Goal: Task Accomplishment & Management: Complete application form

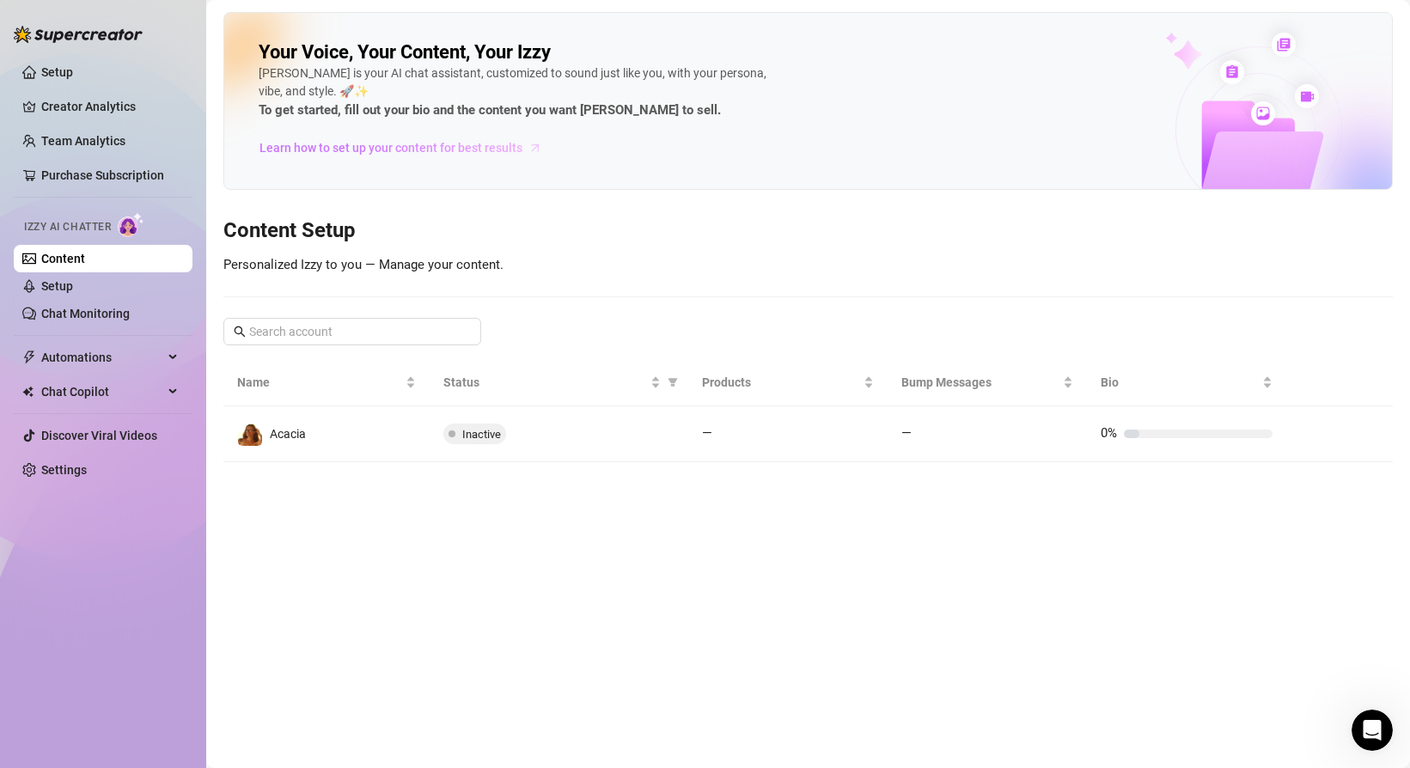
click at [286, 149] on span "Learn how to set up your content for best results" at bounding box center [390, 147] width 263 height 19
click at [73, 283] on link "Setup" at bounding box center [57, 286] width 32 height 14
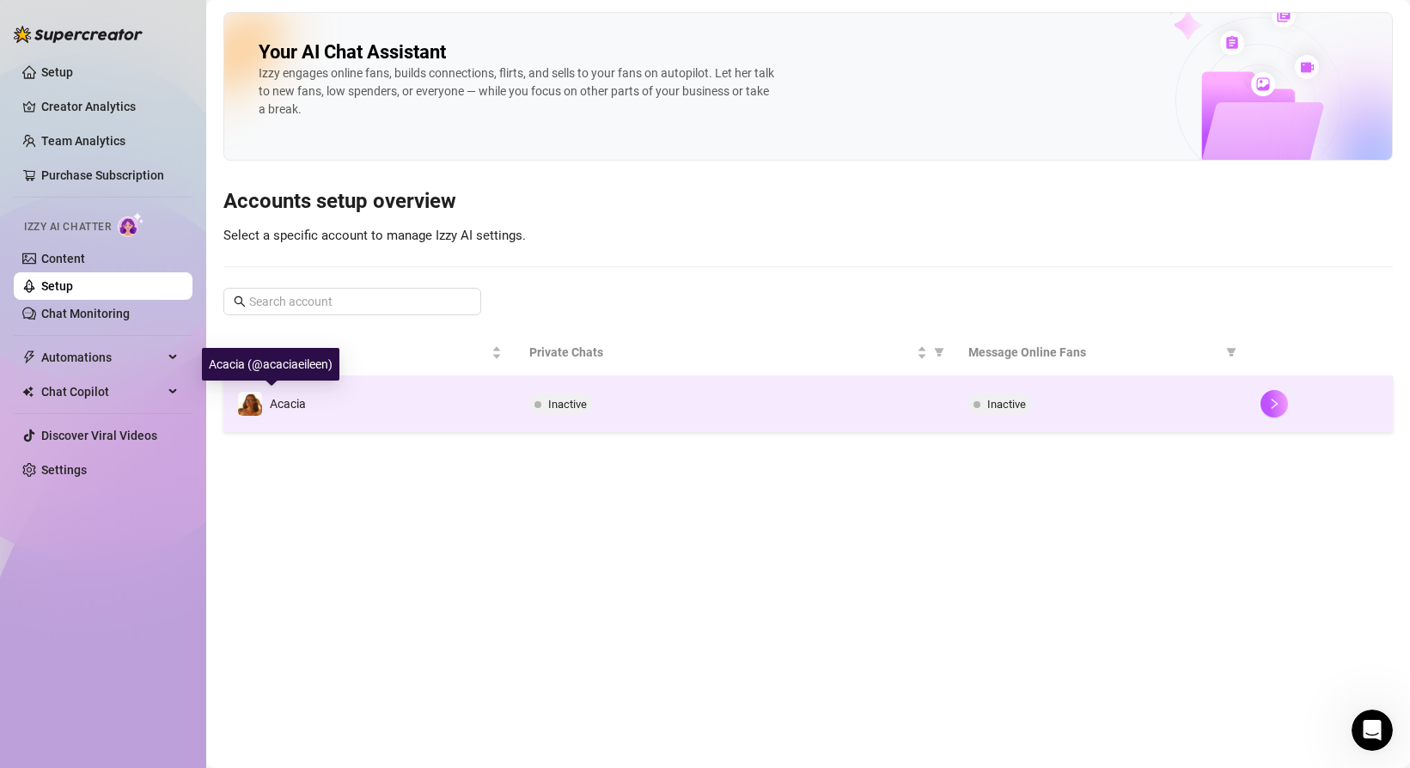
click at [289, 393] on div "Acacia" at bounding box center [271, 404] width 69 height 26
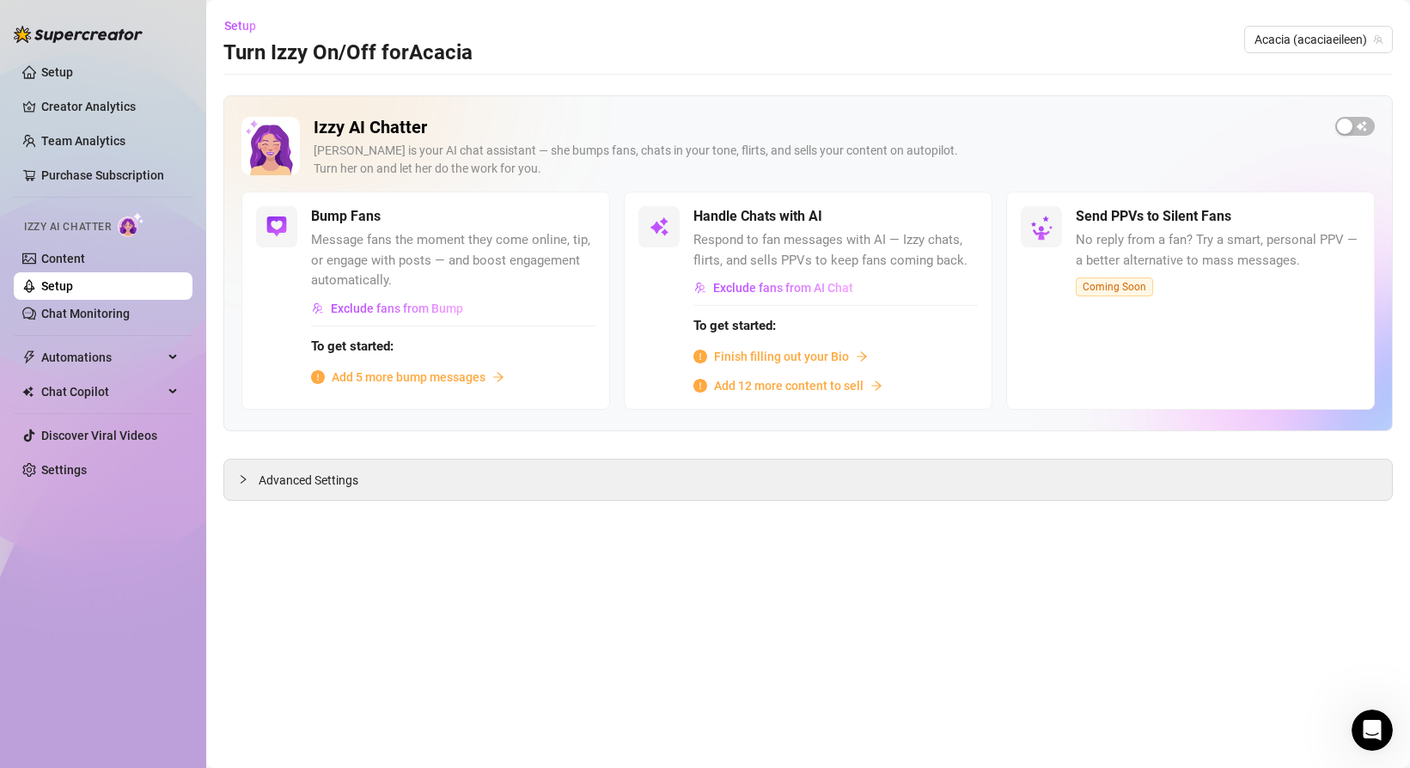
click at [759, 359] on span "Finish filling out your Bio" at bounding box center [781, 356] width 135 height 19
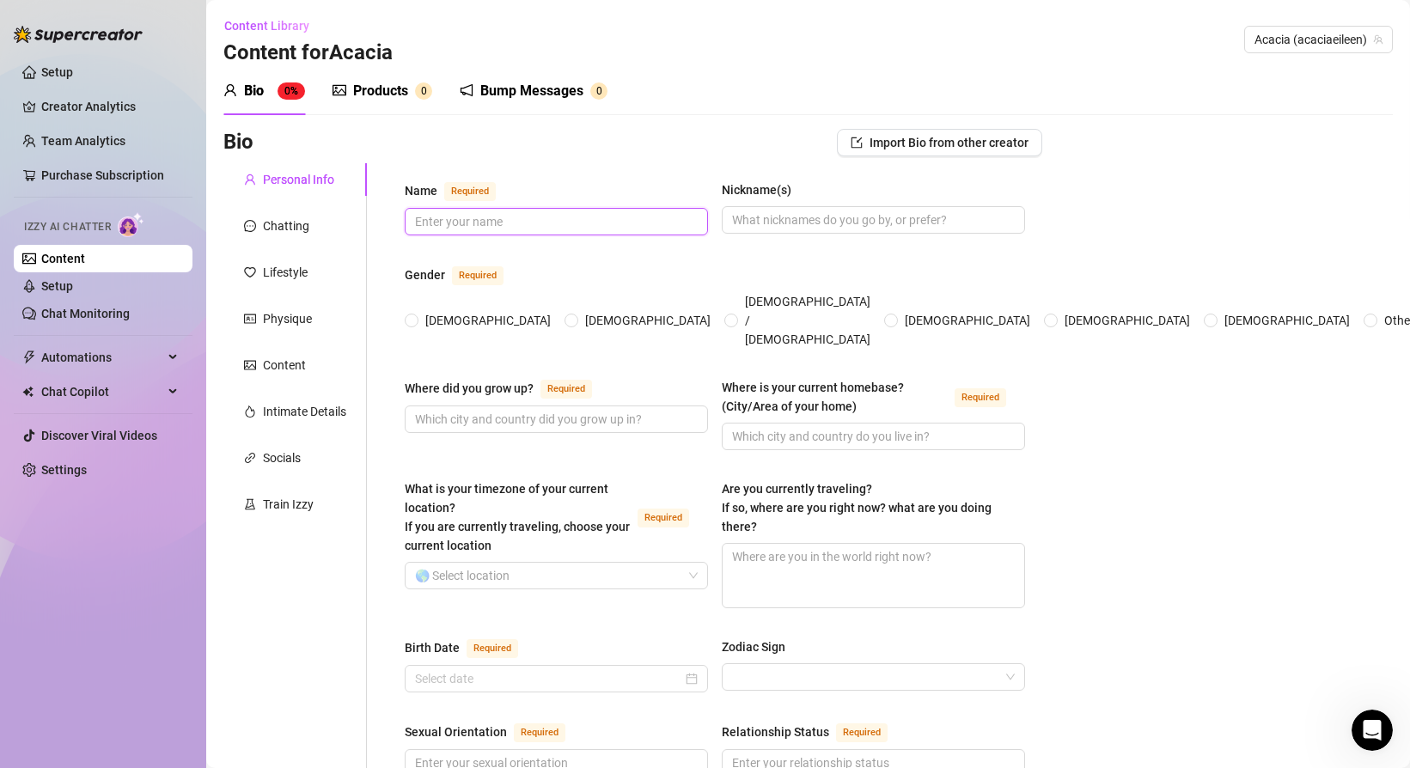
click at [553, 228] on input "Name Required" at bounding box center [554, 221] width 279 height 19
type input "Acacia [PERSON_NAME]"
click at [782, 224] on input "Nickname(s)" at bounding box center [871, 219] width 279 height 19
type input "Acacia"
click at [413, 316] on input "[DEMOGRAPHIC_DATA]" at bounding box center [412, 321] width 7 height 11
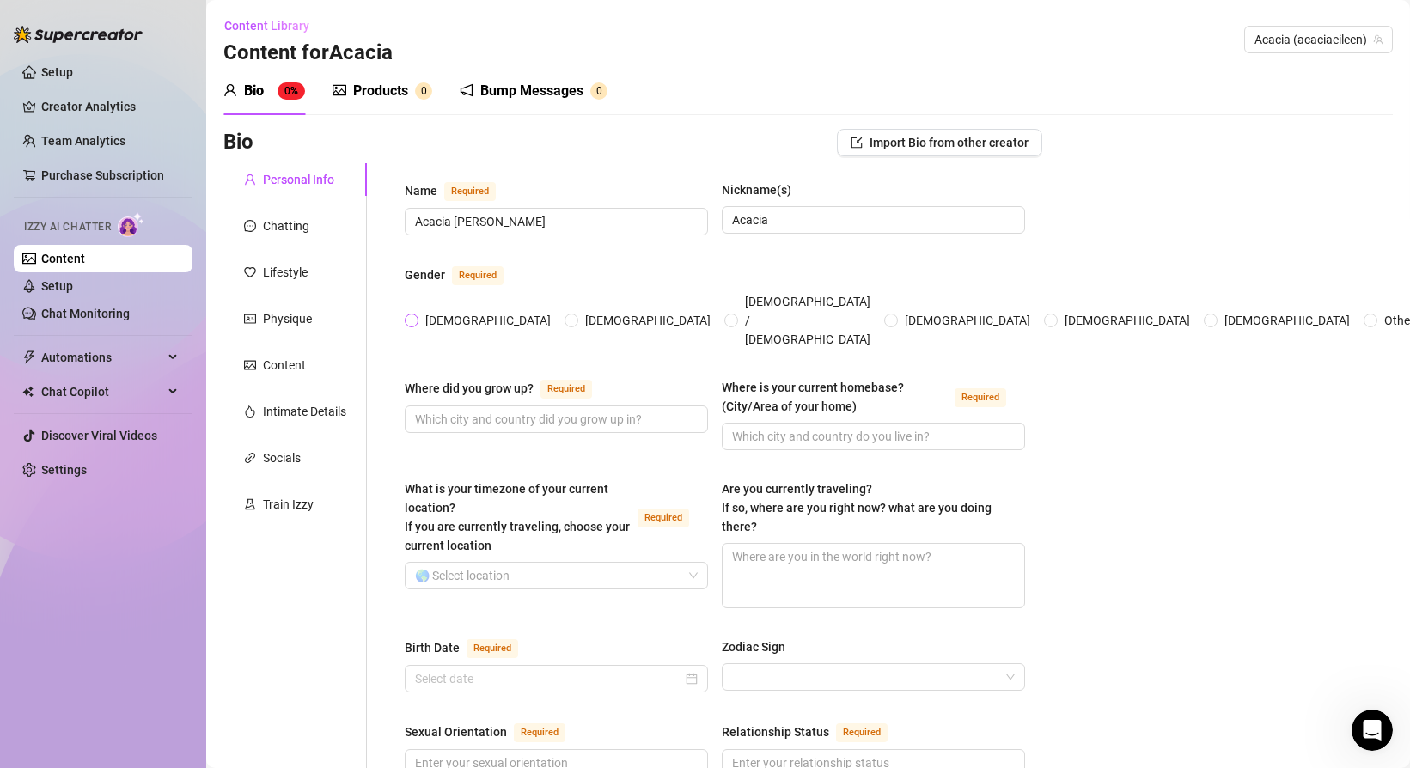
radio input "true"
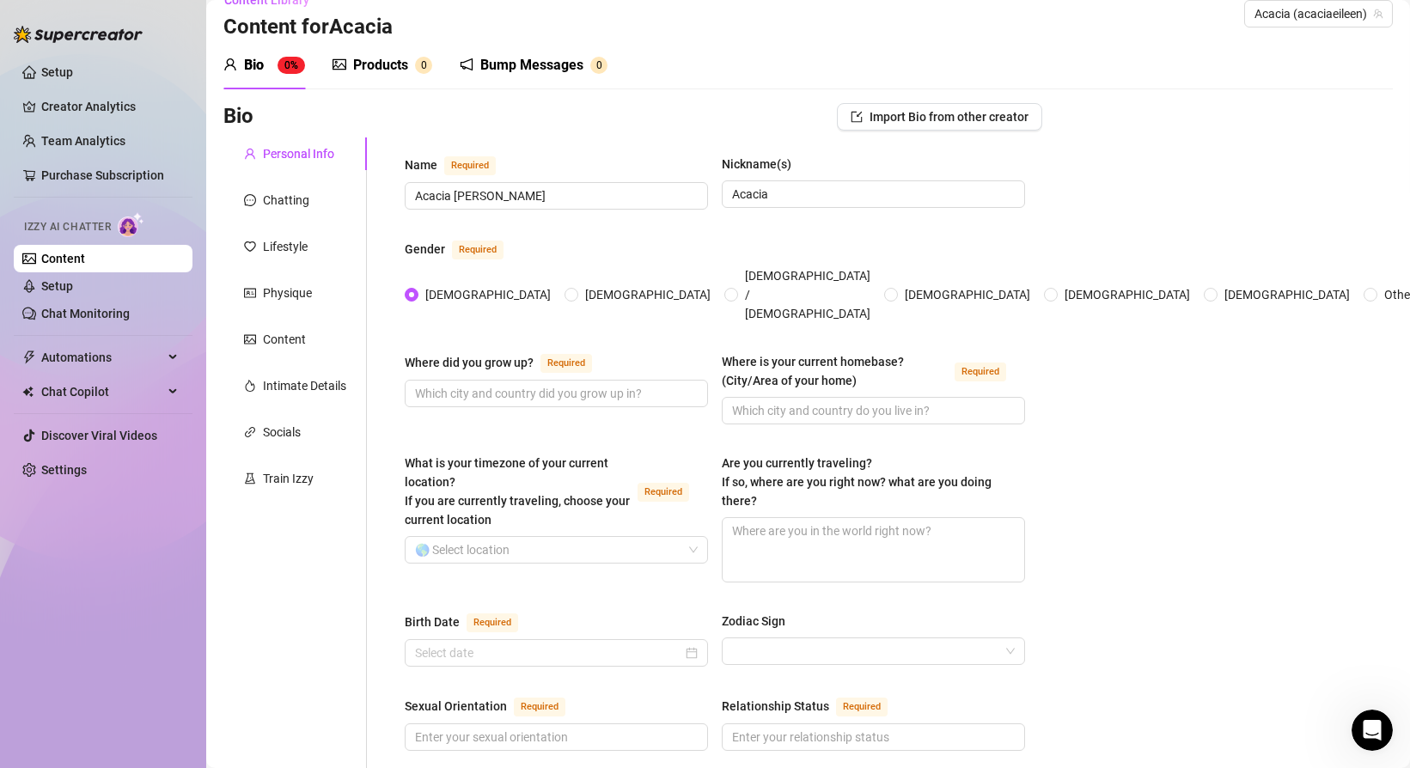
scroll to position [27, 0]
click at [627, 383] on input "Where did you grow up? Required" at bounding box center [554, 392] width 279 height 19
type input "In the south"
click at [778, 400] on input "Where is your current homebase? (City/Area of your home) Required" at bounding box center [871, 409] width 279 height 19
type input "Northeast"
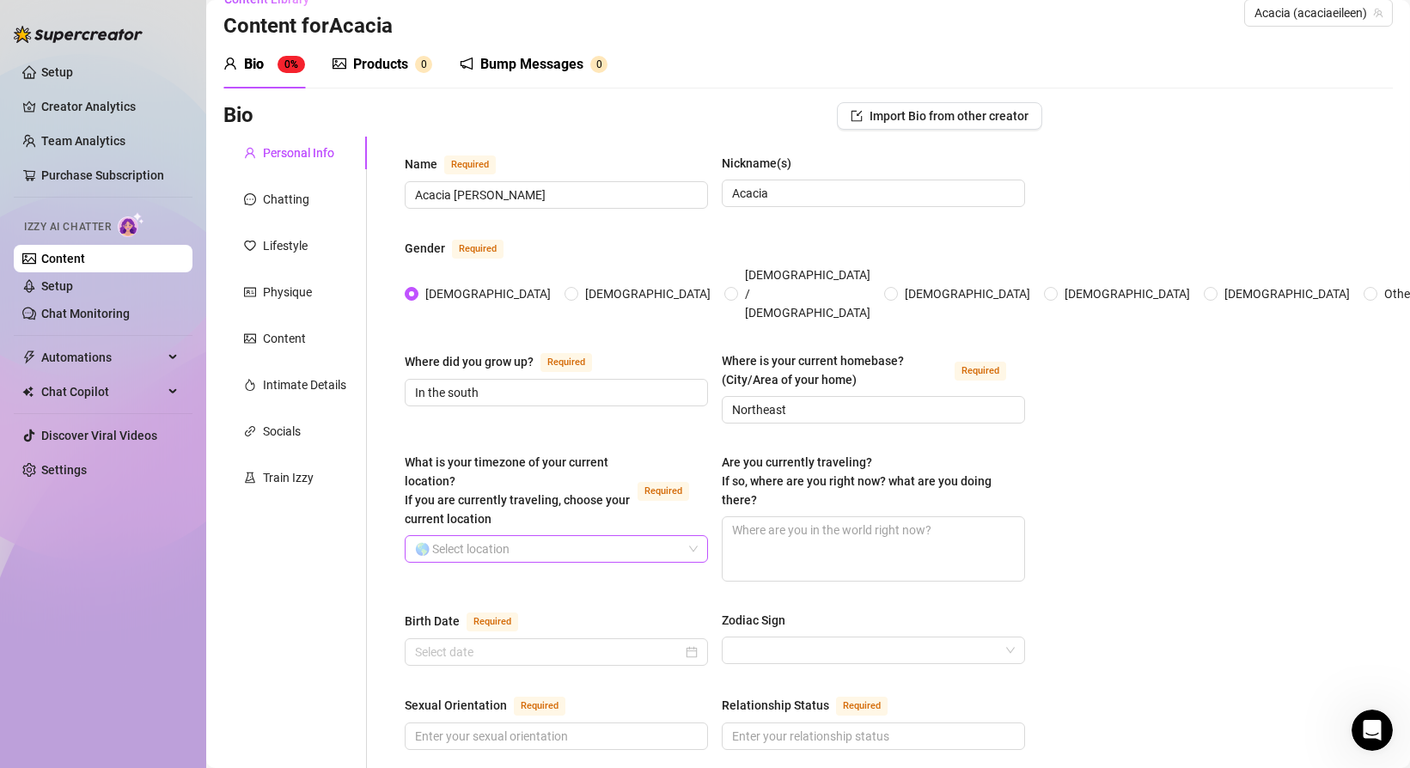
click at [546, 536] on input "What is your timezone of your current location? If you are currently traveling,…" at bounding box center [548, 549] width 267 height 26
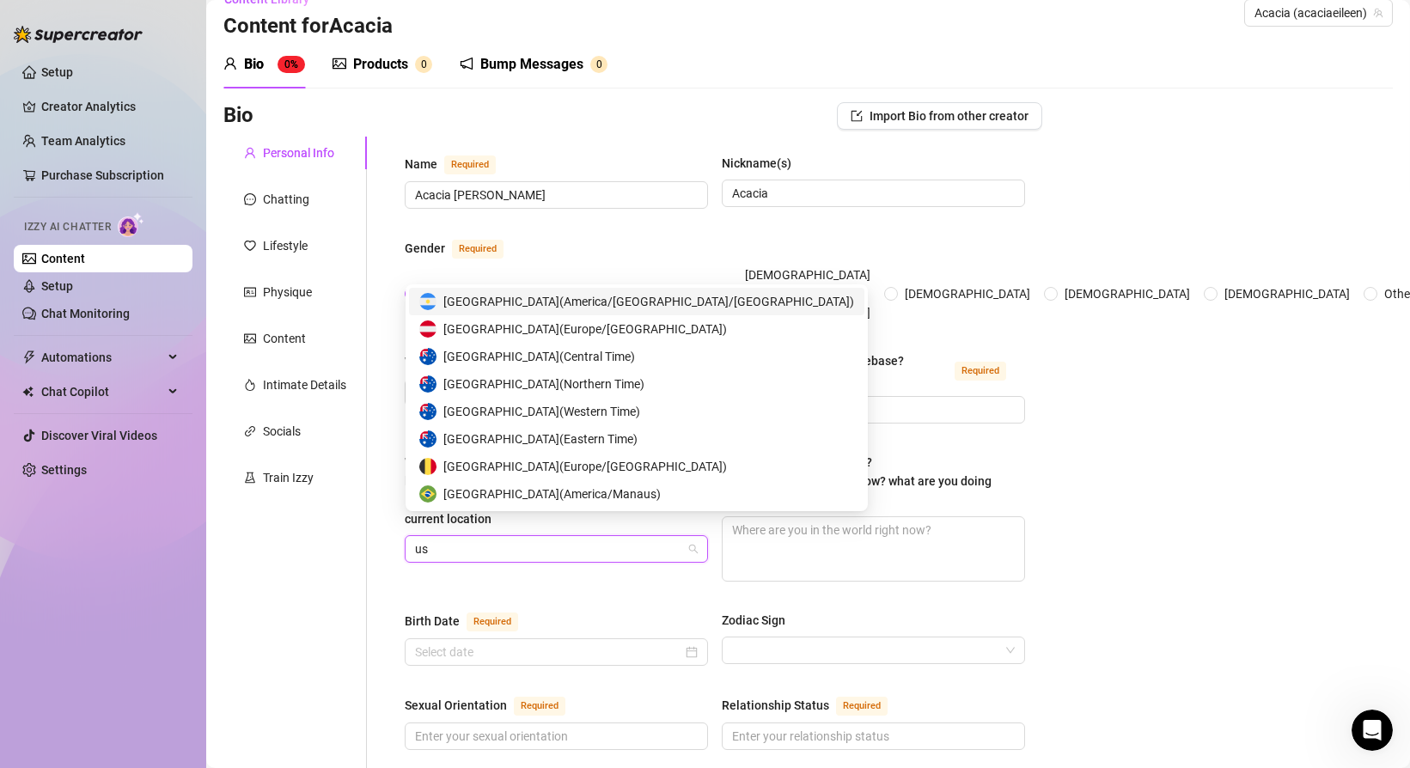
type input "u"
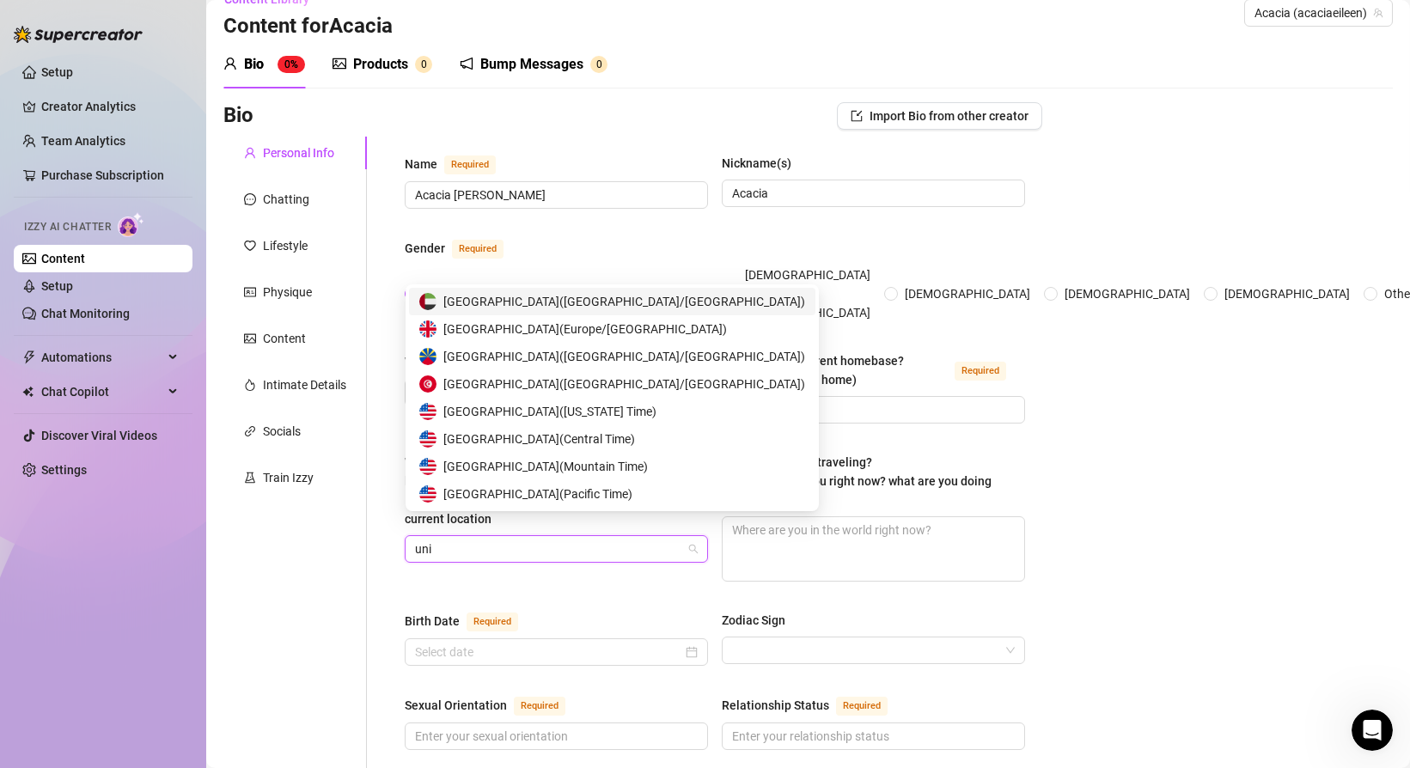
type input "unit"
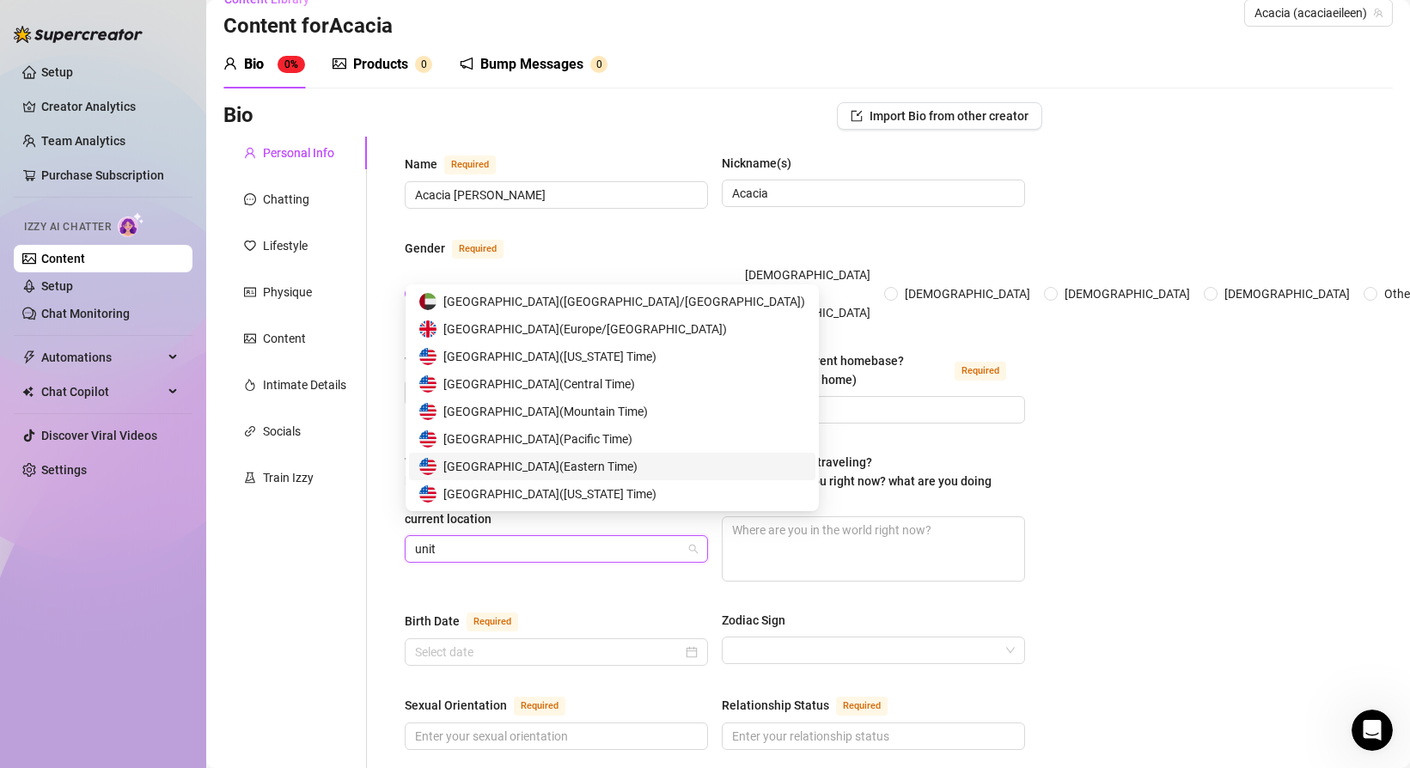
click at [529, 464] on span "United States of America ( Eastern Time )" at bounding box center [540, 466] width 194 height 19
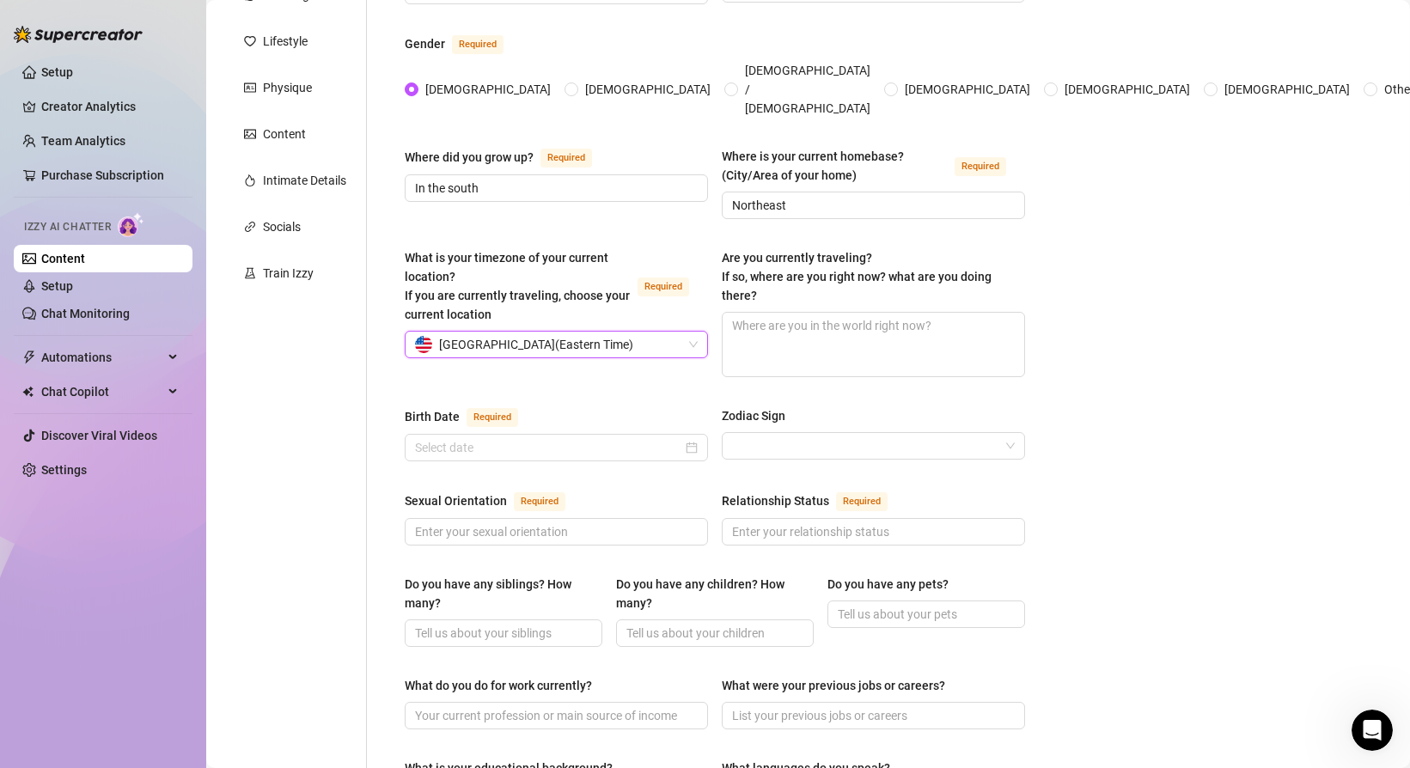
scroll to position [233, 0]
click at [566, 436] on input "Birth Date Required" at bounding box center [548, 445] width 267 height 19
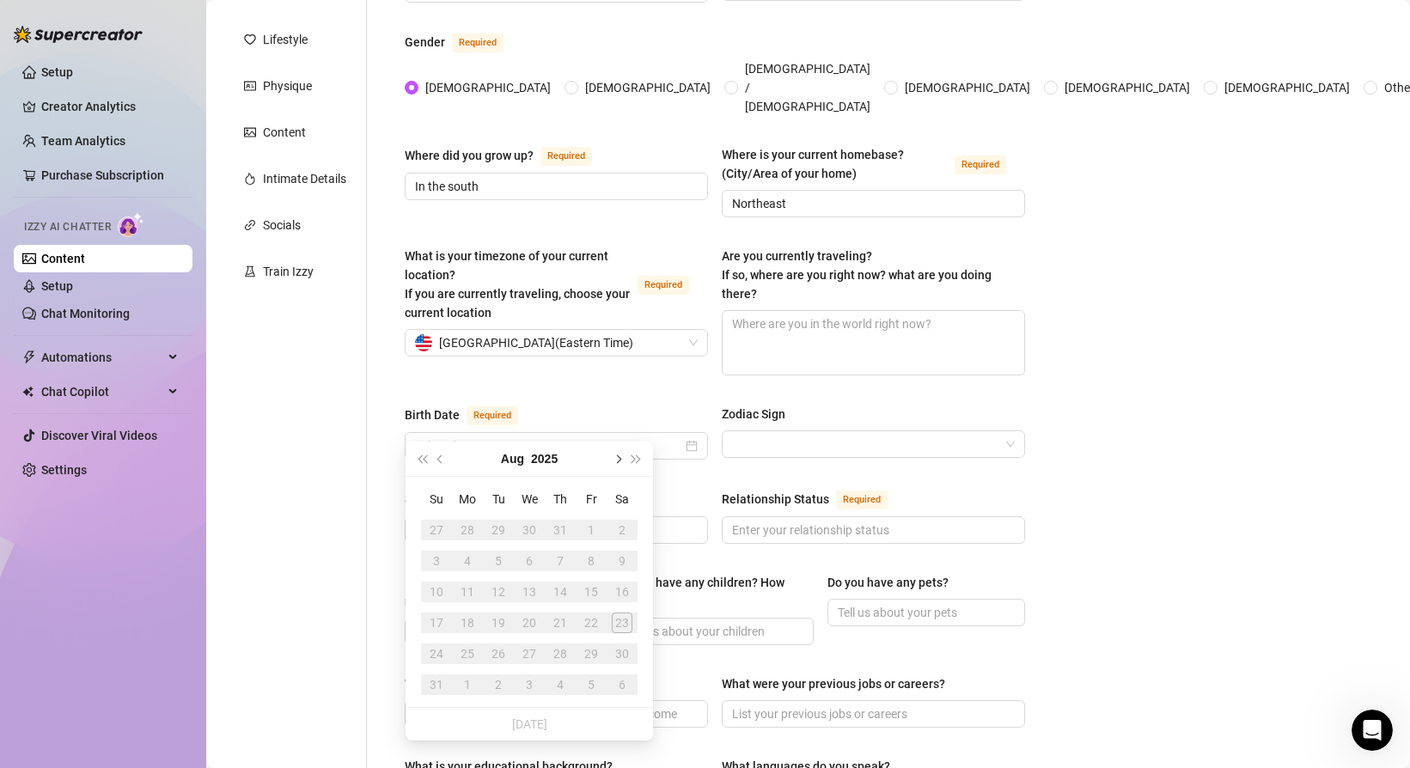
click at [620, 460] on button "Next month (PageDown)" at bounding box center [616, 458] width 19 height 34
click at [421, 460] on span "Last year (Control + left)" at bounding box center [421, 458] width 9 height 9
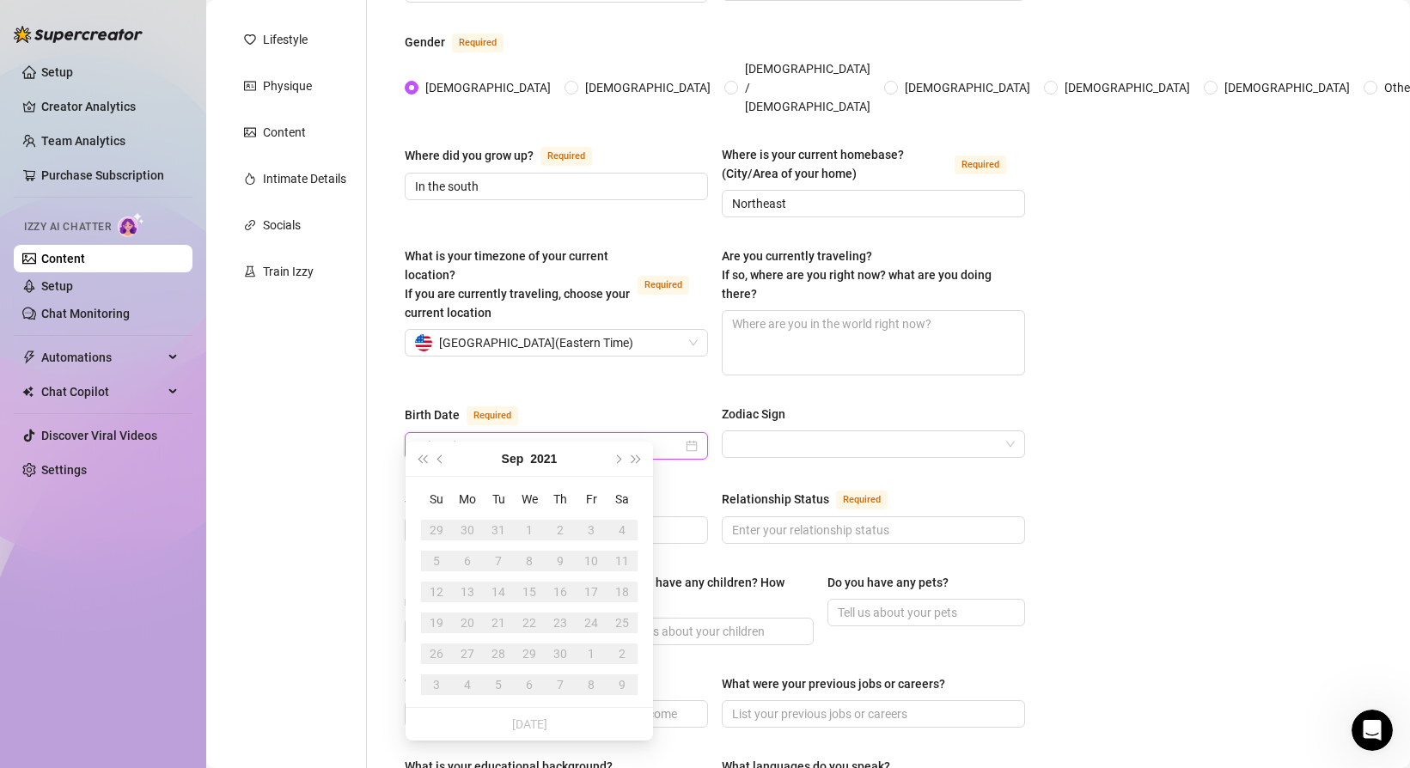
click at [448, 436] on input "Birth Date Required" at bounding box center [548, 445] width 267 height 19
type input "[DATE]"
click at [725, 405] on div "Zodiac Sign" at bounding box center [754, 414] width 64 height 19
click at [732, 431] on input "Zodiac Sign" at bounding box center [865, 444] width 267 height 26
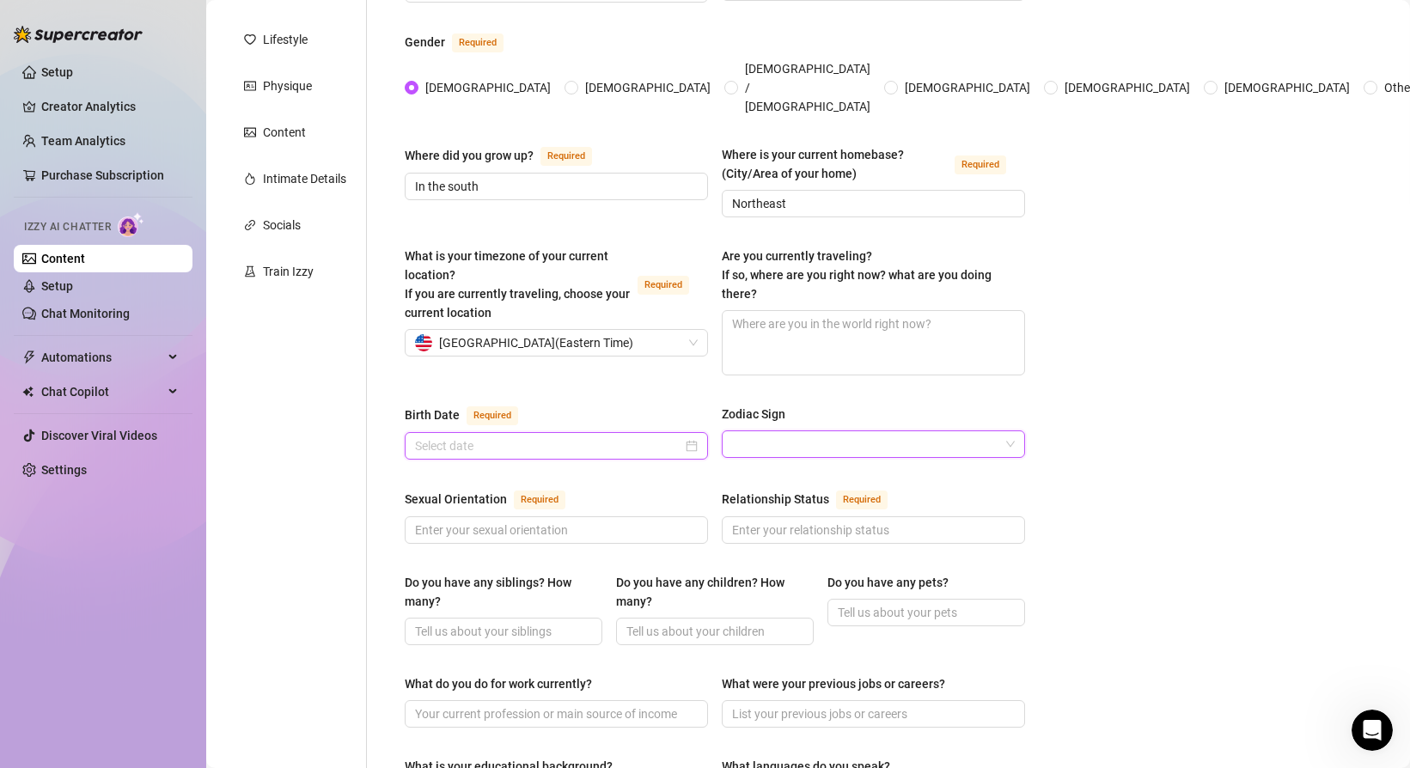
click at [657, 436] on input "Birth Date Required" at bounding box center [548, 445] width 267 height 19
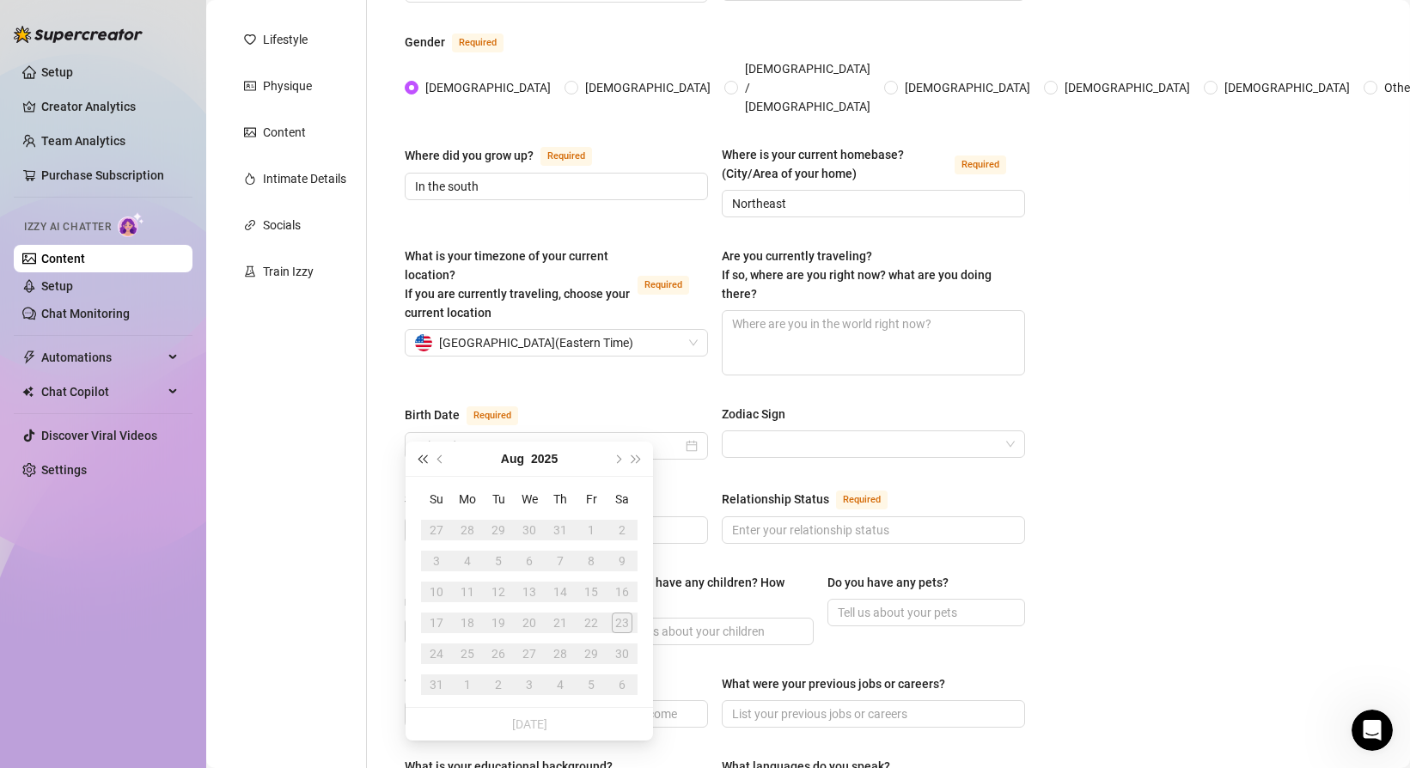
click at [423, 460] on span "Last year (Control + left)" at bounding box center [421, 458] width 9 height 9
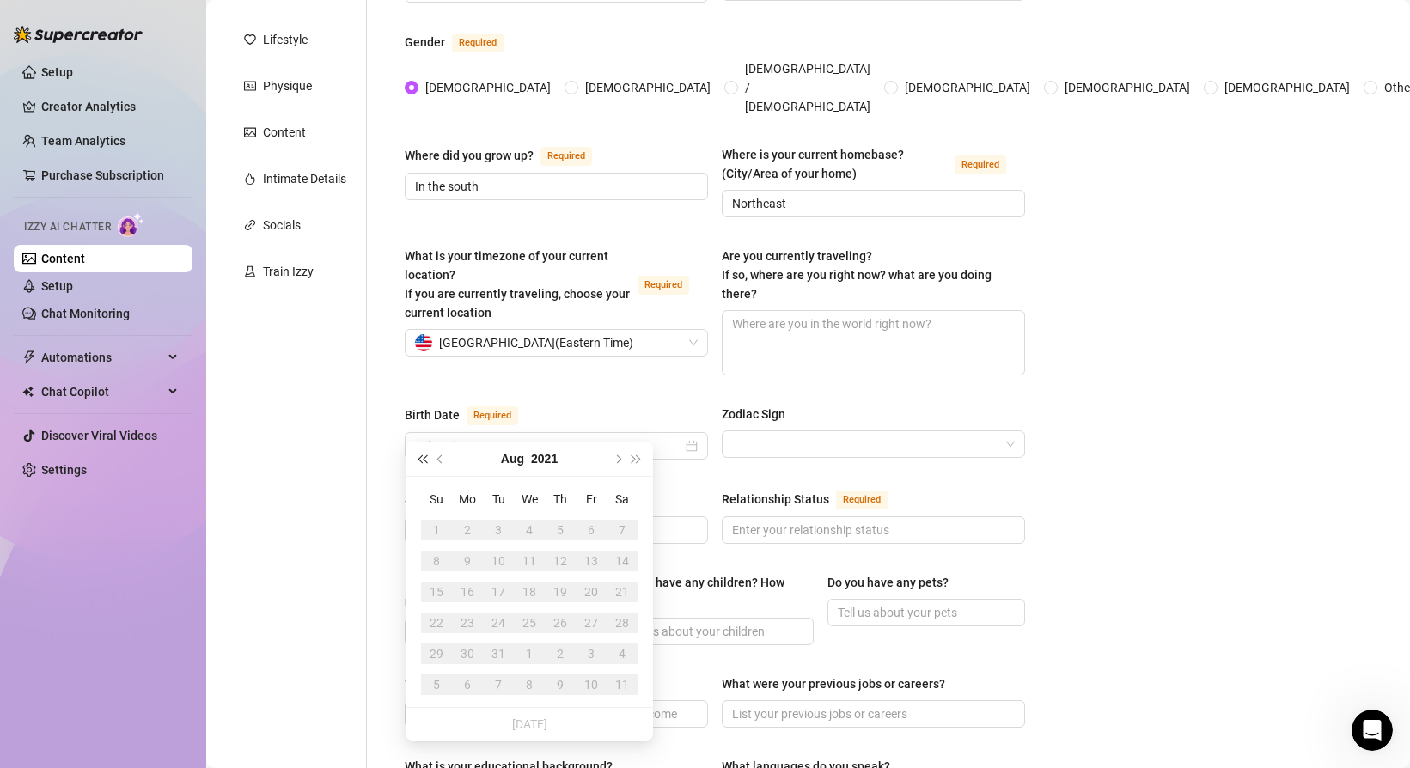
click at [423, 460] on span "Last year (Control + left)" at bounding box center [421, 458] width 9 height 9
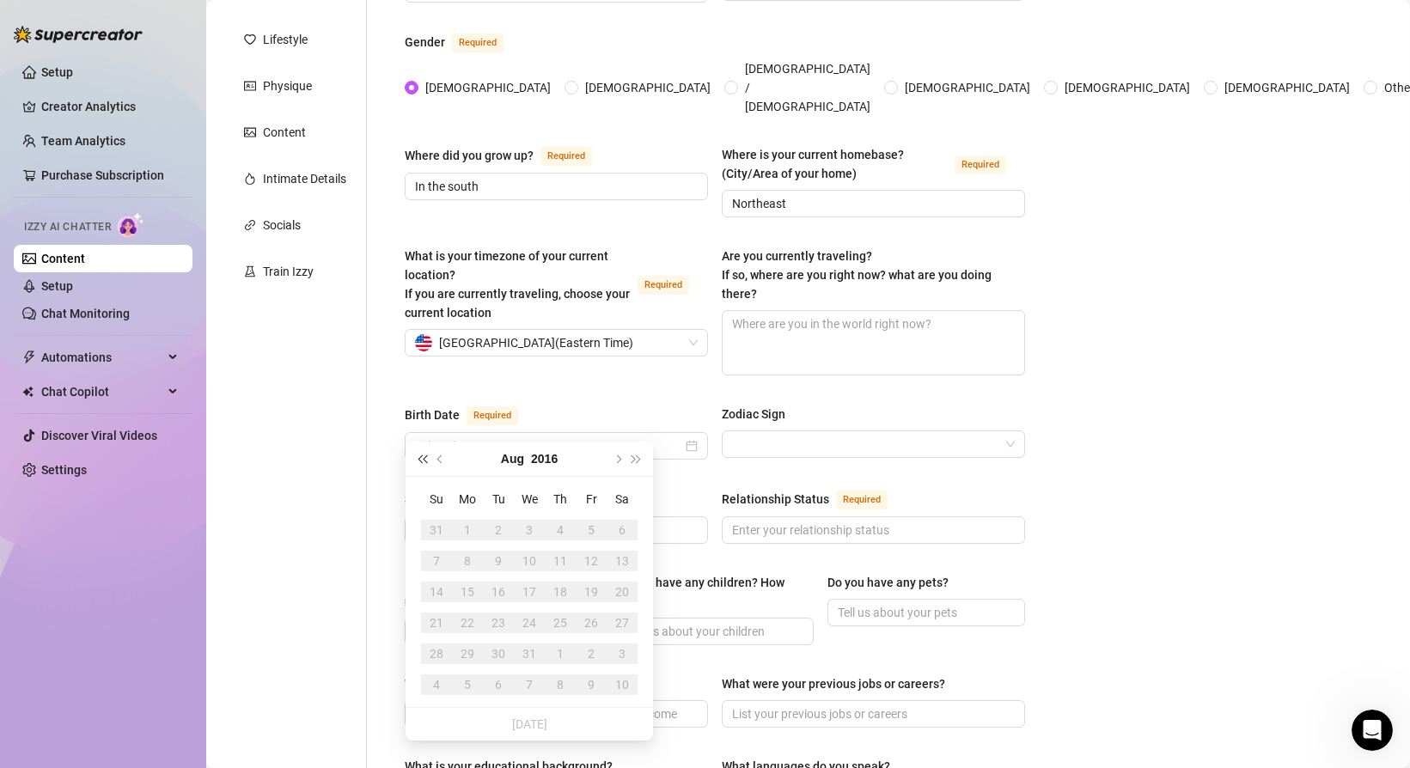
click at [423, 460] on span "Last year (Control + left)" at bounding box center [421, 458] width 9 height 9
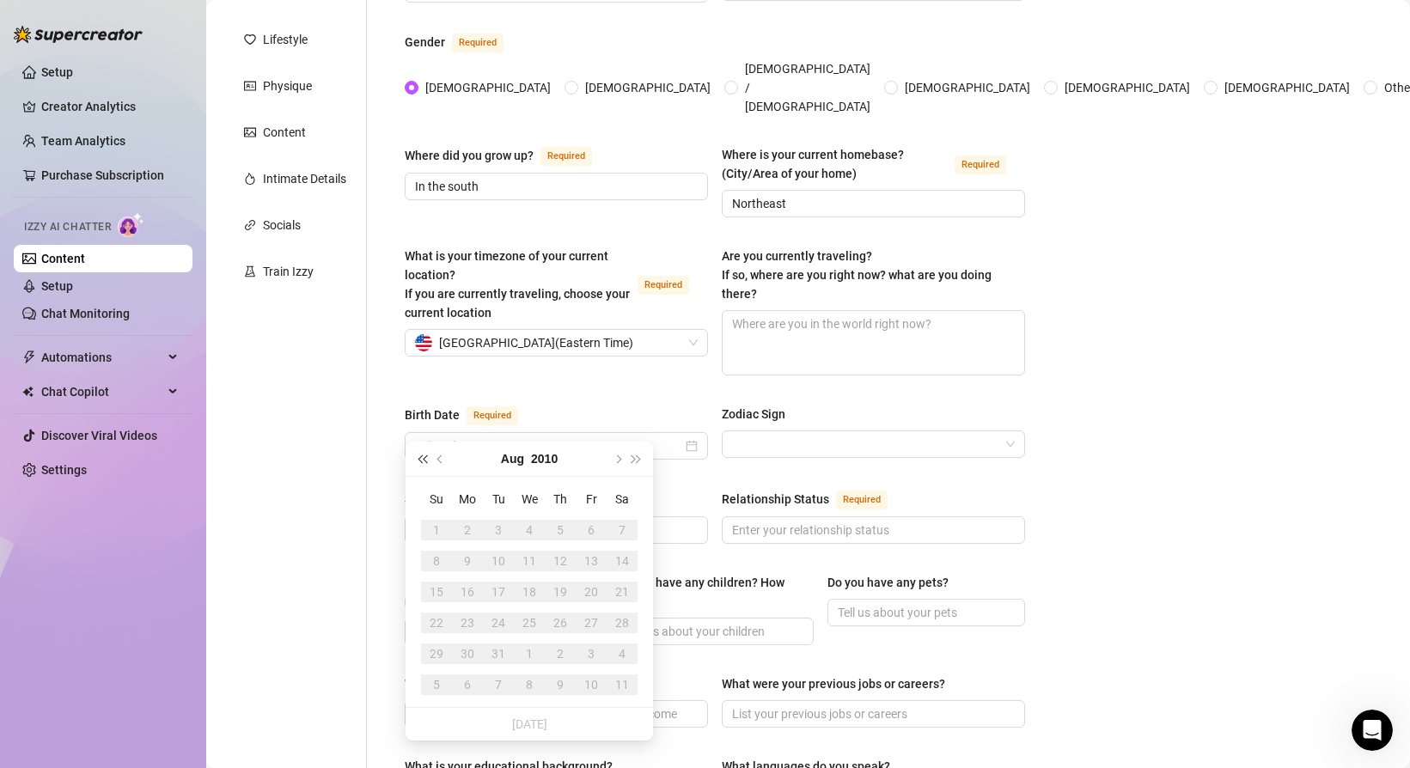
click at [423, 460] on span "Last year (Control + left)" at bounding box center [421, 458] width 9 height 9
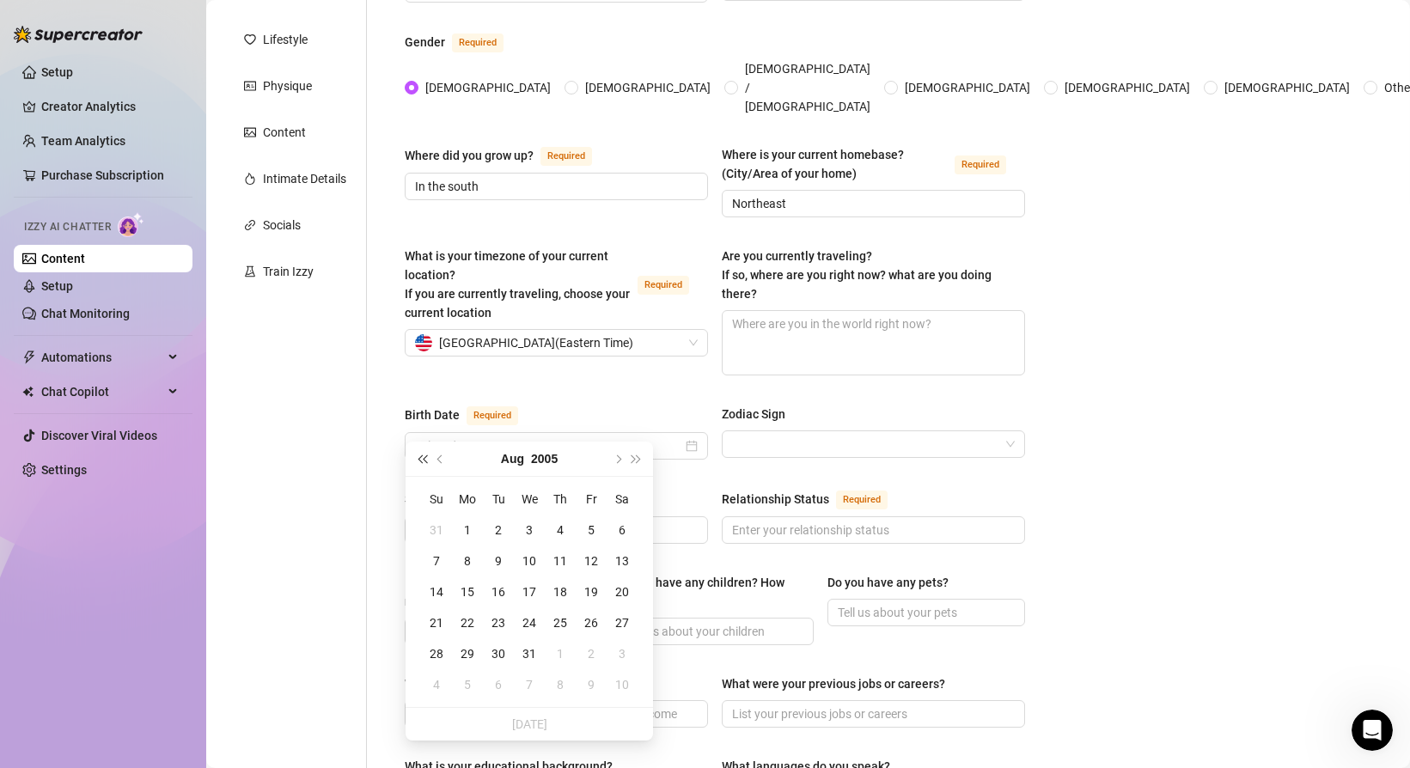
click at [423, 460] on span "Last year (Control + left)" at bounding box center [421, 458] width 9 height 9
click at [443, 460] on button "Previous month (PageUp)" at bounding box center [440, 458] width 19 height 34
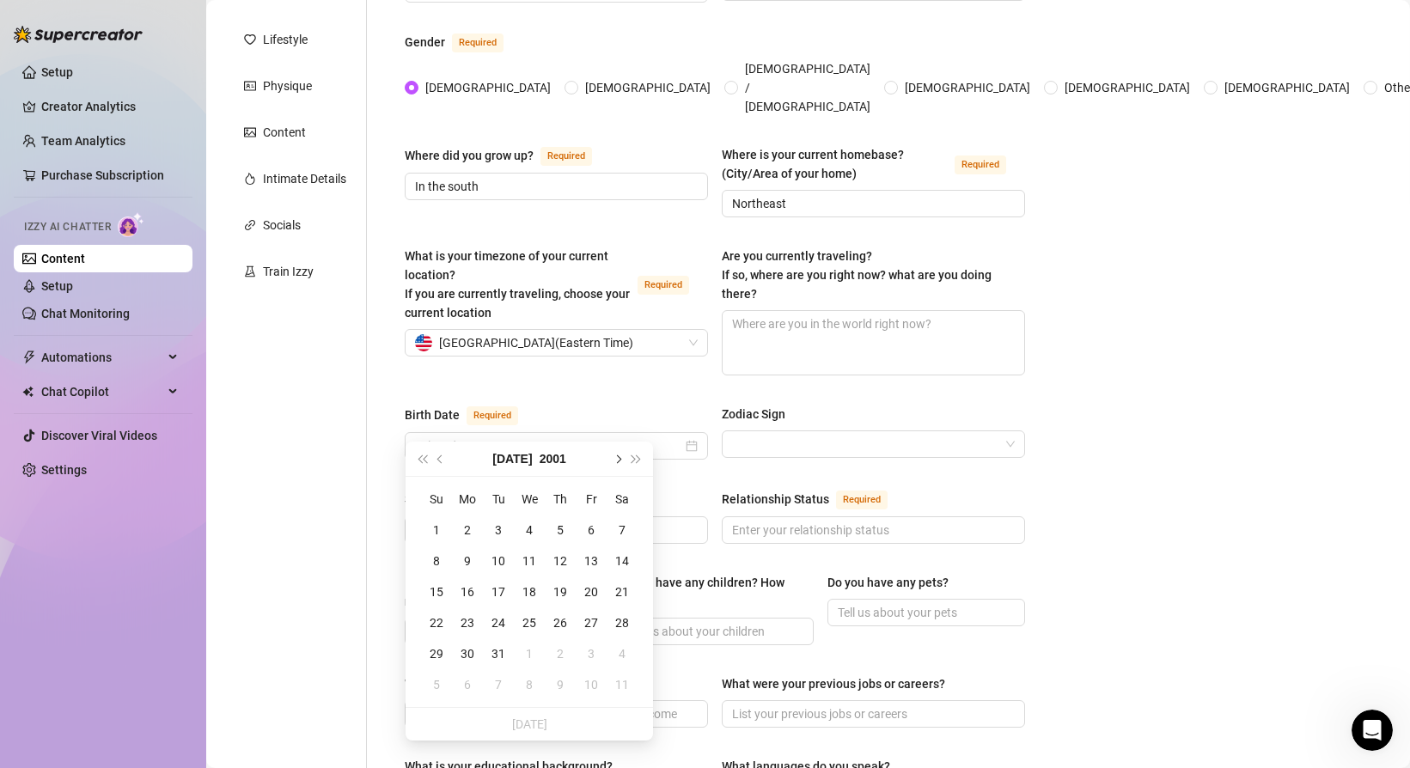
click at [619, 460] on span "Next month (PageDown)" at bounding box center [616, 458] width 9 height 9
type input "[DATE]"
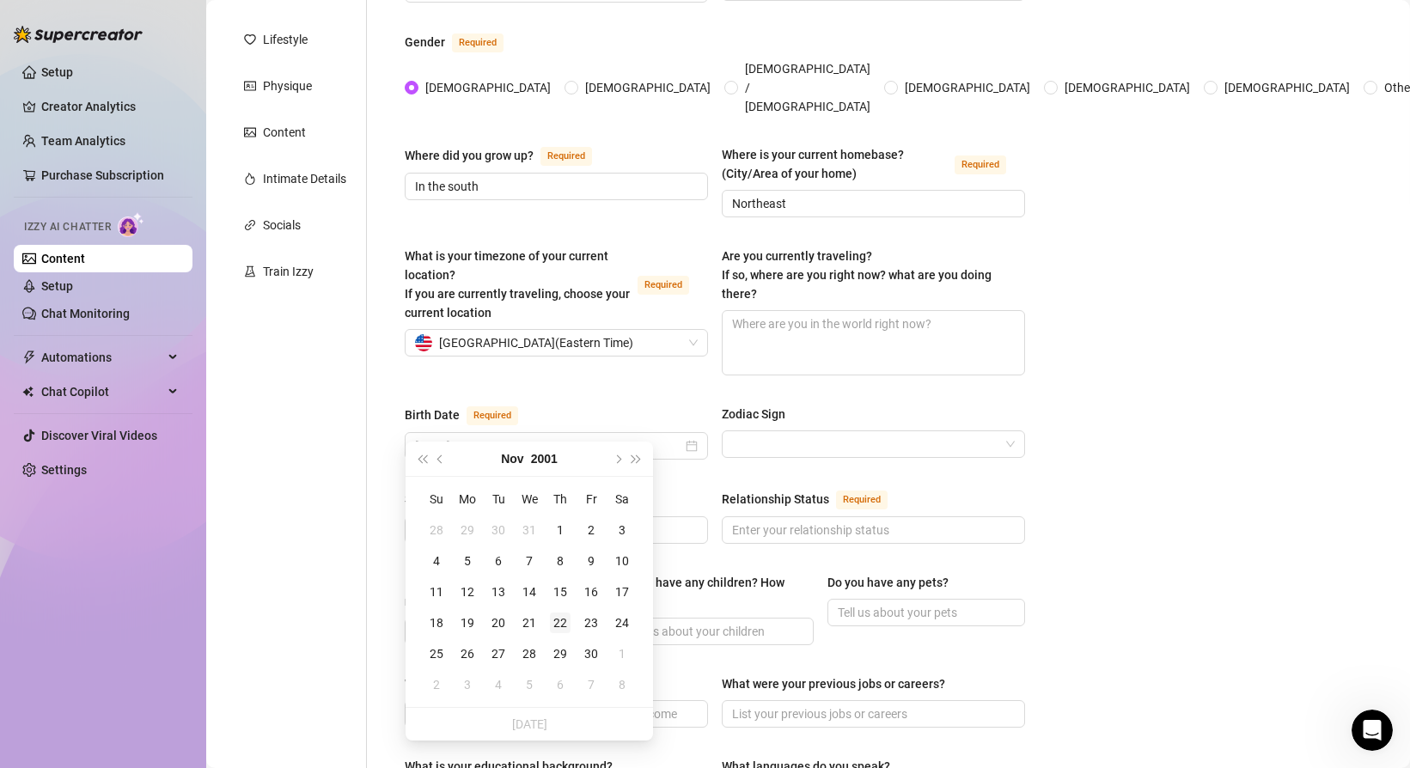
click at [560, 623] on div "22" at bounding box center [560, 622] width 21 height 21
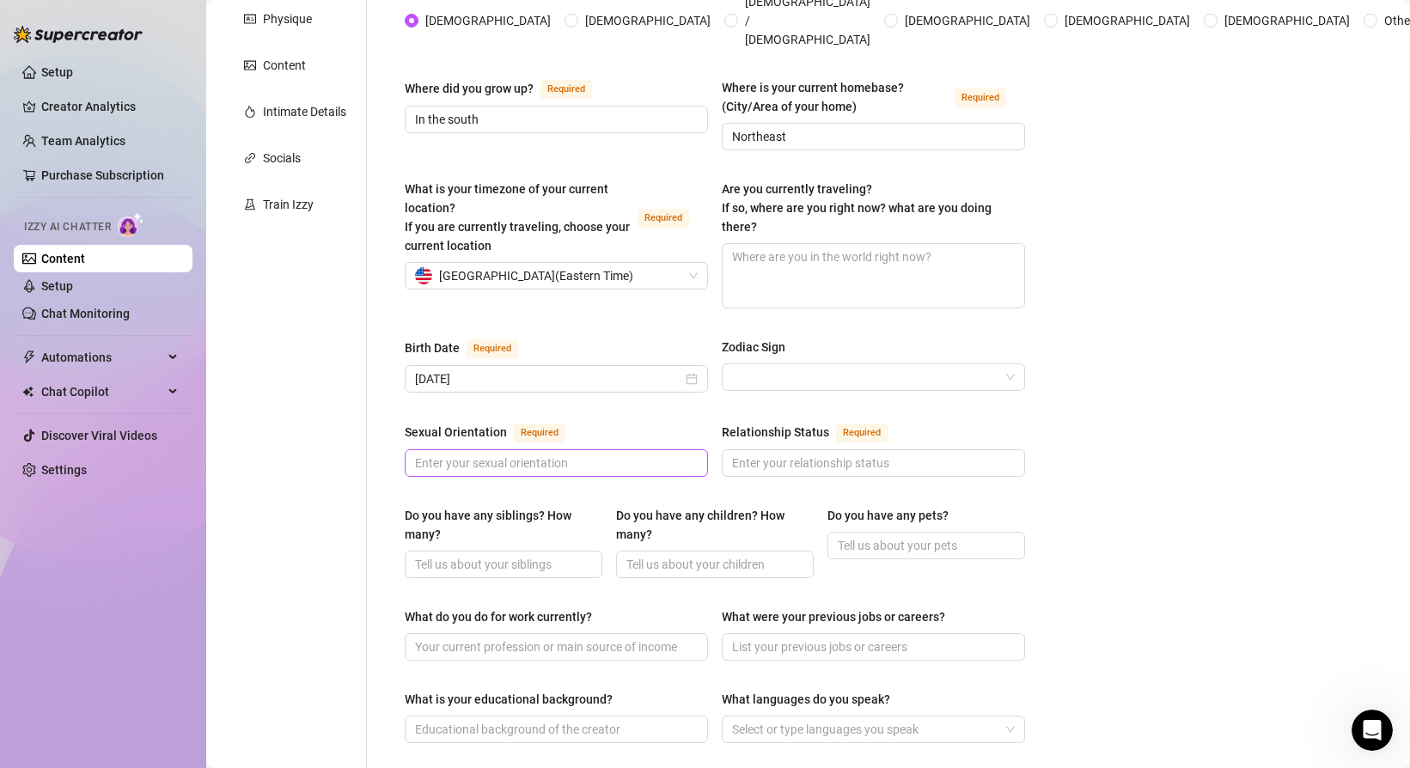
scroll to position [324, 0]
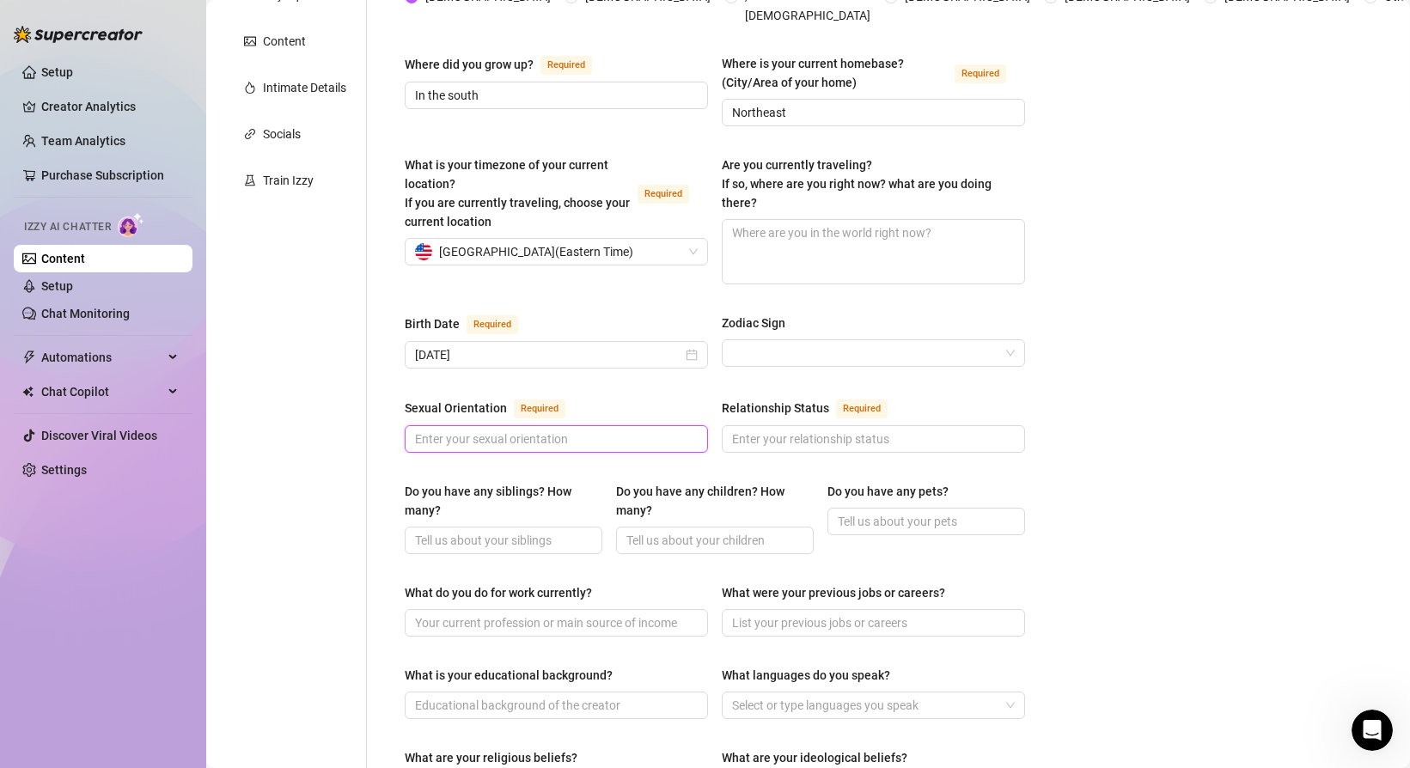
click at [590, 429] on input "Sexual Orientation Required" at bounding box center [554, 438] width 279 height 19
type input "[DEMOGRAPHIC_DATA]/[DEMOGRAPHIC_DATA]"
click at [794, 429] on input "Relationship Status Required" at bounding box center [871, 438] width 279 height 19
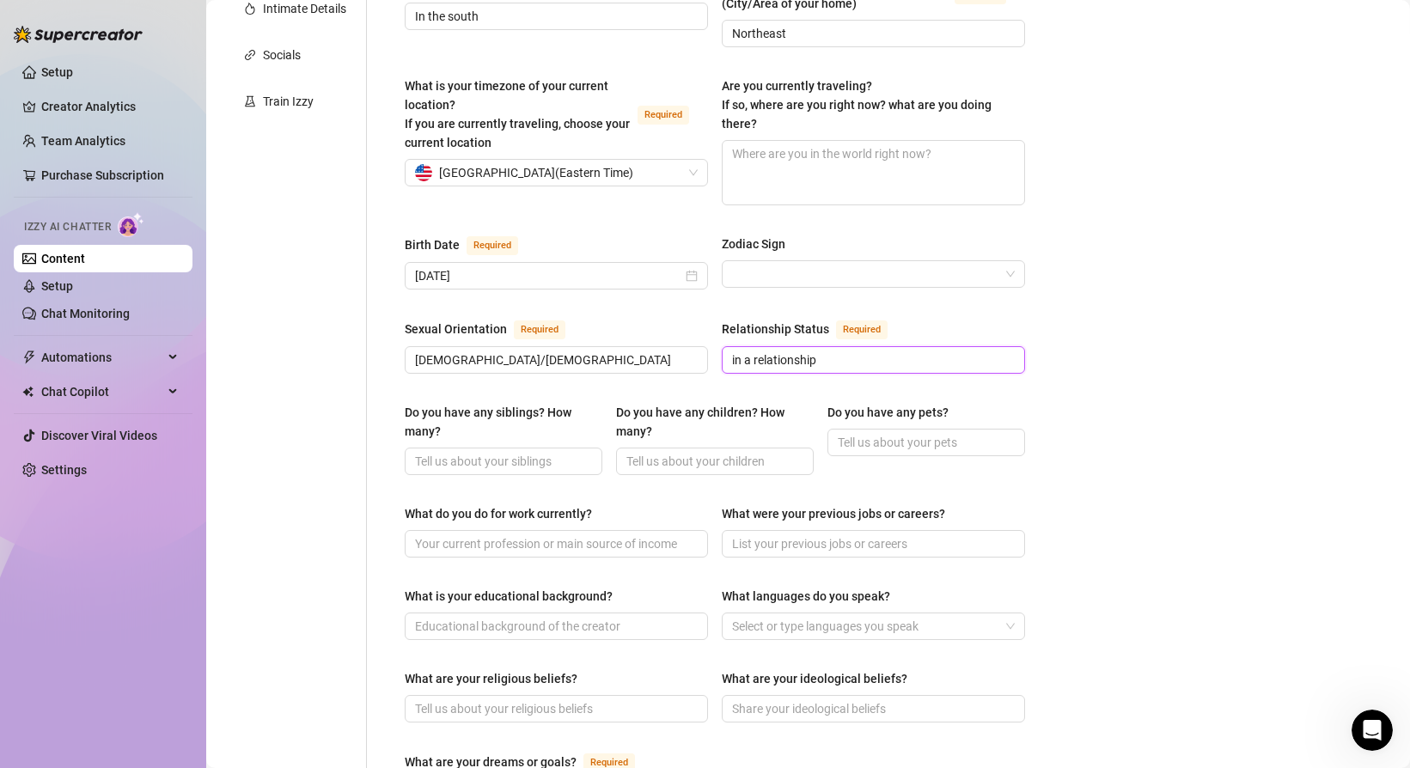
scroll to position [404, 0]
type input "in a relationship"
click at [876, 432] on input "Do you have any pets?" at bounding box center [924, 441] width 174 height 19
type input "Watsky, my black cat, is about [DEMOGRAPHIC_DATA]. He is very cuddly, a velcro-…"
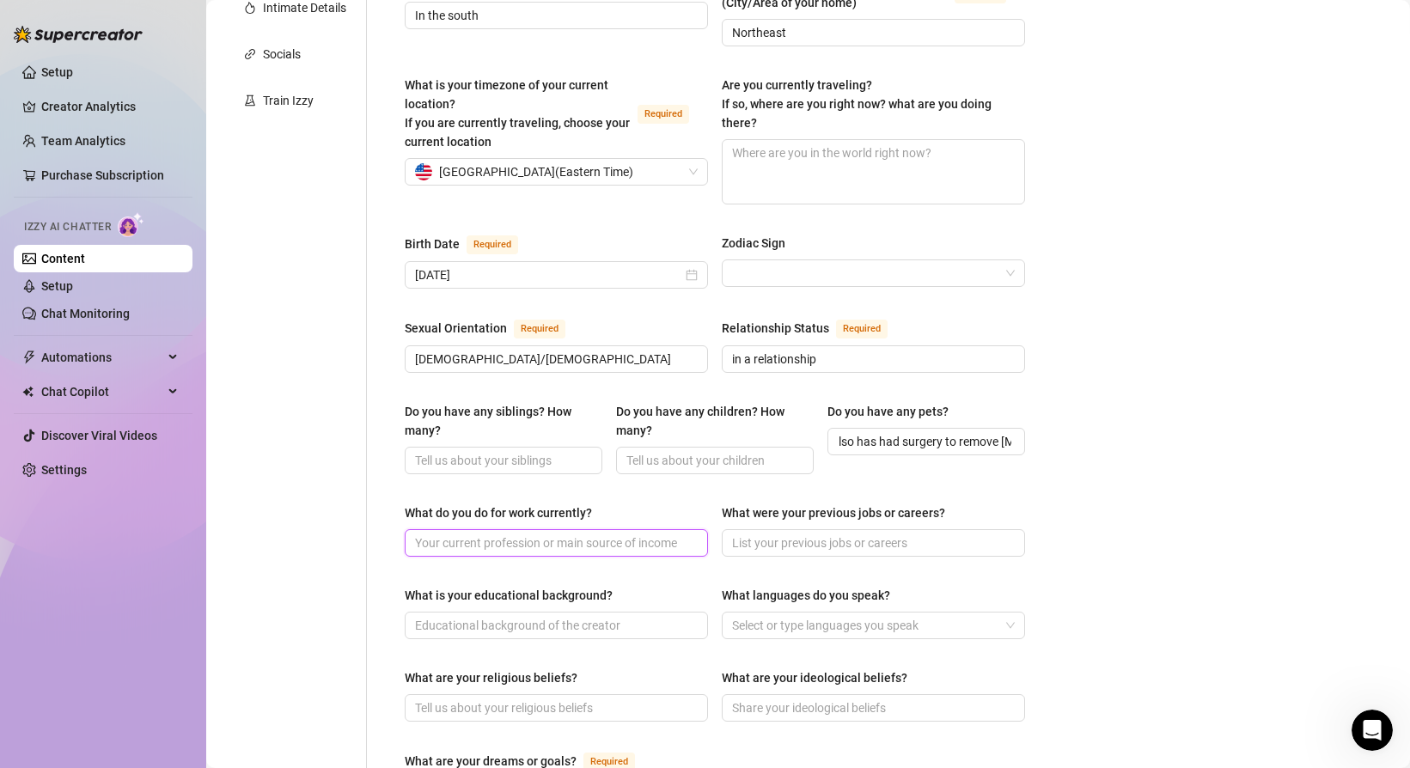
scroll to position [0, 0]
click at [563, 529] on span at bounding box center [556, 542] width 303 height 27
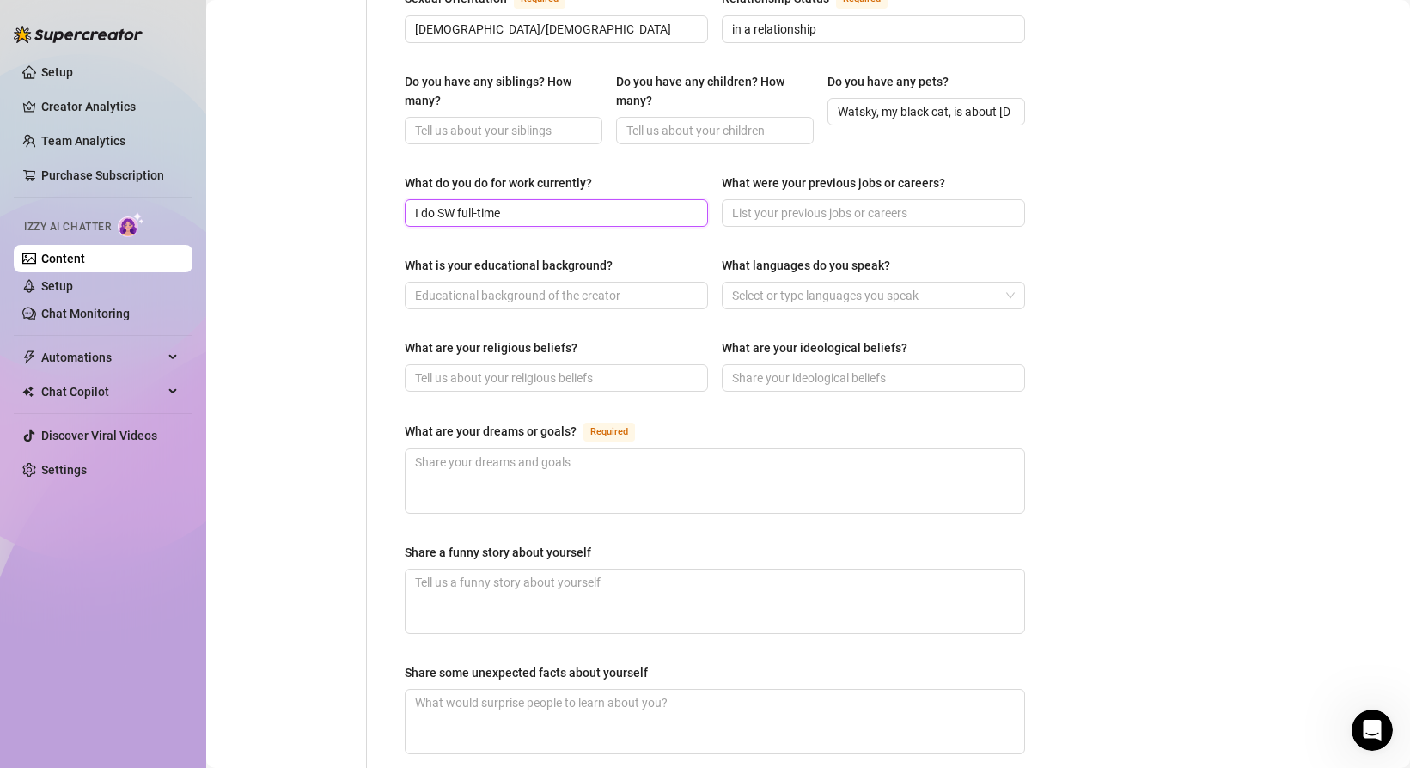
scroll to position [739, 0]
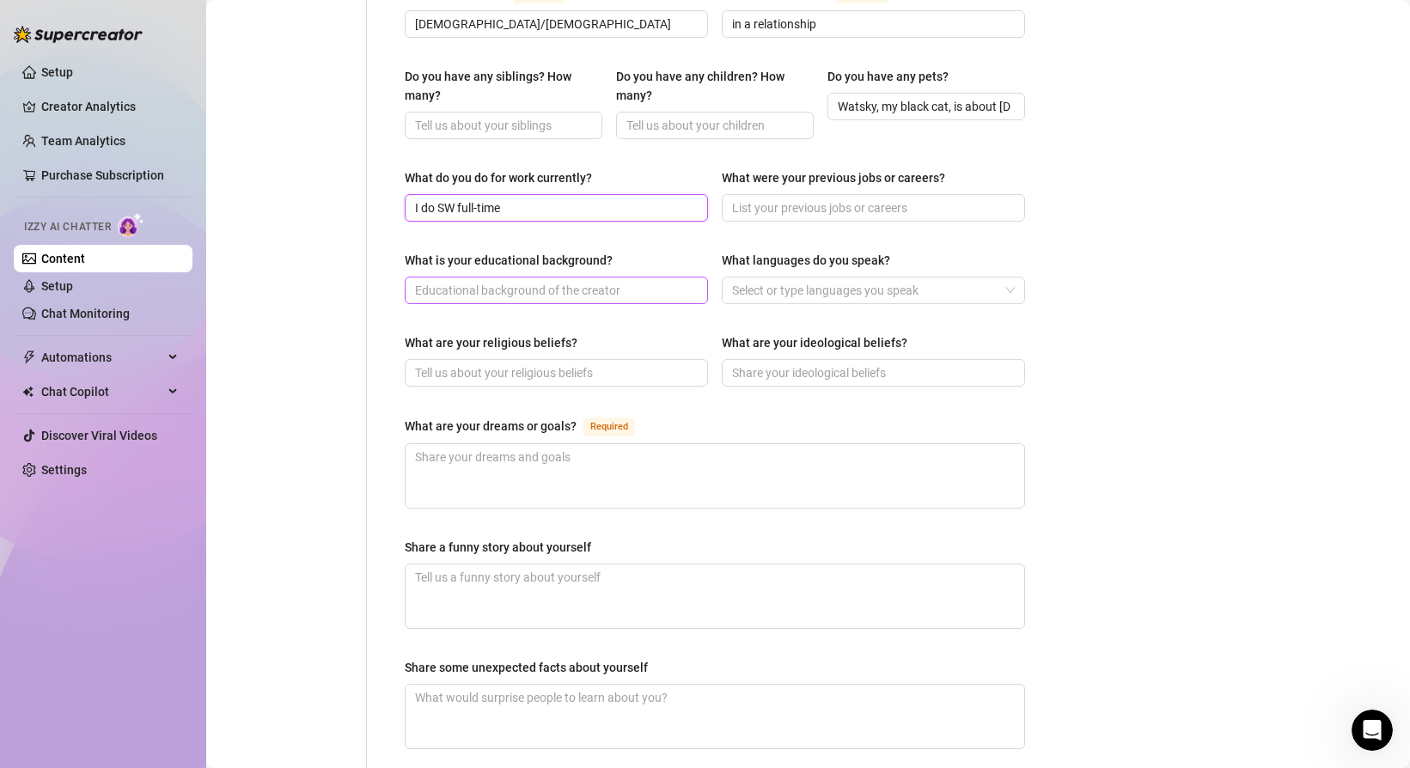
type input "I do SW full-time"
click at [485, 281] on input "What is your educational background?" at bounding box center [554, 290] width 279 height 19
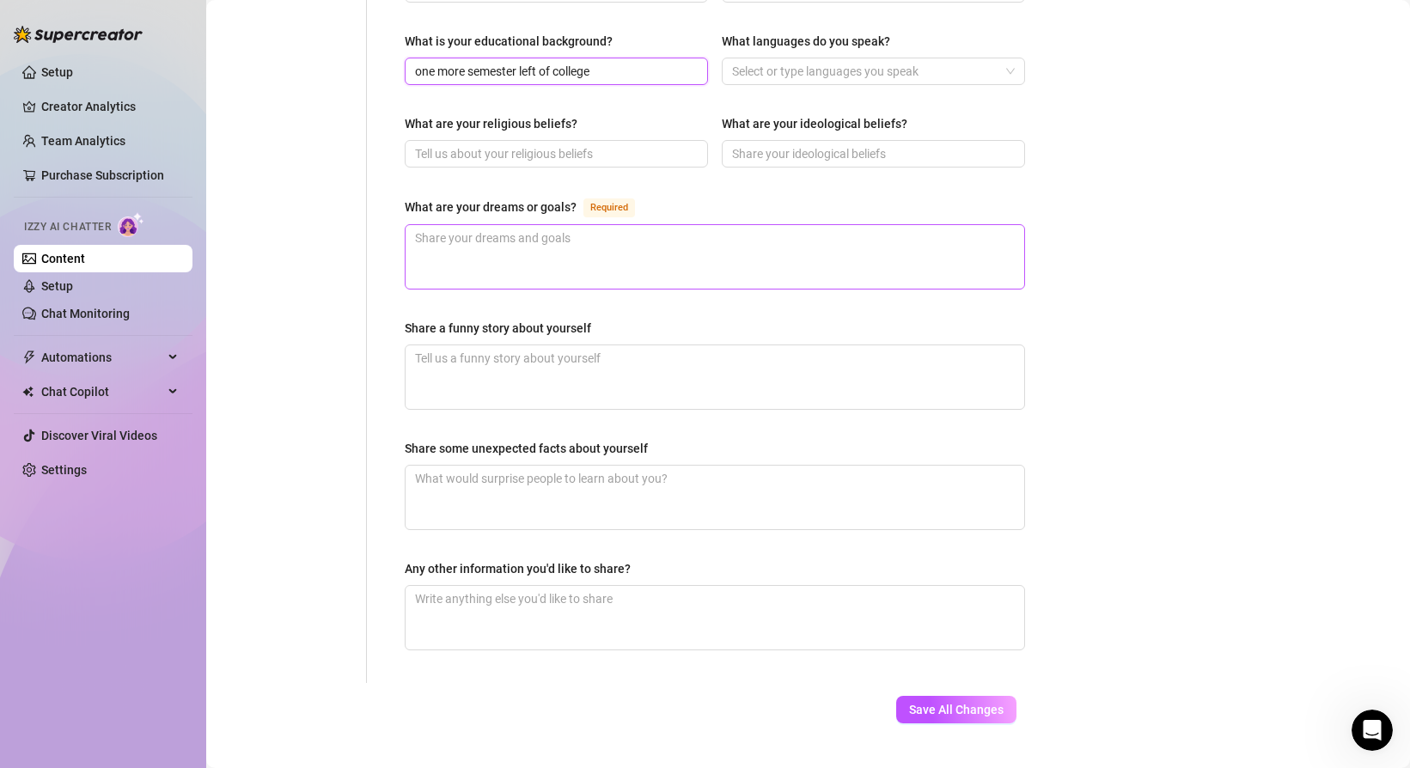
scroll to position [965, 0]
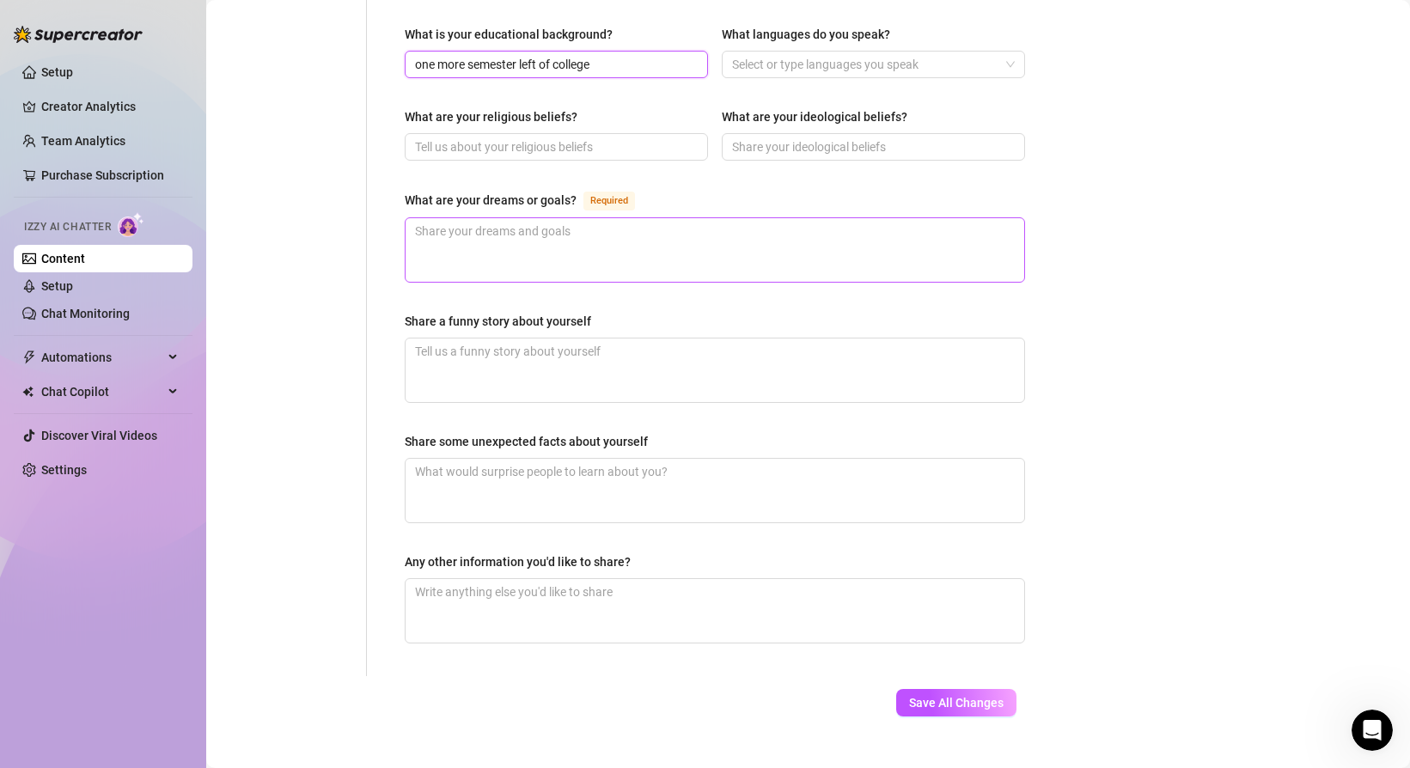
type input "one more semester left of college"
click at [551, 218] on textarea "What are your dreams or goals? Required" at bounding box center [714, 250] width 618 height 64
type textarea "T"
type textarea "To"
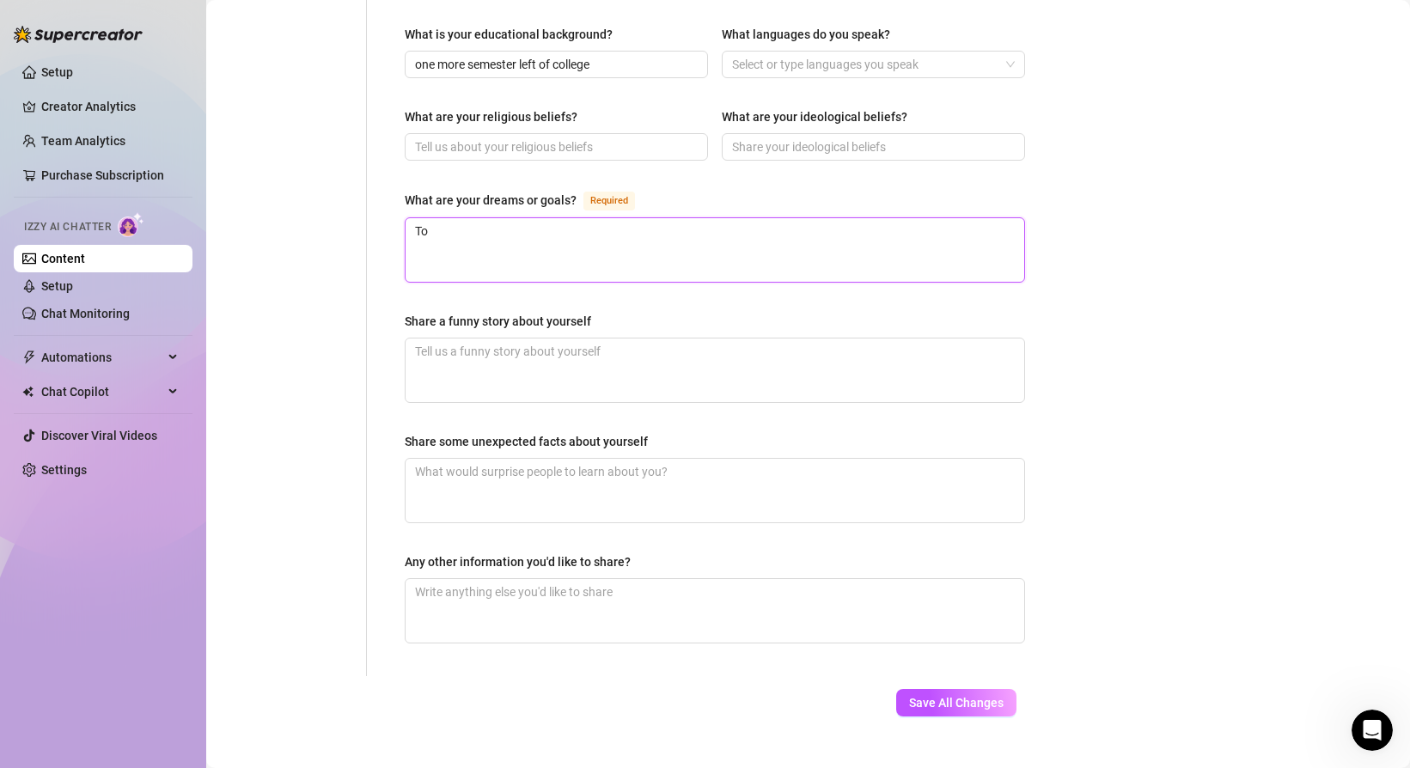
type textarea "To b"
type textarea "To be"
type textarea "To beh"
type textarea "To be"
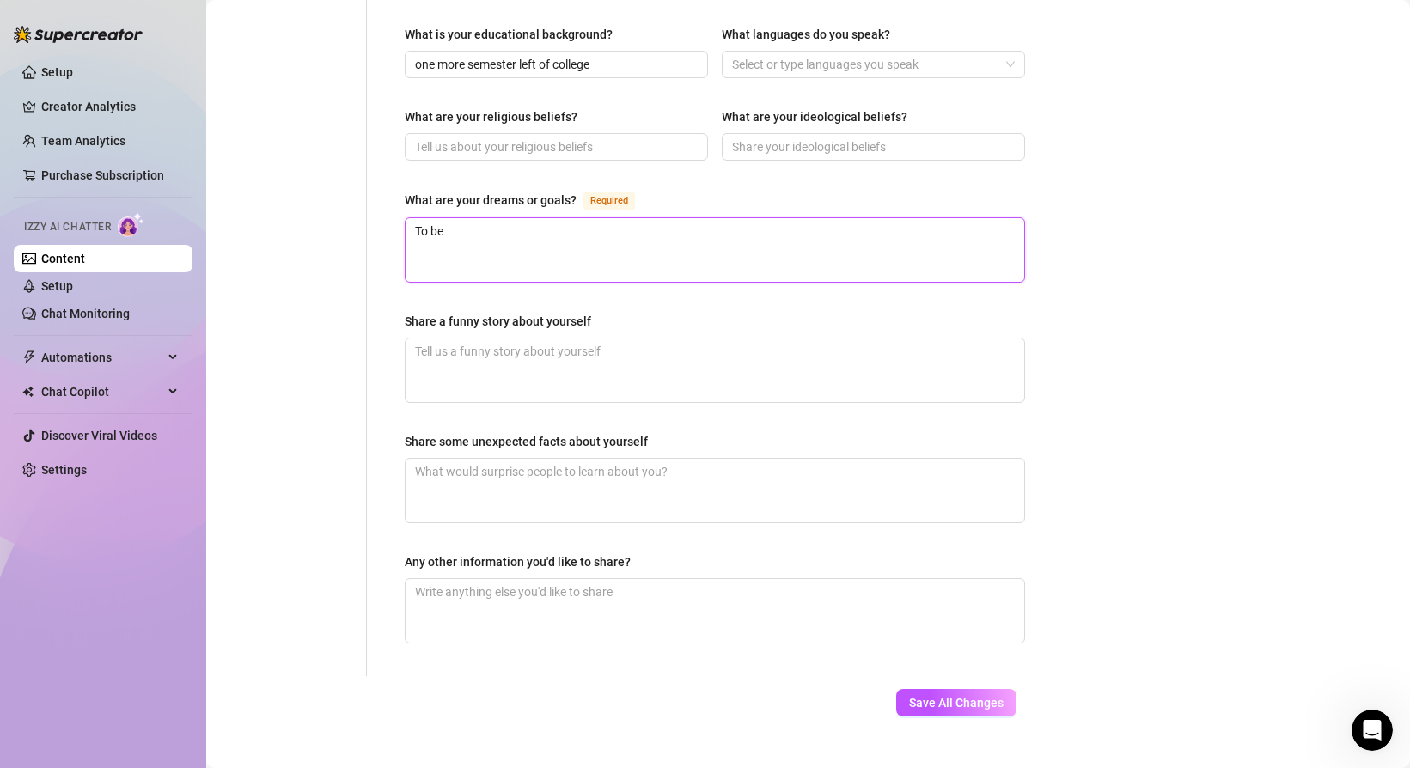
type textarea "To be h"
type textarea "To be ha"
type textarea "To be hap"
type textarea "To be happ"
type textarea "To be happy"
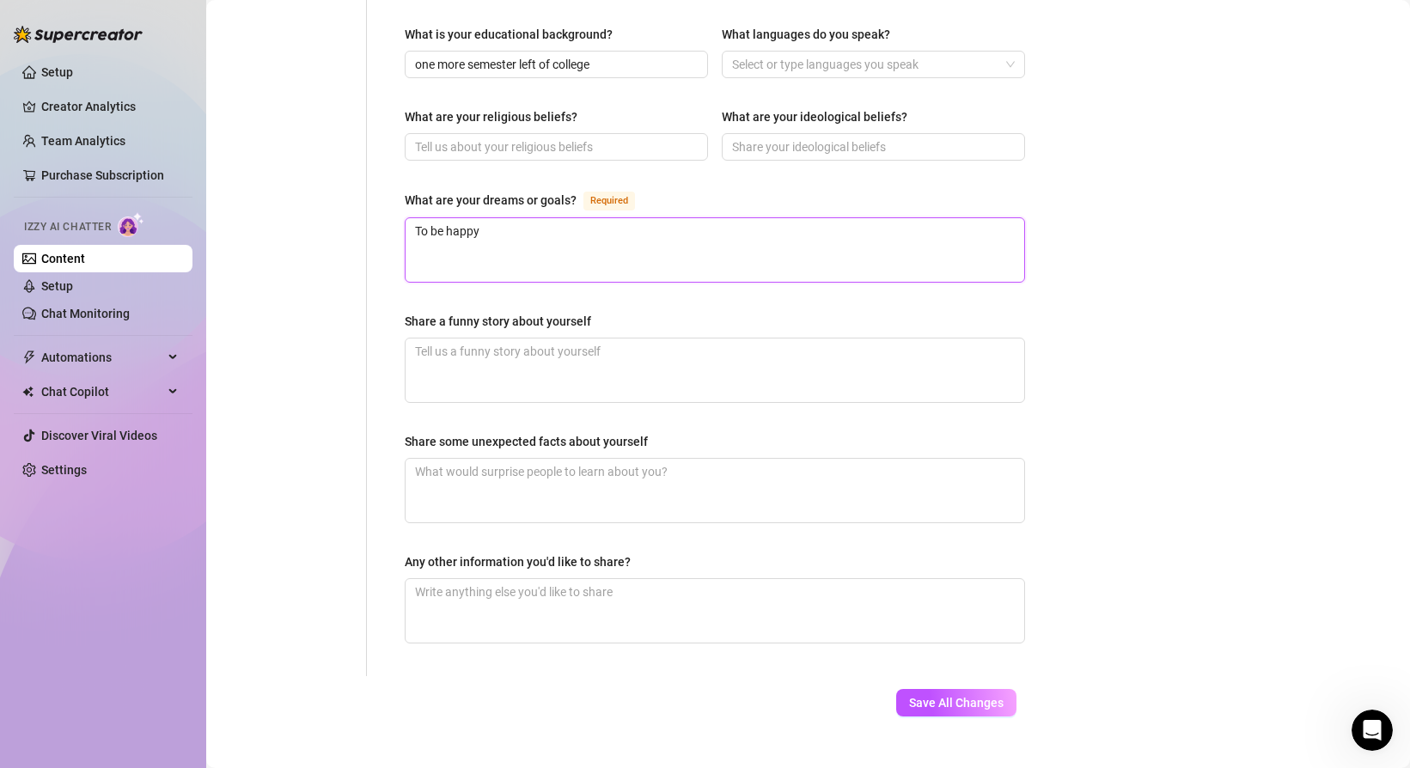
type textarea "To be happy"
type textarea "To be happy a"
type textarea "To be happy am"
type textarea "To be happy amd"
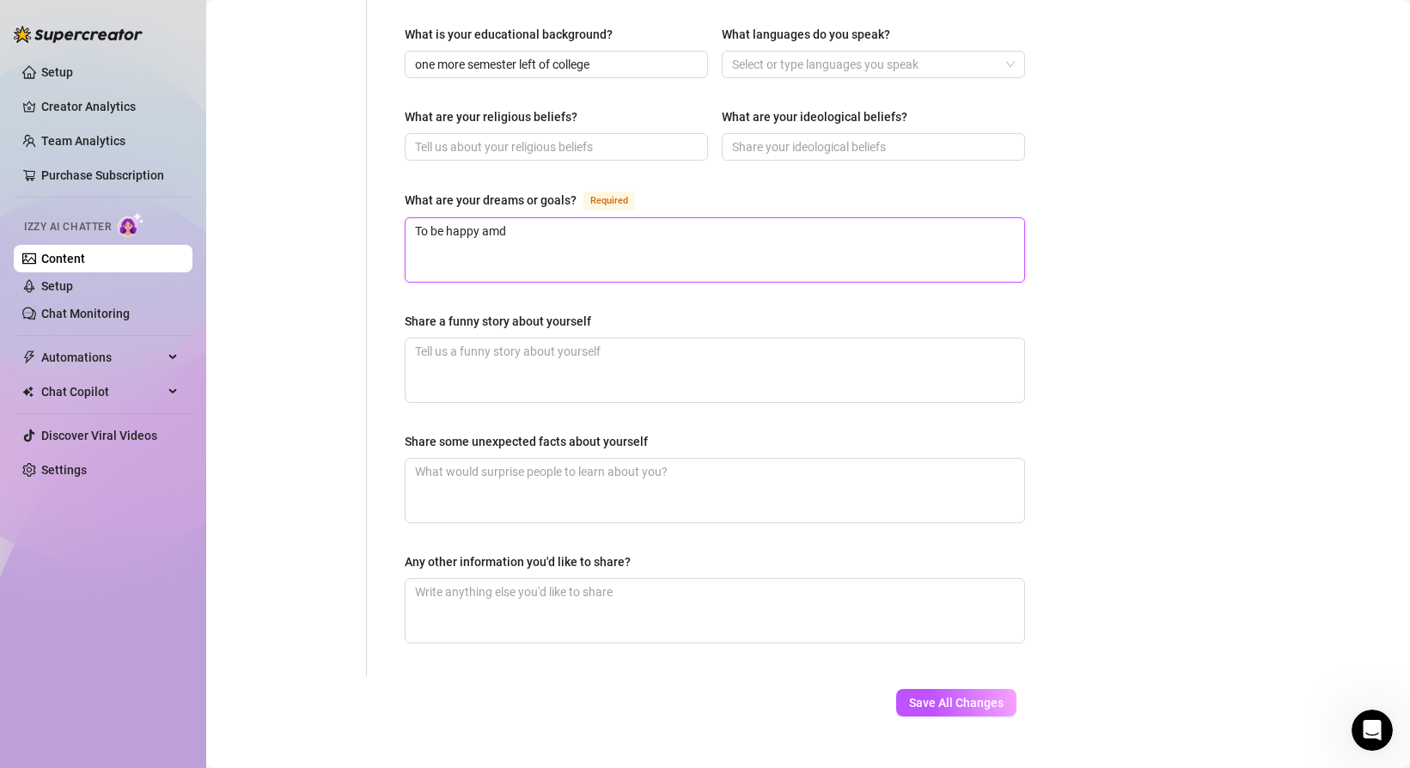
type textarea "To be happy amd"
type textarea "To be happy am"
type textarea "To be happy a"
type textarea "To be happy an"
type textarea "To be happy and"
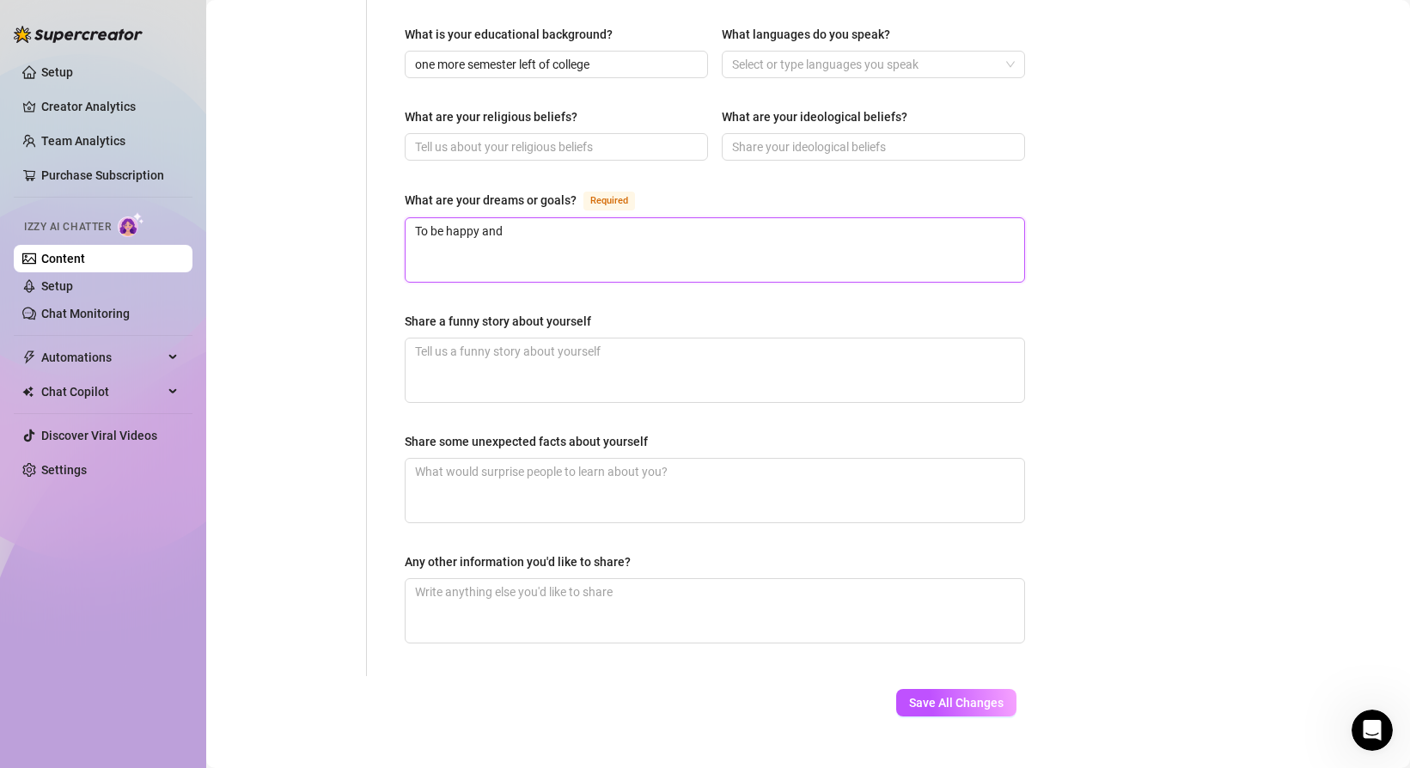
type textarea "To be happy and"
type textarea "To be happy and s"
type textarea "To be happy and st"
type textarea "To be happy and sta"
type textarea "To be happy and stab"
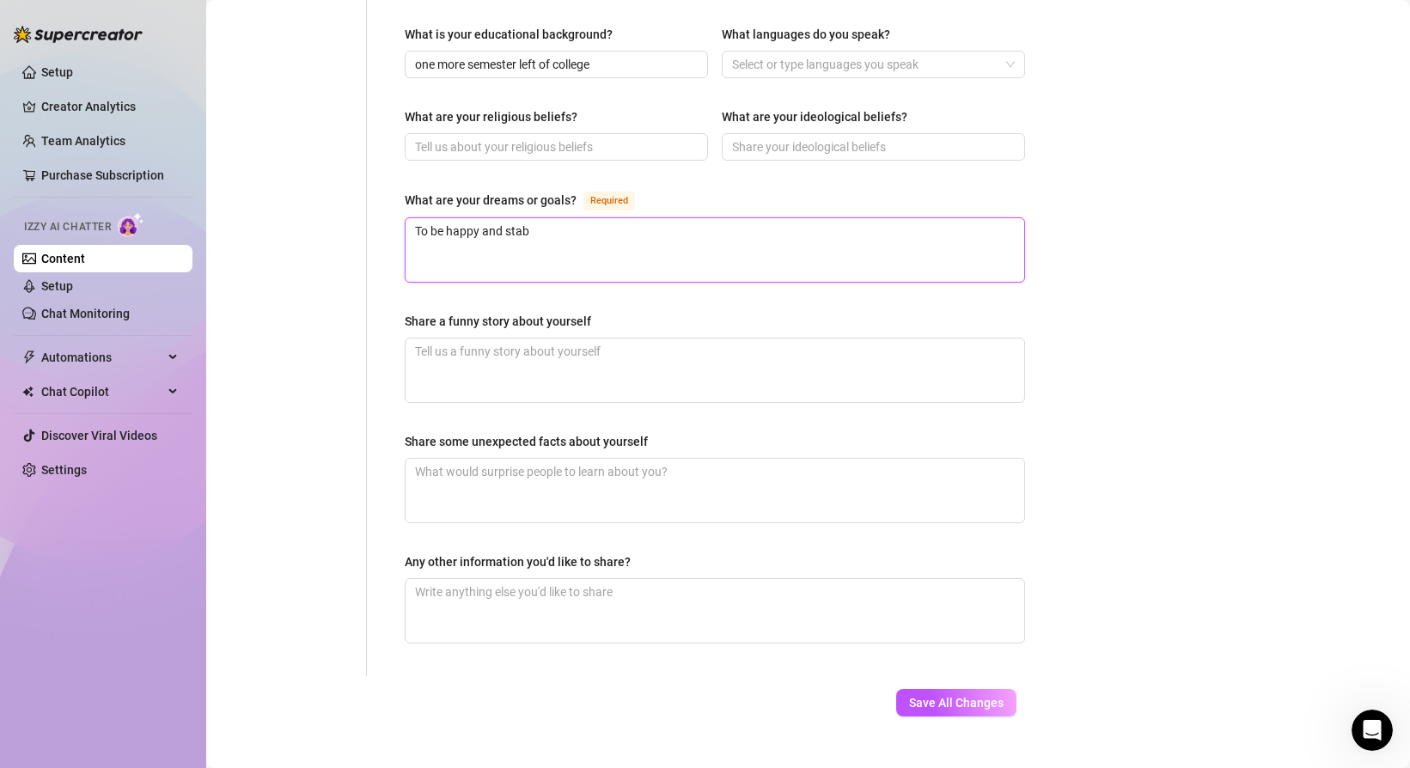
type textarea "To be happy and stabl"
type textarea "To be happy and stable"
type textarea "To be happy and stable,"
type textarea "To be happy and stable, a"
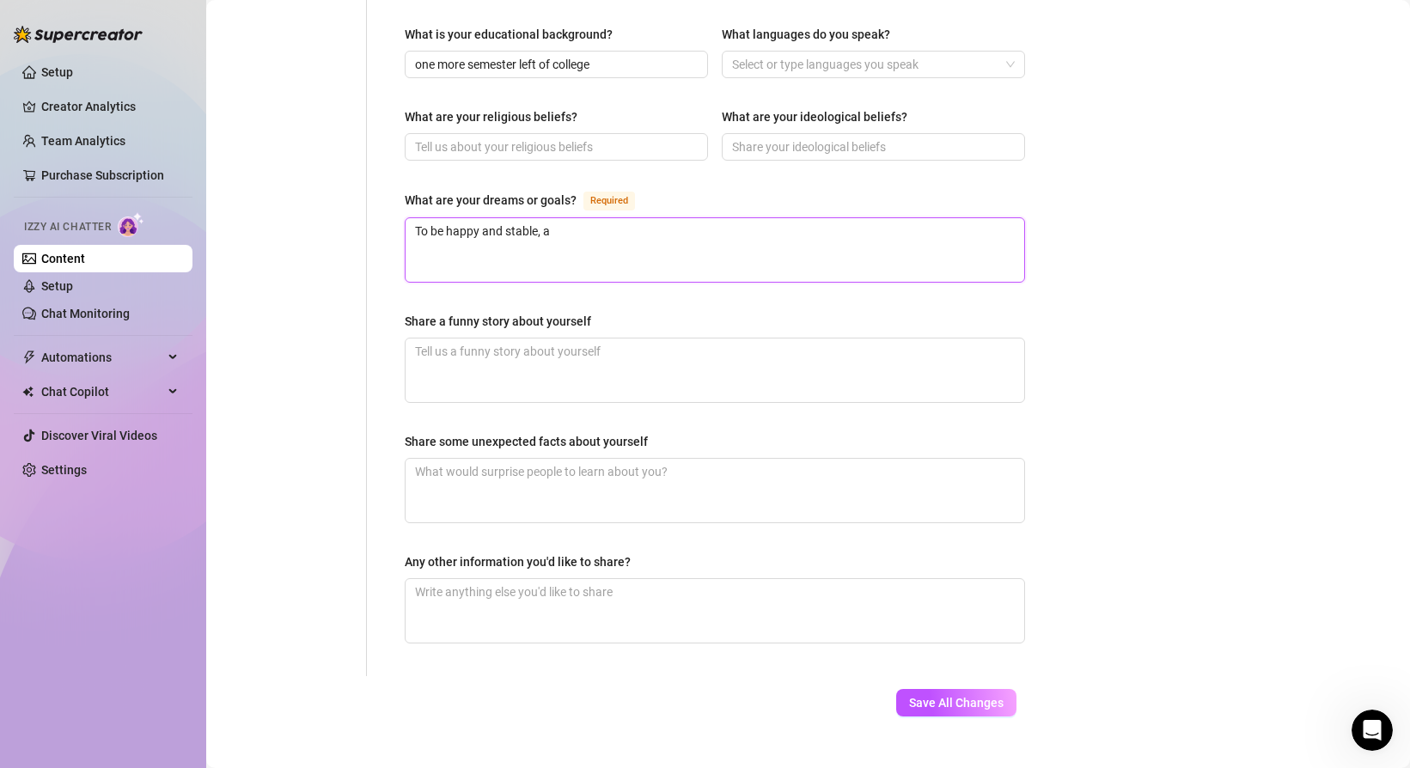
type textarea "To be happy and stable, an"
type textarea "To be happy and stable, and"
type textarea "To be happy and stable, and t"
type textarea "To be happy and stable, and to"
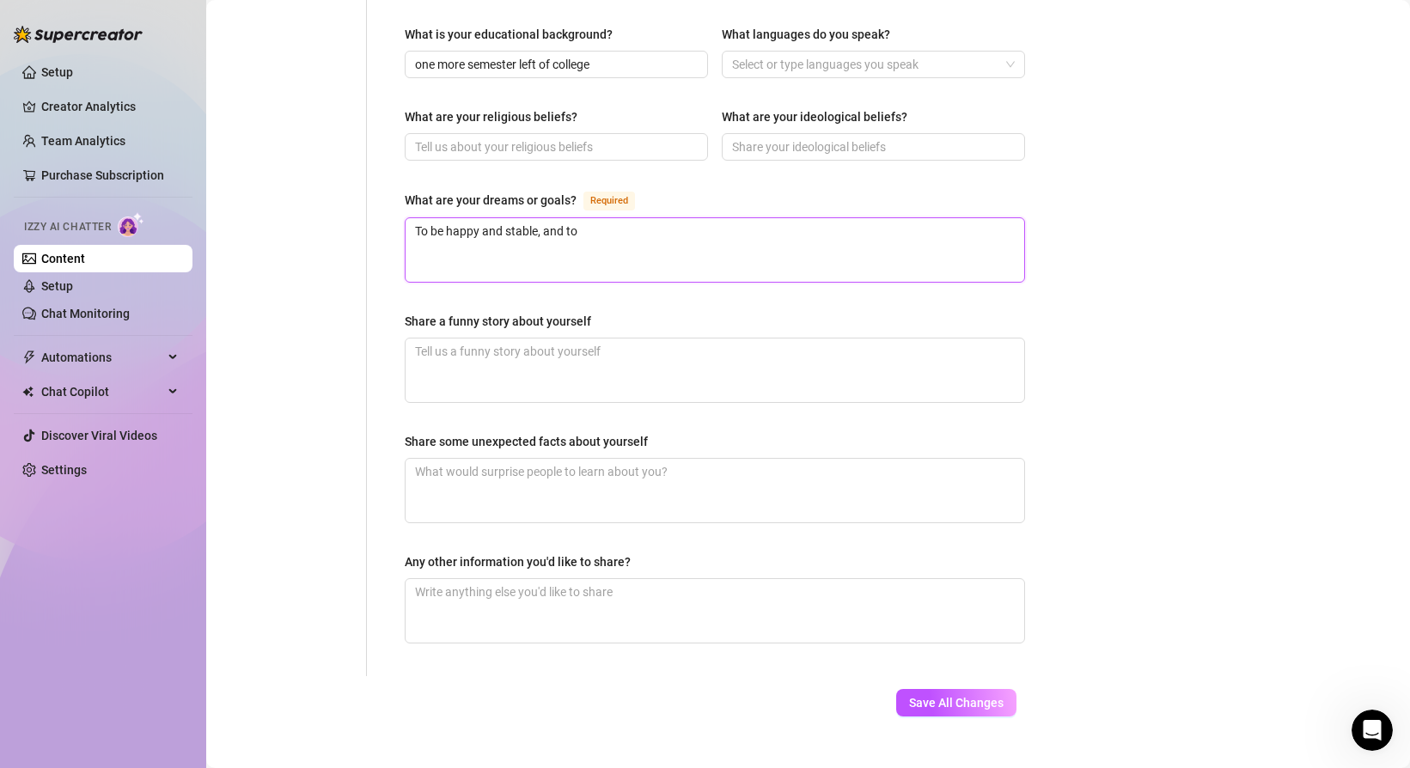
type textarea "To be happy and stable, and to"
type textarea "To be happy and stable, and to g"
type textarea "To be happy and stable, and to ge"
type textarea "To be happy and stable, and to get"
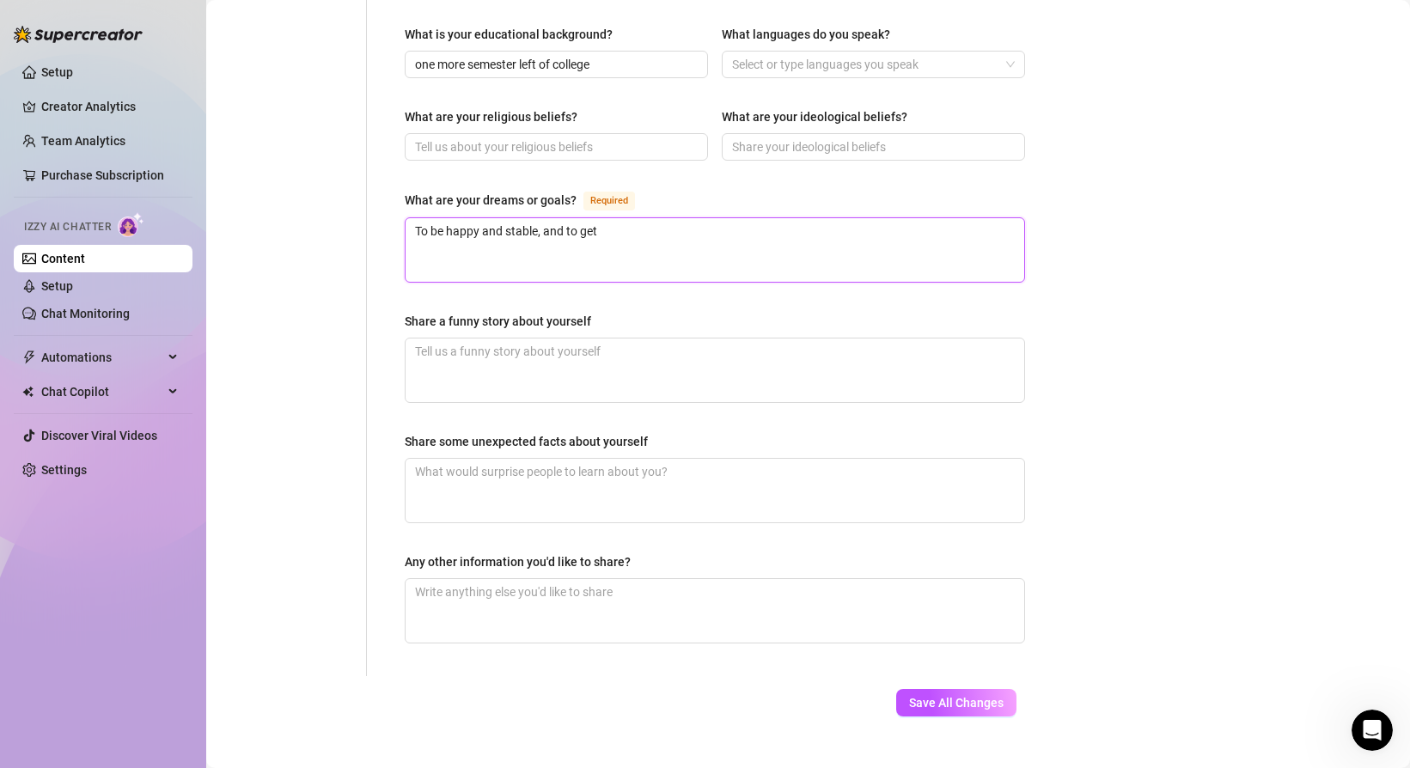
type textarea "To be happy and stable, and to get t"
type textarea "To be happy and stable, and to get to"
type textarea "To be happy and stable, and to get to r"
type textarea "To be happy and stable, and to get to t"
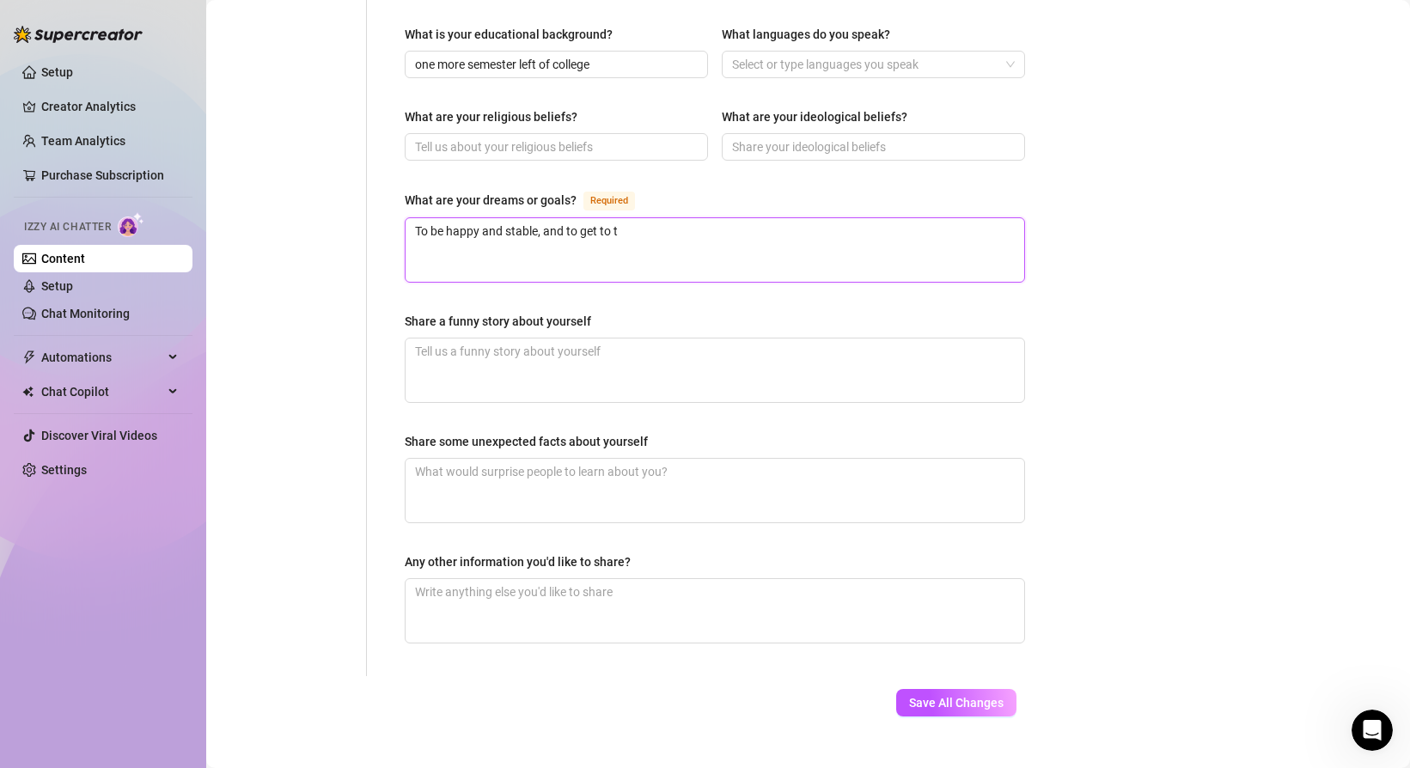
type textarea "To be happy and stable, and to get to tr"
type textarea "To be happy and stable, and to get to tra"
type textarea "To be happy and stable, and to get to trav"
type textarea "To be happy and stable, and to get to trave"
type textarea "To be happy and stable, and to get to travel"
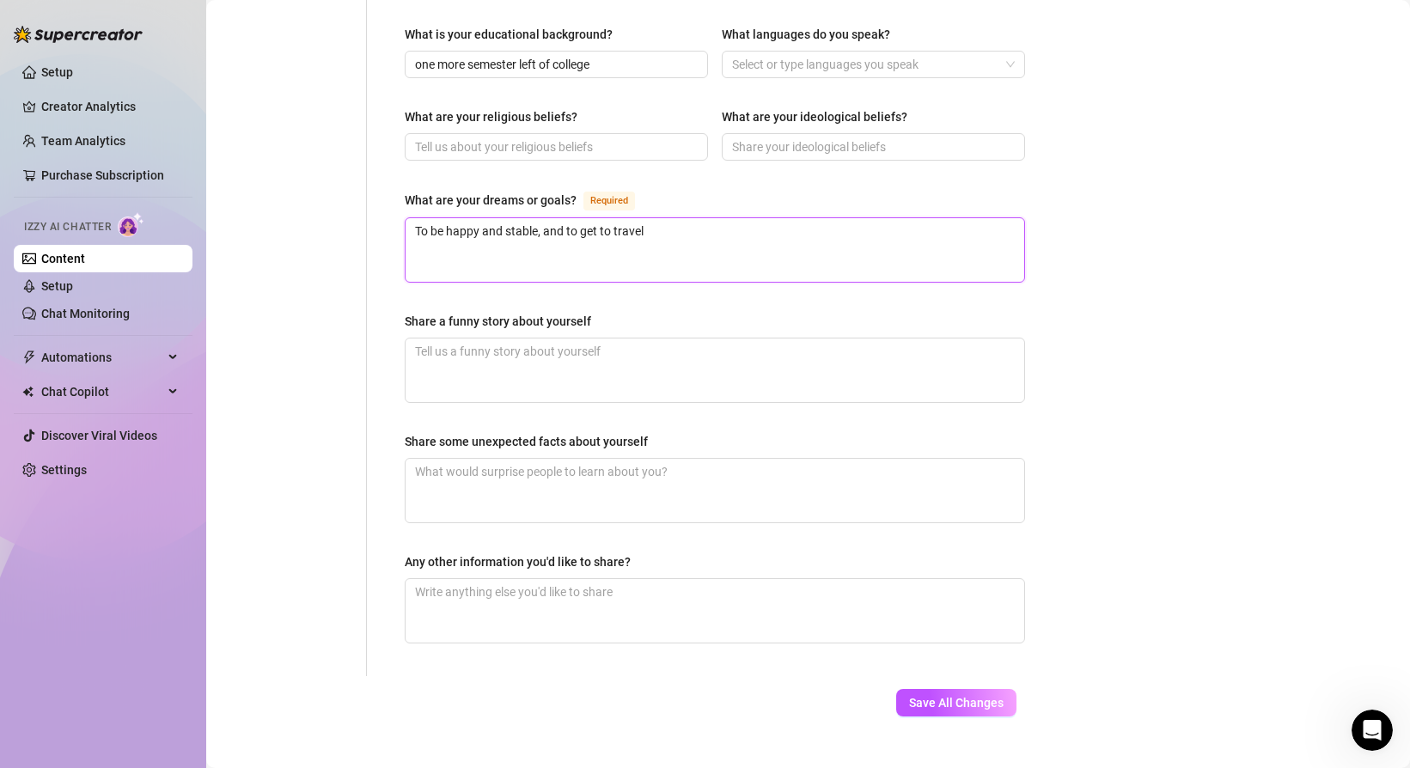
type textarea "To be happy and stable, and to get to travel."
drag, startPoint x: 612, startPoint y: 210, endPoint x: 584, endPoint y: 211, distance: 27.5
click at [584, 218] on textarea "To be happy and stable, and to get to travel." at bounding box center [714, 250] width 618 height 64
type textarea "To be happy and stable, and to g travel."
type textarea "To be happy and stable, and to travel."
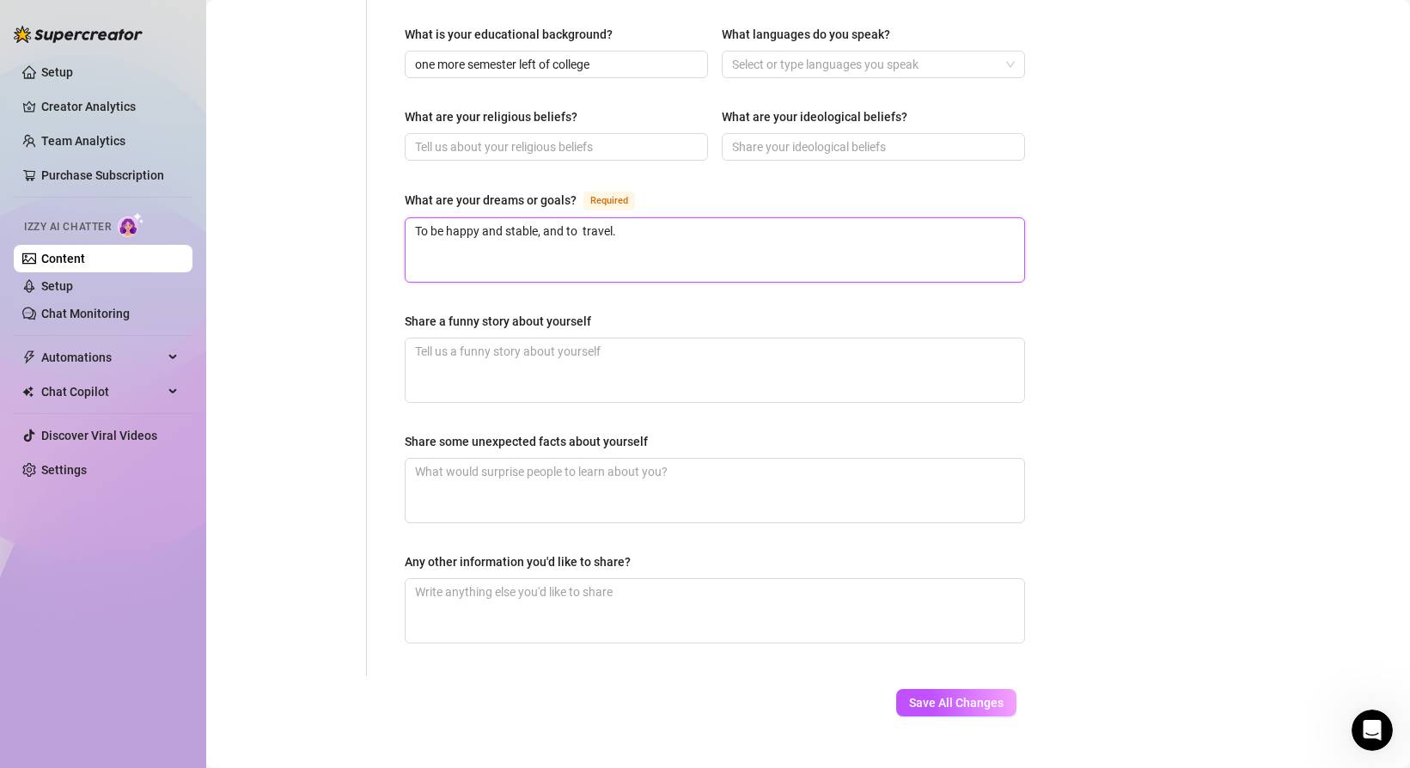
type textarea "To be happy and stable, and to travel."
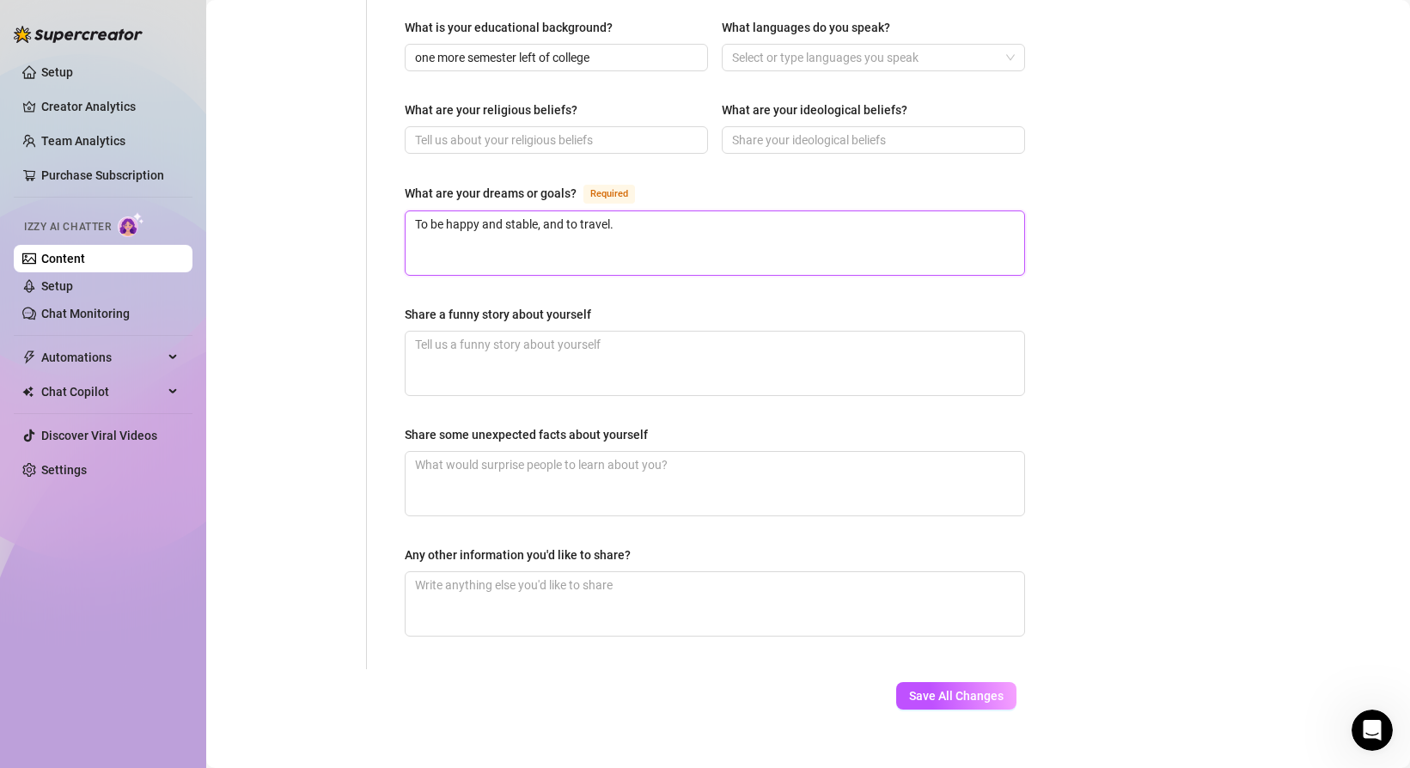
click at [506, 211] on textarea "To be happy and stable, and to travel." at bounding box center [714, 243] width 618 height 64
type textarea "To be happy andstable, and to travel."
type textarea "To be happy anstable, and to travel."
type textarea "To be happy astable, and to travel."
type textarea "To be happy stable, and to travel."
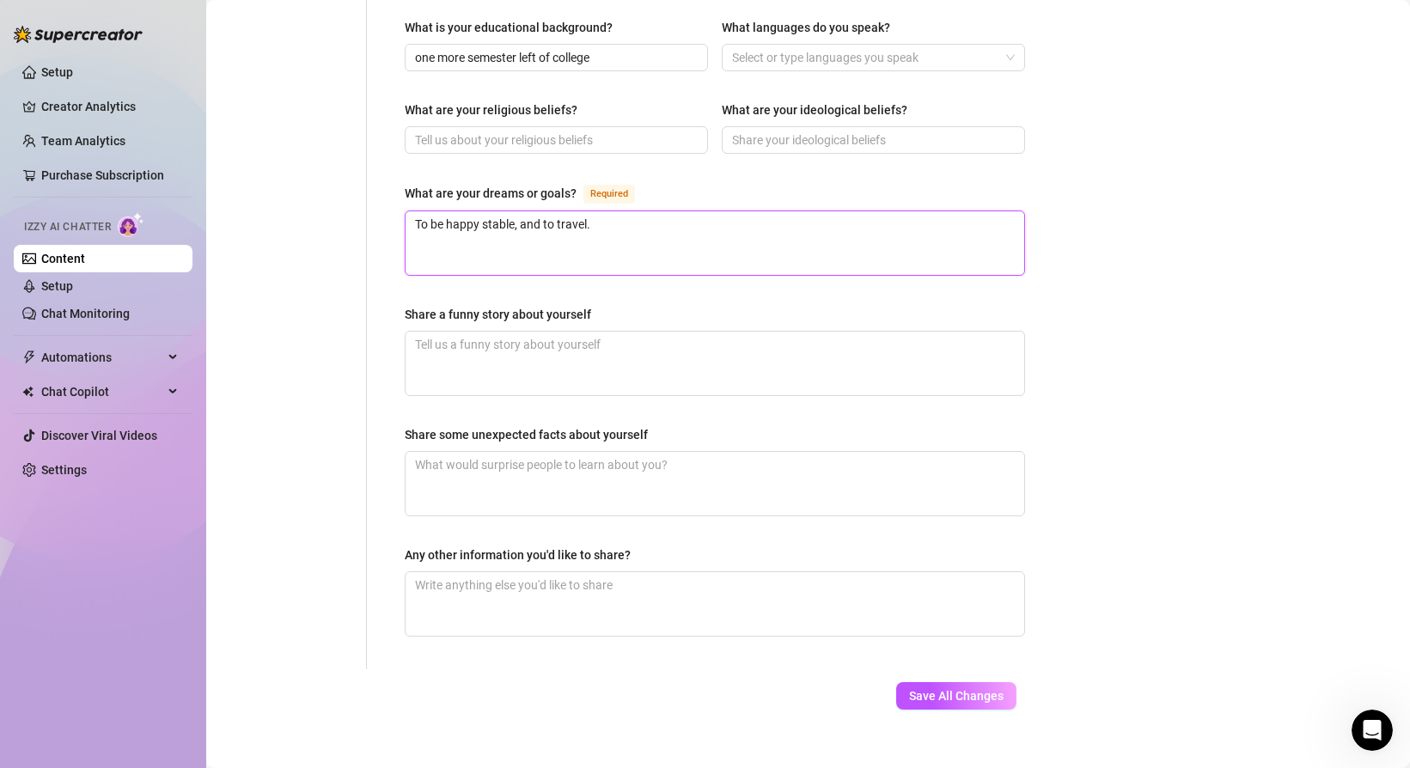
type textarea "To be happystable, and to travel."
type textarea "To be happy,stable, and to travel."
type textarea "To be happy, stable, and to travel."
click at [582, 466] on textarea "Share some unexpected facts about yourself" at bounding box center [714, 484] width 618 height 64
type textarea "I"
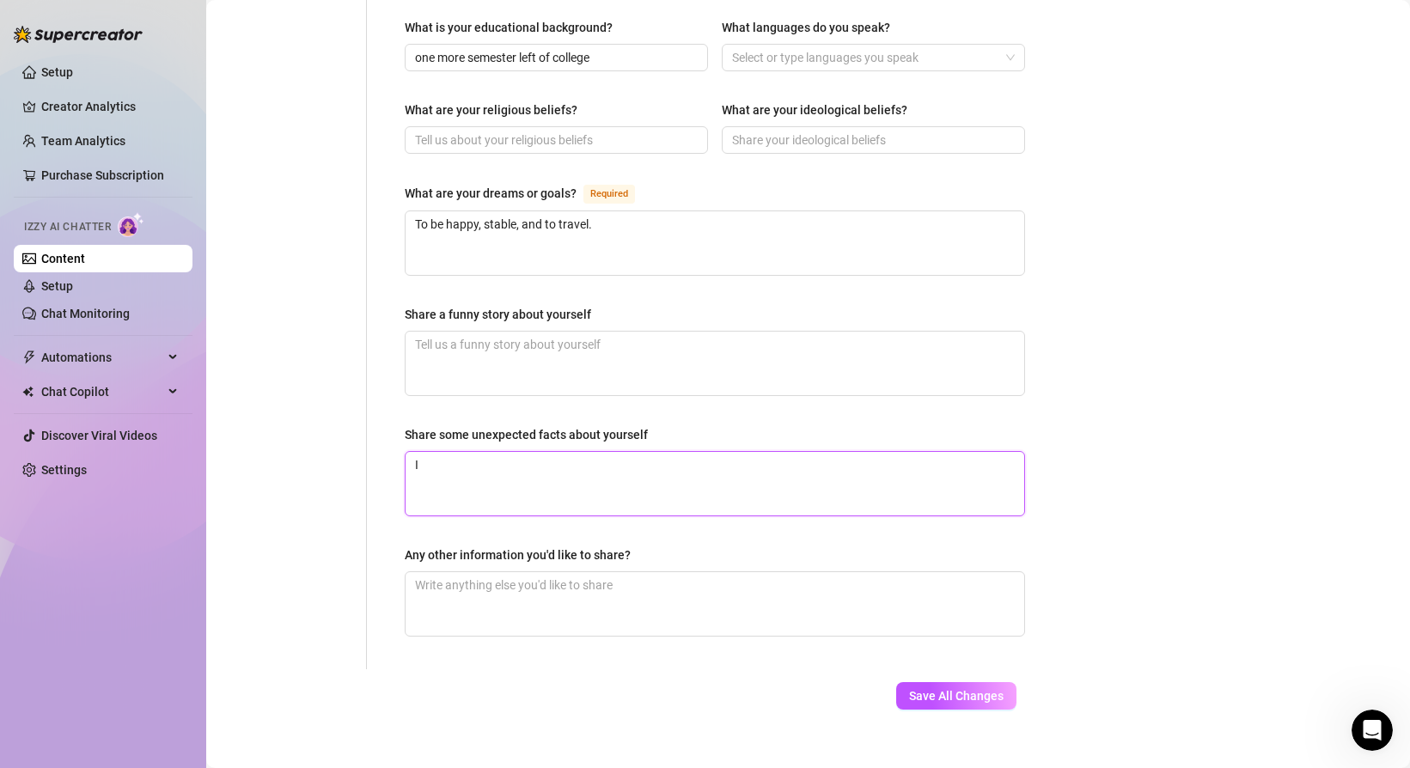
type textarea "I"
type textarea "I w"
type textarea "I wa"
type textarea "I was"
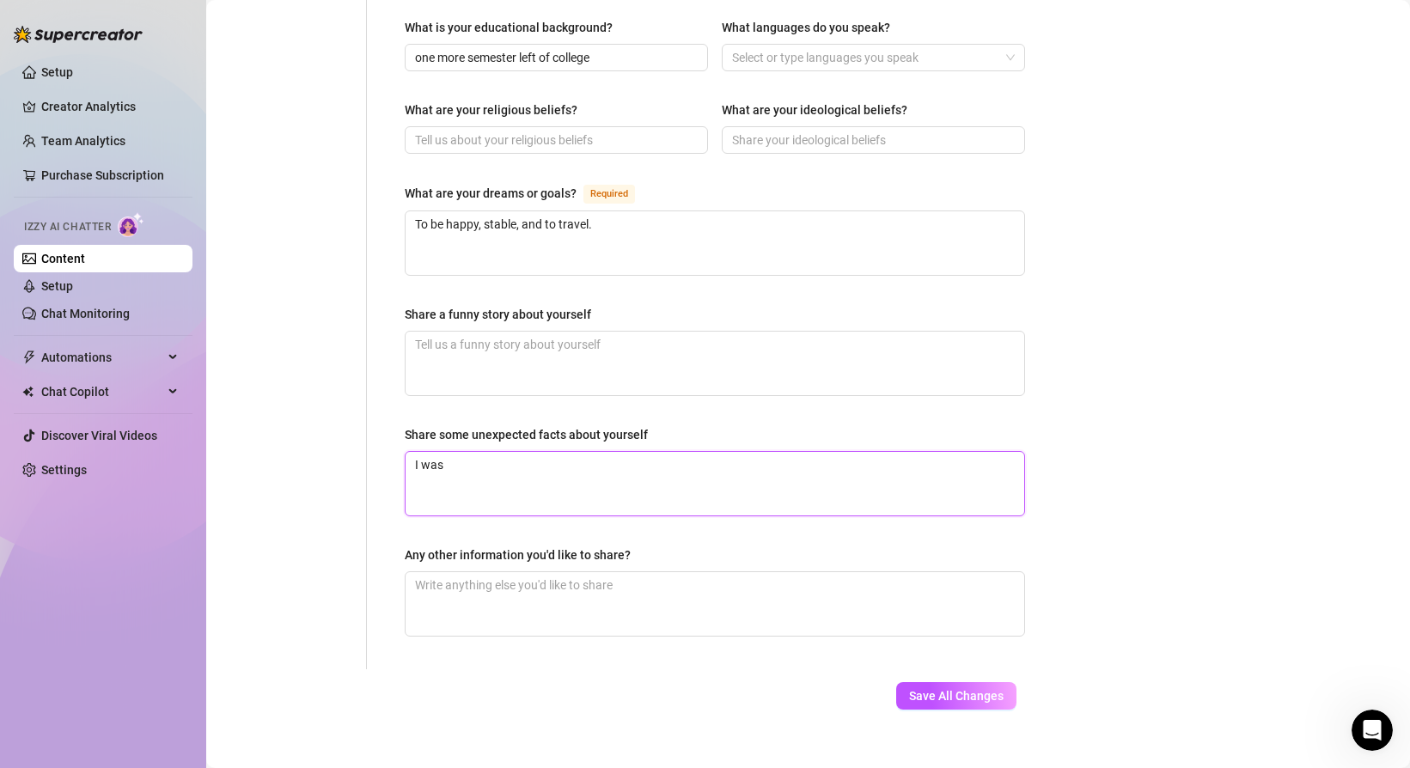
type textarea "I was b"
type textarea "I was bo"
type textarea "I was bor"
type textarea "I was born"
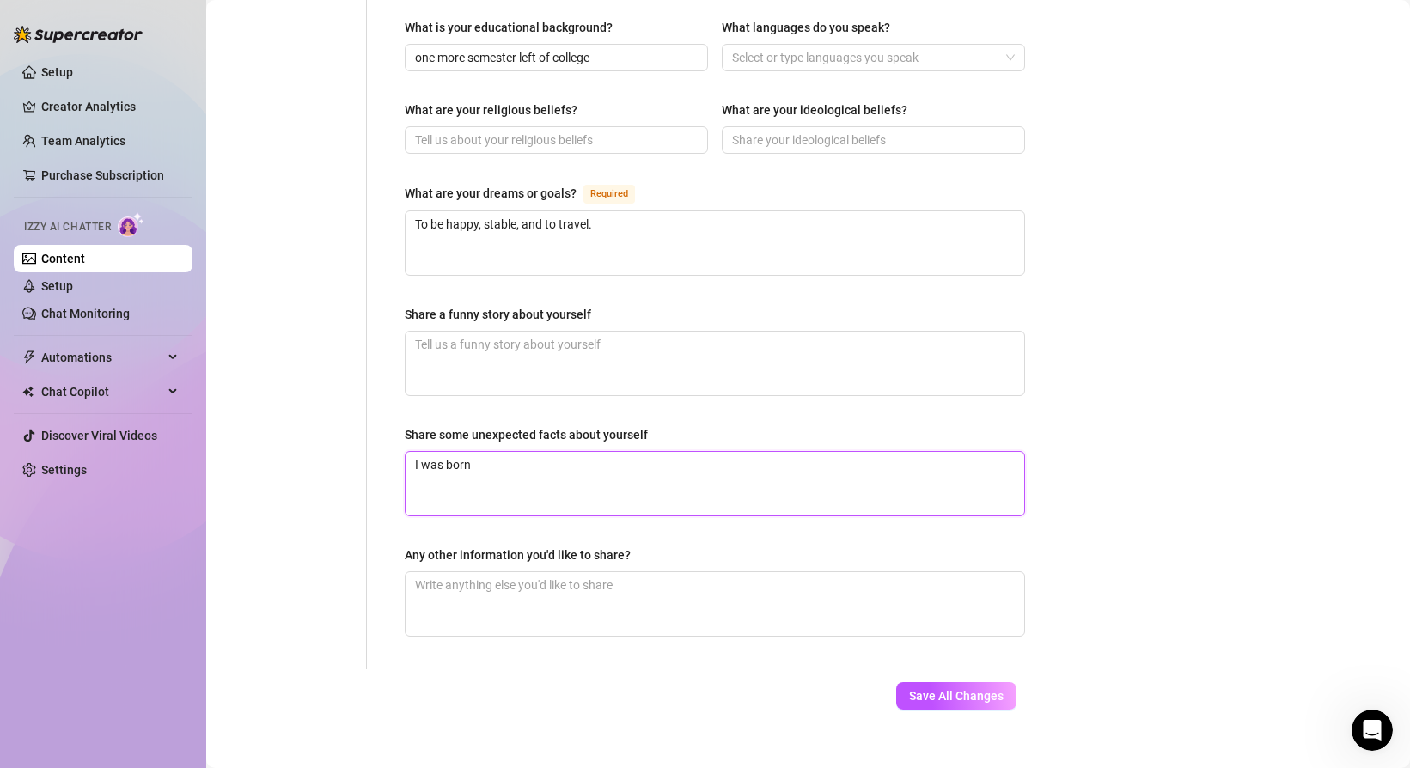
type textarea "I was born i"
type textarea "I was born"
type textarea "I was born w"
type textarea "I was born wi"
type textarea "I was born wit"
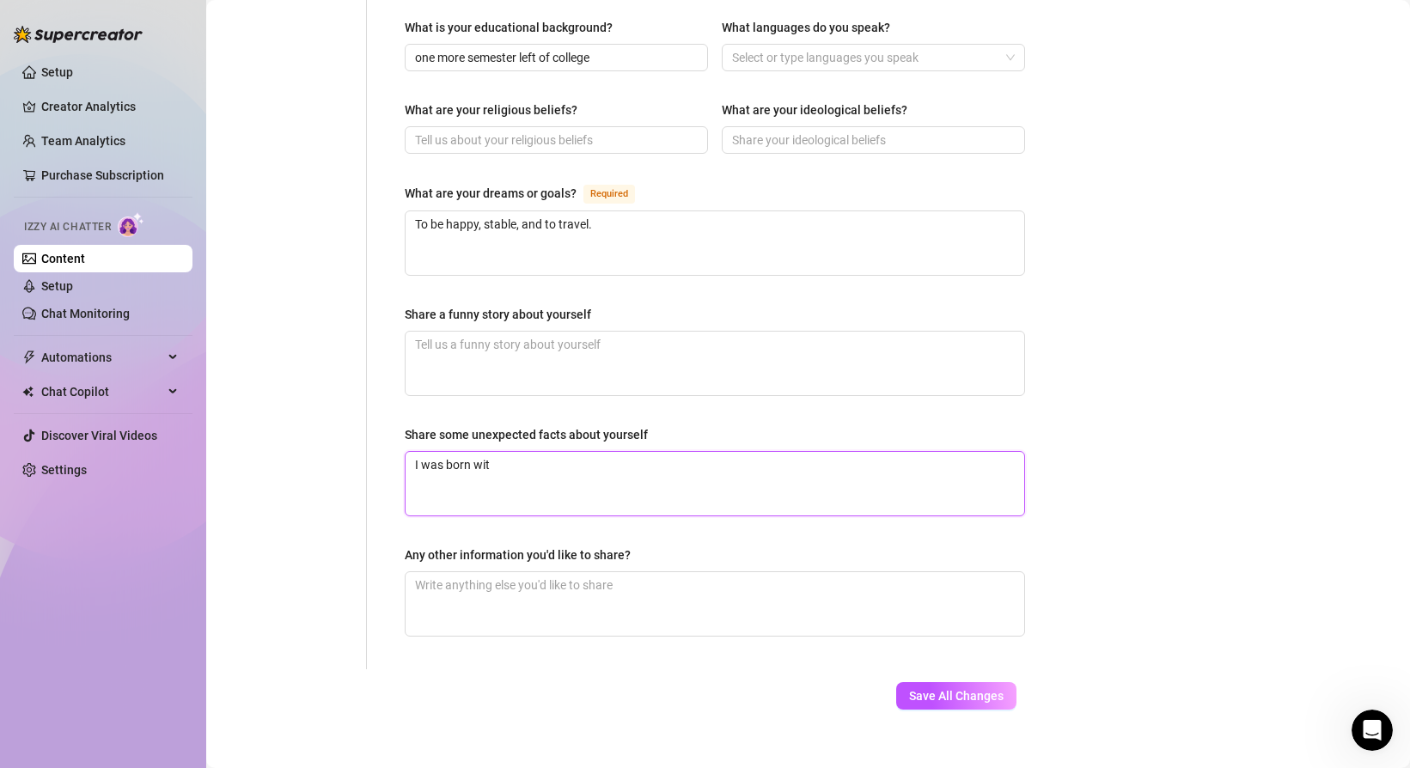
type textarea "I was born with"
type textarea "I was born with 2"
type textarea "I was born with 2 f"
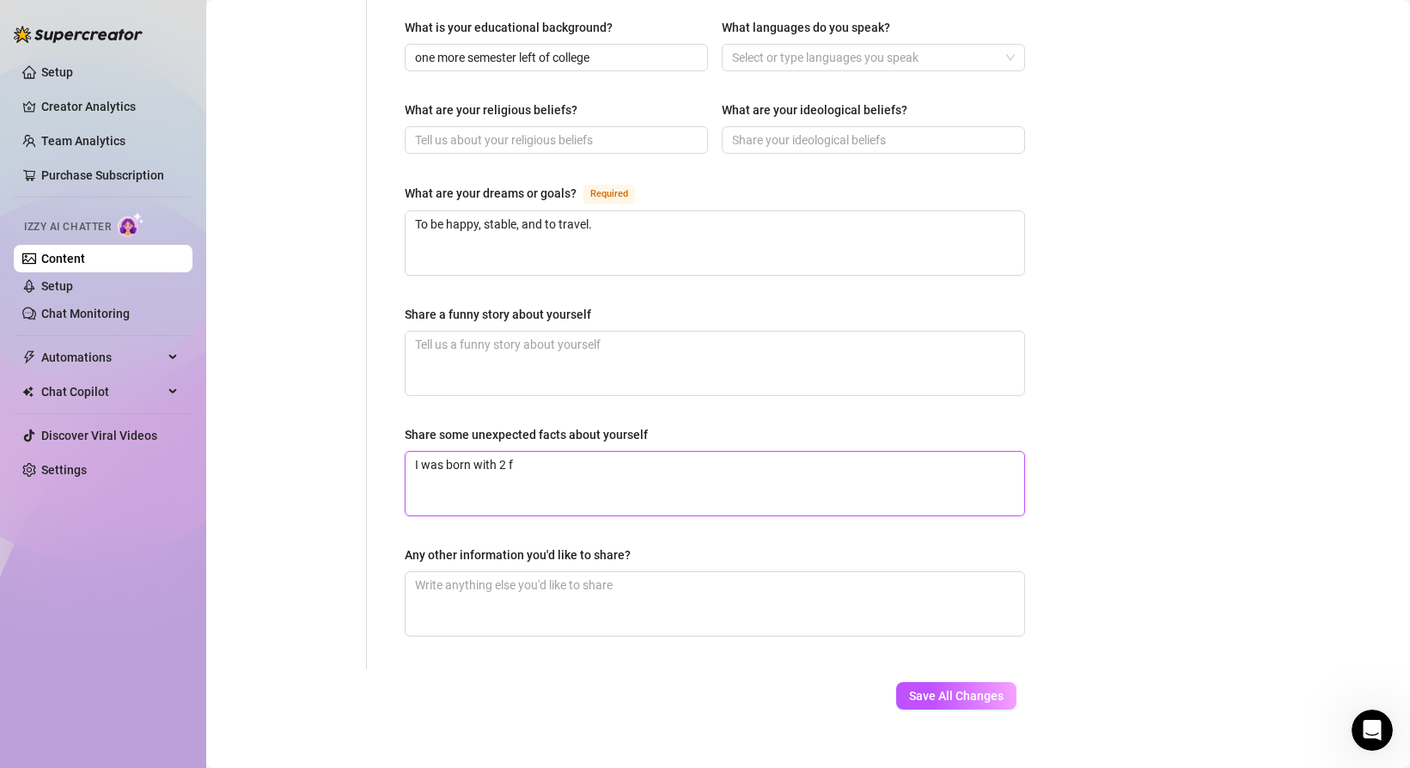
type textarea "I was born with 2 fi"
type textarea "I was born with 2 fin"
type textarea "I was born with 2 fing"
type textarea "I was born with 2 finge"
type textarea "I was born with 2 finger"
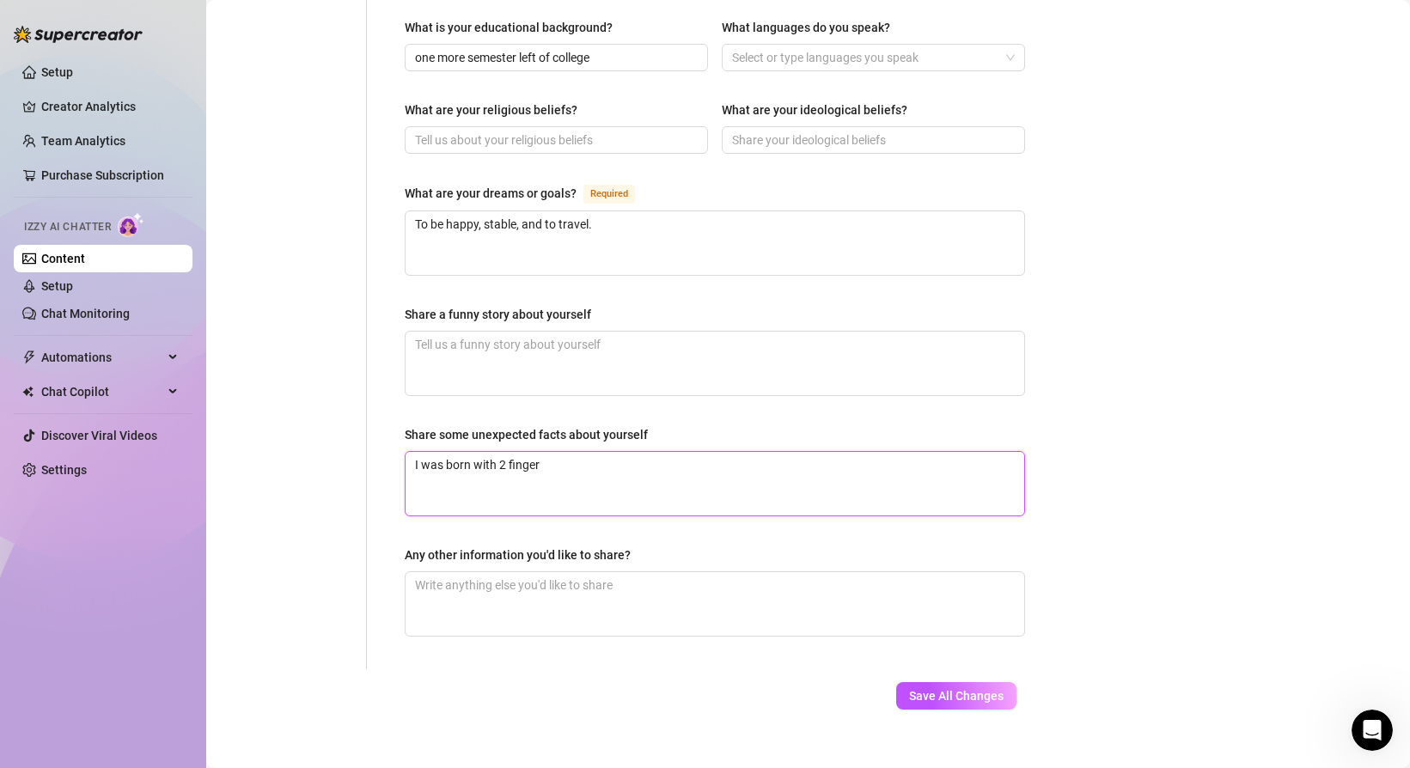
type textarea "I was born with 2 fingers"
type textarea "I was born with 2 fingers,"
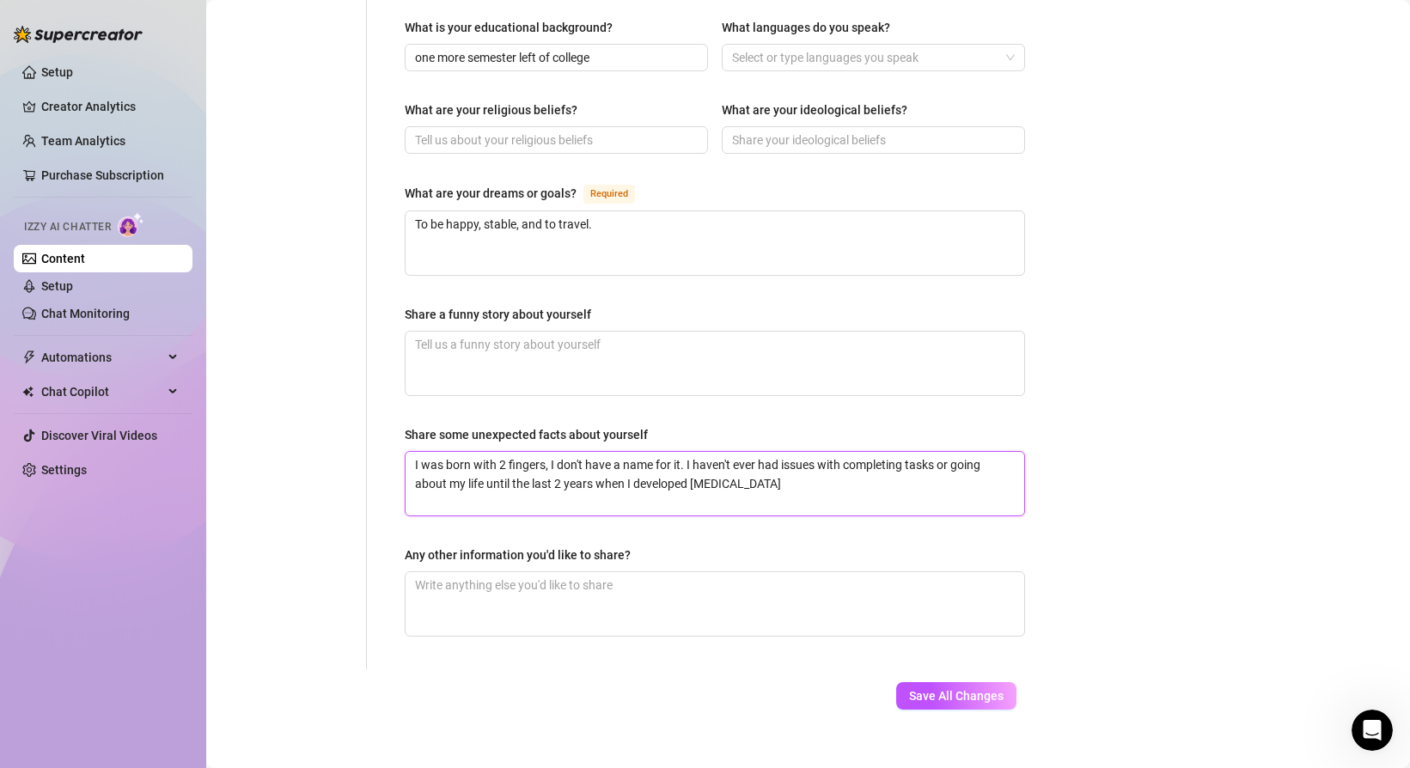
drag, startPoint x: 411, startPoint y: 439, endPoint x: 799, endPoint y: 487, distance: 391.2
click at [801, 487] on textarea "I was born with 2 fingers, I don't have a name for it. I haven't ever had issue…" at bounding box center [714, 484] width 618 height 64
click at [685, 572] on textarea "Any other information you'd like to share?" at bounding box center [714, 604] width 618 height 64
paste textarea "I was born with 2 fingers, I don't have a name for it. I haven't ever had issue…"
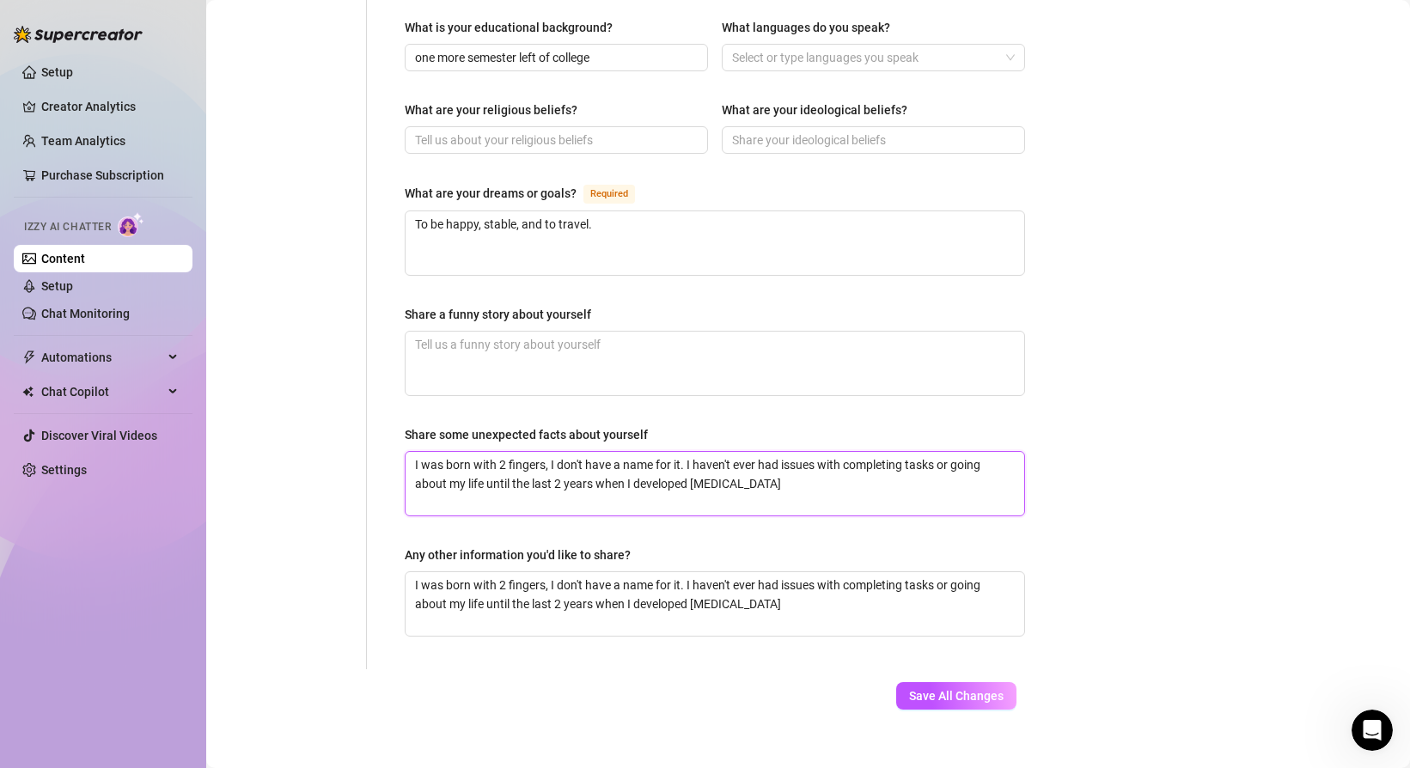
drag, startPoint x: 775, startPoint y: 457, endPoint x: 391, endPoint y: 448, distance: 384.1
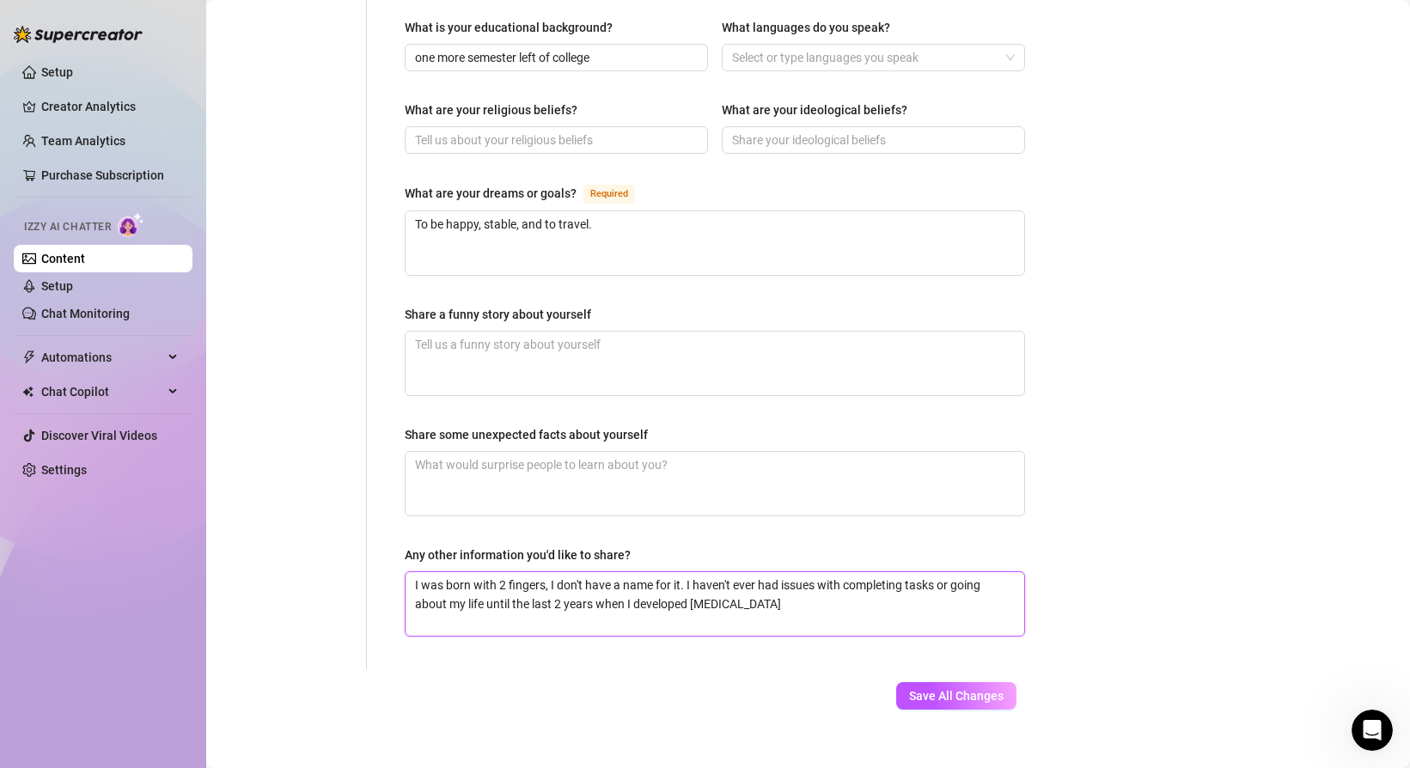
drag, startPoint x: 609, startPoint y: 566, endPoint x: 549, endPoint y: 568, distance: 60.1
click at [549, 572] on textarea "I was born with 2 fingers, I don't have a name for it. I haven't ever had issue…" at bounding box center [714, 604] width 618 height 64
click at [800, 586] on textarea "I was born with 2 fingers, there isn't a name for it. I haven't ever had issues…" at bounding box center [714, 604] width 618 height 64
drag, startPoint x: 728, startPoint y: 584, endPoint x: 759, endPoint y: 597, distance: 33.5
click at [760, 597] on textarea "I was born with 2 fingers, there isn't a name for it. I haven't ever had issues…" at bounding box center [714, 604] width 618 height 64
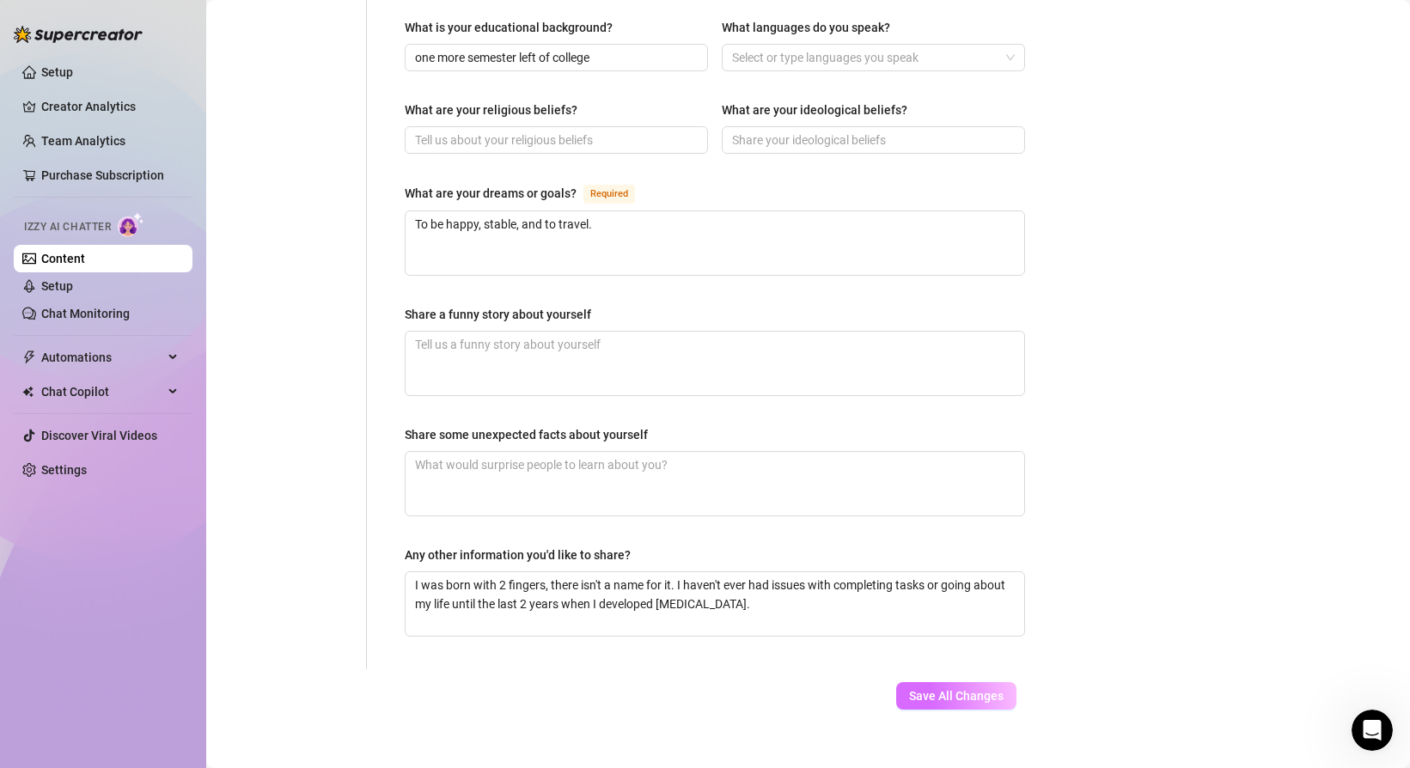
click at [925, 689] on span "Save All Changes" at bounding box center [956, 696] width 94 height 14
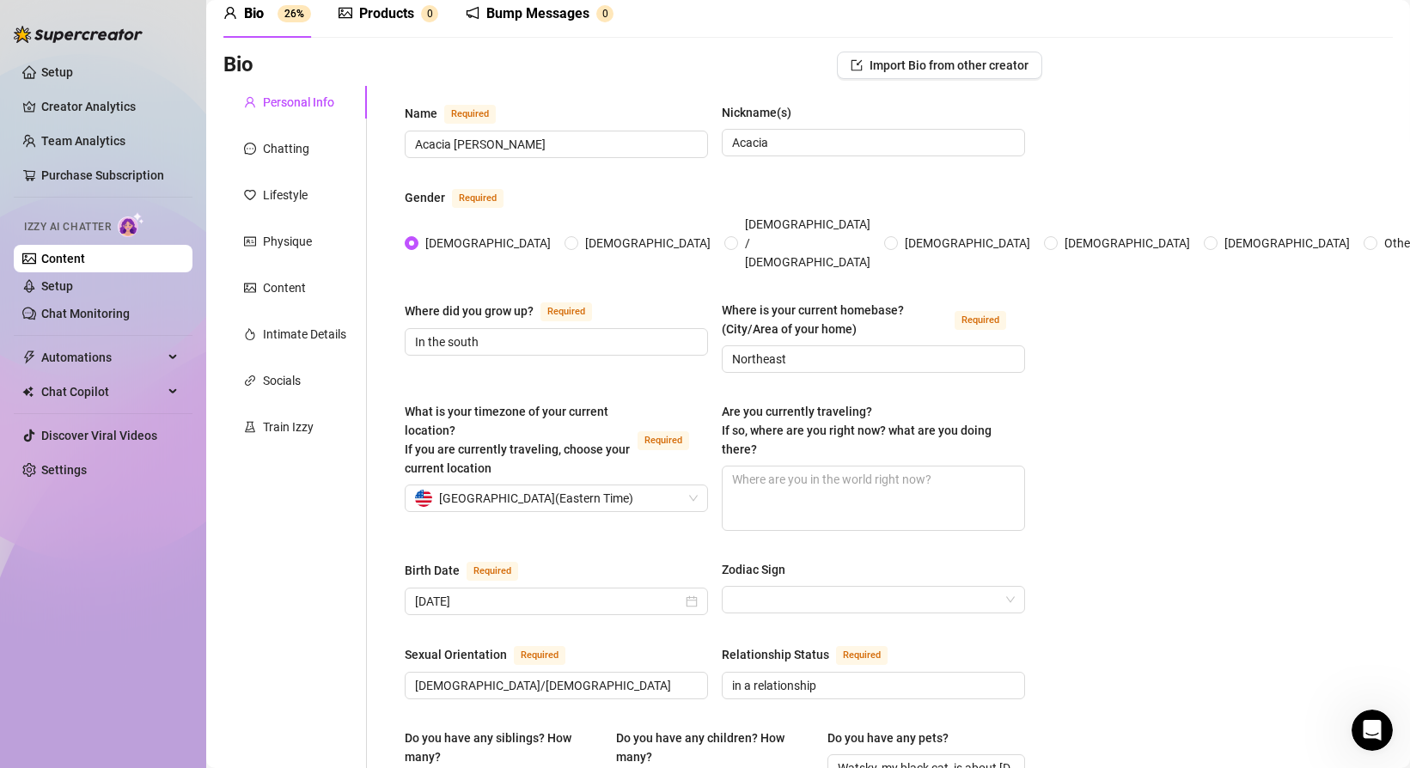
scroll to position [0, 0]
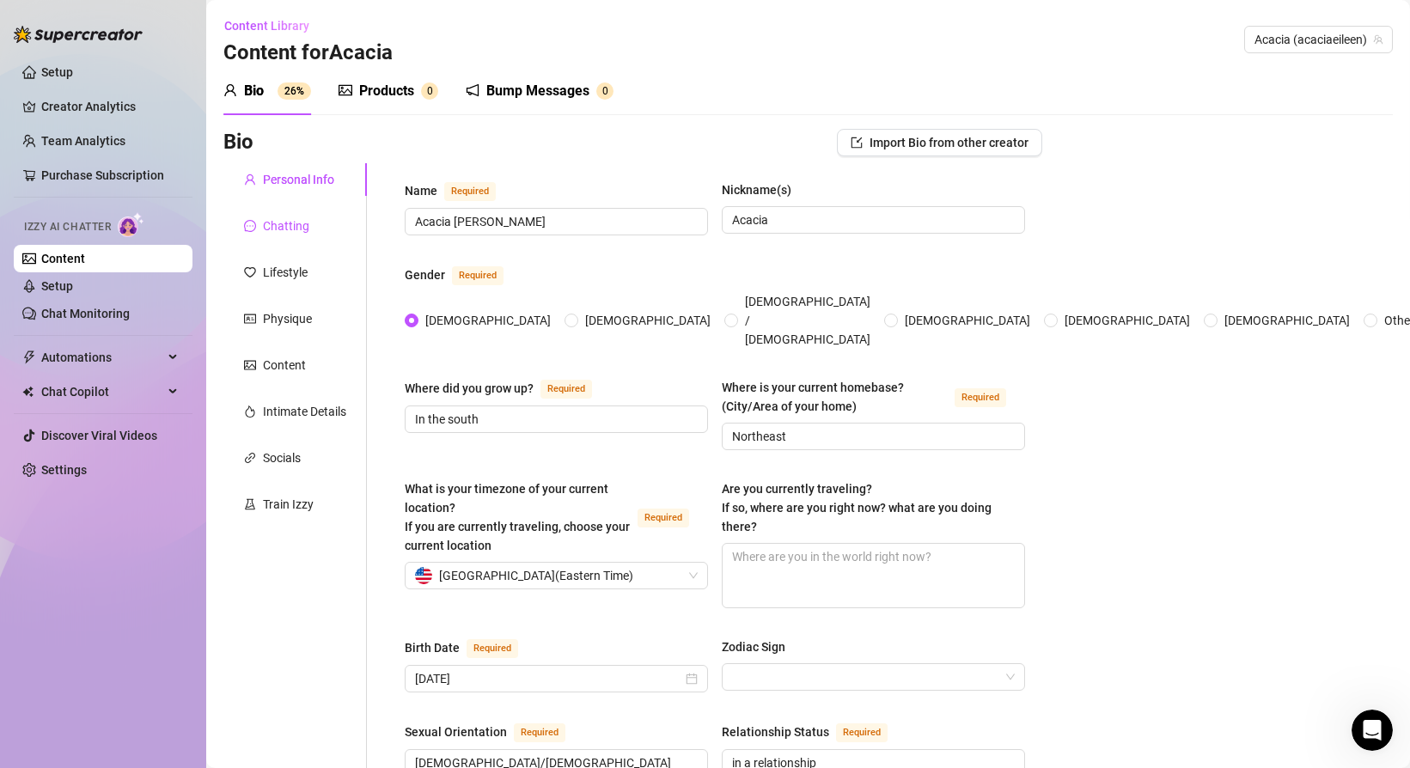
click at [280, 229] on div "Chatting" at bounding box center [286, 225] width 46 height 19
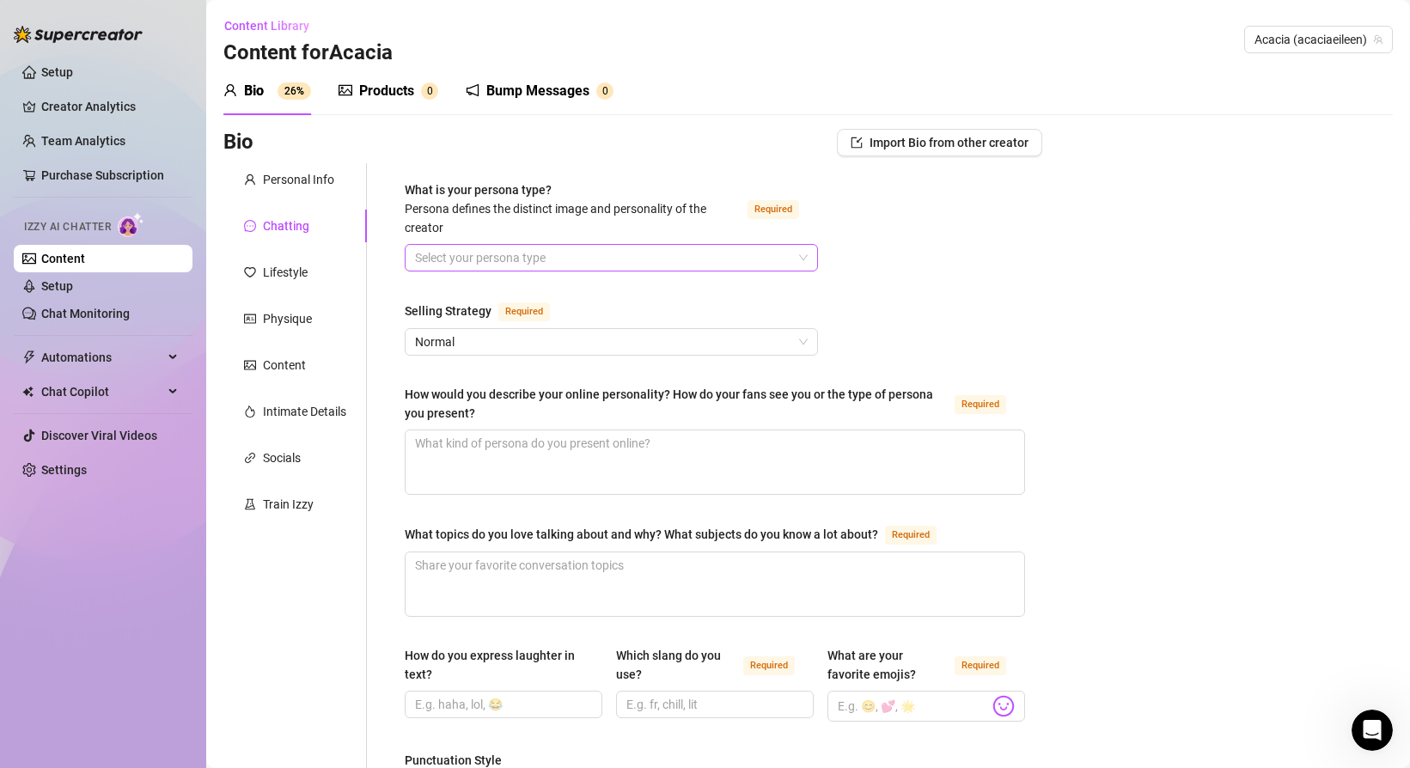
click at [541, 252] on input "What is your persona type? [PERSON_NAME] defines the distinct image and persona…" at bounding box center [603, 258] width 377 height 26
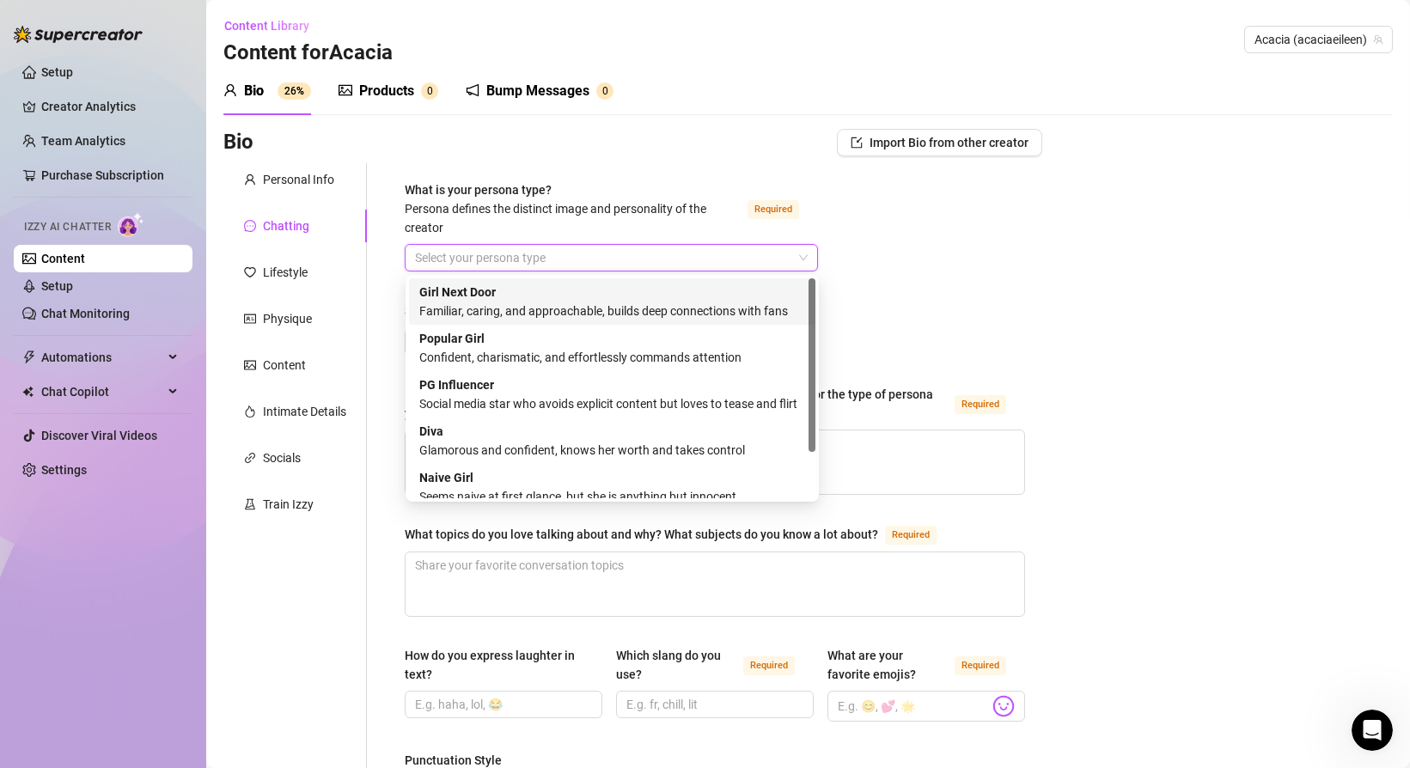
click at [683, 303] on div "Familiar, caring, and approachable, builds deep connections with fans" at bounding box center [612, 310] width 386 height 19
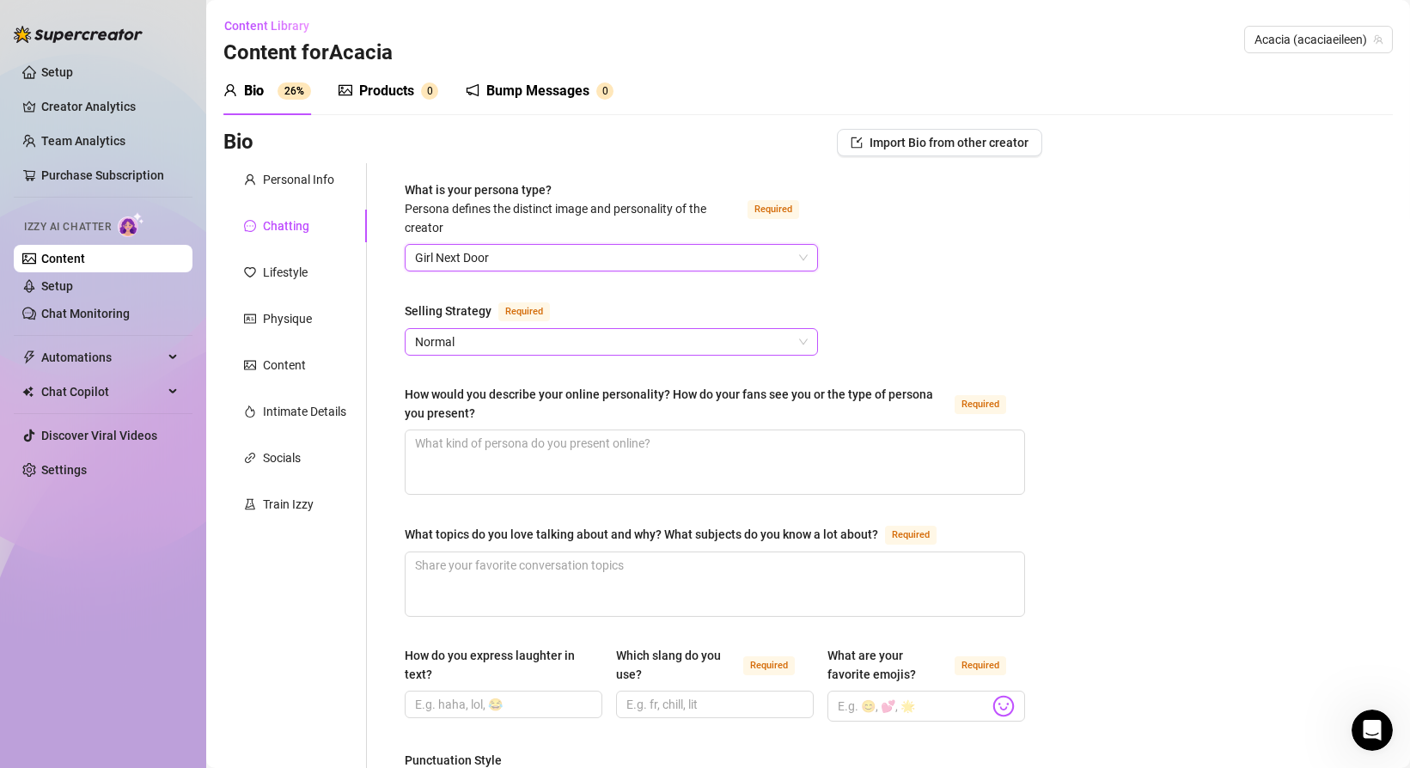
click at [539, 331] on span "Normal" at bounding box center [611, 342] width 393 height 26
click at [595, 443] on textarea "How would you describe your online personality? How do your fans see you or the…" at bounding box center [714, 462] width 618 height 64
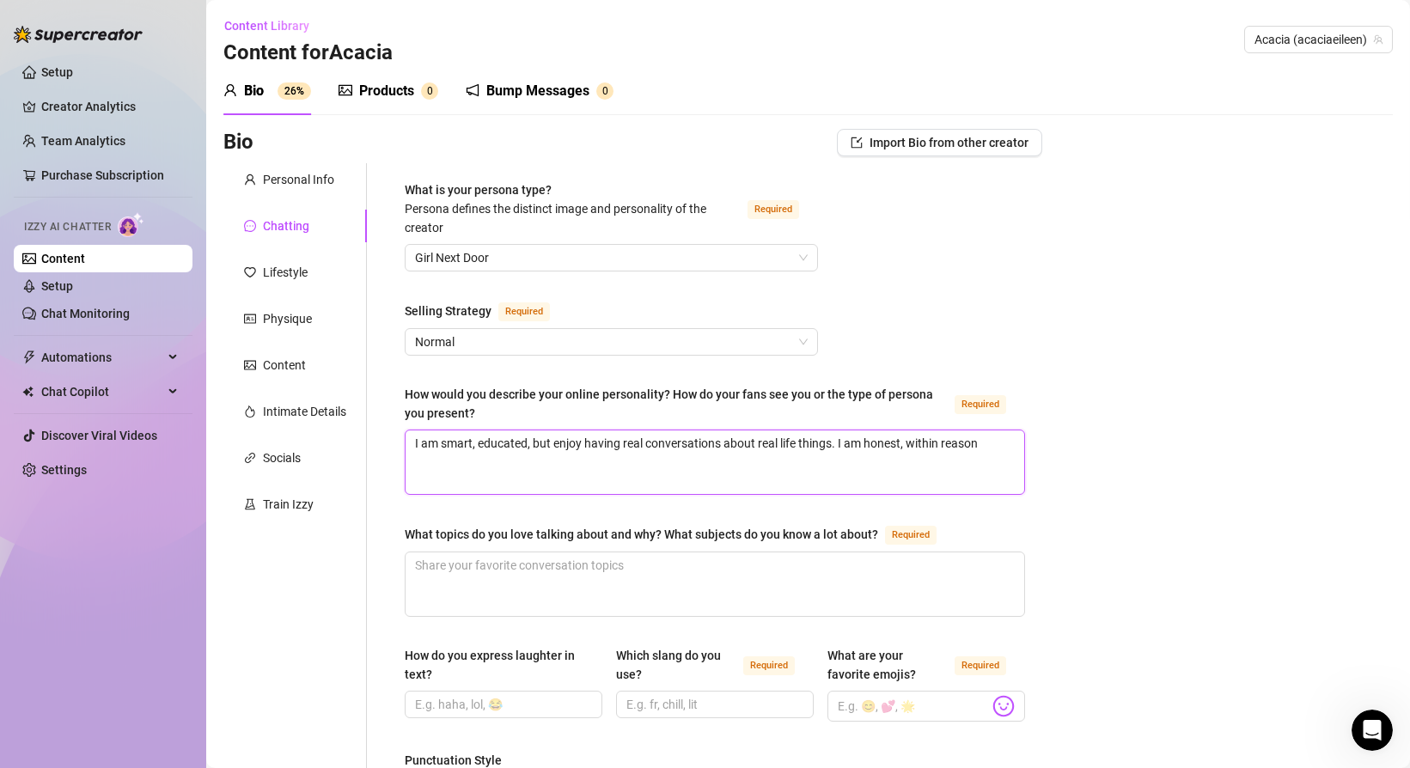
click at [831, 446] on textarea "I am smart, educated, but enjoy having real conversations about real life thing…" at bounding box center [714, 462] width 618 height 64
click at [835, 446] on textarea "I am smart, educated, but enjoy having real conversations about real life thing…" at bounding box center [714, 462] width 618 height 64
click at [985, 448] on textarea "I am smart, educated, but enjoy having real conversations about real life thing…" at bounding box center [714, 462] width 618 height 64
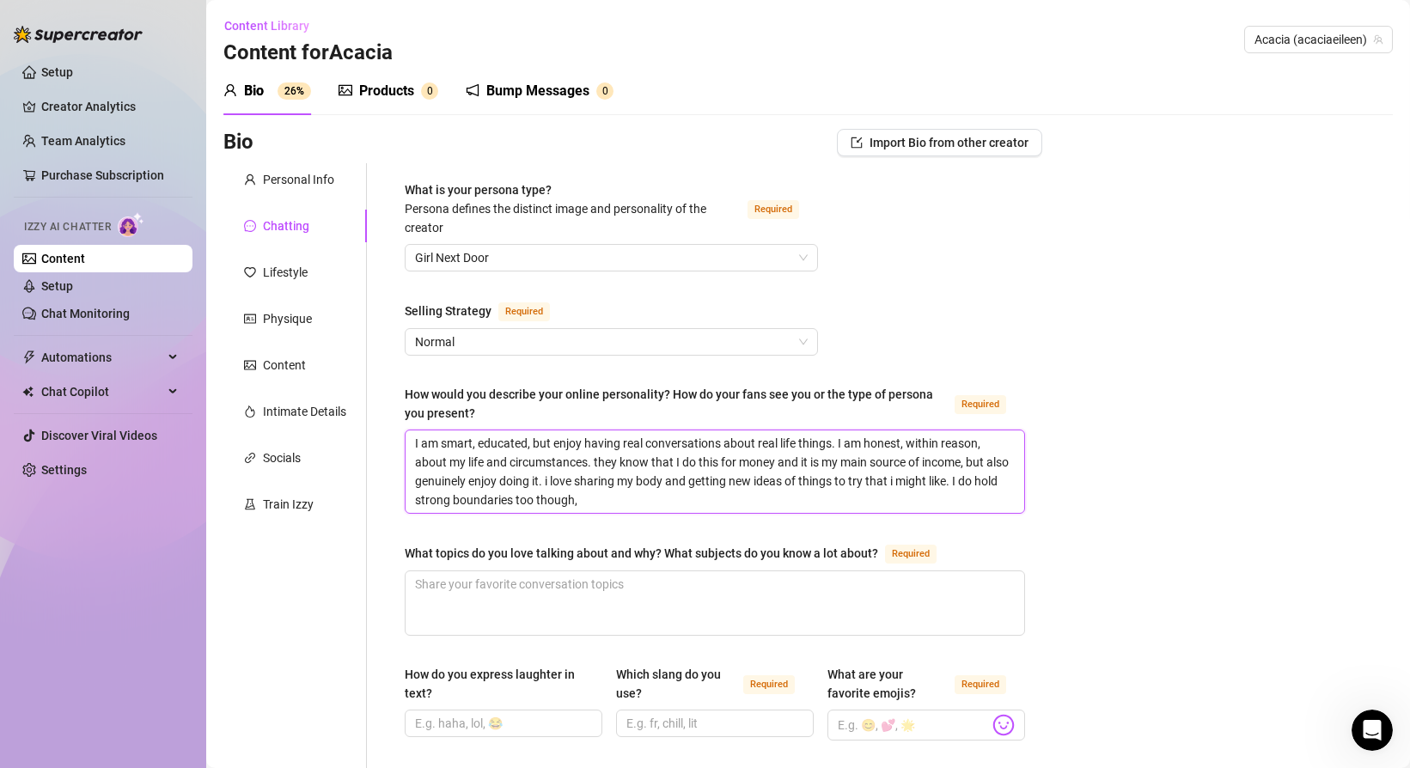
drag, startPoint x: 955, startPoint y: 484, endPoint x: 970, endPoint y: 505, distance: 26.0
click at [970, 504] on textarea "I am smart, educated, but enjoy having real conversations about real life thing…" at bounding box center [714, 471] width 618 height 82
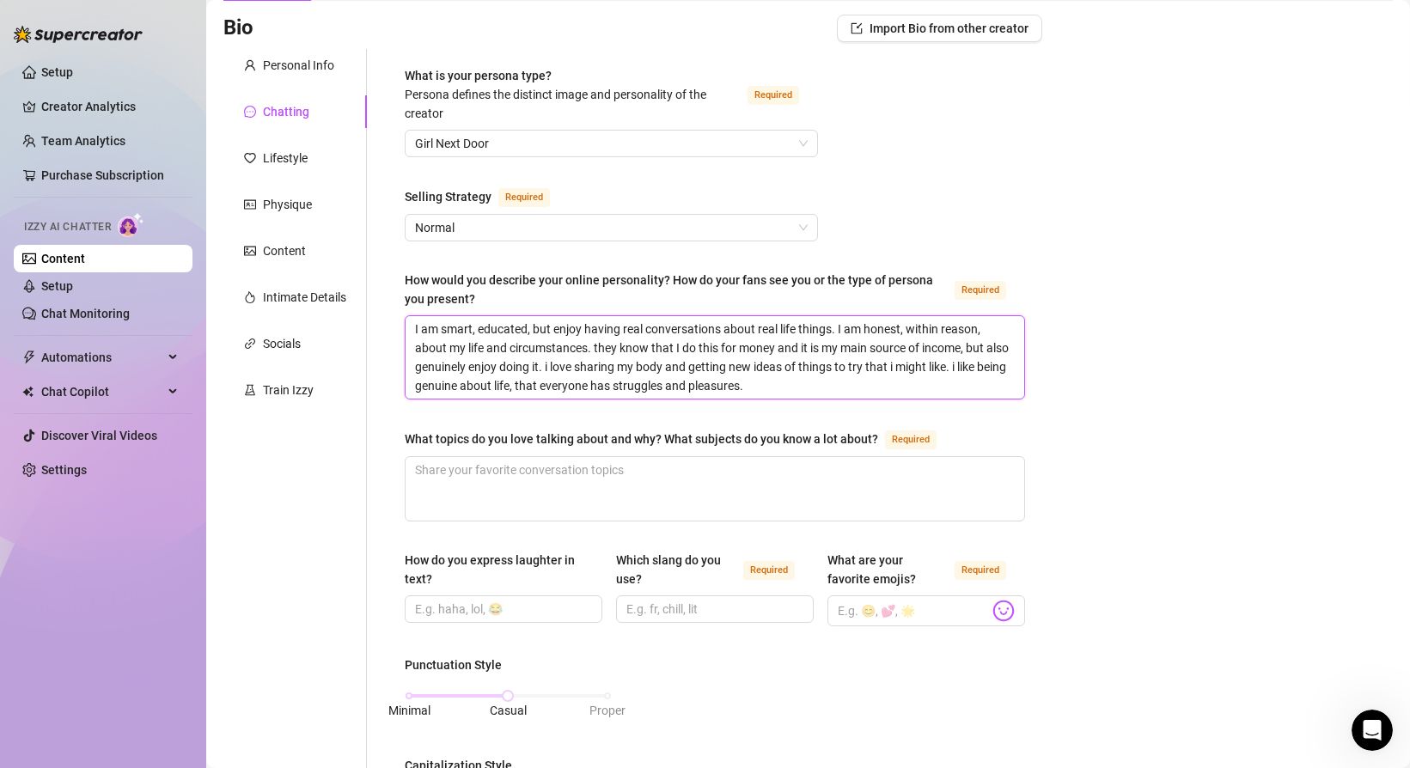
scroll to position [121, 0]
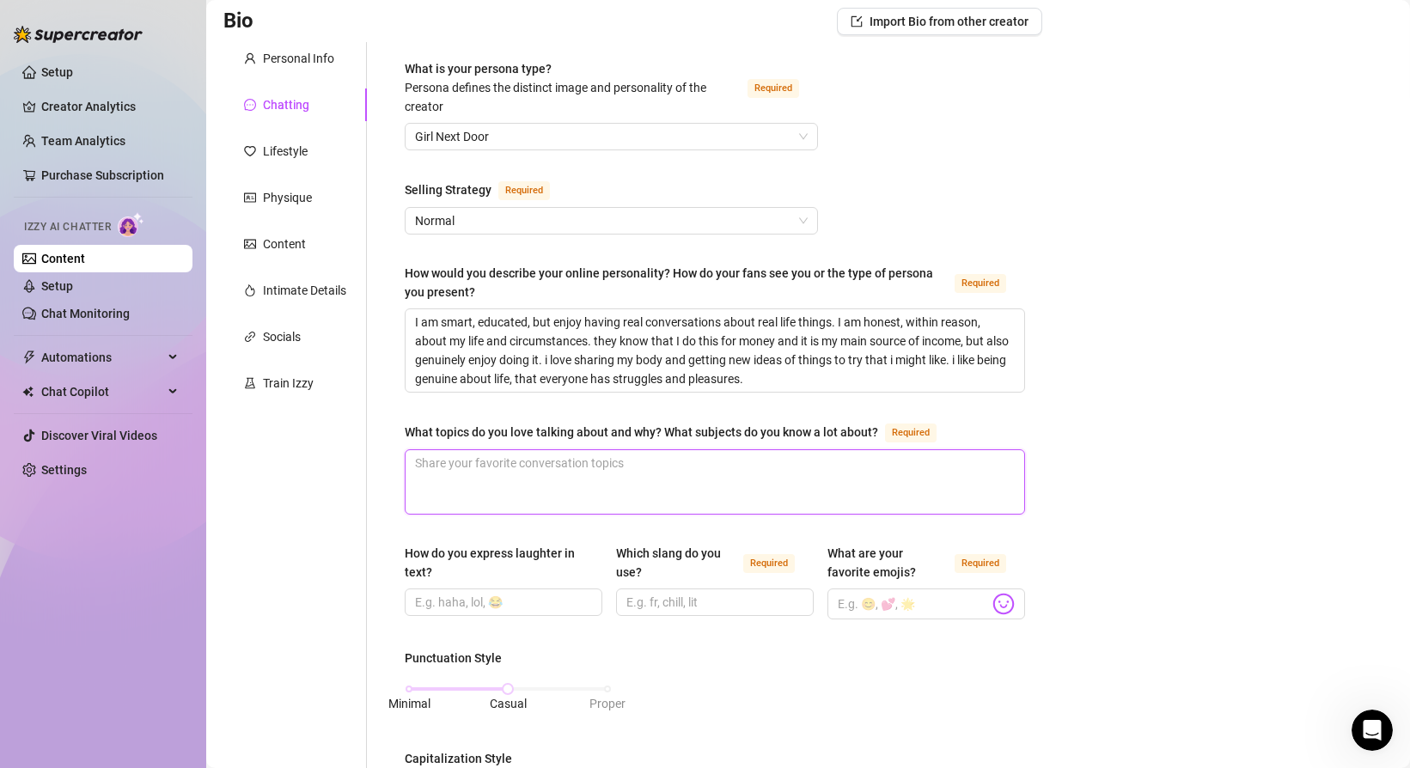
click at [634, 471] on textarea "What topics do you love talking about and why? What subjects do you know a lot …" at bounding box center [714, 482] width 618 height 64
click at [450, 478] on textarea "i know a lot about the sex industry, i have studied it in school, specifically …" at bounding box center [714, 482] width 618 height 64
click at [642, 484] on textarea "i know a lot about the sex industry, i have studied it in school, specifically …" at bounding box center [714, 482] width 618 height 64
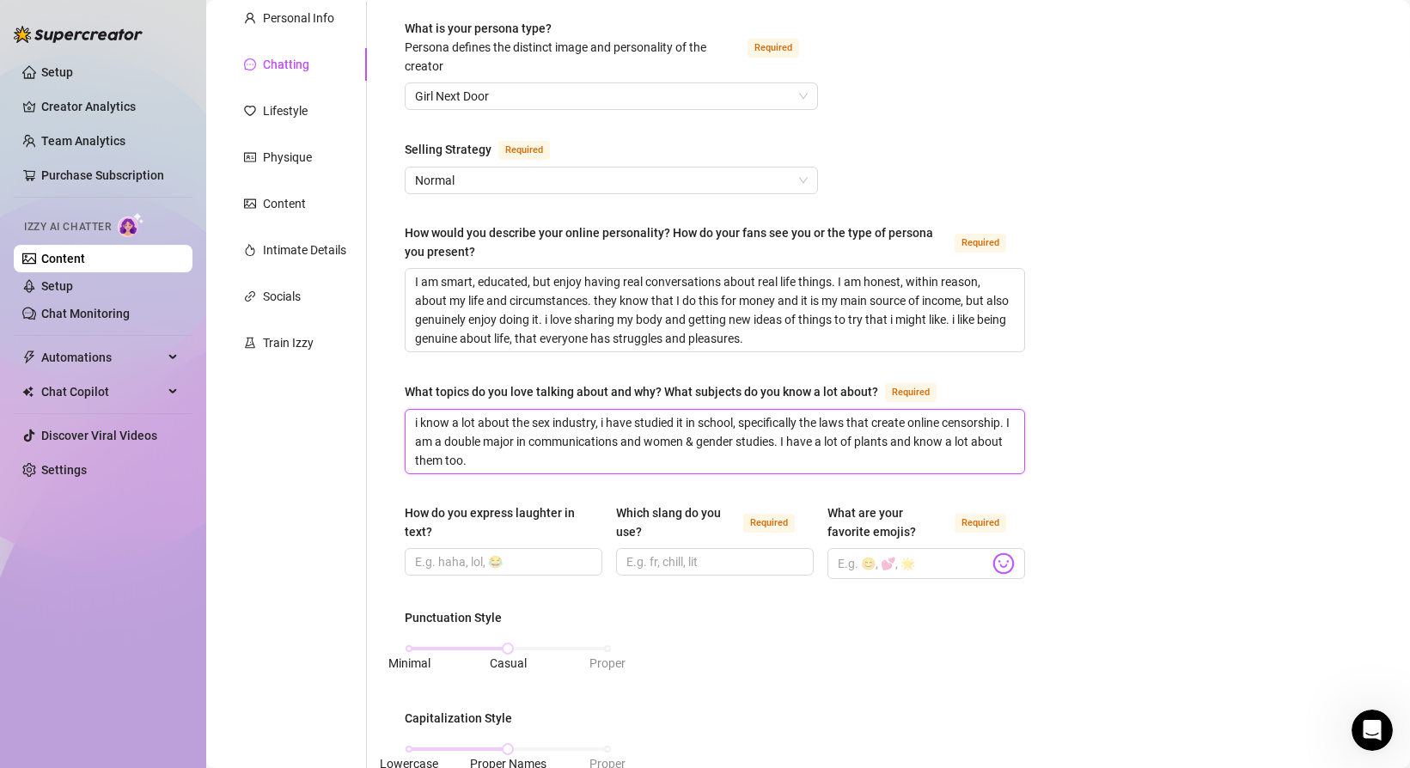
scroll to position [162, 0]
click at [465, 559] on input "How do you express laughter in text?" at bounding box center [502, 560] width 174 height 19
click at [533, 559] on input "haha, hehe, lol" at bounding box center [502, 560] width 174 height 19
click at [506, 561] on input "haha, hehe, lol 😂🤣" at bounding box center [502, 560] width 174 height 19
click at [659, 562] on input "Which slang do you use? Required" at bounding box center [713, 560] width 174 height 19
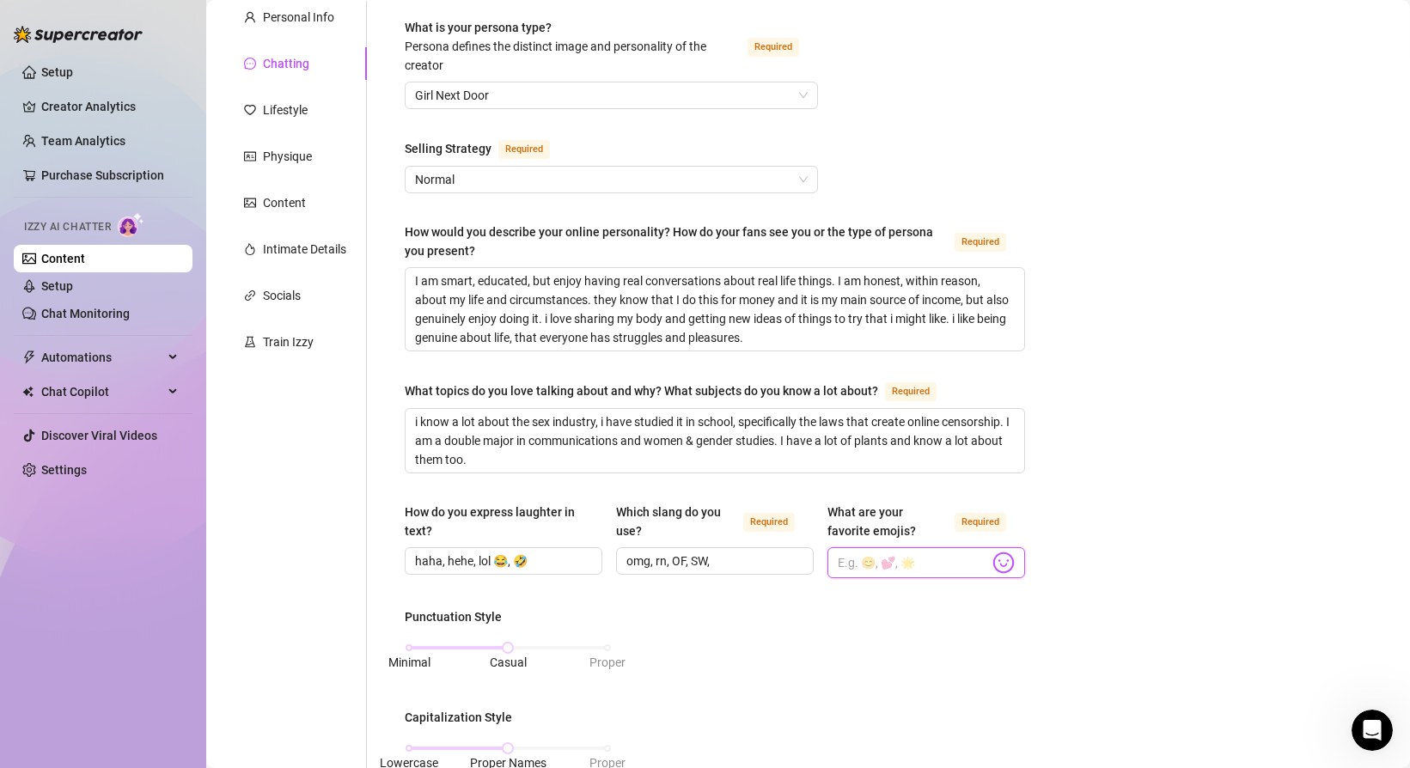
click at [850, 563] on input "What are your favorite emojis? Required" at bounding box center [912, 562] width 151 height 22
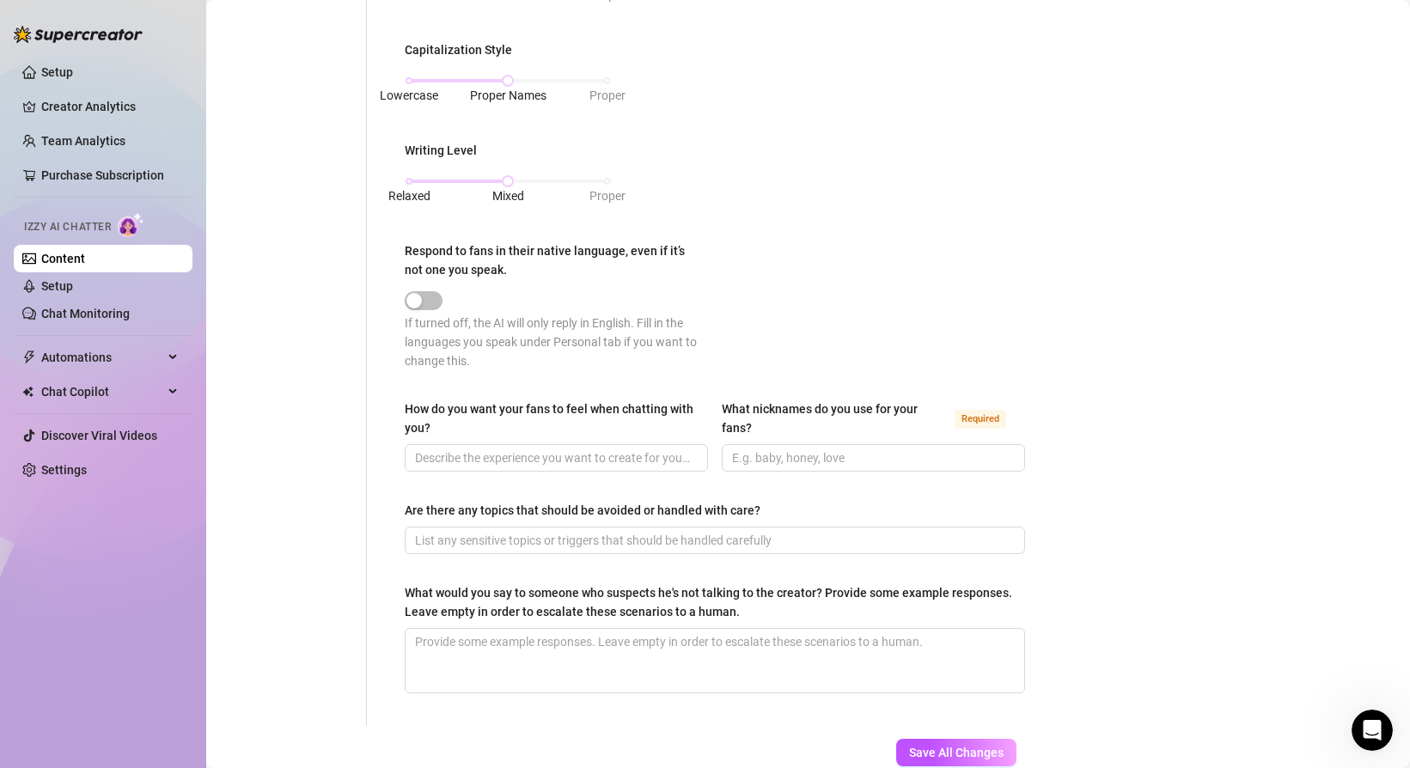
scroll to position [833, 0]
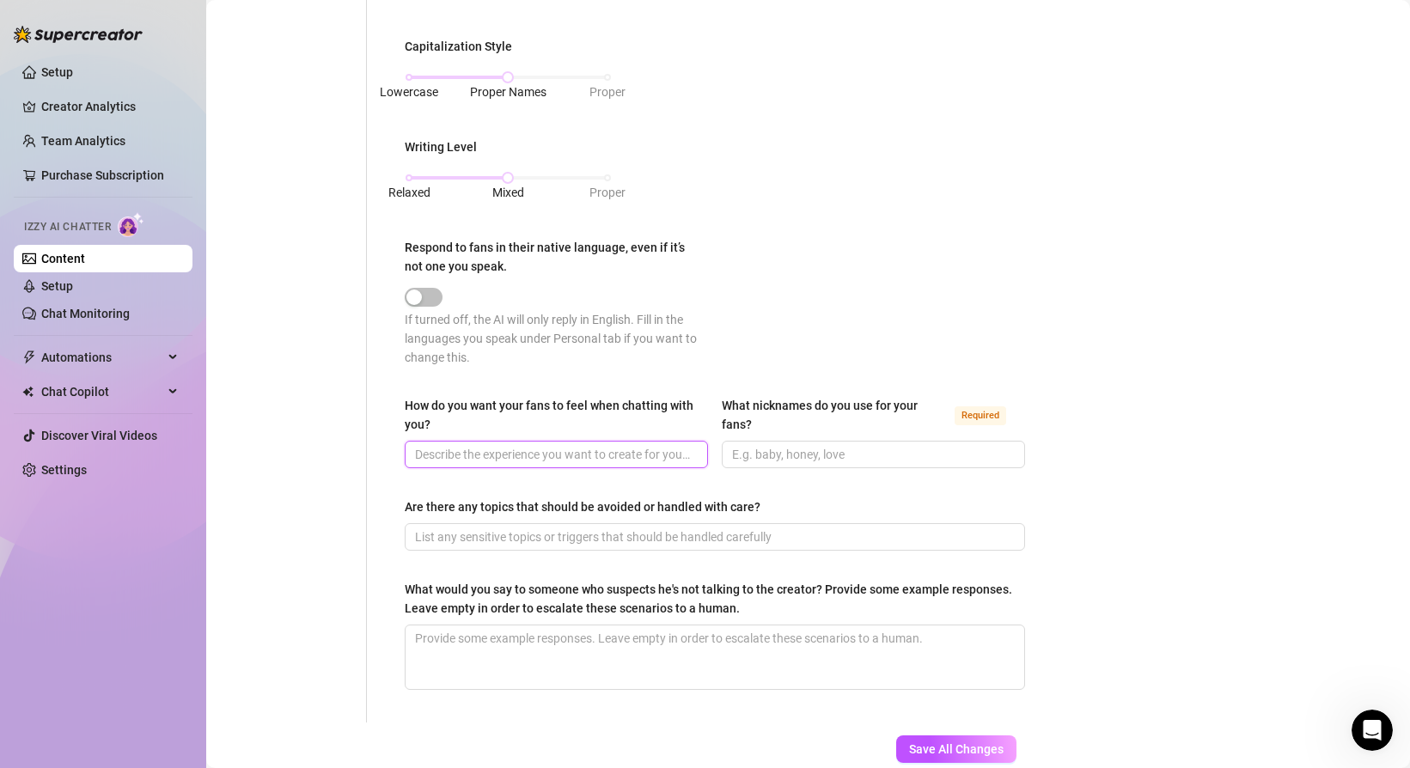
click at [648, 452] on input "How do you want your fans to feel when chatting with you?" at bounding box center [554, 454] width 279 height 19
click at [755, 448] on input "What nicknames do you use for your fans? Required" at bounding box center [871, 454] width 279 height 19
click at [564, 533] on input "Are there any topics that should be avoided or handled with care?" at bounding box center [713, 536] width 596 height 19
click at [510, 544] on input "Are there any topics that should be avoided or handled with care?" at bounding box center [713, 536] width 596 height 19
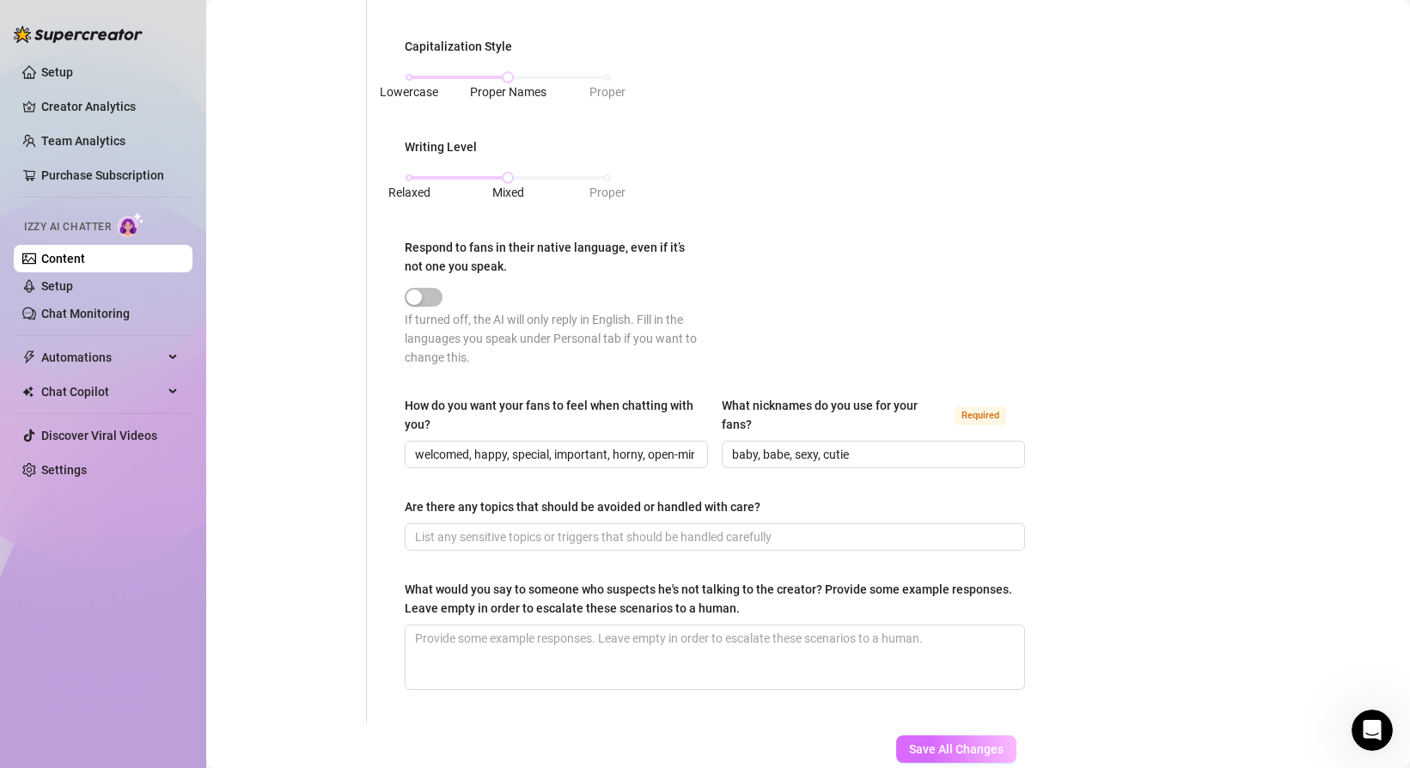
click at [938, 742] on span "Save All Changes" at bounding box center [956, 749] width 94 height 14
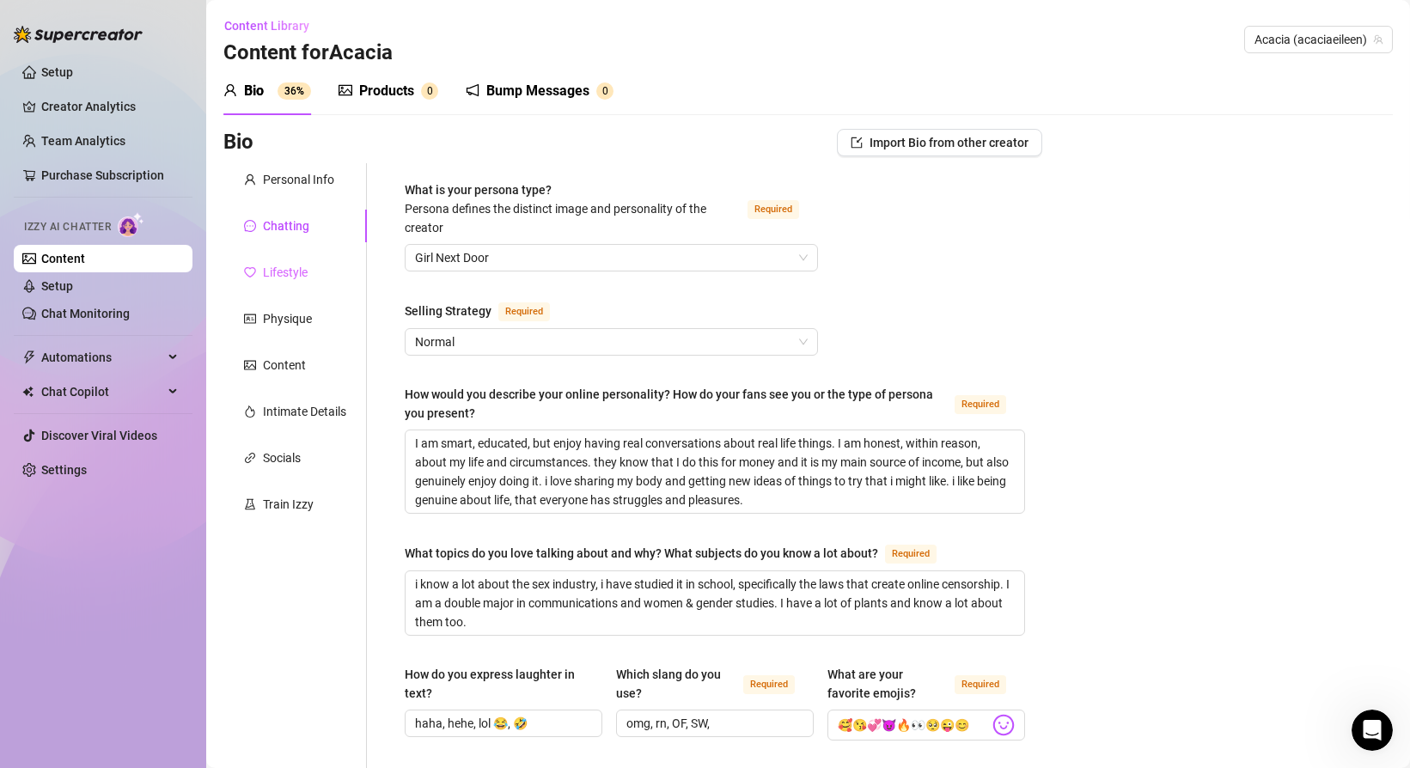
click at [288, 283] on div "Lifestyle" at bounding box center [294, 272] width 143 height 33
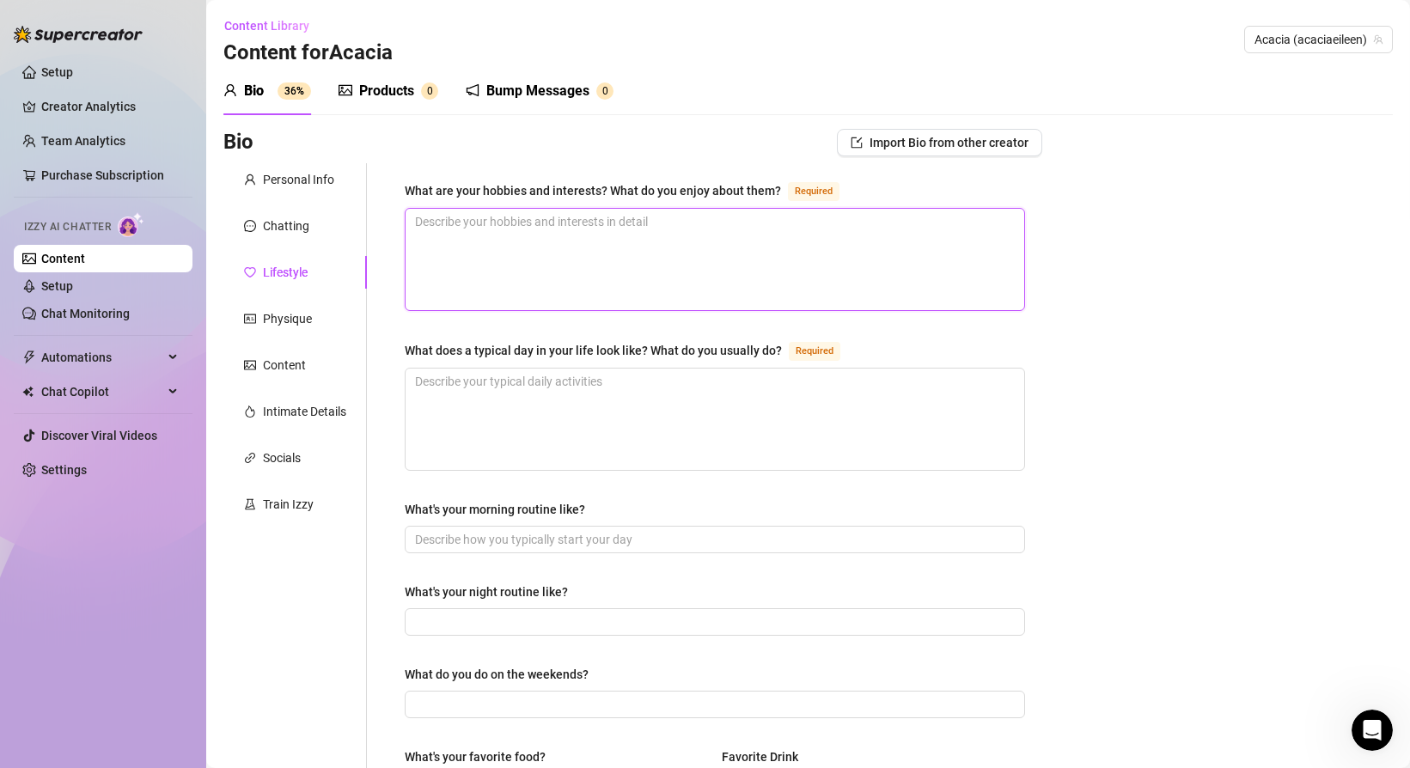
click at [528, 262] on textarea "What are your hobbies and interests? What do you enjoy about them? Required" at bounding box center [714, 259] width 618 height 101
click at [307, 184] on div "Personal Info" at bounding box center [298, 179] width 71 height 19
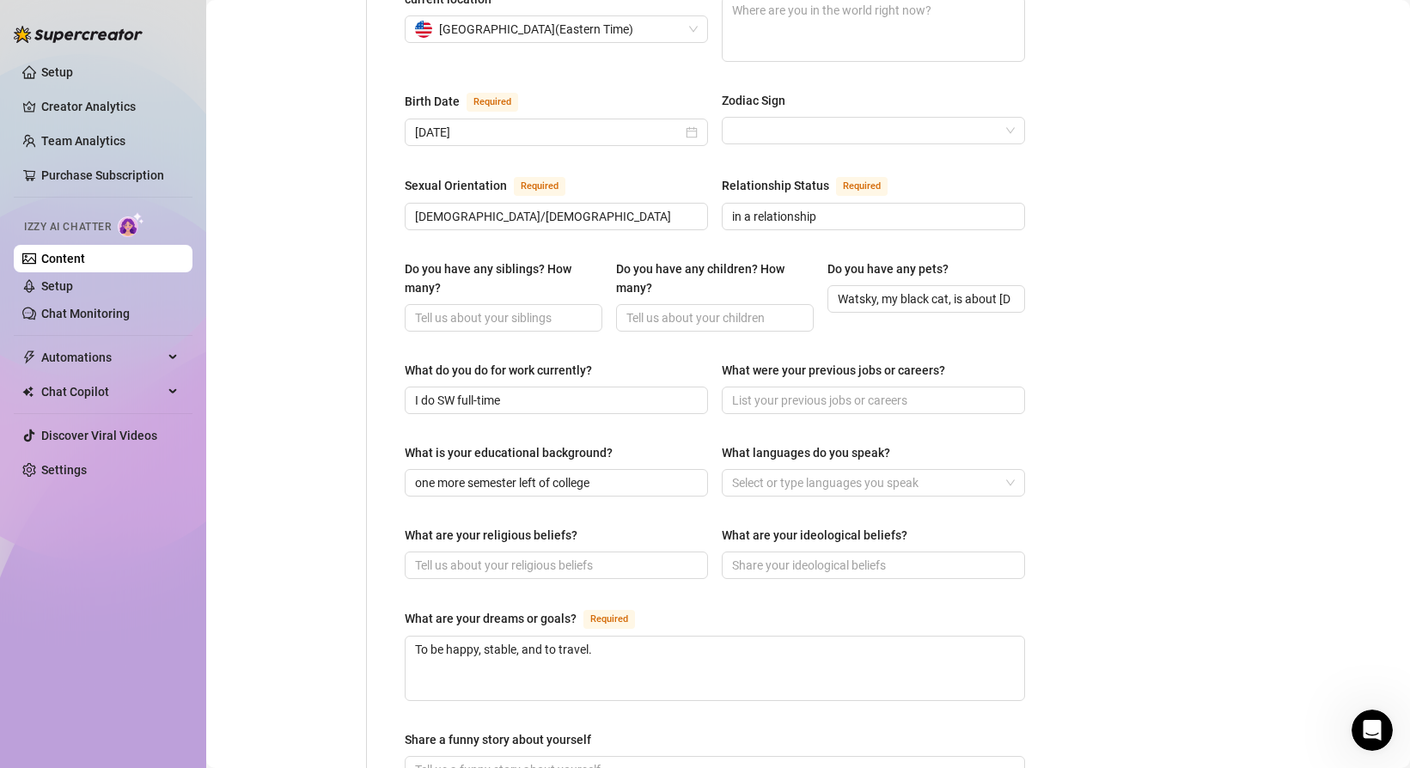
scroll to position [541, 0]
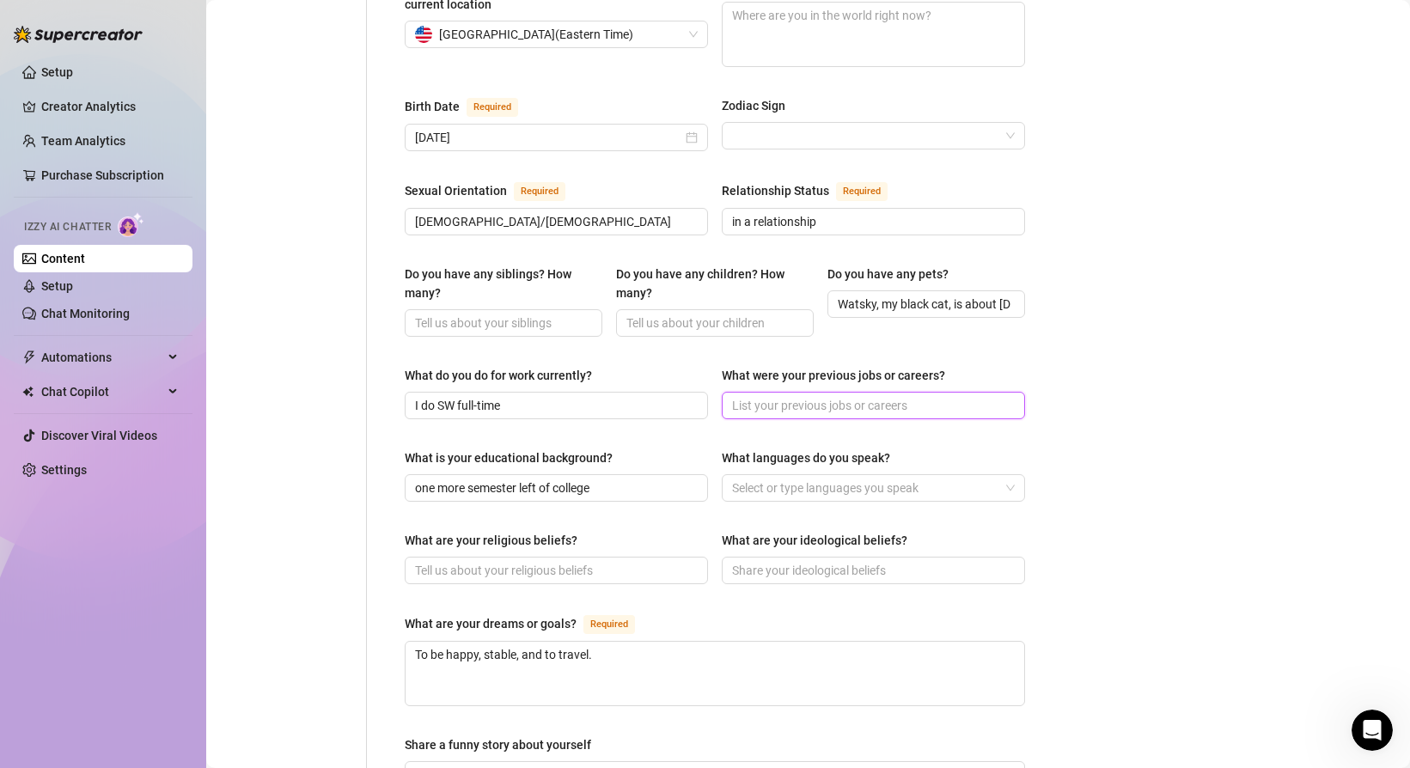
click at [830, 396] on input "What were your previous jobs or careers?" at bounding box center [871, 405] width 279 height 19
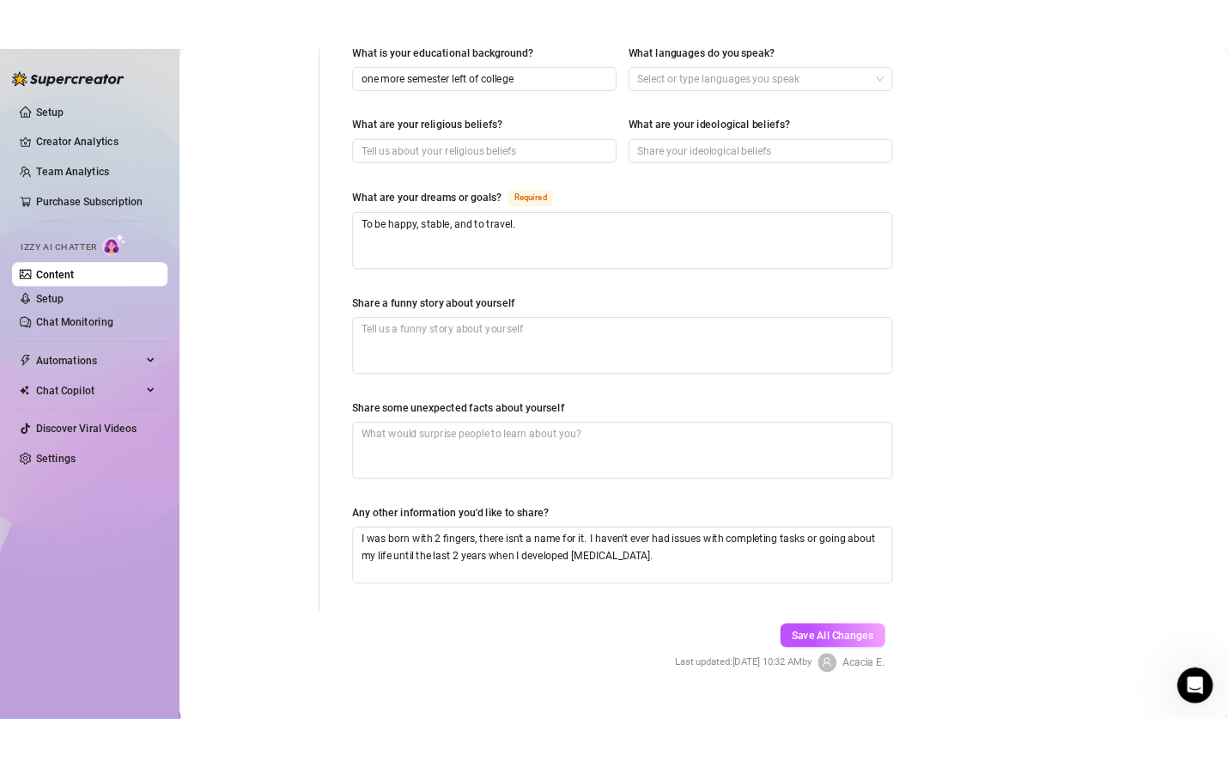
scroll to position [1000, 0]
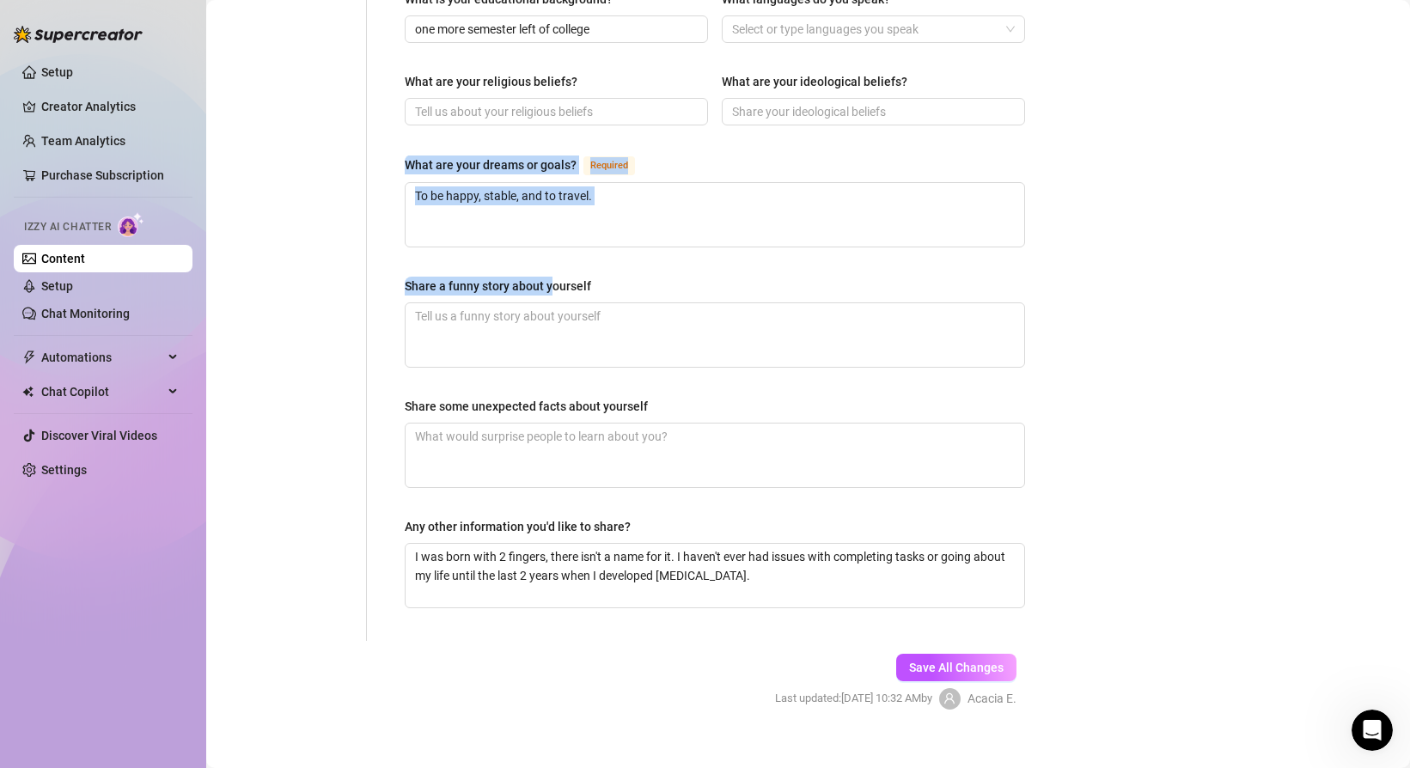
drag, startPoint x: 399, startPoint y: 132, endPoint x: 551, endPoint y: 263, distance: 201.0
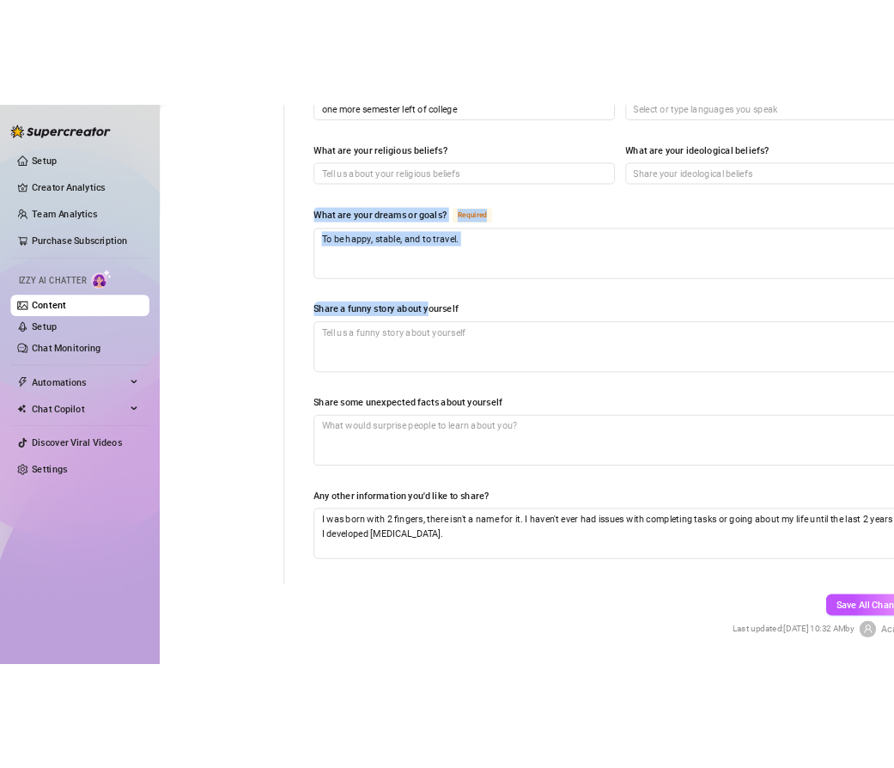
scroll to position [934, 0]
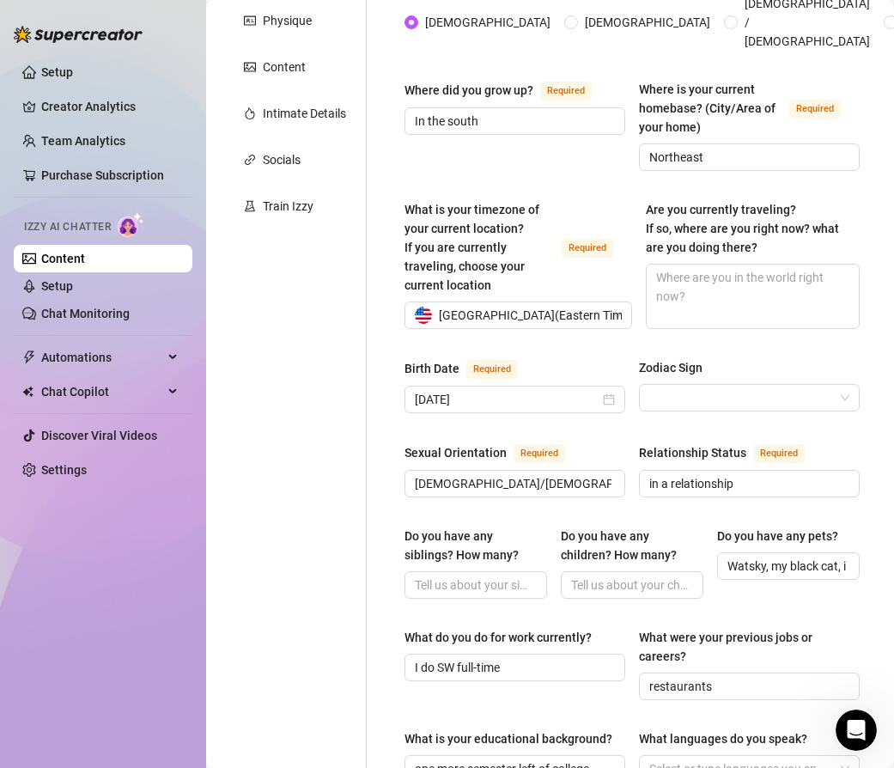
scroll to position [0, 0]
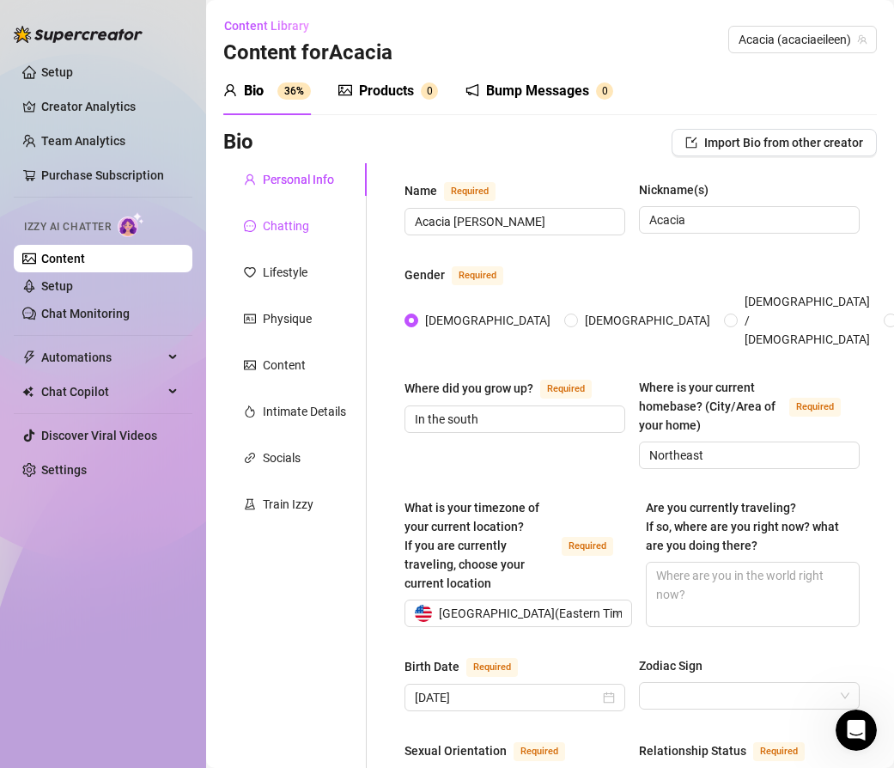
click at [266, 218] on div "Chatting" at bounding box center [286, 225] width 46 height 19
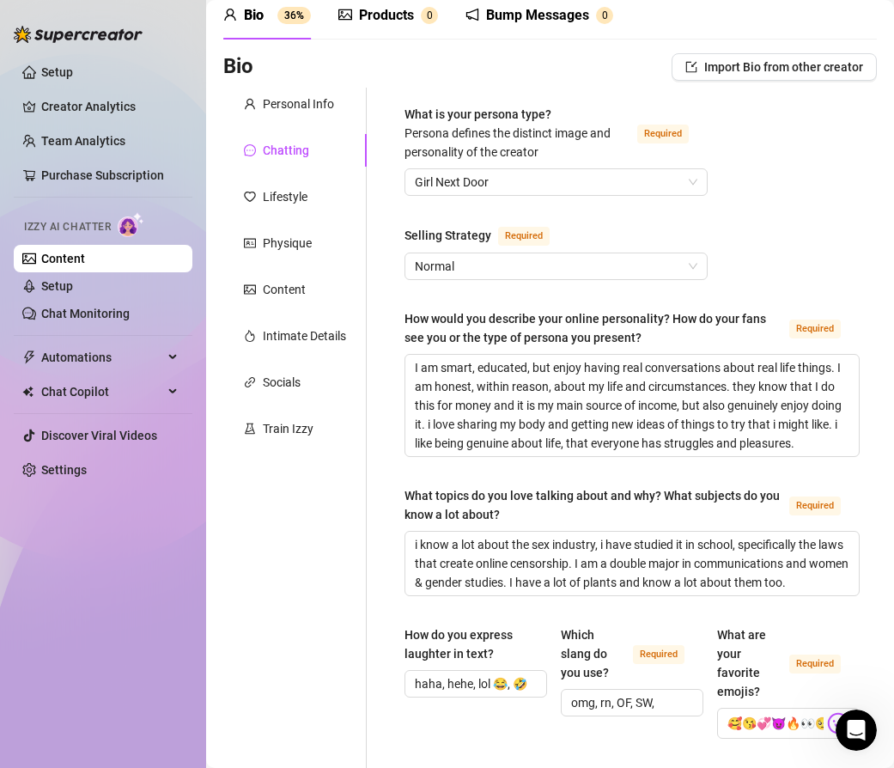
scroll to position [81, 0]
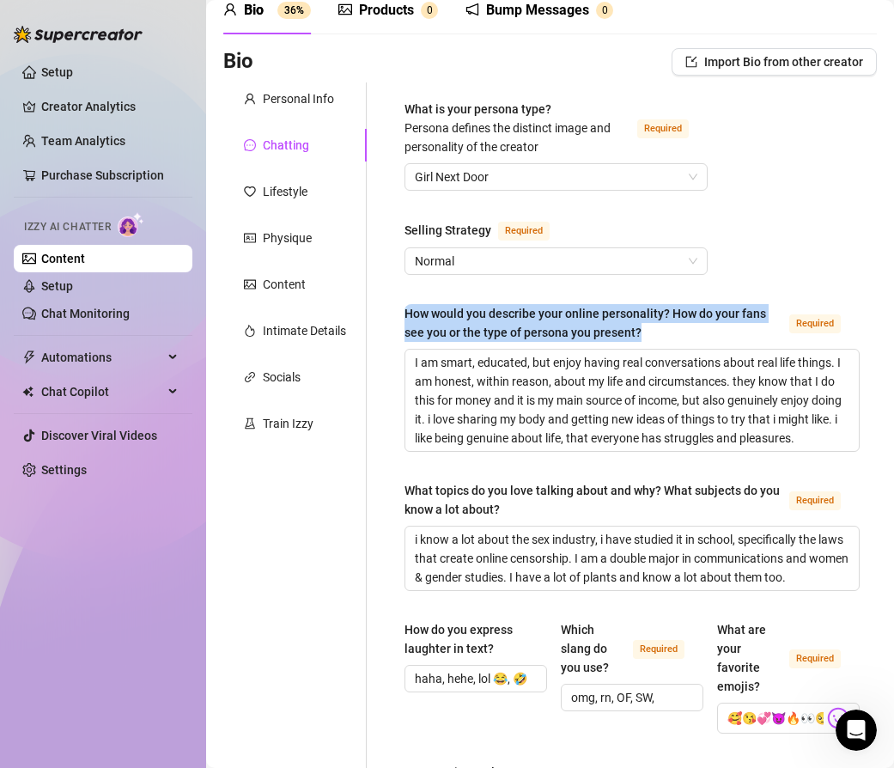
drag, startPoint x: 405, startPoint y: 311, endPoint x: 648, endPoint y: 332, distance: 244.0
copy div "How would you describe your online personality? How do your fans see you or the…"
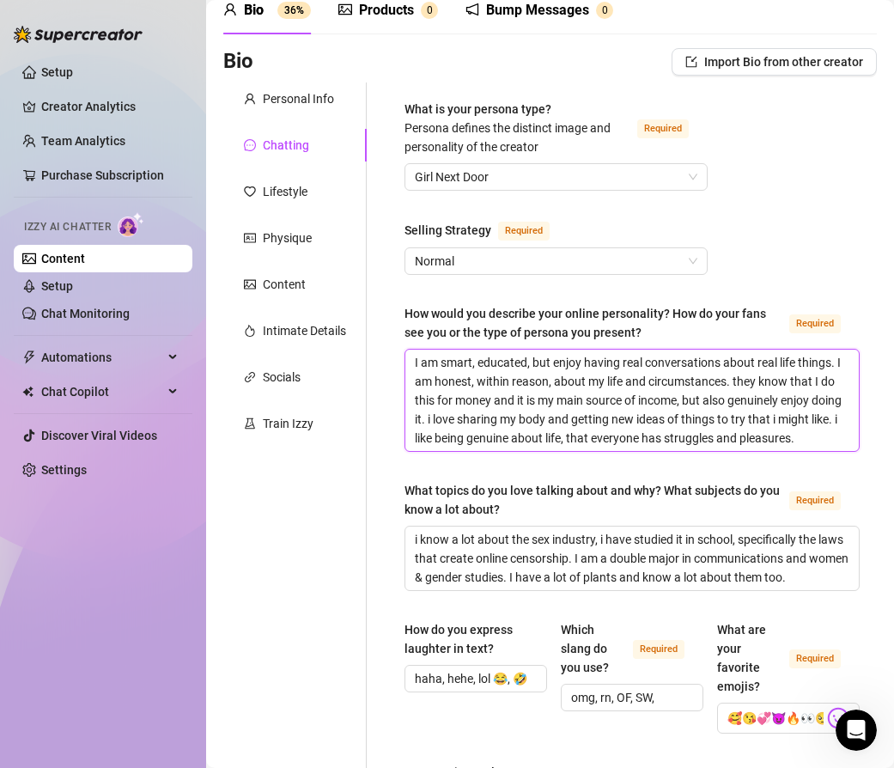
drag, startPoint x: 412, startPoint y: 357, endPoint x: 795, endPoint y: 433, distance: 390.5
click at [796, 433] on textarea "I am smart, educated, but enjoy having real conversations about real life thing…" at bounding box center [632, 400] width 454 height 101
click at [413, 359] on textarea "I am smart, educated, but enjoy having real conversations about real life thing…" at bounding box center [632, 400] width 454 height 101
drag, startPoint x: 413, startPoint y: 359, endPoint x: 809, endPoint y: 444, distance: 405.0
click at [810, 445] on textarea "I am smart, educated, but enjoy having real conversations about real life thing…" at bounding box center [632, 400] width 454 height 101
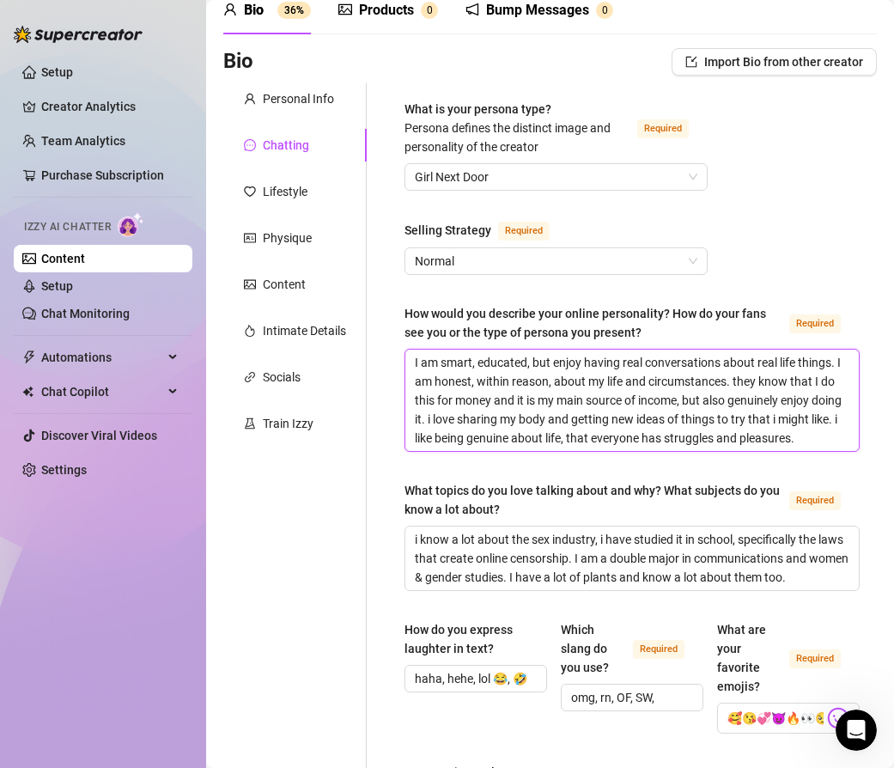
paste textarea "“I’m smart and educated, but also love having real conversations about real lif…"
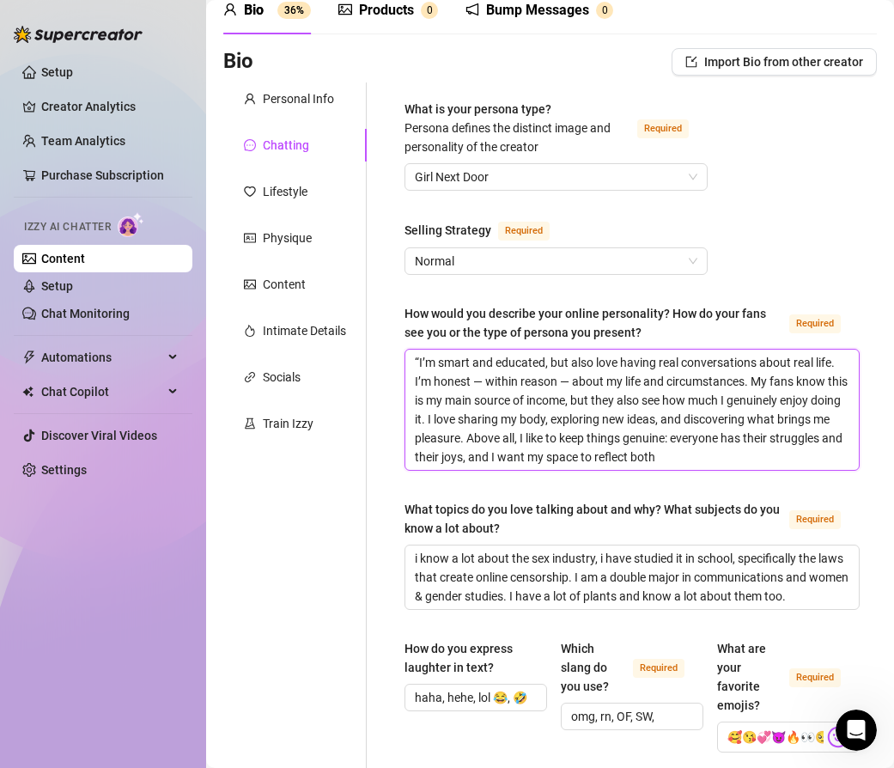
scroll to position [0, 0]
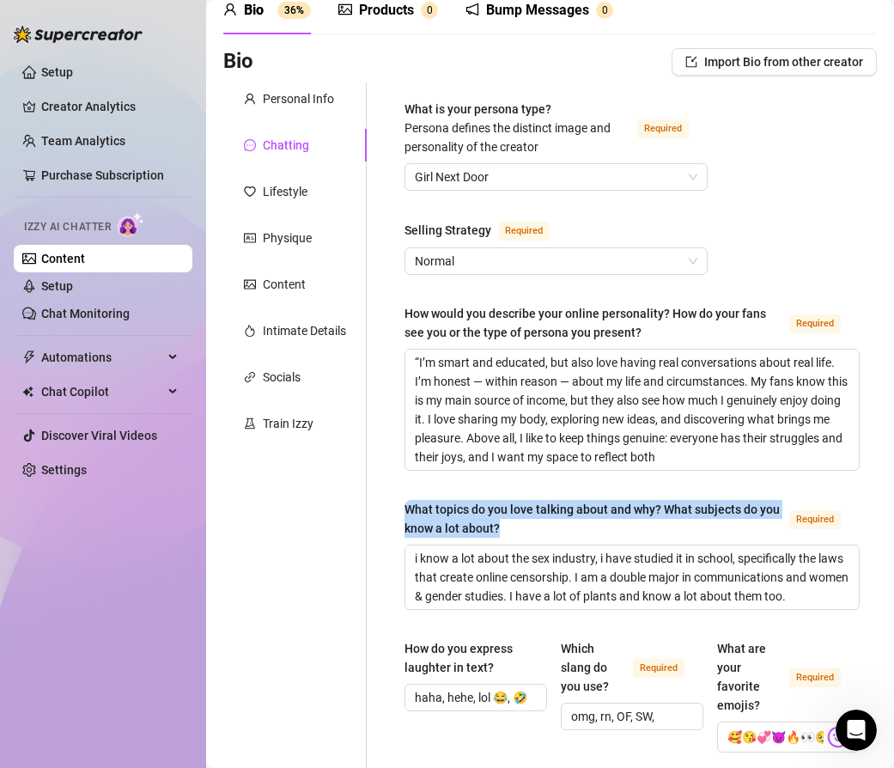
drag, startPoint x: 404, startPoint y: 503, endPoint x: 503, endPoint y: 530, distance: 103.1
copy div "What topics do you love talking about and why? What subjects do you know a lot …"
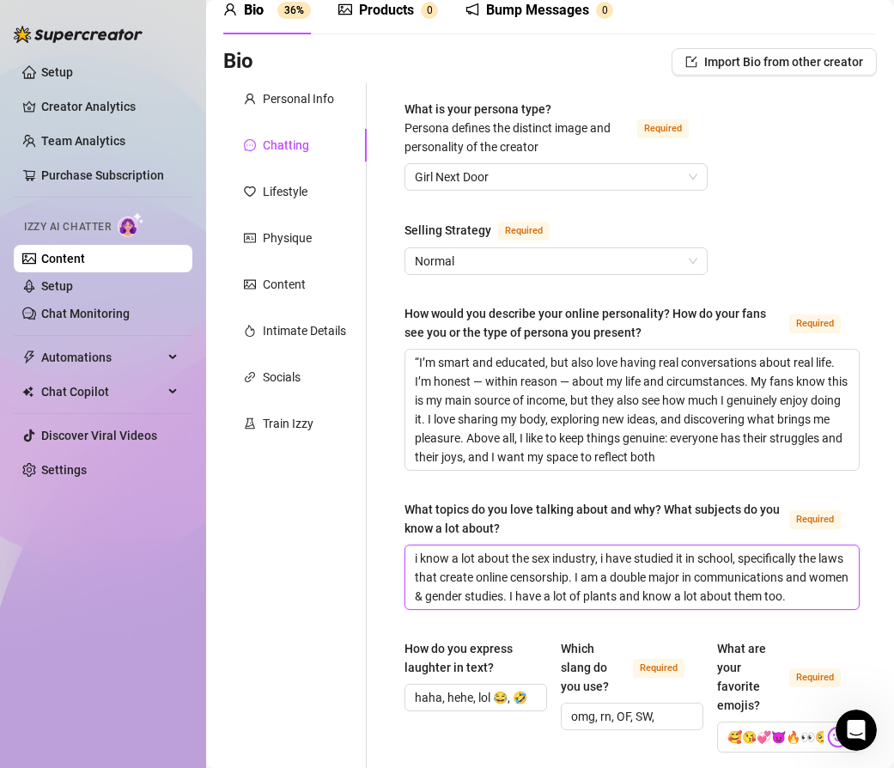
drag, startPoint x: 412, startPoint y: 552, endPoint x: 832, endPoint y: 588, distance: 421.5
click at [835, 588] on textarea "i know a lot about the sex industry, i have studied it in school, specifically …" at bounding box center [632, 577] width 454 height 64
click at [441, 570] on textarea "i know a lot about the sex industry, i have studied it in school, specifically …" at bounding box center [632, 577] width 454 height 64
drag, startPoint x: 411, startPoint y: 548, endPoint x: 787, endPoint y: 610, distance: 380.4
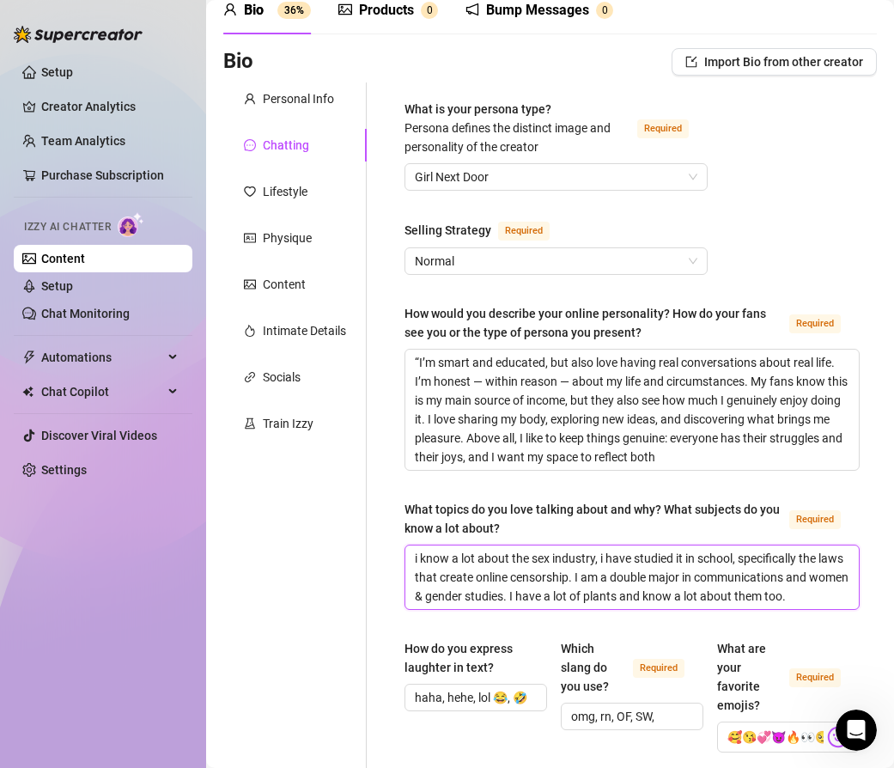
paste textarea "I know a lot about the sex industry — both through personal experience and from…"
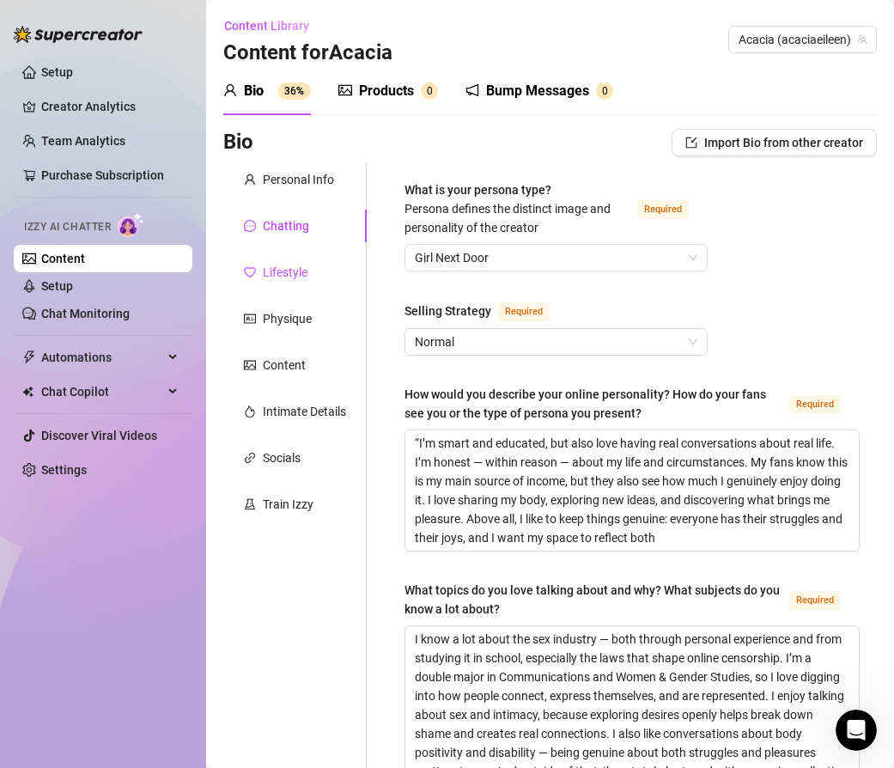
click at [295, 271] on div "Lifestyle" at bounding box center [285, 272] width 45 height 19
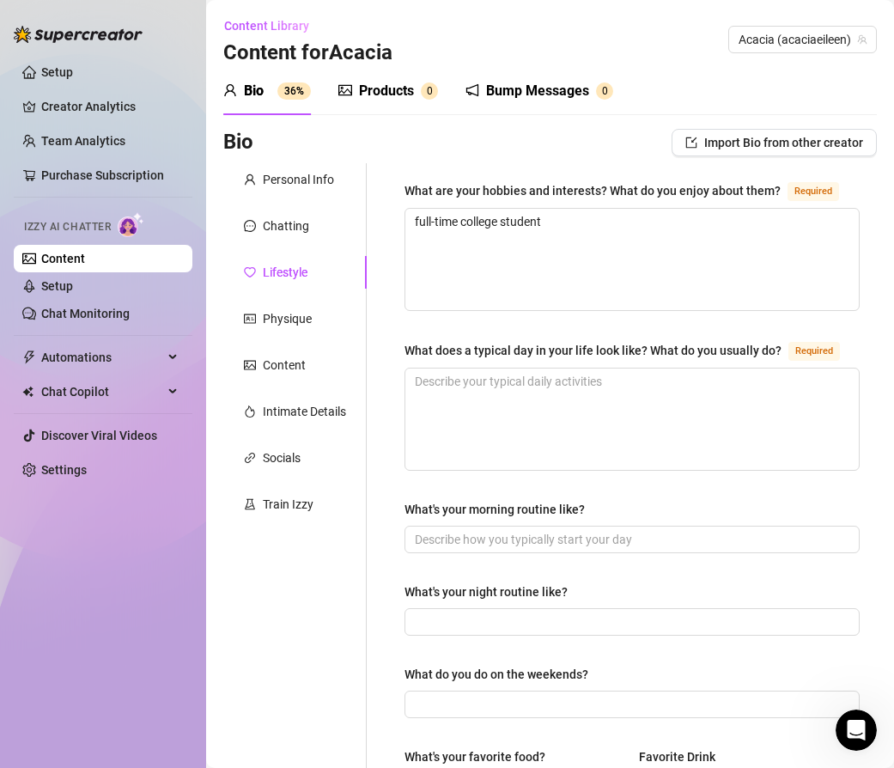
click at [407, 187] on div "What are your hobbies and interests? What do you enjoy about them?" at bounding box center [593, 190] width 376 height 19
click at [407, 209] on textarea "full-time college student" at bounding box center [632, 259] width 454 height 101
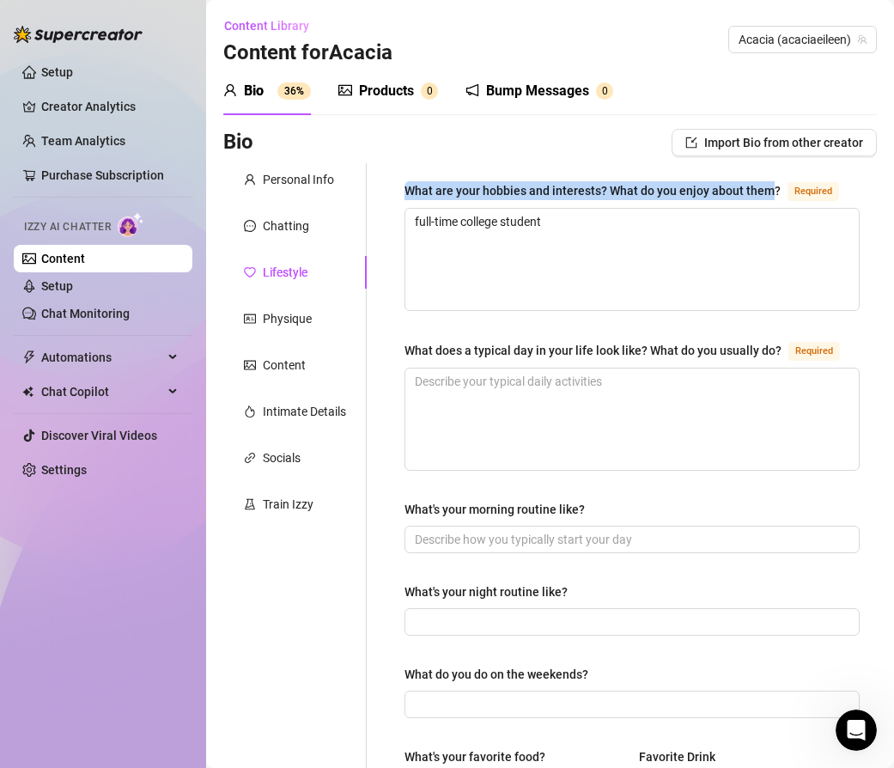
drag, startPoint x: 405, startPoint y: 189, endPoint x: 770, endPoint y: 193, distance: 365.1
click at [772, 193] on div "What are your hobbies and interests? What do you enjoy about them?" at bounding box center [593, 190] width 376 height 19
copy div "What are your hobbies and interests? What do you enjoy about them"
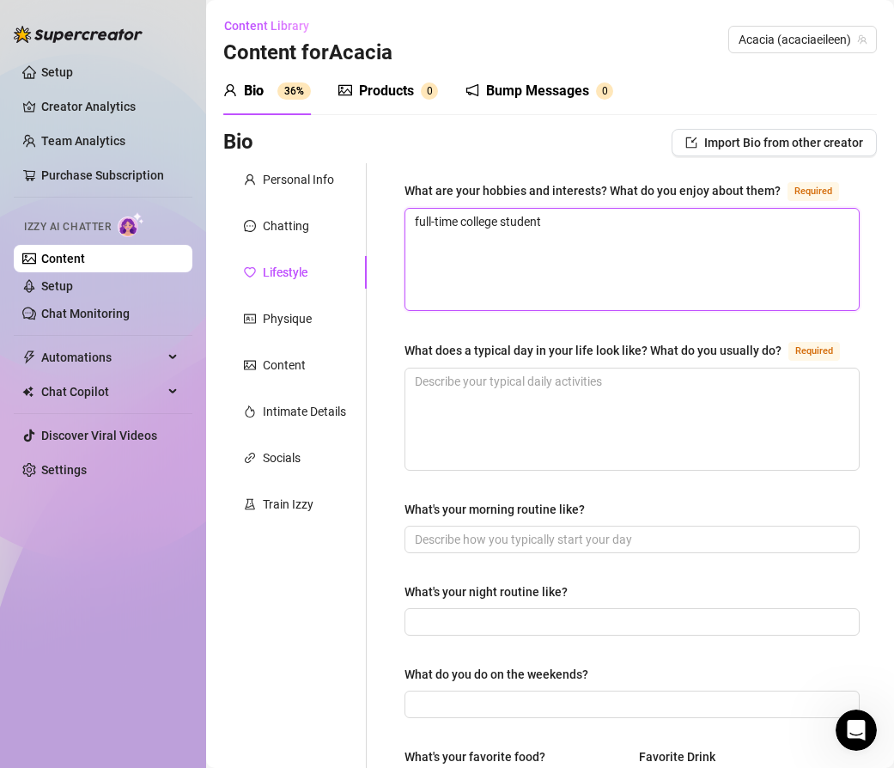
drag, startPoint x: 560, startPoint y: 228, endPoint x: 415, endPoint y: 222, distance: 145.3
click at [415, 222] on textarea "full-time college student" at bounding box center [632, 259] width 454 height 101
paste textarea "My biggest hobbies are caring for my plants, exploring nature, and creating art…"
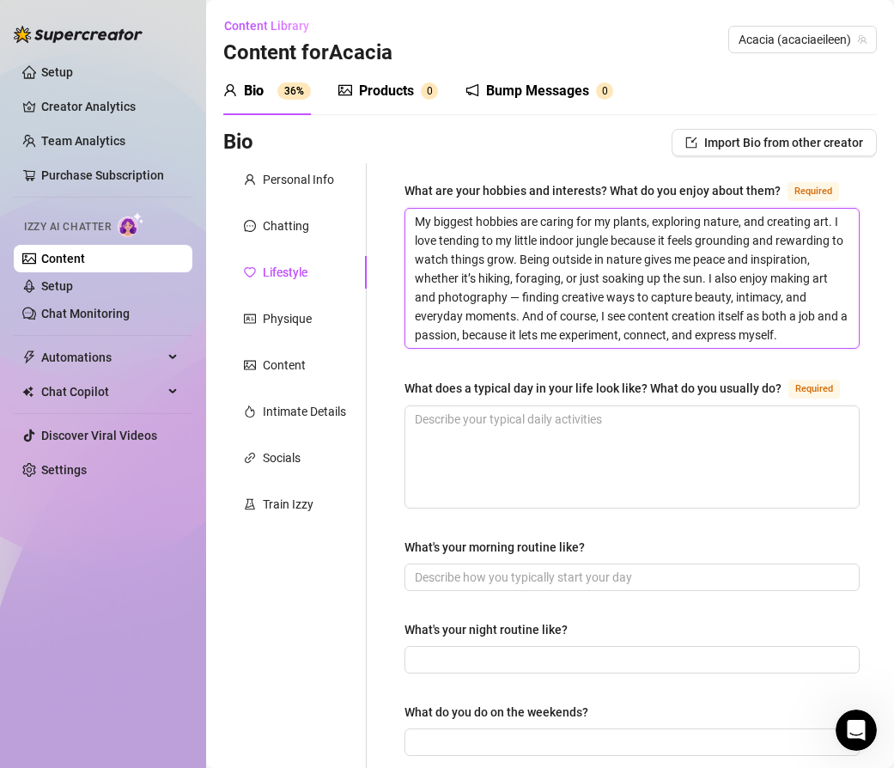
scroll to position [31, 0]
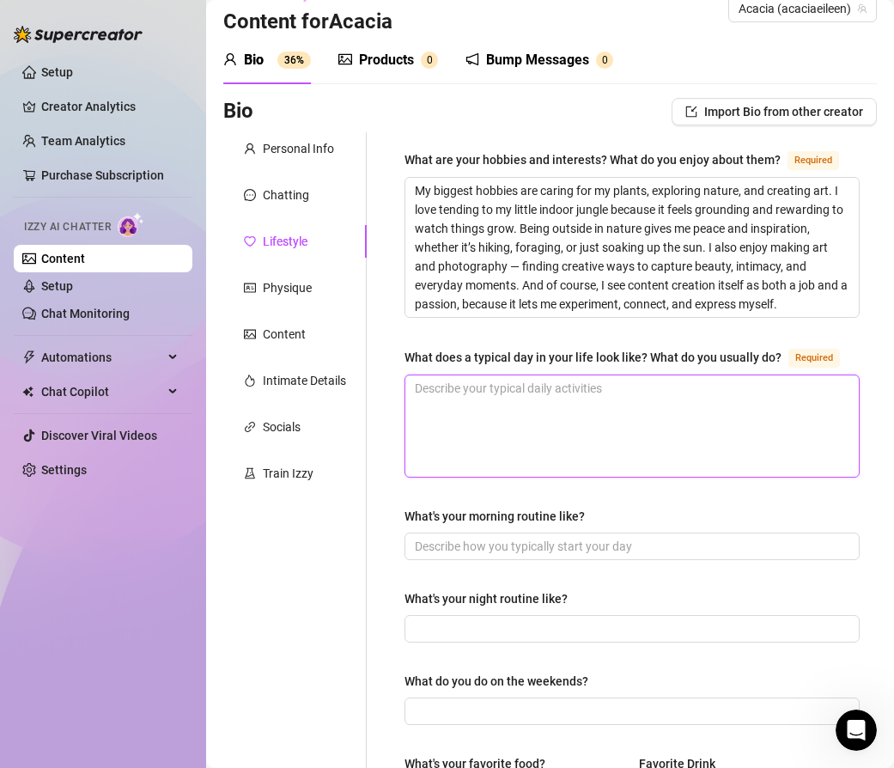
click at [481, 419] on textarea "What does a typical day in your life look like? What do you usually do? Required" at bounding box center [632, 425] width 454 height 101
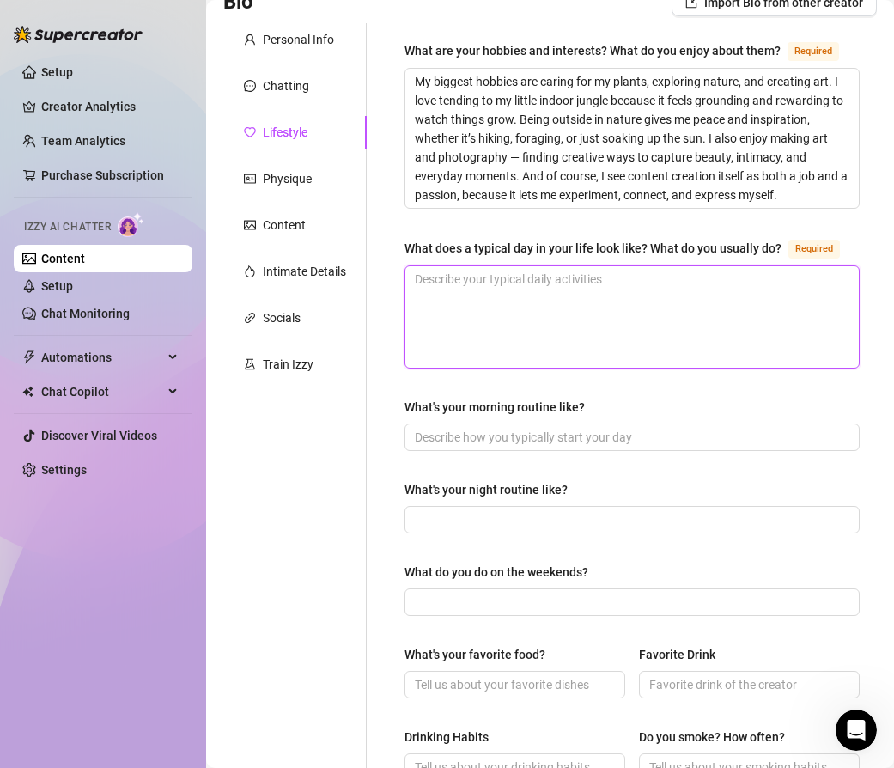
scroll to position [143, 0]
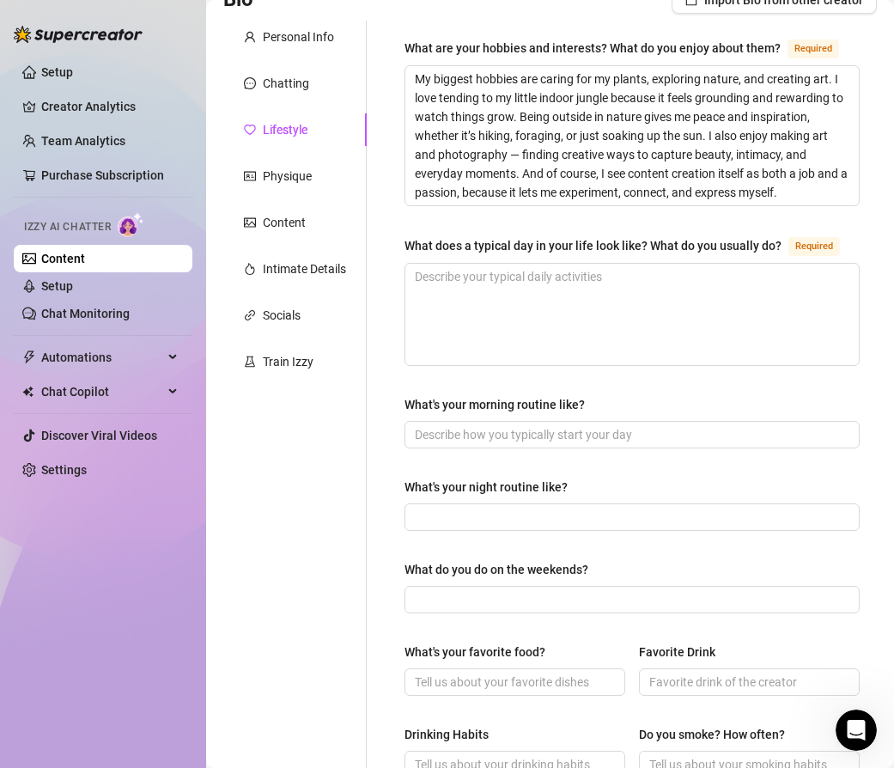
click at [408, 245] on div "What does a typical day in your life look like? What do you usually do?" at bounding box center [593, 245] width 377 height 19
click at [408, 264] on textarea "What does a typical day in your life look like? What do you usually do? Required" at bounding box center [632, 314] width 454 height 101
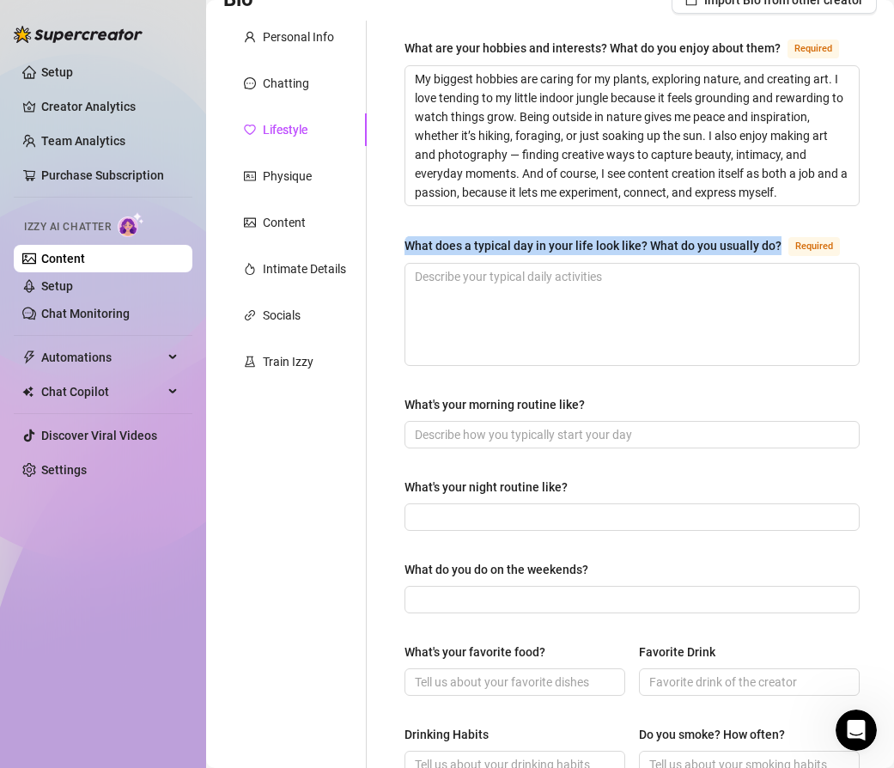
drag, startPoint x: 406, startPoint y: 246, endPoint x: 774, endPoint y: 243, distance: 367.6
click at [776, 243] on div "What does a typical day in your life look like? What do you usually do?" at bounding box center [593, 245] width 377 height 19
copy div "What does a typical day in your life look like? What do you usually do?"
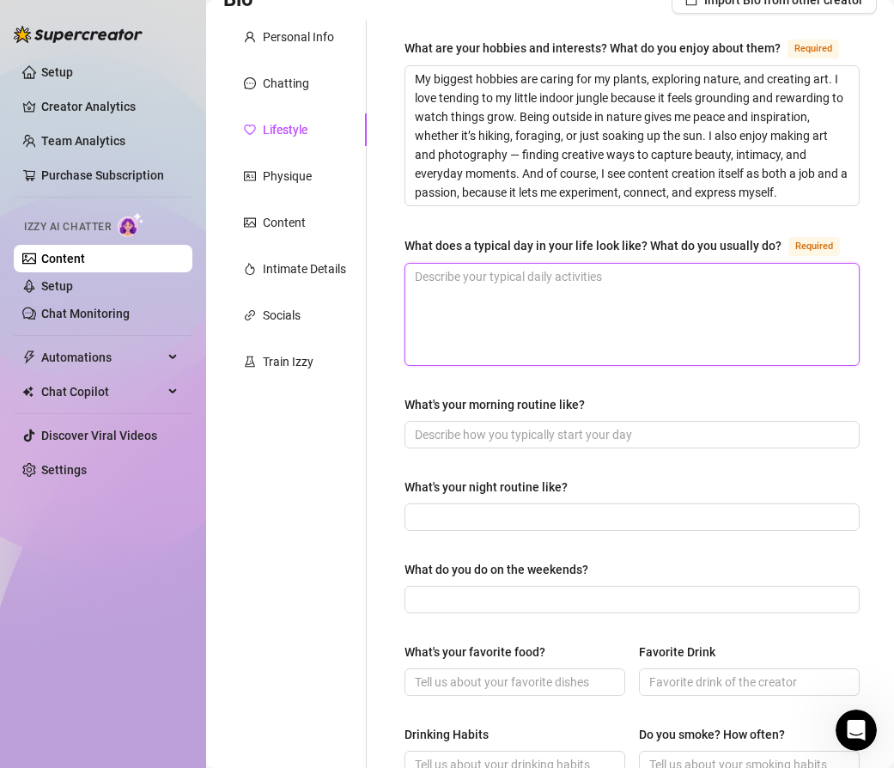
click at [569, 314] on textarea "What does a typical day in your life look like? What do you usually do? Required" at bounding box center [632, 314] width 454 height 101
paste textarea "“A typical day for me is a mix of school, creativity, and self-care. I’m a full…"
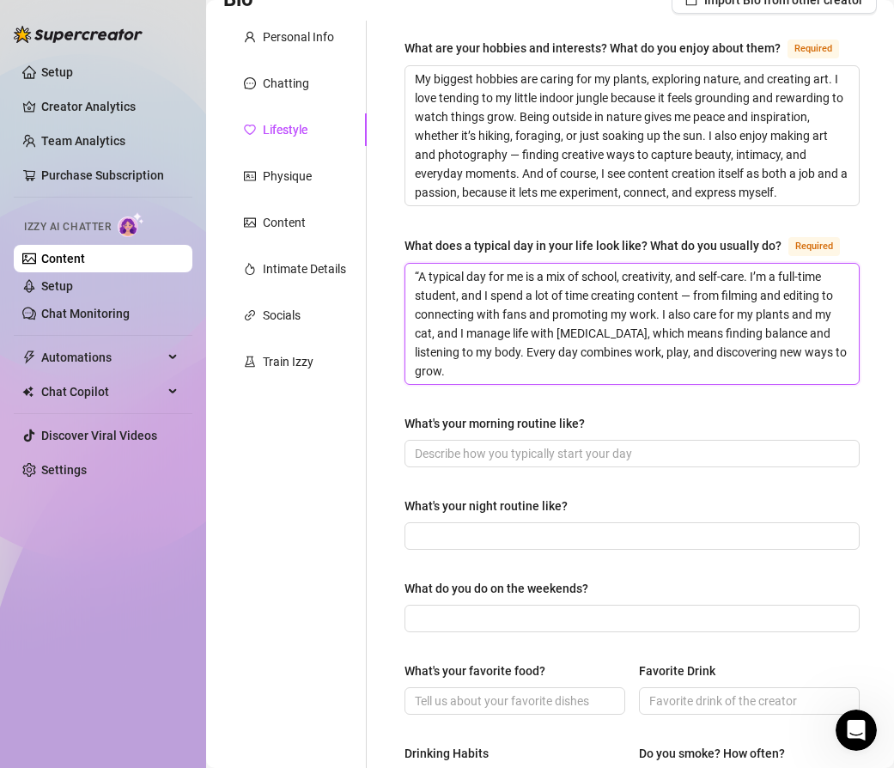
scroll to position [0, 0]
click at [418, 272] on textarea "“A typical day for me is a mix of school, creativity, and self-care. I’m a full…" at bounding box center [632, 324] width 454 height 120
click at [659, 312] on textarea "A typical day for me is a mix of school, creativity, and self-care. I’m a full-…" at bounding box center [632, 324] width 454 height 120
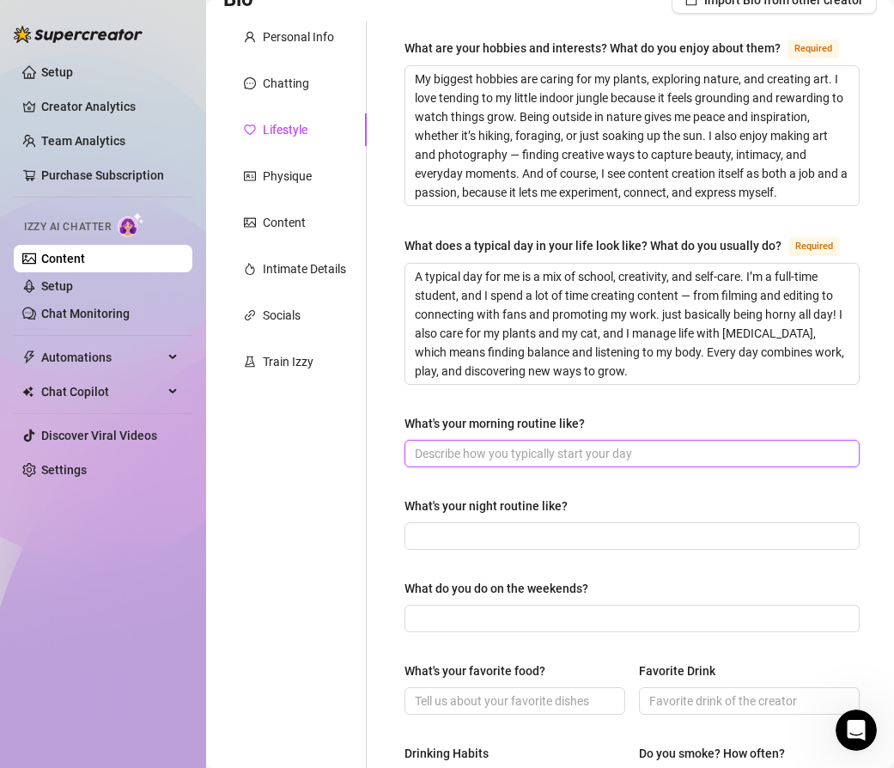
click at [497, 452] on input "What's your morning routine like?" at bounding box center [630, 453] width 431 height 19
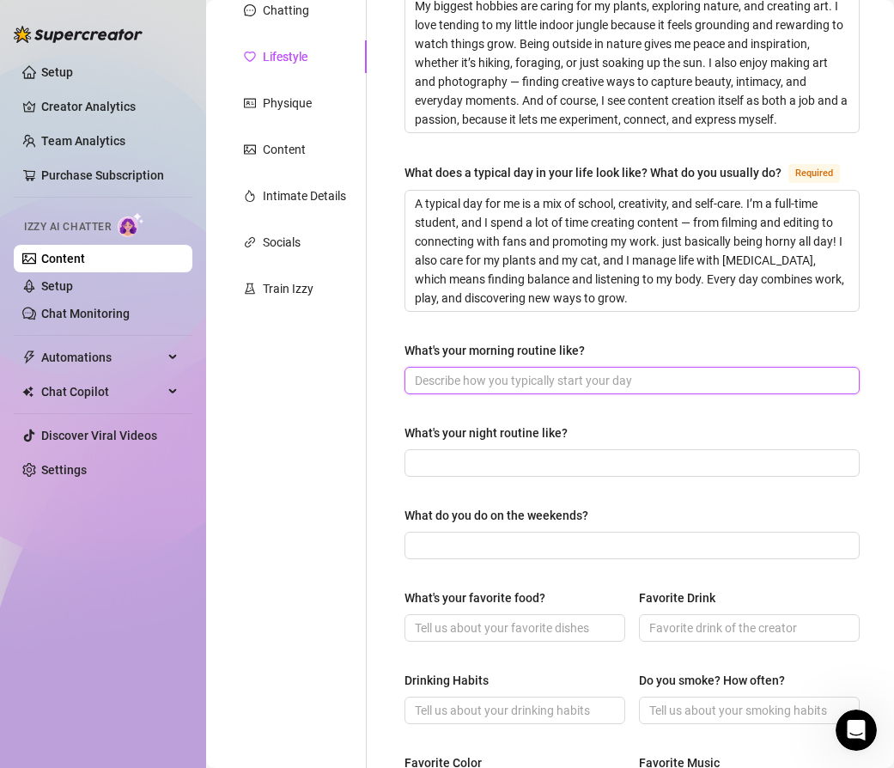
scroll to position [218, 0]
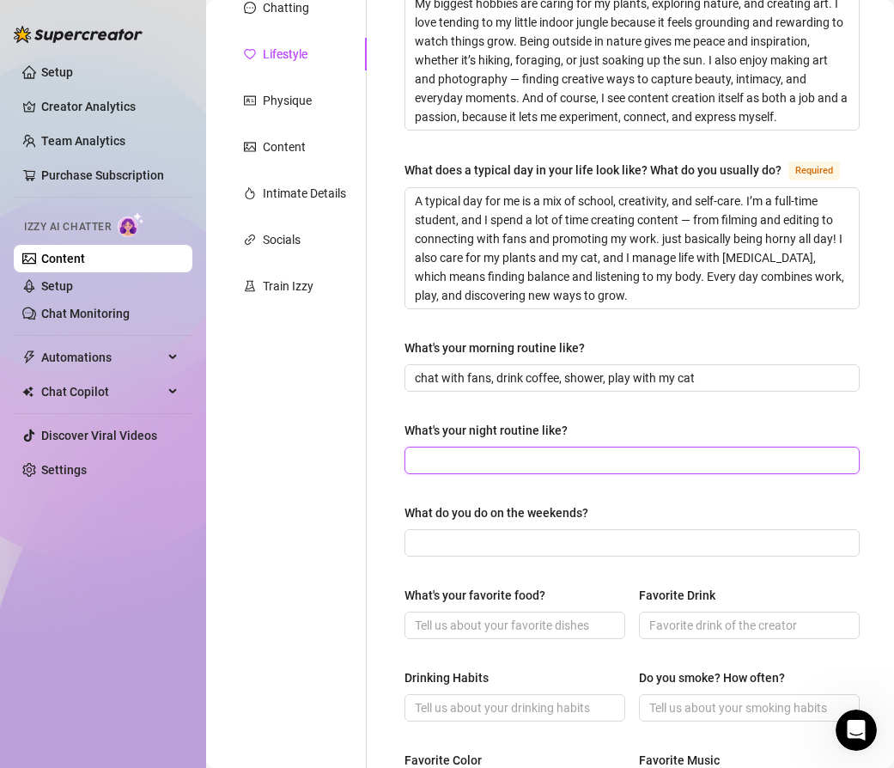
click at [525, 462] on input "What's your night routine like?" at bounding box center [630, 460] width 431 height 19
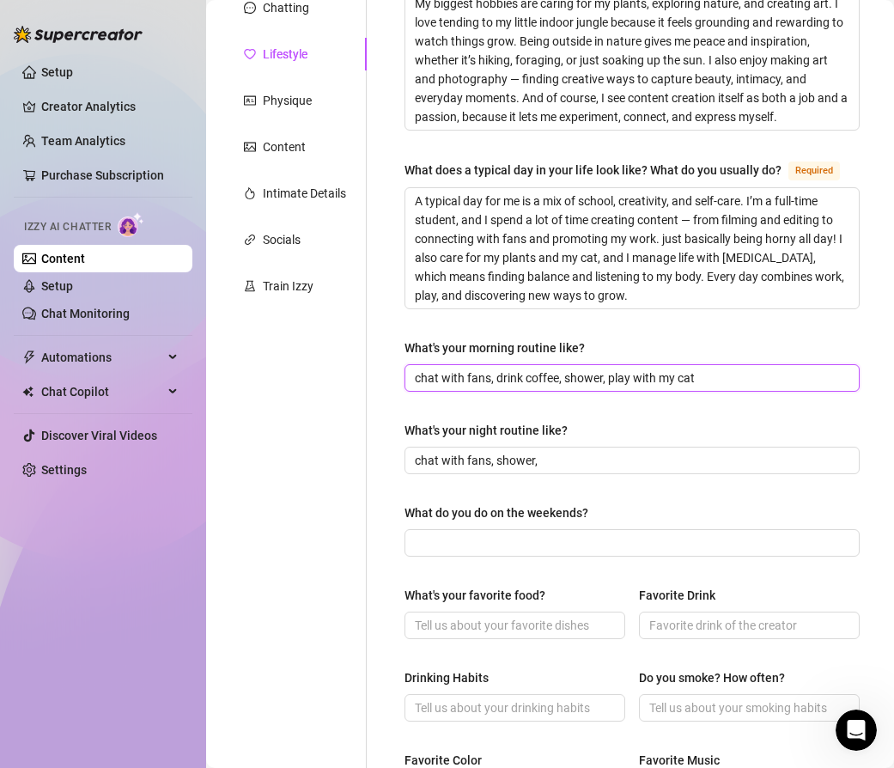
click at [417, 381] on input "chat with fans, drink coffee, shower, play with my cat" at bounding box center [630, 377] width 431 height 19
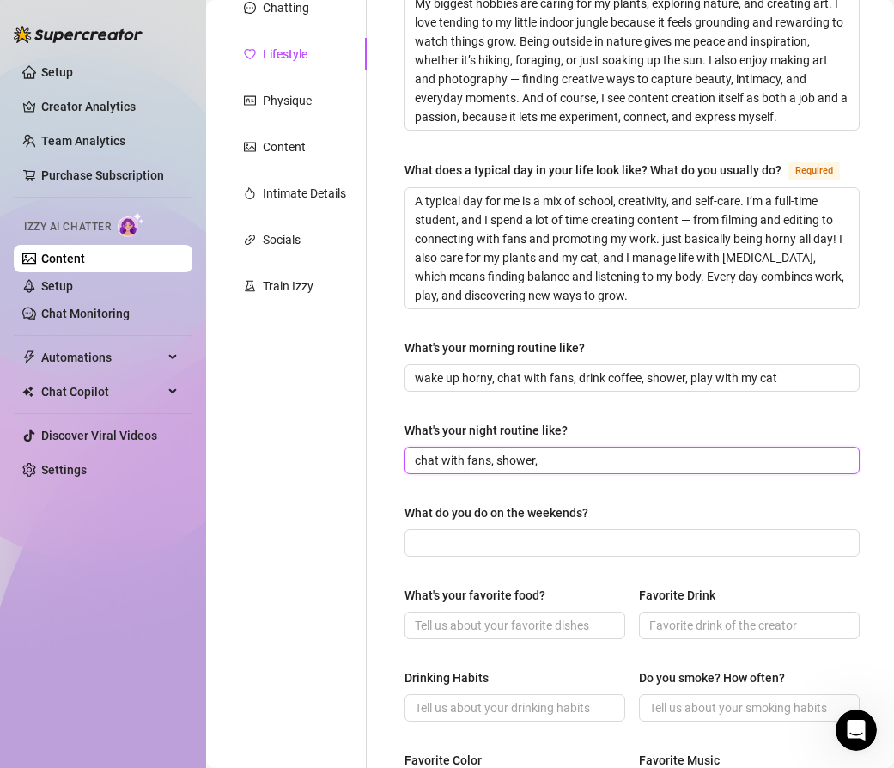
click at [585, 459] on input "chat with fans, shower," at bounding box center [630, 460] width 431 height 19
click at [413, 457] on span "chat with fans, shower," at bounding box center [632, 460] width 455 height 27
click at [496, 460] on input "chat with fans, shower," at bounding box center [630, 460] width 431 height 19
click at [616, 462] on input "chat with fans, eat dinner, shower," at bounding box center [630, 460] width 431 height 19
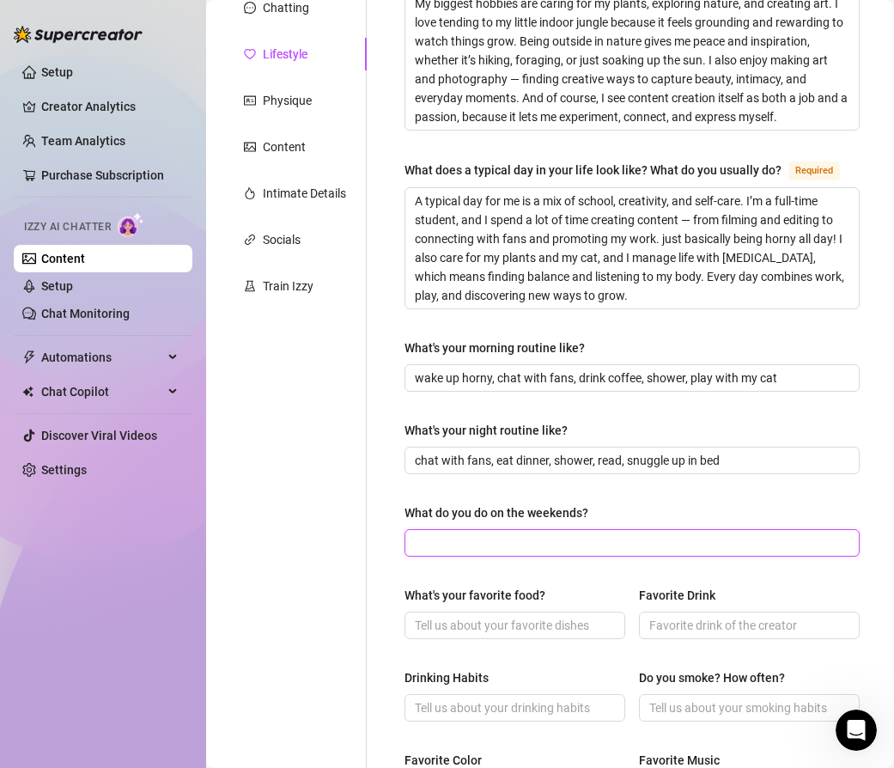
click at [477, 539] on input "What do you do on the weekends?" at bounding box center [630, 542] width 431 height 19
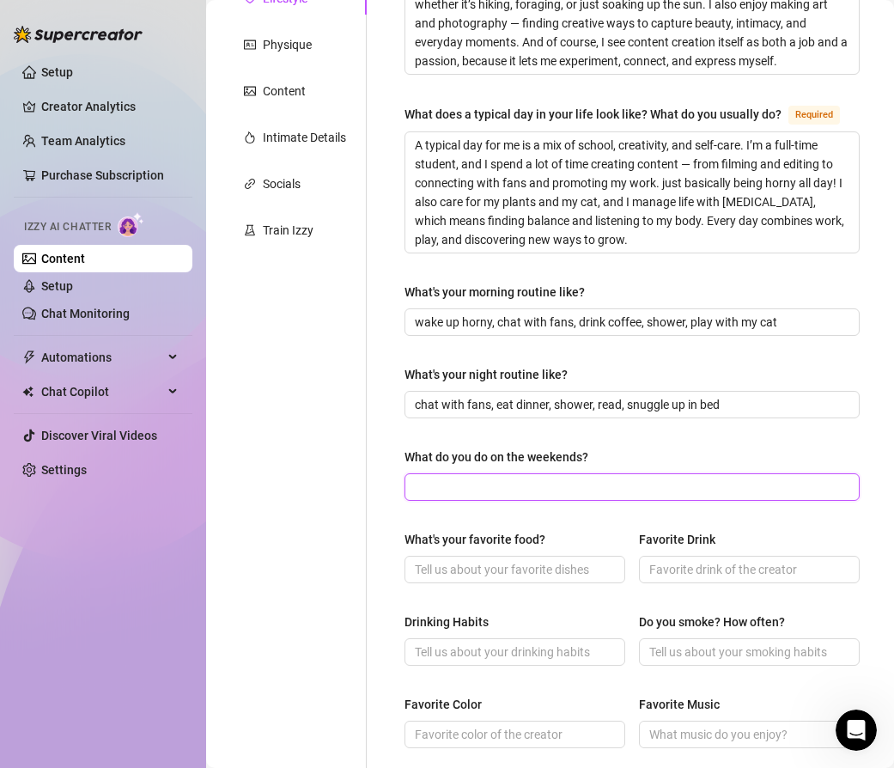
scroll to position [281, 0]
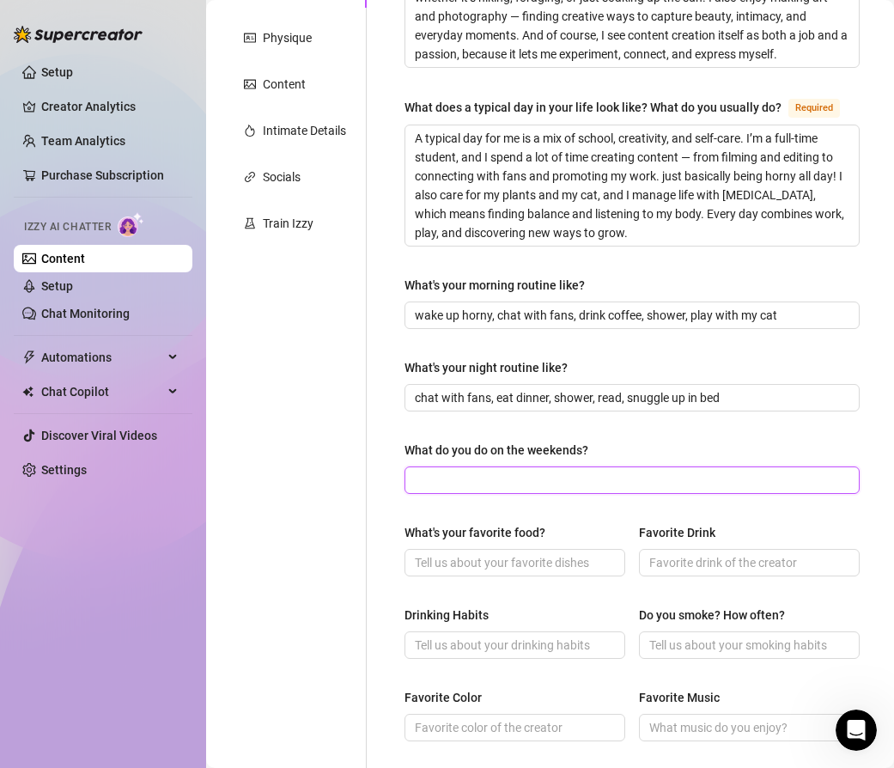
click at [451, 480] on input "What do you do on the weekends?" at bounding box center [630, 480] width 431 height 19
paste input "On weekends I usually film new content, relax with my cat and plants, and spend…"
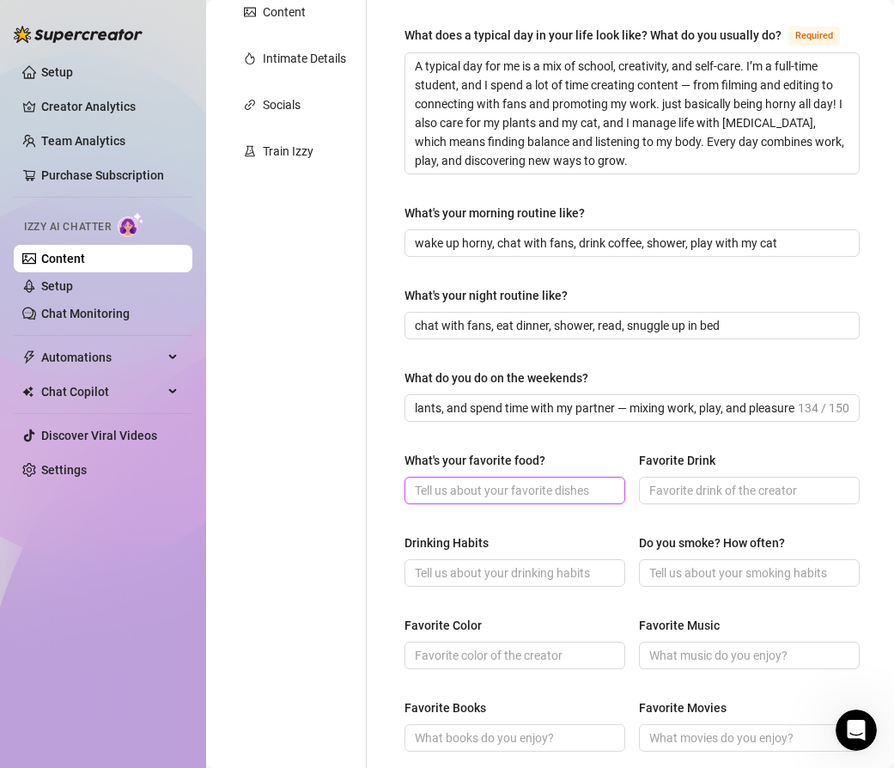
scroll to position [0, 0]
click at [450, 487] on input "What's your favorite food?" at bounding box center [513, 490] width 197 height 19
click at [478, 490] on input "indian food, [PERSON_NAME]" at bounding box center [513, 490] width 197 height 19
click at [582, 484] on input "indian food - [PERSON_NAME]" at bounding box center [513, 490] width 197 height 19
click at [686, 487] on input "Favorite Drink" at bounding box center [747, 490] width 197 height 19
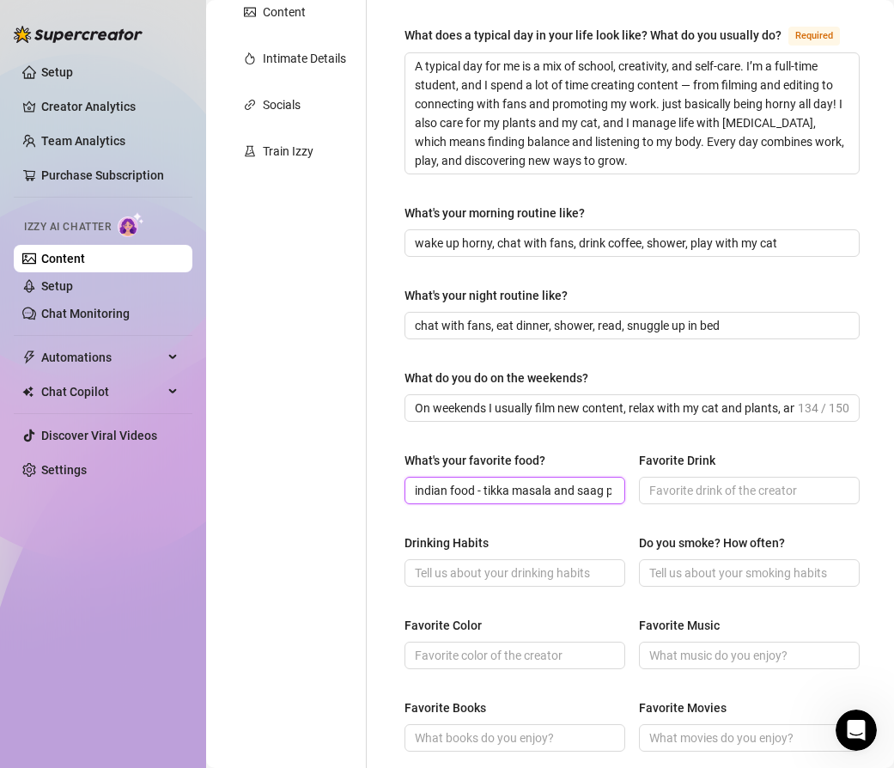
click at [423, 490] on input "indian food - tikka masala and saag paneer, burgers, chicken [PERSON_NAME]" at bounding box center [513, 490] width 197 height 19
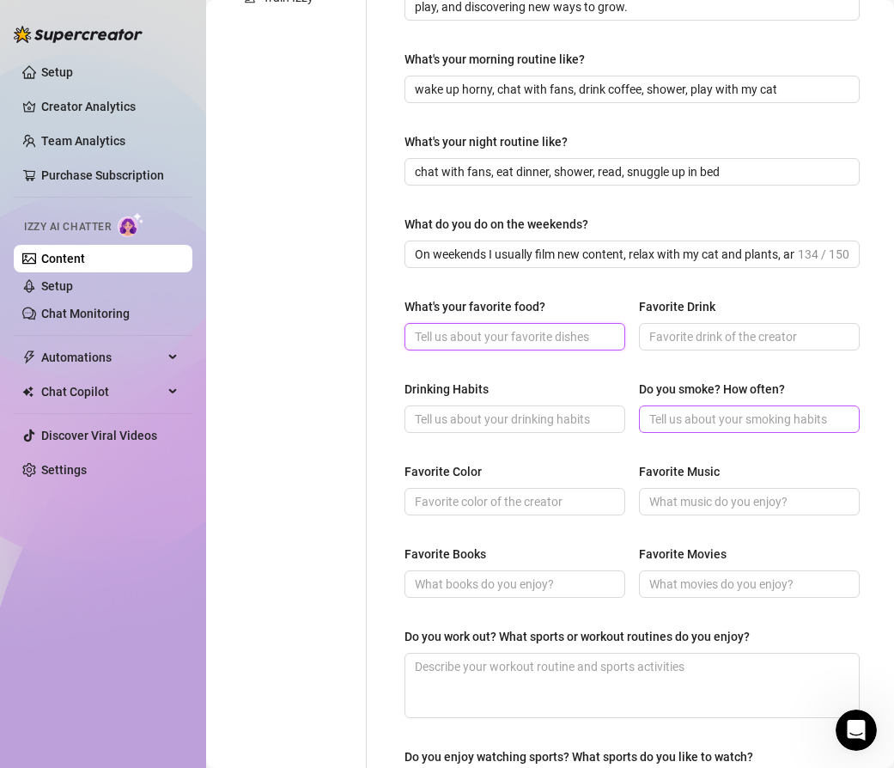
scroll to position [521, 0]
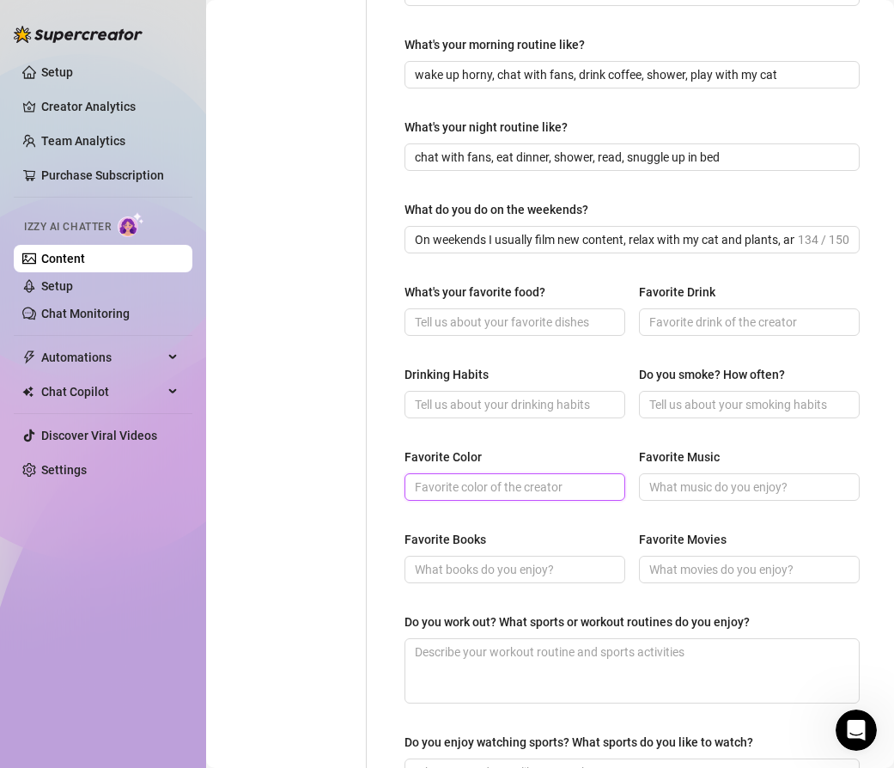
click at [565, 484] on input "Favorite Color" at bounding box center [513, 487] width 197 height 19
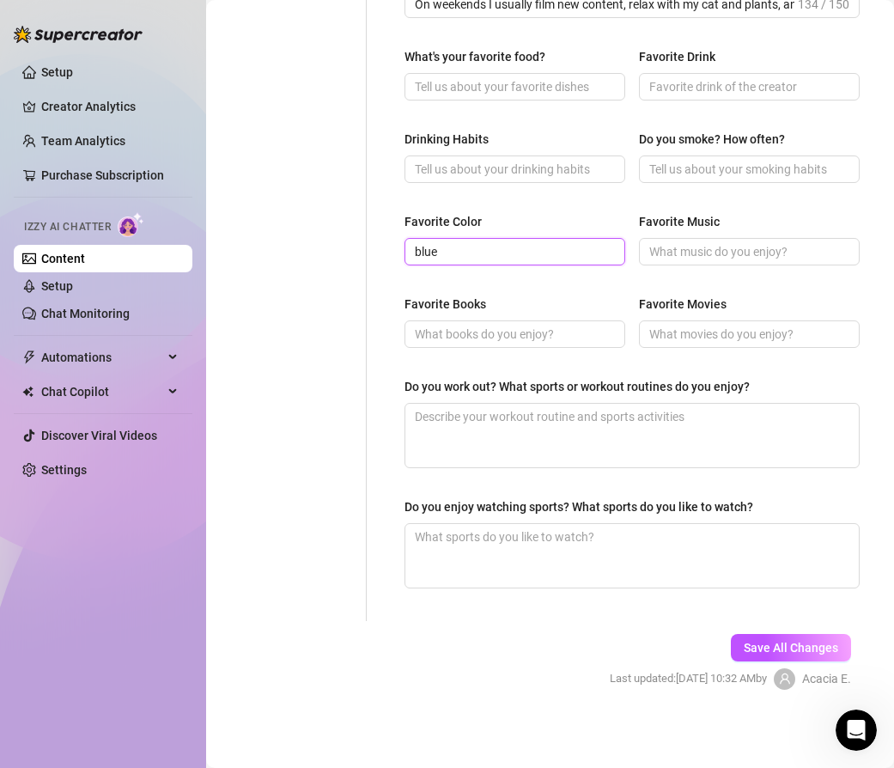
scroll to position [758, 0]
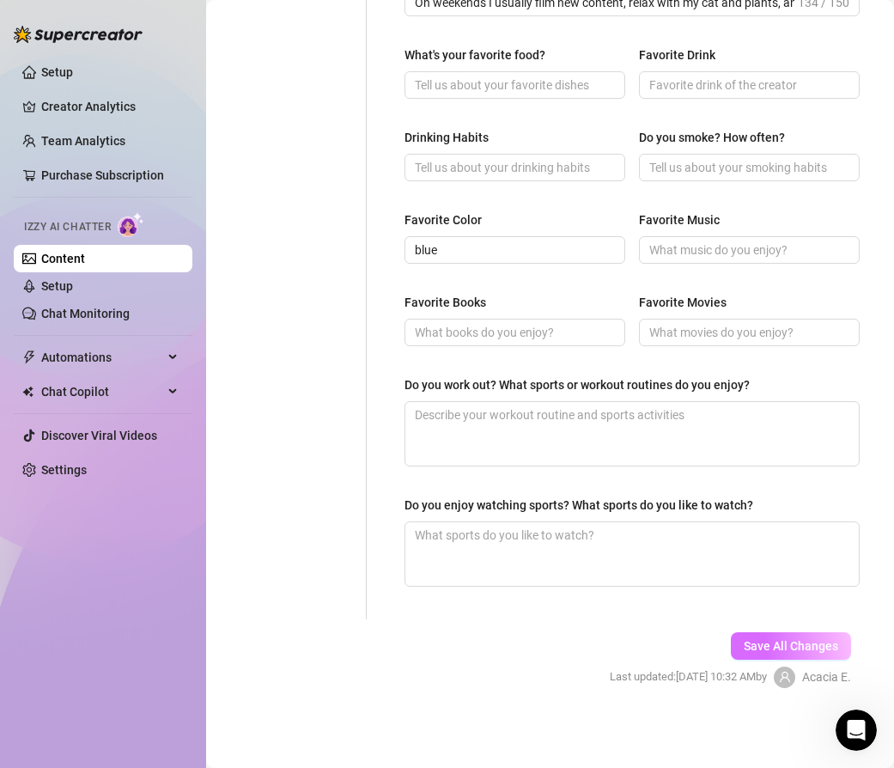
click at [761, 634] on button "Save All Changes" at bounding box center [791, 645] width 120 height 27
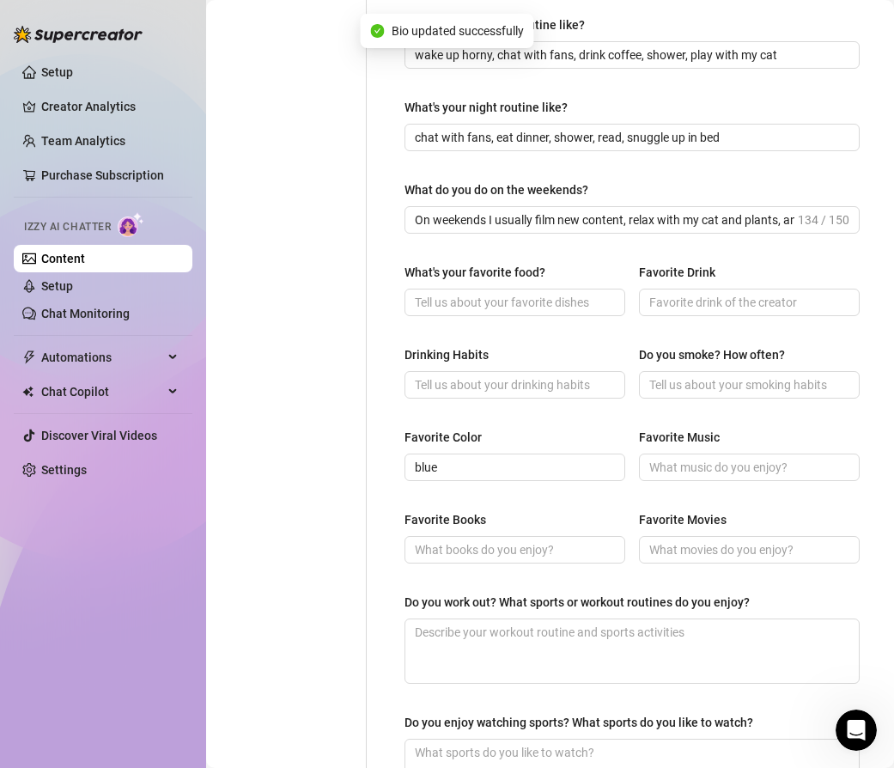
scroll to position [0, 0]
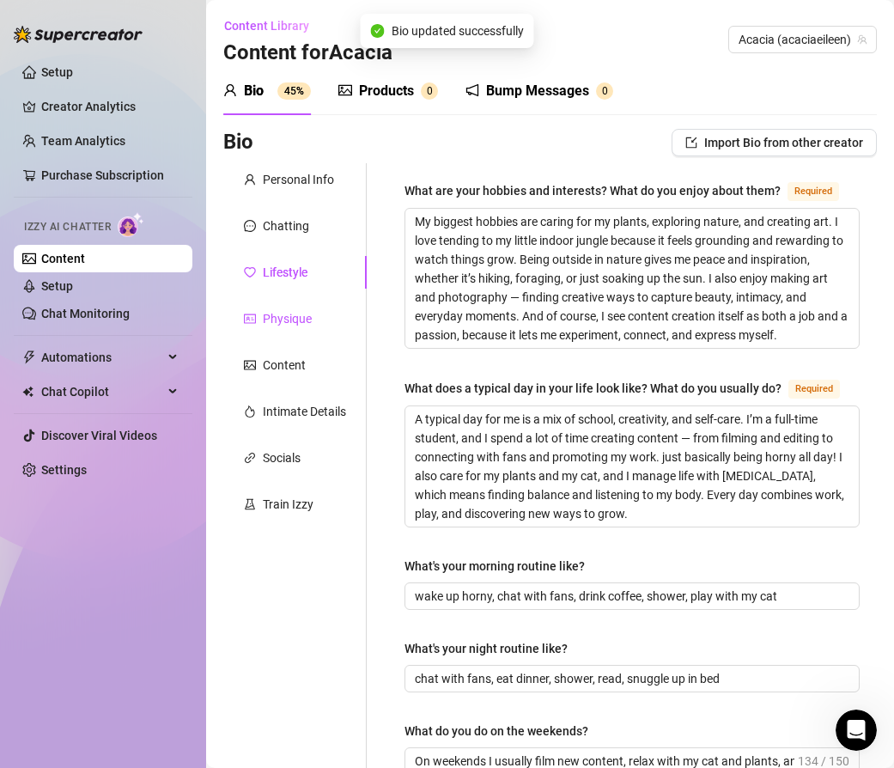
click at [290, 322] on div "Physique" at bounding box center [287, 318] width 49 height 19
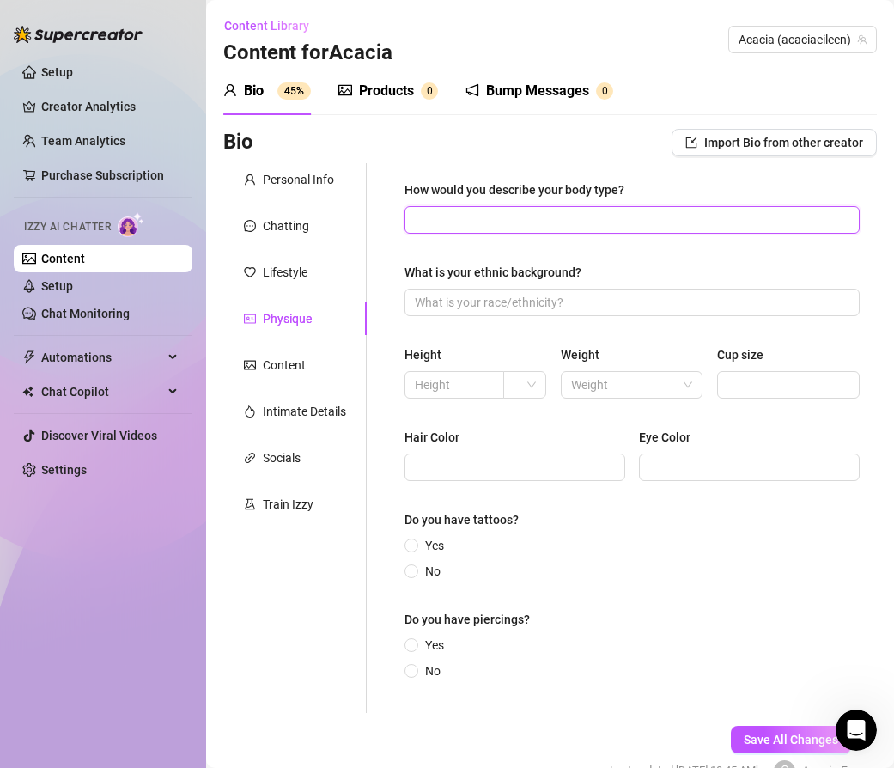
click at [449, 224] on input "How would you describe your body type?" at bounding box center [630, 219] width 431 height 19
click at [457, 220] on input "How would you describe your body type?" at bounding box center [630, 219] width 431 height 19
paste input "5’3, 90lbs, blonde, petite and fit"
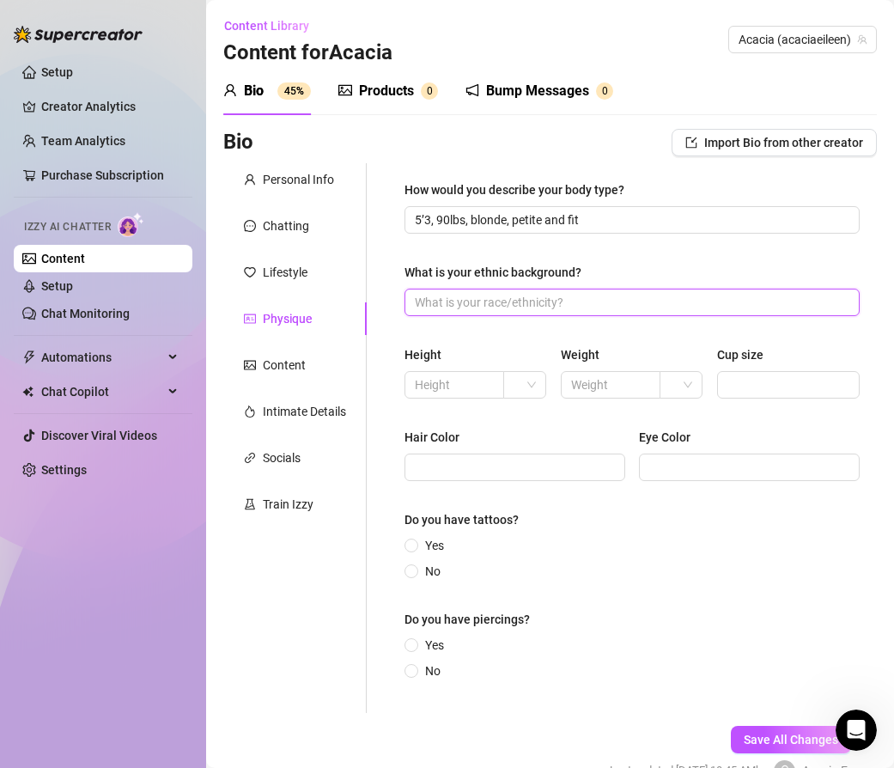
click at [466, 300] on input "What is your ethnic background?" at bounding box center [630, 302] width 431 height 19
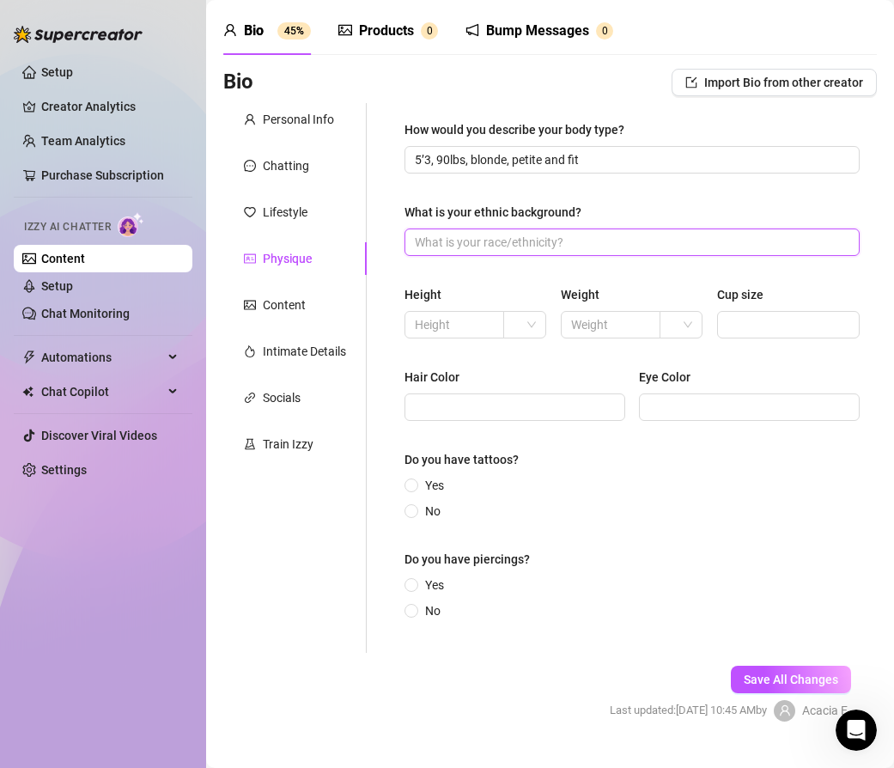
scroll to position [58, 0]
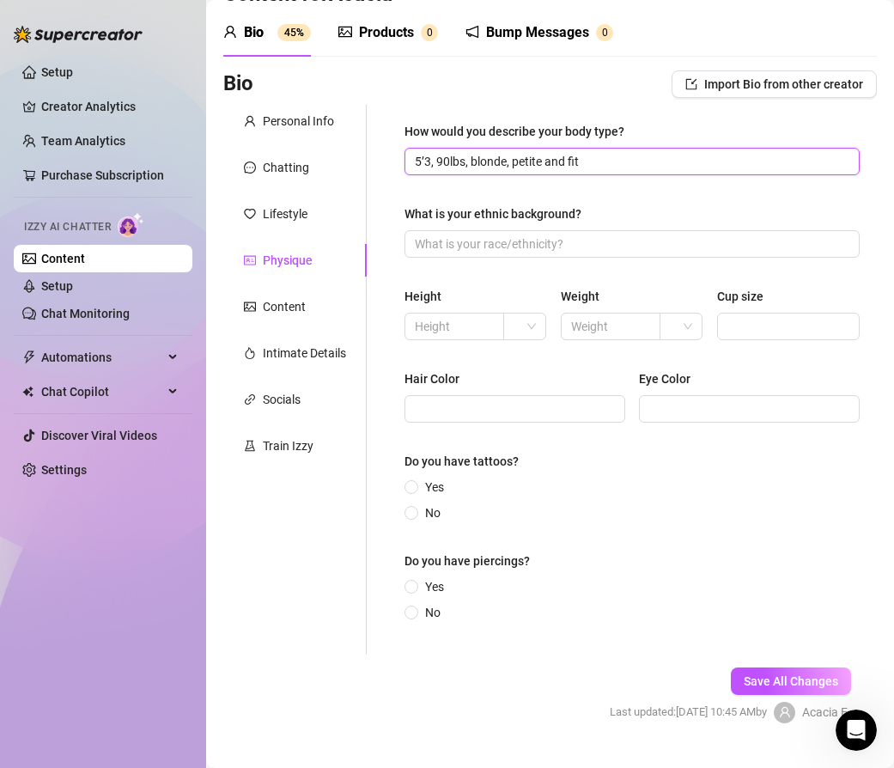
drag, startPoint x: 470, startPoint y: 164, endPoint x: 395, endPoint y: 165, distance: 74.7
click at [395, 165] on div "How would you describe your body type? 5’3, 90lbs, blonde, petite and fit What …" at bounding box center [632, 380] width 490 height 550
click at [514, 163] on input "blonde, petite and fit" at bounding box center [630, 161] width 431 height 19
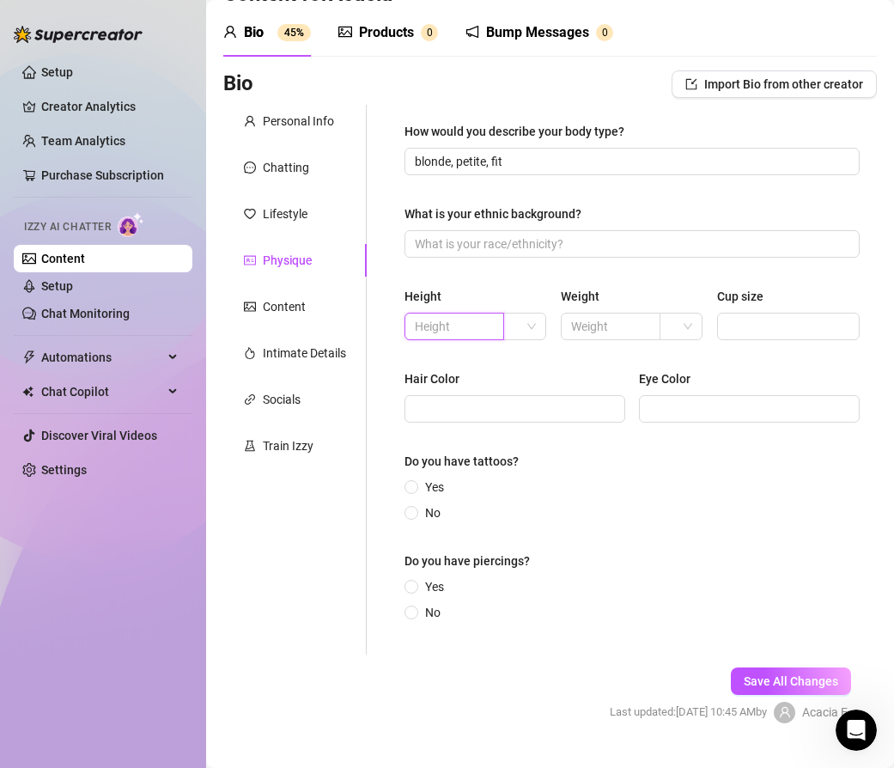
click at [484, 330] on input "text" at bounding box center [453, 326] width 76 height 19
click at [539, 327] on div at bounding box center [524, 326] width 43 height 27
click at [527, 393] on div "ft" at bounding box center [525, 388] width 15 height 19
click at [444, 328] on input "text" at bounding box center [453, 326] width 76 height 19
click at [617, 331] on input "text" at bounding box center [609, 326] width 76 height 19
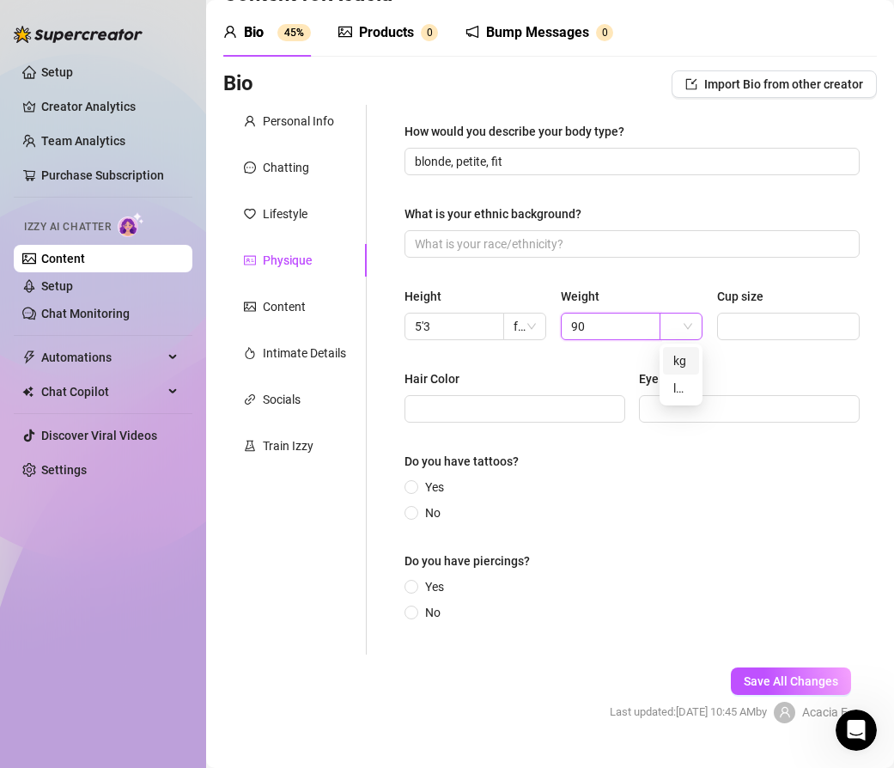
click at [691, 334] on span at bounding box center [681, 327] width 22 height 26
click at [678, 381] on div "lbs" at bounding box center [680, 388] width 15 height 19
click at [764, 325] on input "Cup size" at bounding box center [787, 326] width 119 height 19
click at [445, 409] on input "Hair Color" at bounding box center [513, 408] width 197 height 19
click at [666, 405] on input "Eye Color" at bounding box center [747, 408] width 197 height 19
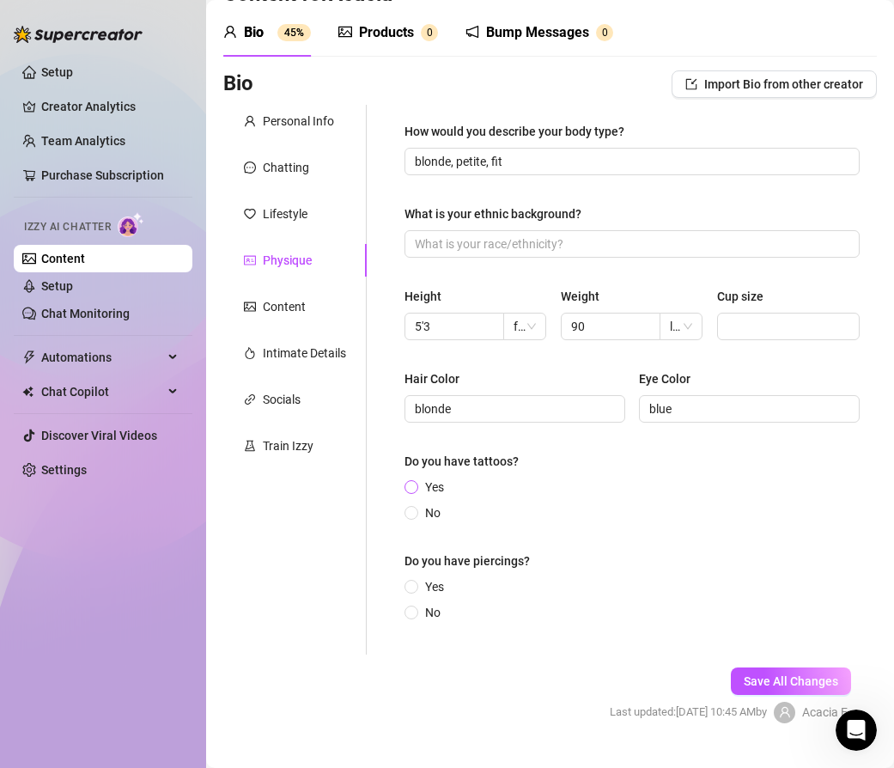
click at [413, 488] on input "Yes" at bounding box center [412, 488] width 7 height 11
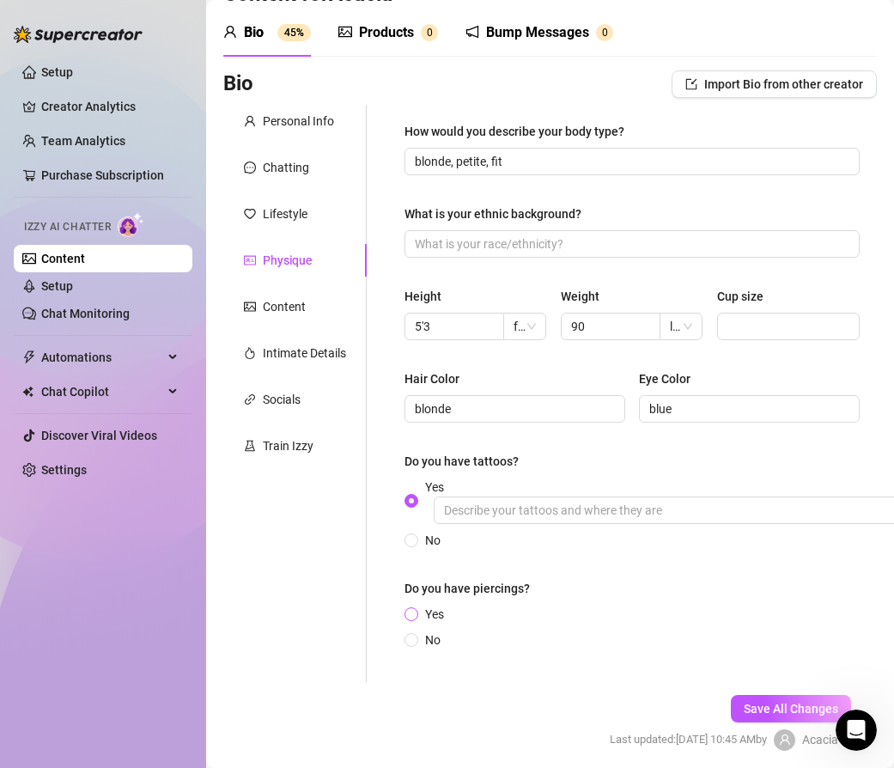
click at [409, 611] on span at bounding box center [412, 614] width 14 height 14
click at [419, 616] on span "Yes" at bounding box center [434, 614] width 33 height 19
click at [416, 616] on input "Yes" at bounding box center [412, 615] width 7 height 11
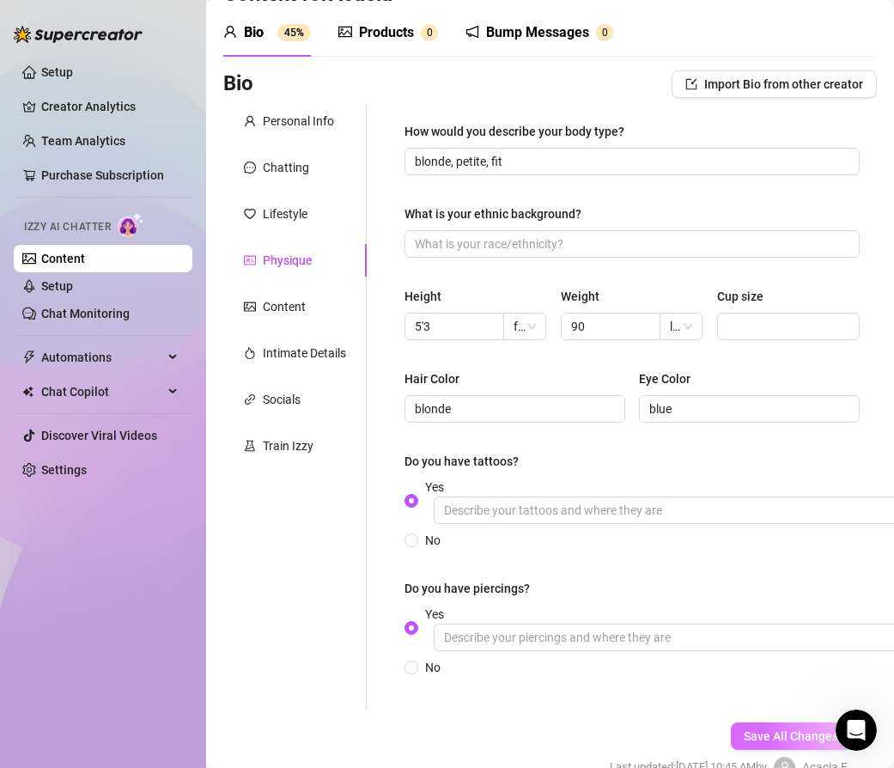
click at [770, 730] on span "Save All Changes" at bounding box center [791, 736] width 94 height 14
click at [287, 312] on div "Content" at bounding box center [284, 306] width 43 height 19
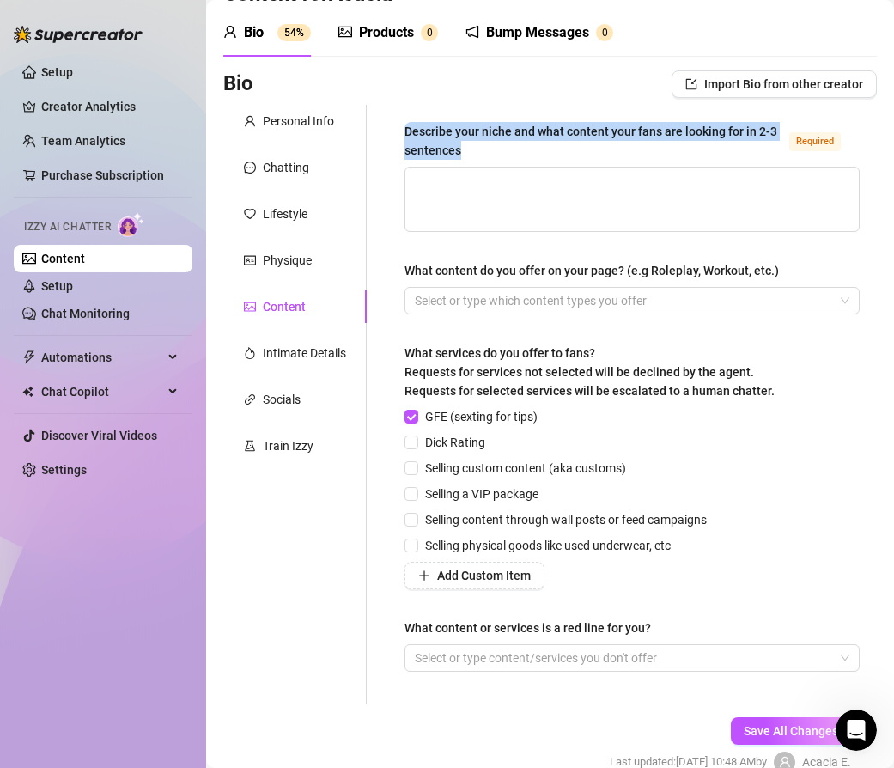
drag, startPoint x: 405, startPoint y: 129, endPoint x: 468, endPoint y: 148, distance: 65.5
click at [468, 148] on div "Describe your niche and what content your fans are looking for in 2-3 sentences" at bounding box center [594, 141] width 378 height 38
copy div "Describe your niche and what content your fans are looking for in 2-3 sentences"
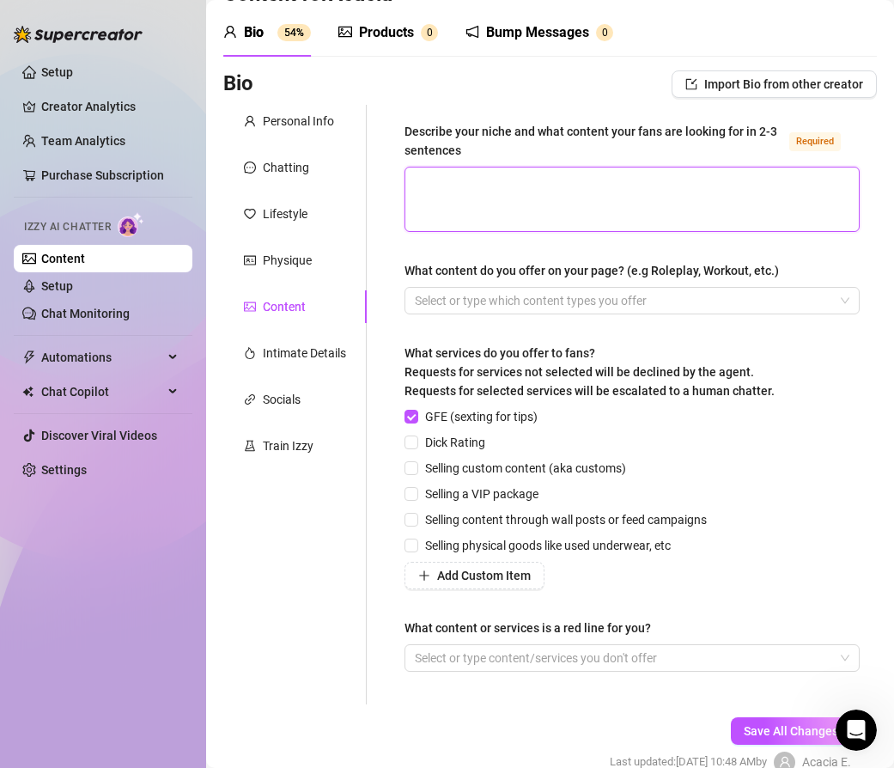
click at [517, 201] on textarea "Describe your niche and what content your fans are looking for in 2-3 sentences…" at bounding box center [632, 199] width 454 height 64
paste textarea "My niche is authentic, intimate porn that feels real and personal — from playfu…"
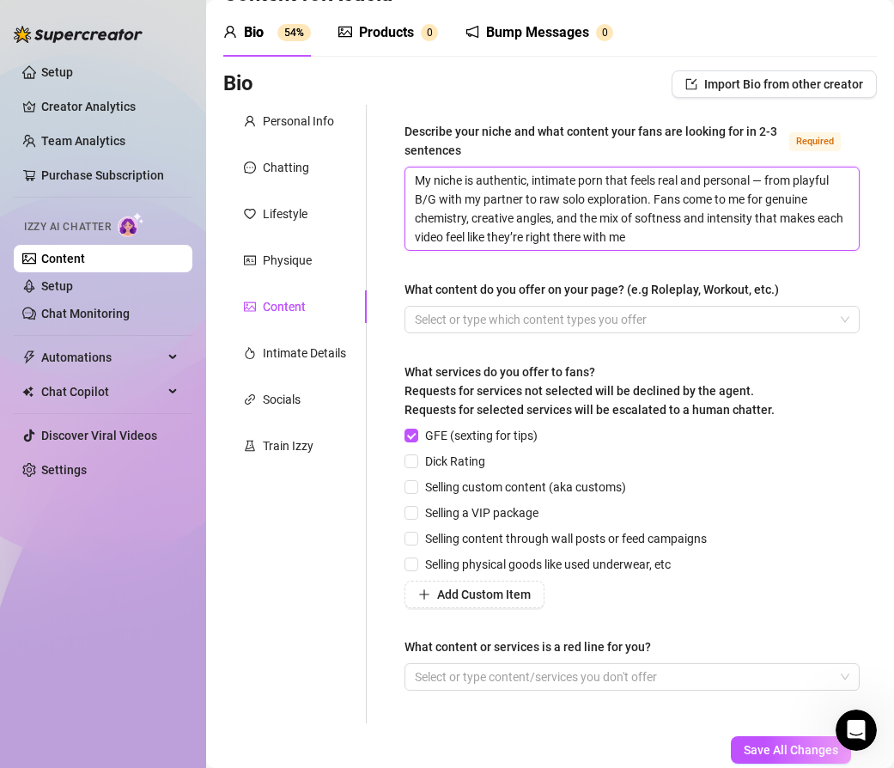
scroll to position [0, 0]
click at [466, 314] on div at bounding box center [623, 319] width 430 height 24
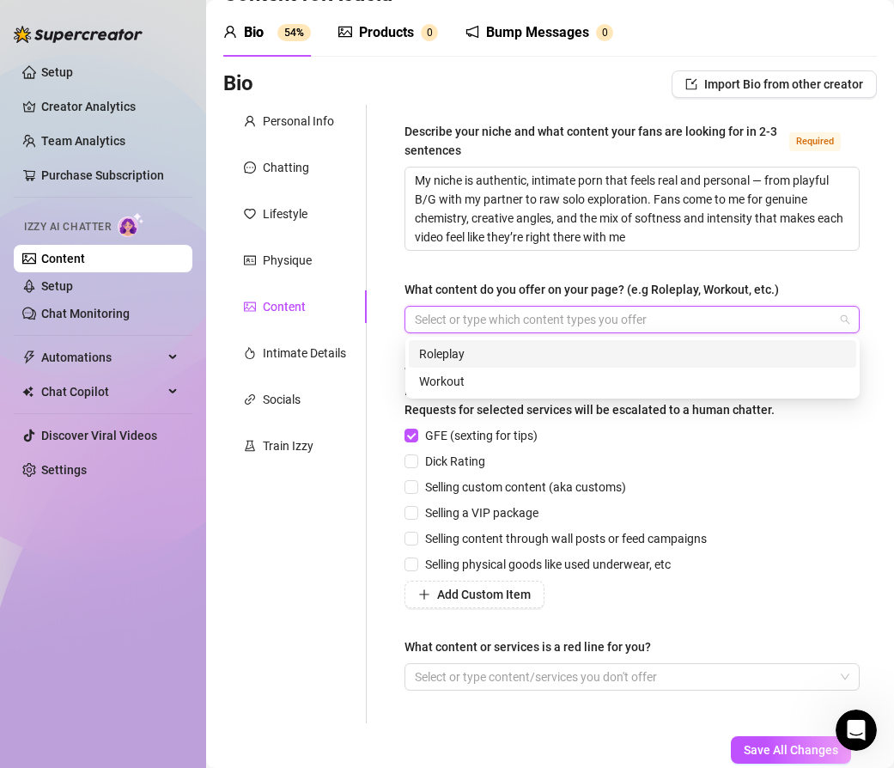
click at [467, 314] on div at bounding box center [623, 319] width 430 height 24
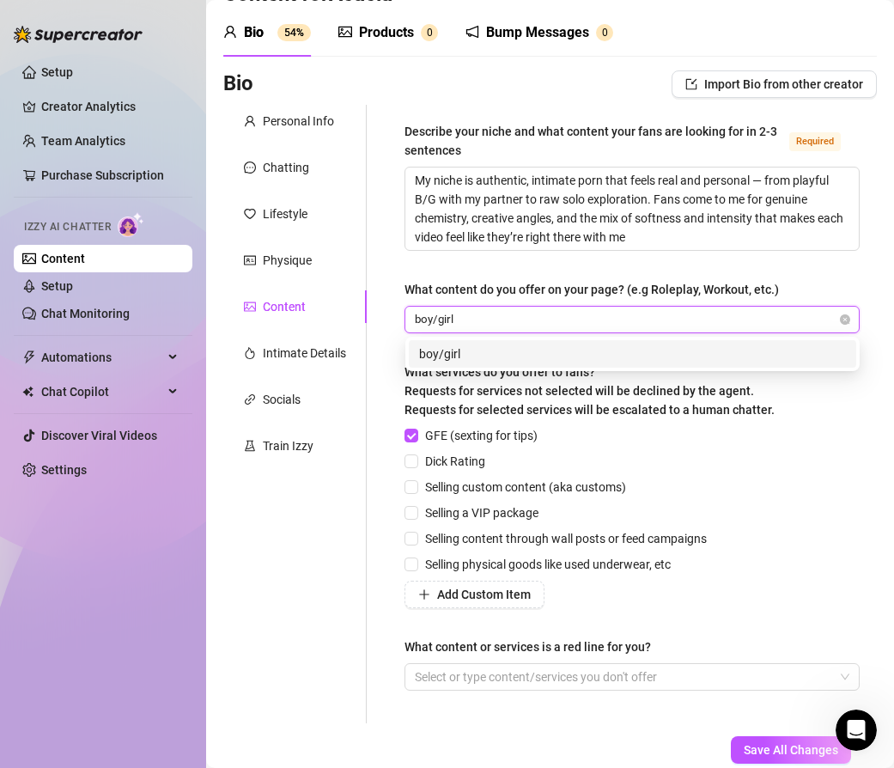
click at [496, 344] on div "boy/girl" at bounding box center [632, 353] width 427 height 19
click at [484, 356] on div "solo" at bounding box center [632, 353] width 427 height 19
click at [516, 356] on div "masturbation" at bounding box center [632, 353] width 427 height 19
click at [592, 349] on div "lifestyle" at bounding box center [632, 353] width 427 height 19
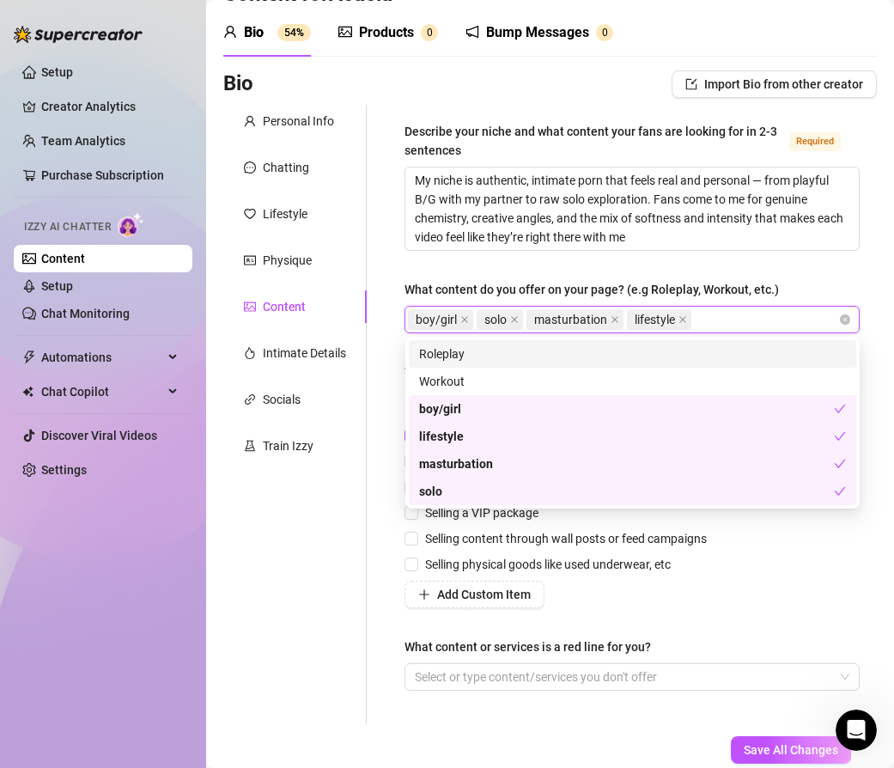
click at [607, 271] on div "Describe your niche and what content your fans are looking for in 2-3 sentences…" at bounding box center [632, 414] width 455 height 584
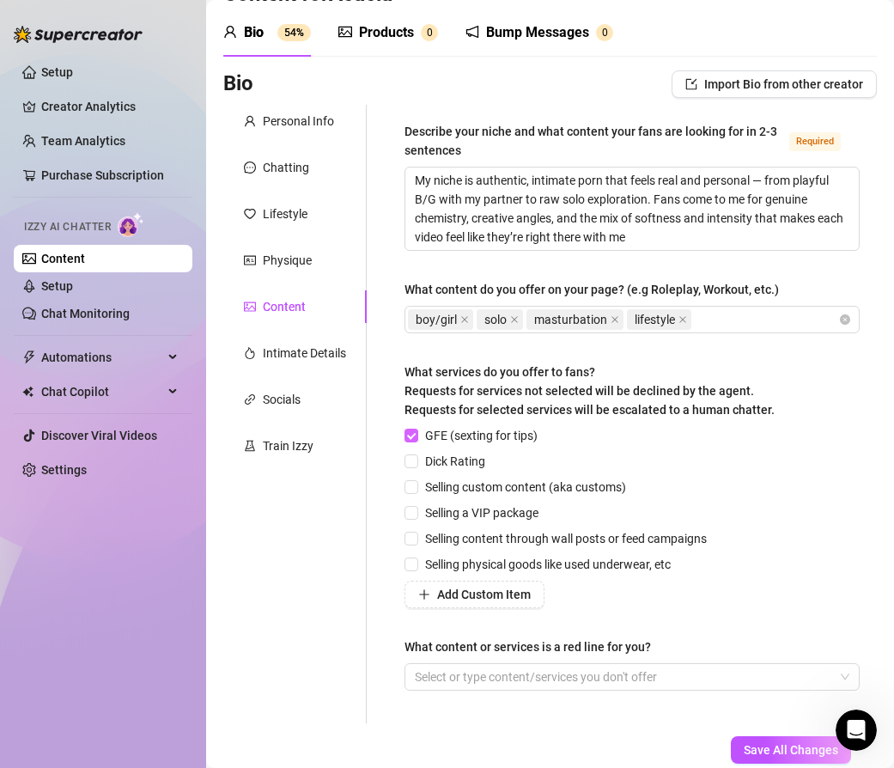
click at [412, 432] on input "GFE (sexting for tips)" at bounding box center [411, 435] width 12 height 12
click at [412, 454] on input "Dick Rating" at bounding box center [411, 460] width 12 height 12
click at [411, 484] on input "Selling custom content (aka customs)" at bounding box center [411, 486] width 12 height 12
click at [411, 539] on input "Selling content through wall posts or feed campaigns" at bounding box center [411, 538] width 12 height 12
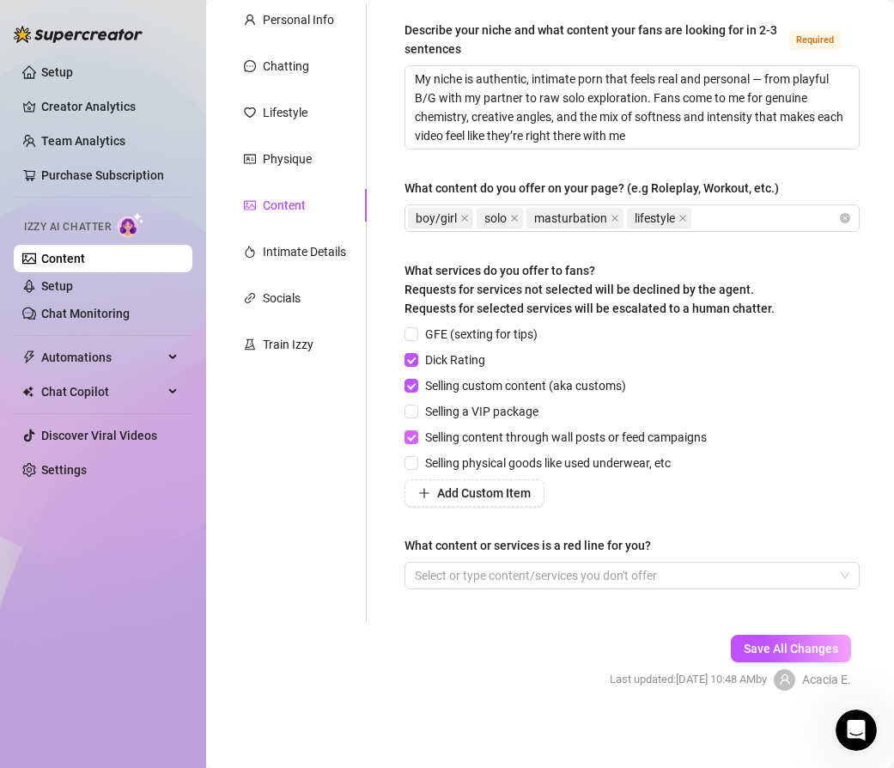
scroll to position [164, 0]
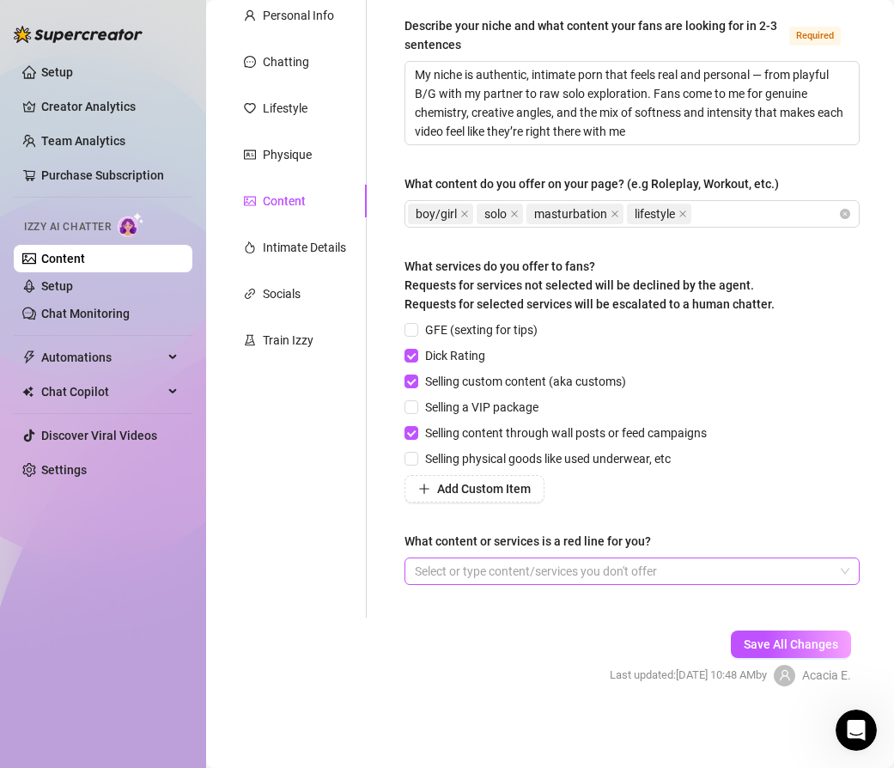
click at [448, 572] on div at bounding box center [623, 571] width 430 height 24
click at [449, 569] on div at bounding box center [623, 571] width 430 height 24
click at [747, 631] on button "Save All Changes" at bounding box center [791, 643] width 120 height 27
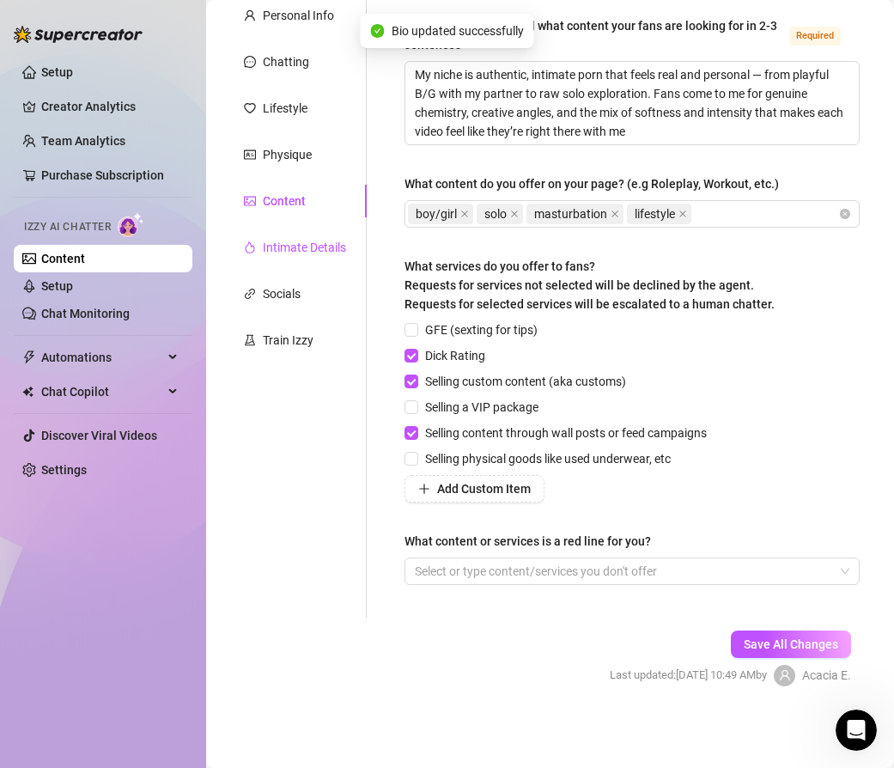
click at [285, 248] on div "Intimate Details" at bounding box center [304, 247] width 83 height 19
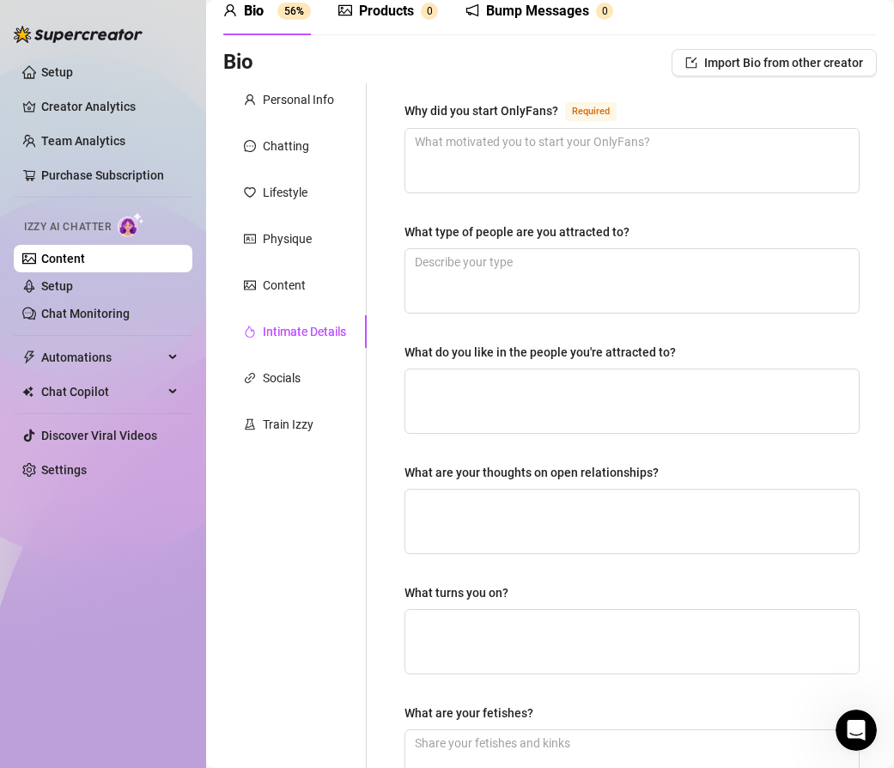
scroll to position [75, 0]
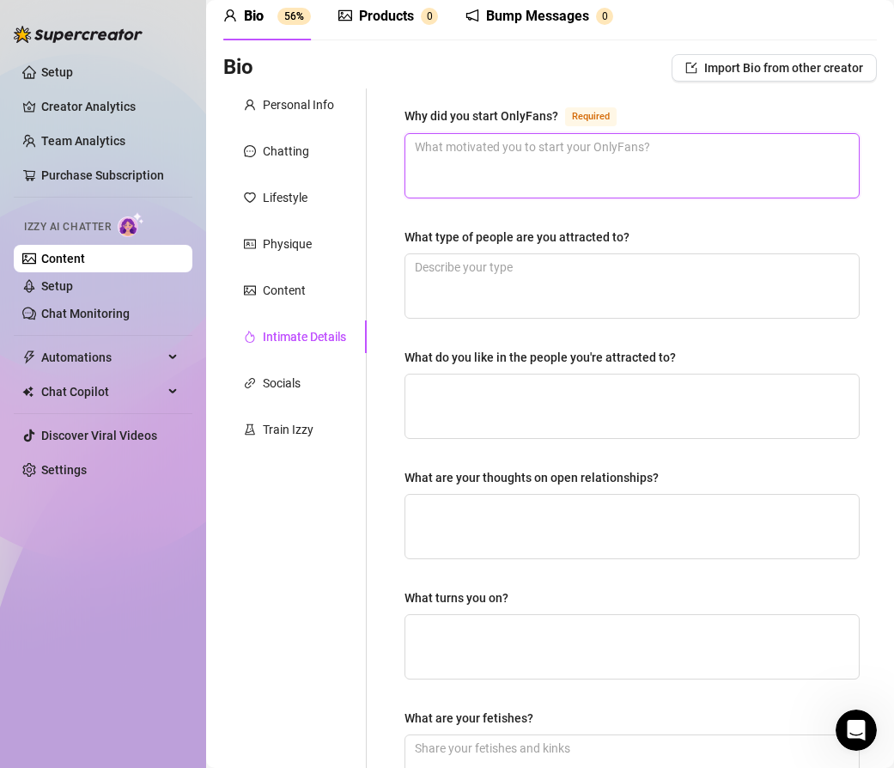
click at [496, 180] on textarea "Why did you start OnlyFans? Required" at bounding box center [632, 166] width 454 height 64
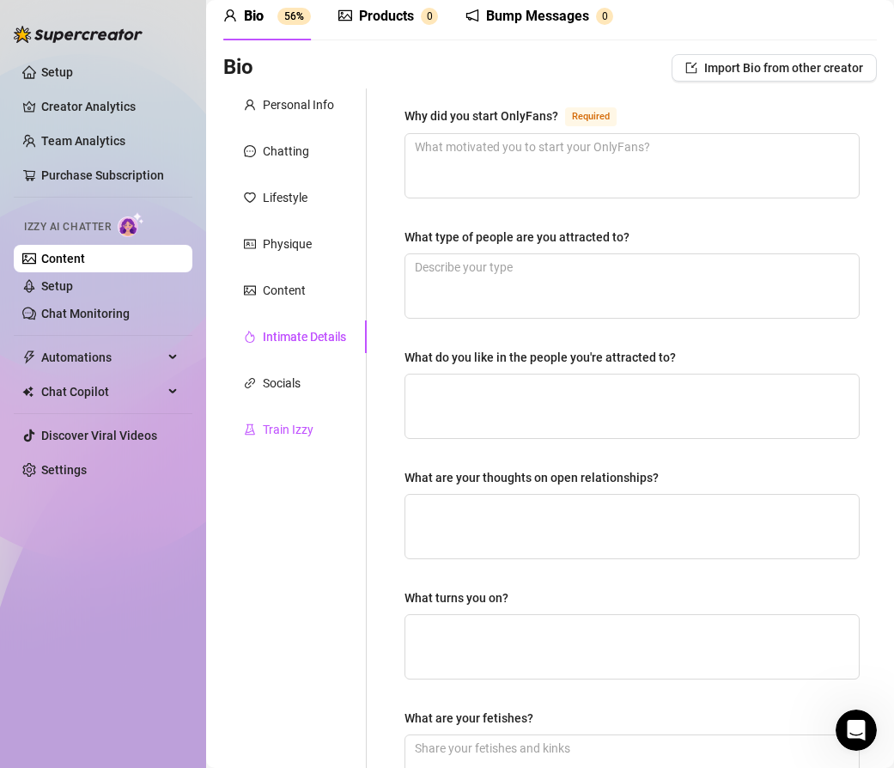
click at [267, 429] on div "Train Izzy" at bounding box center [288, 429] width 51 height 19
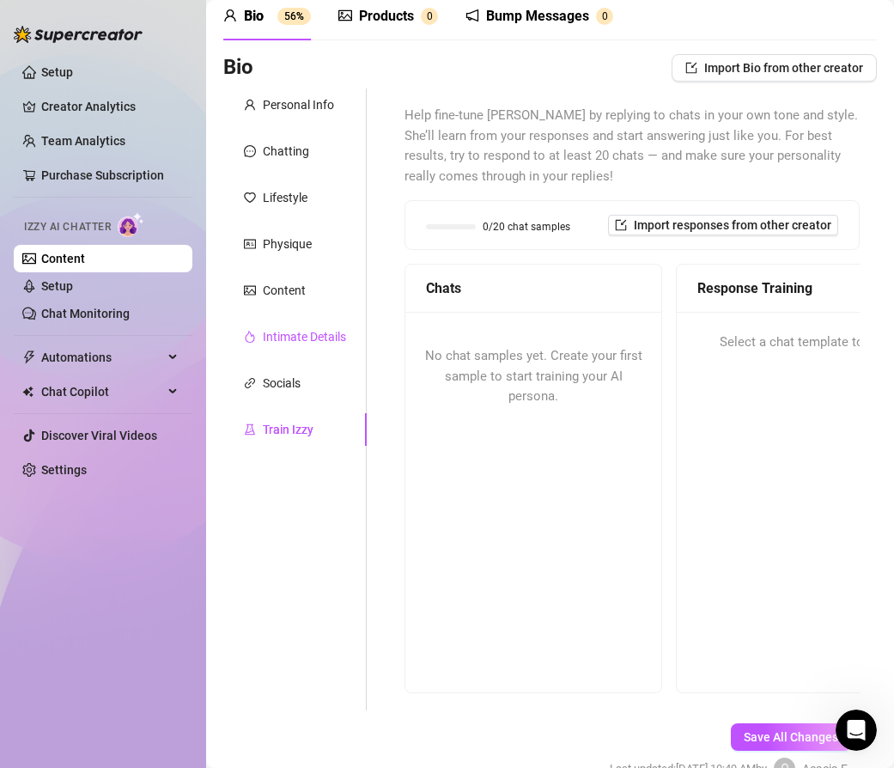
click at [299, 332] on div "Intimate Details" at bounding box center [304, 336] width 83 height 19
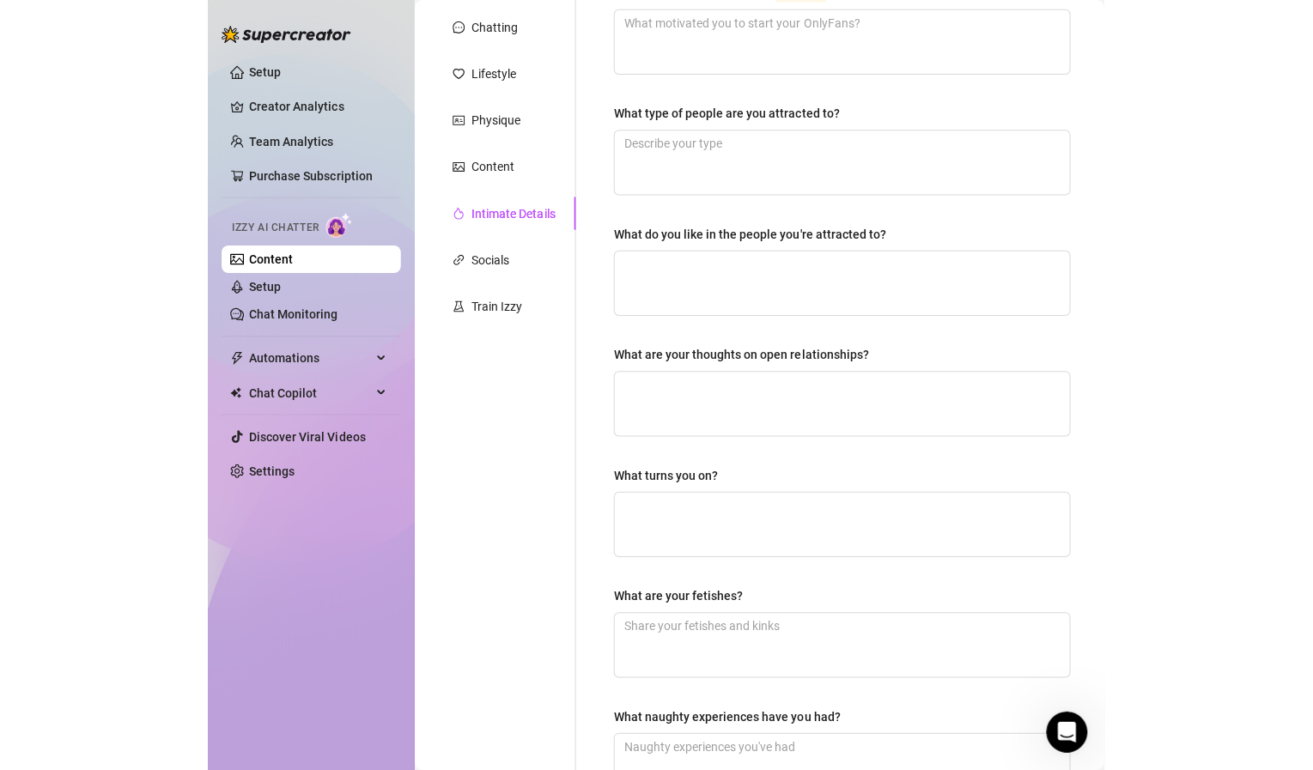
scroll to position [134, 0]
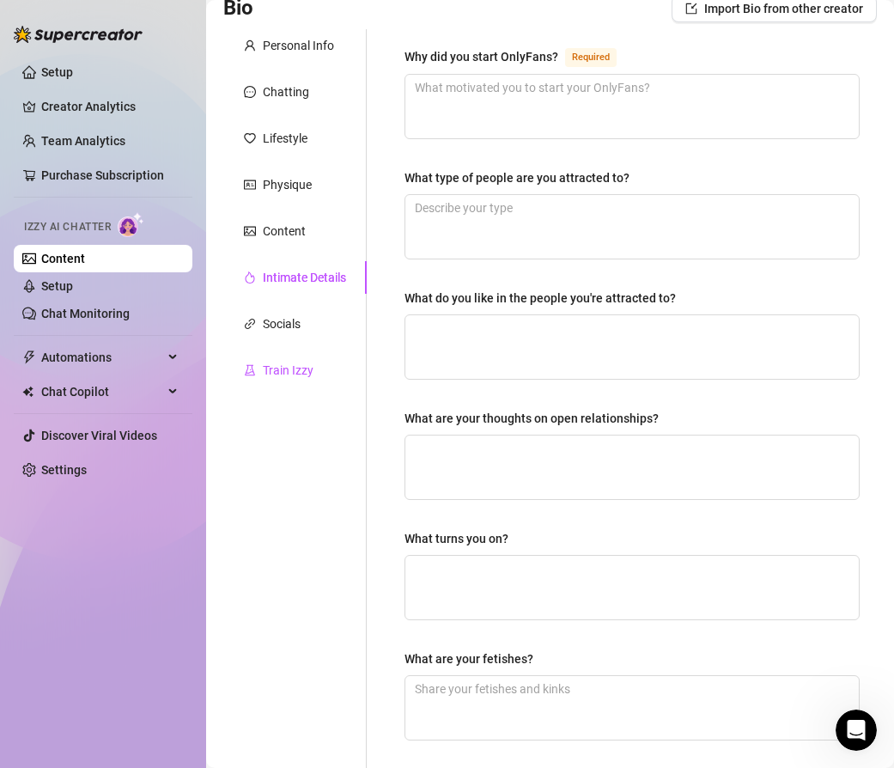
click at [307, 374] on div "Train Izzy" at bounding box center [288, 370] width 51 height 19
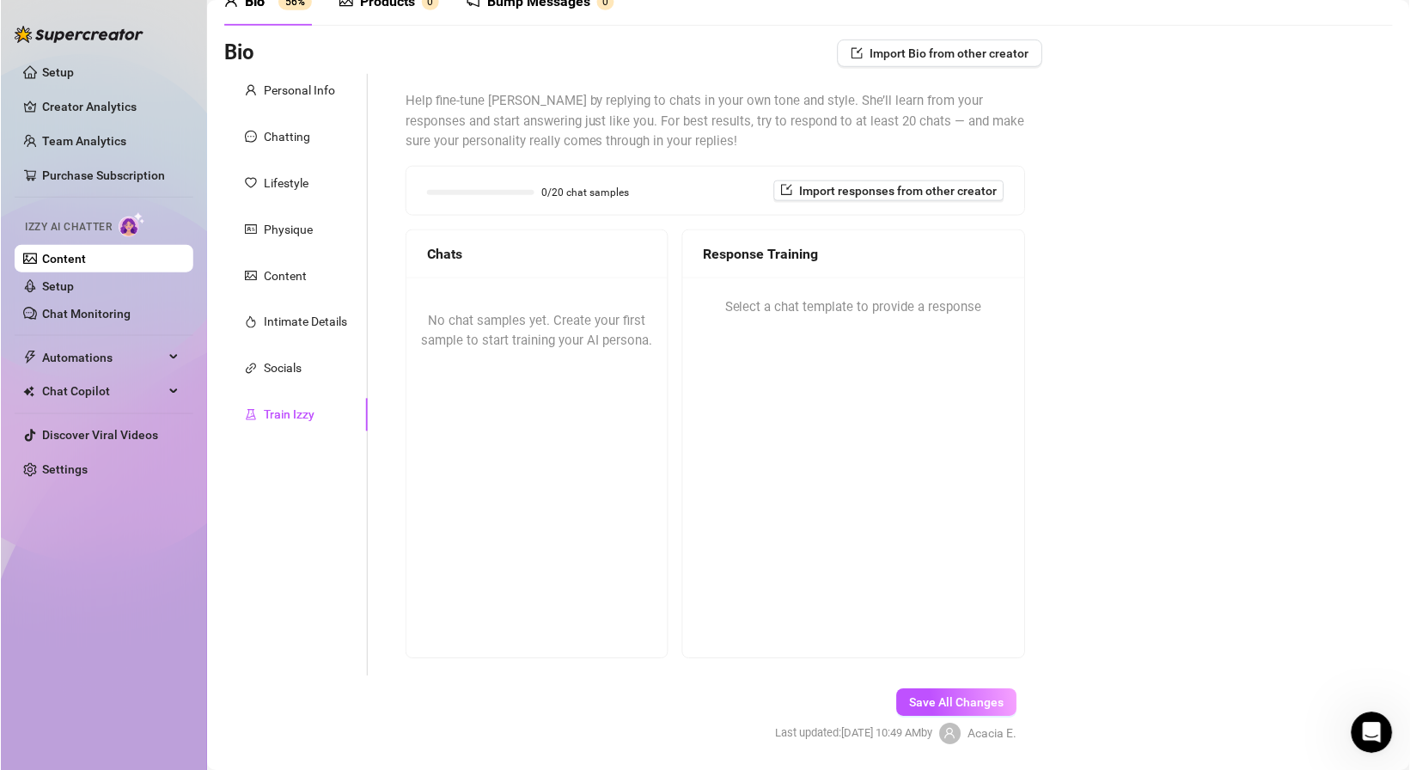
scroll to position [79, 0]
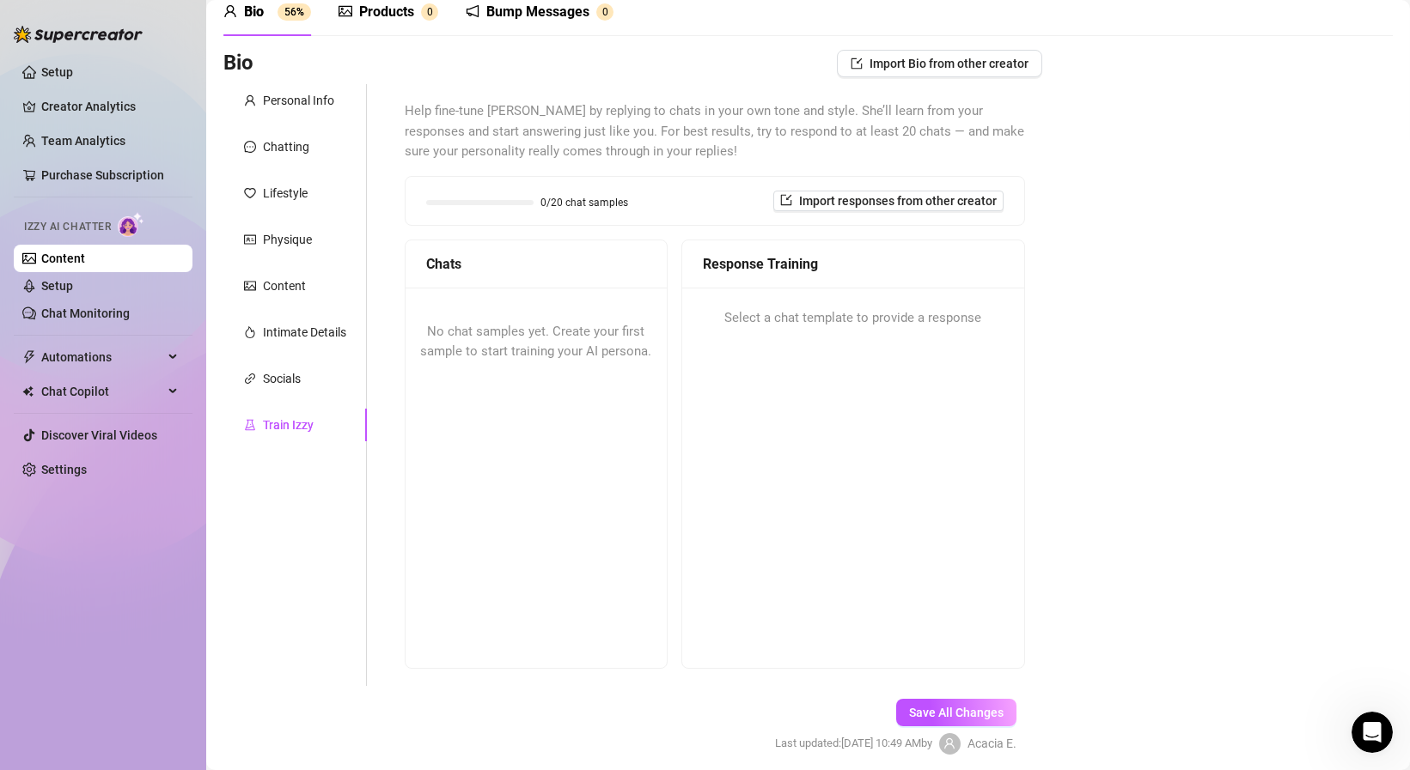
click at [537, 360] on div "No chat samples yet. Create your first sample to start training your AI persona." at bounding box center [535, 342] width 261 height 109
click at [904, 210] on button "Import responses from other creator" at bounding box center [888, 201] width 230 height 21
click at [512, 352] on span "No chat samples yet. Create your first sample to start training your AI persona." at bounding box center [535, 342] width 231 height 36
click at [755, 318] on span "Select a chat template to provide a response" at bounding box center [852, 318] width 257 height 21
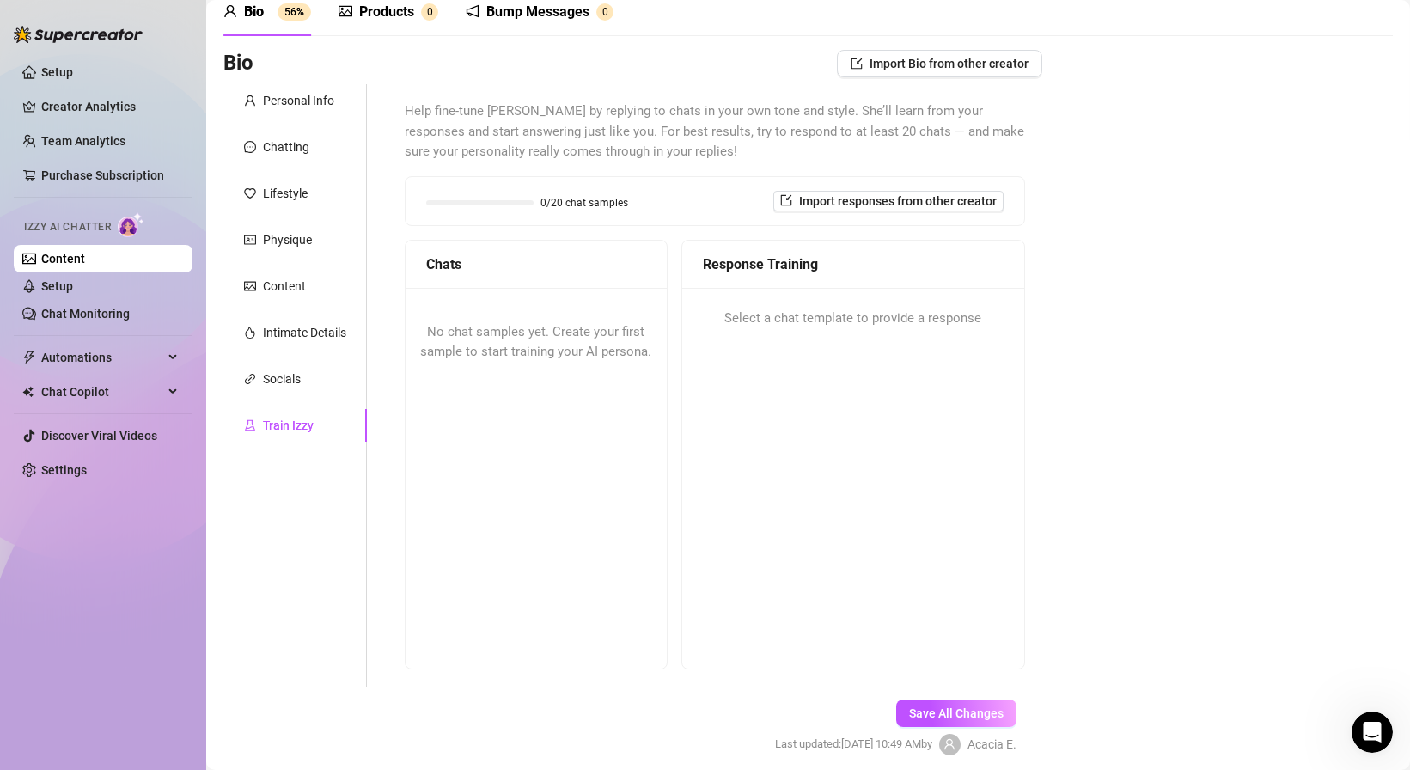
click at [529, 356] on span "No chat samples yet. Create your first sample to start training your AI persona." at bounding box center [535, 342] width 231 height 36
click at [518, 339] on div "No chat samples yet. Create your first sample to start training your AI persona." at bounding box center [535, 342] width 261 height 109
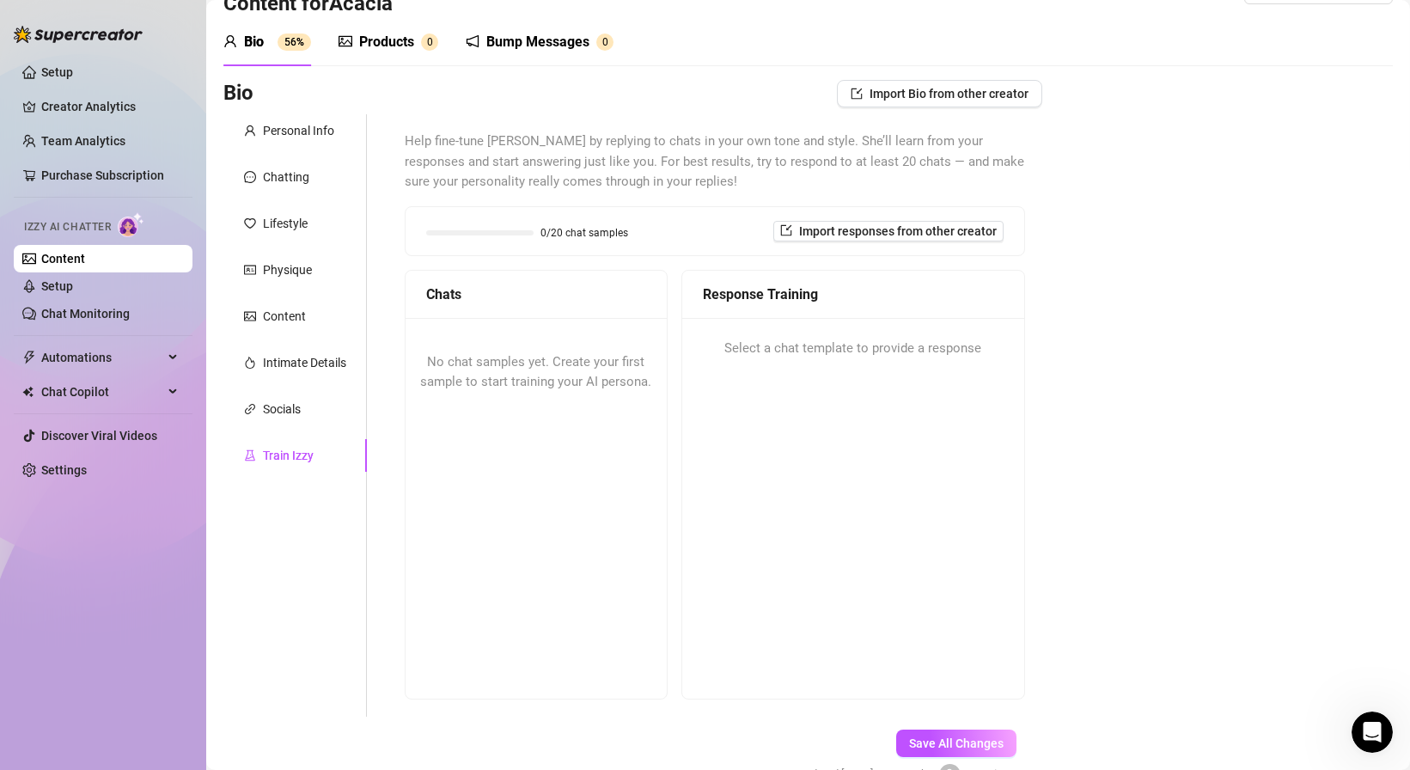
scroll to position [0, 0]
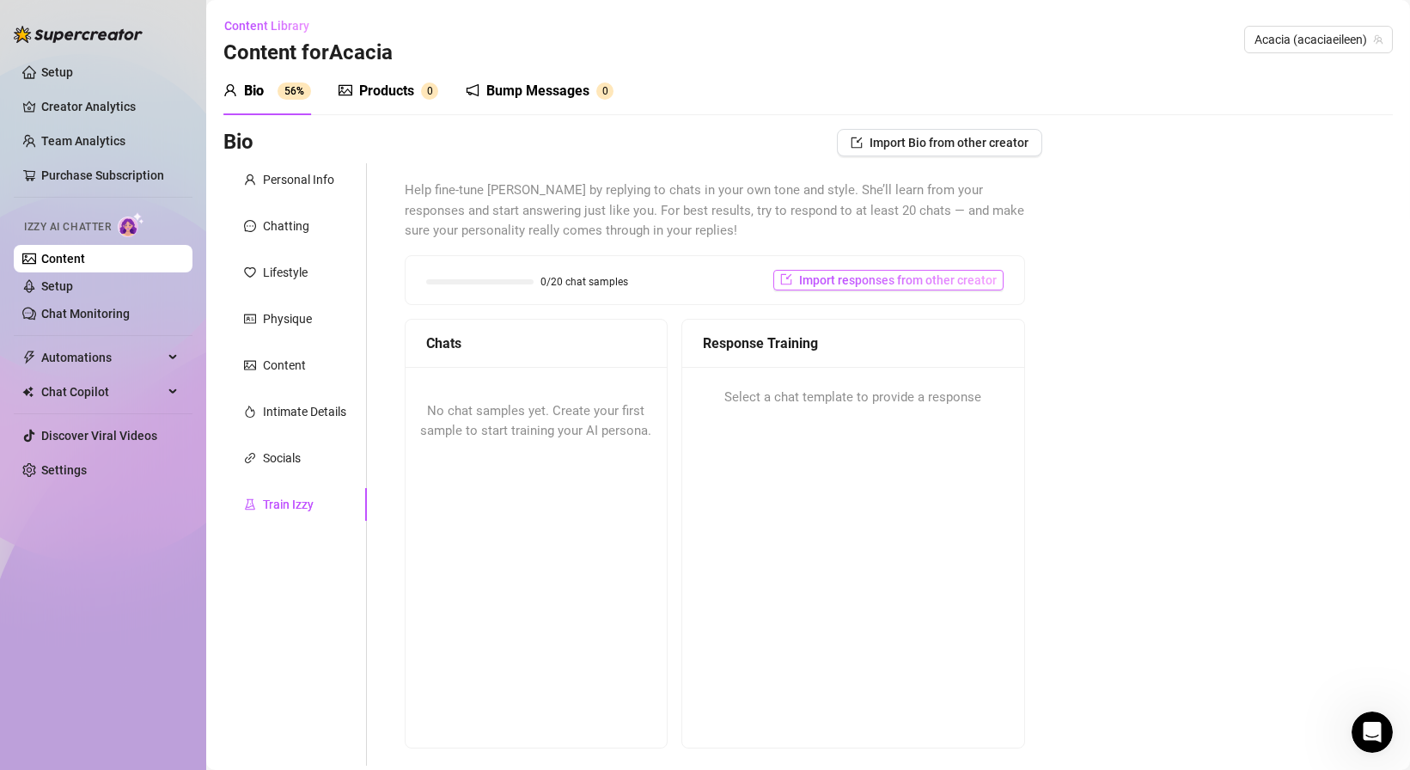
click at [828, 280] on span "Import responses from other creator" at bounding box center [898, 280] width 198 height 14
click at [868, 320] on input "search" at bounding box center [881, 325] width 136 height 26
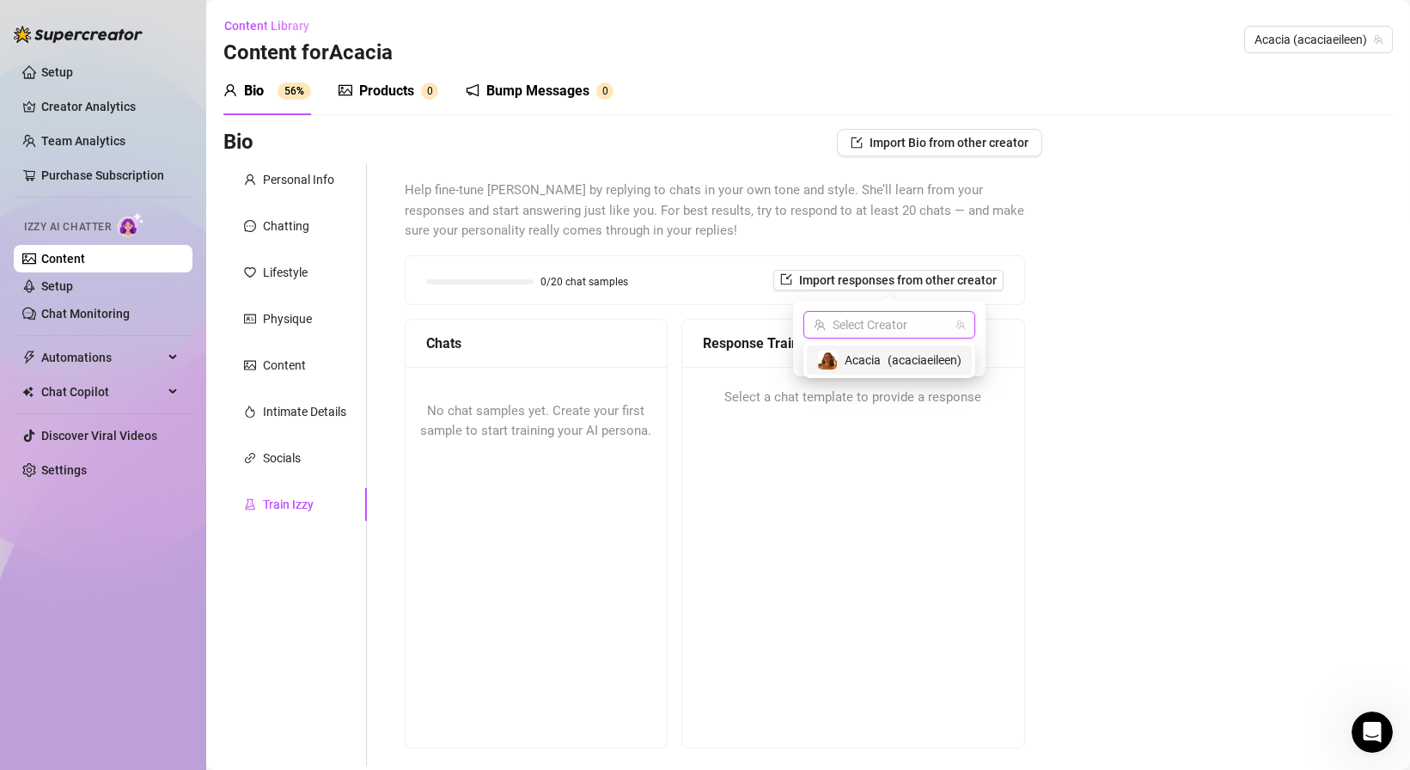
click at [868, 356] on span "Acacia" at bounding box center [862, 359] width 36 height 19
click at [949, 360] on span "Import" at bounding box center [951, 356] width 36 height 14
click at [938, 362] on button "Import" at bounding box center [951, 355] width 48 height 21
click at [941, 360] on span "Import" at bounding box center [951, 356] width 36 height 14
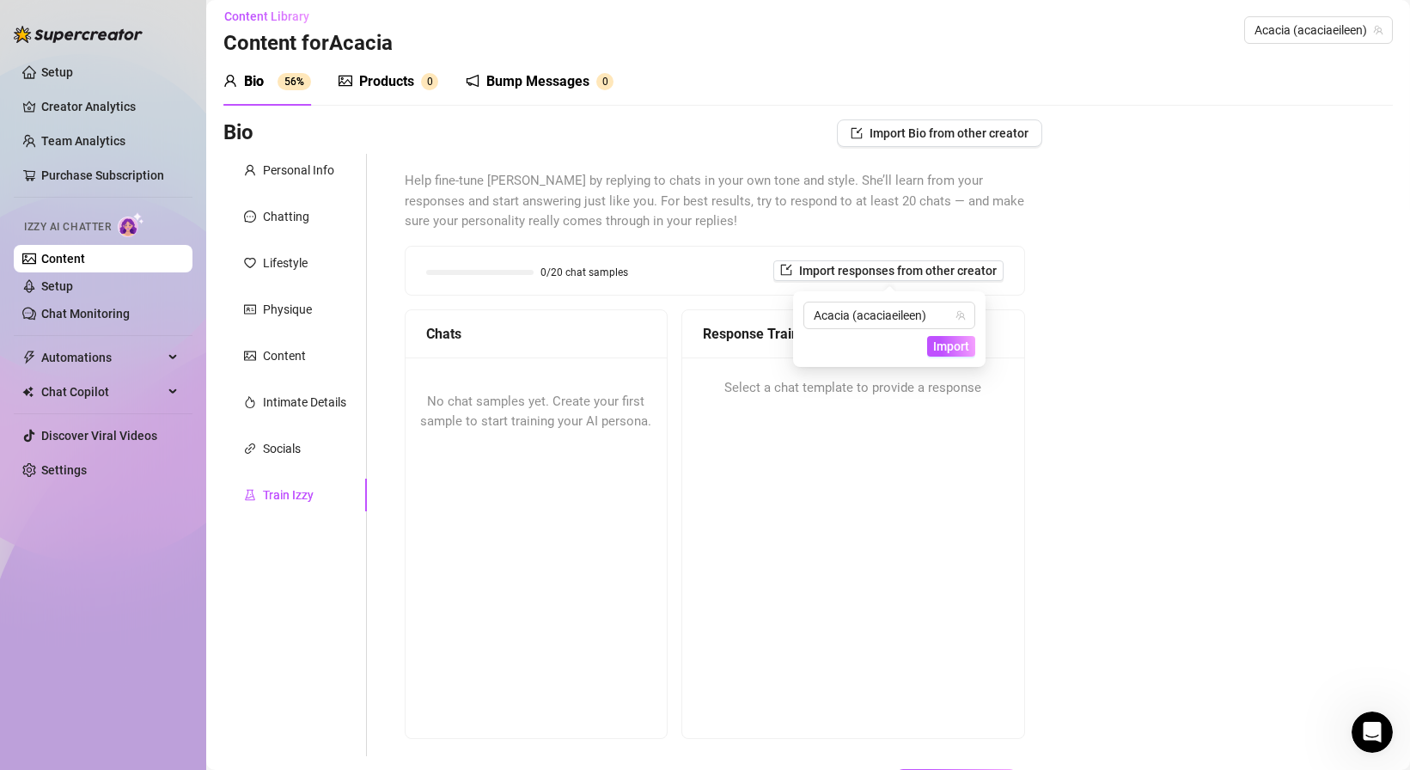
click at [808, 453] on div "Response Training Select a chat template to provide a response" at bounding box center [853, 523] width 344 height 429
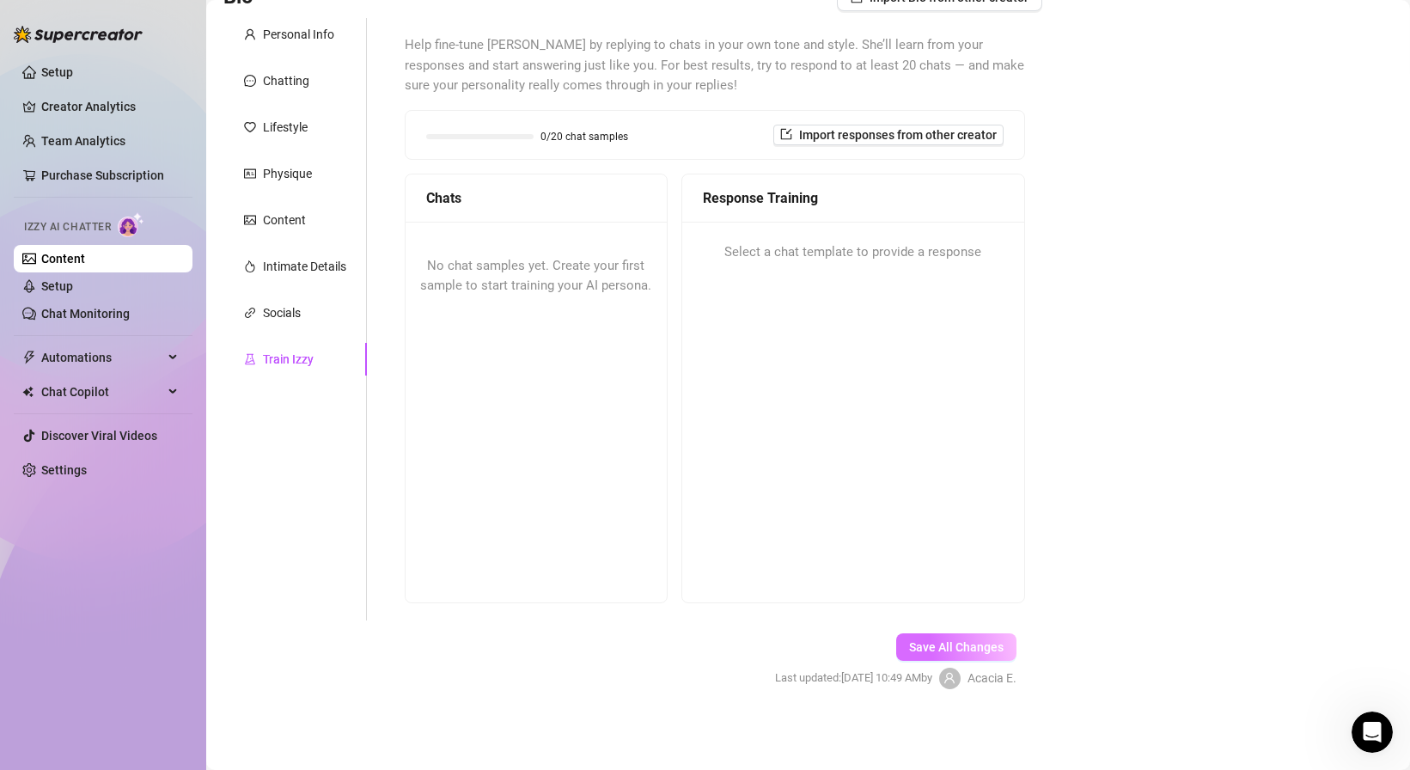
click at [939, 641] on span "Save All Changes" at bounding box center [956, 647] width 94 height 14
click at [802, 128] on span "Import responses from other creator" at bounding box center [898, 135] width 198 height 14
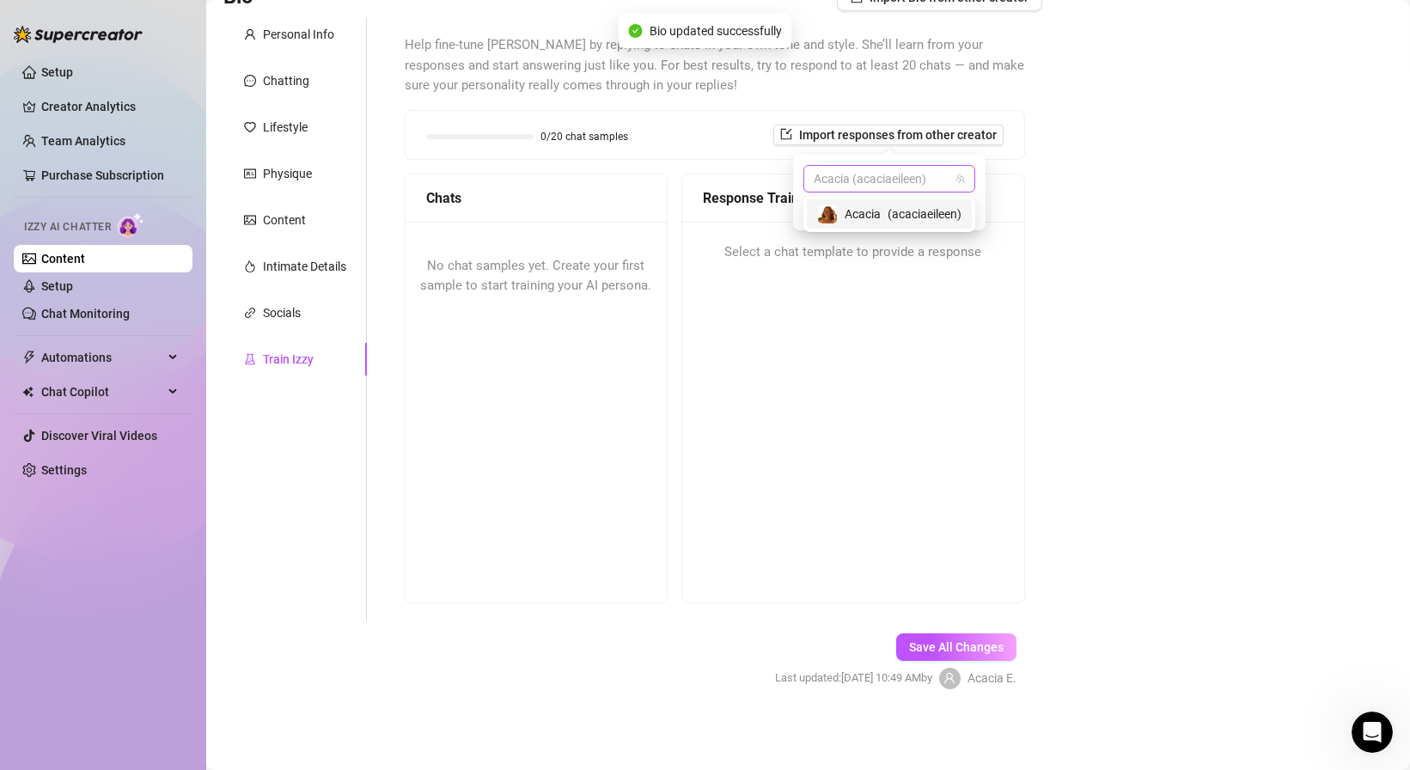
click at [899, 180] on span "Acacia (acaciaeileen)" at bounding box center [888, 179] width 151 height 26
click at [872, 215] on span "Acacia" at bounding box center [862, 213] width 36 height 19
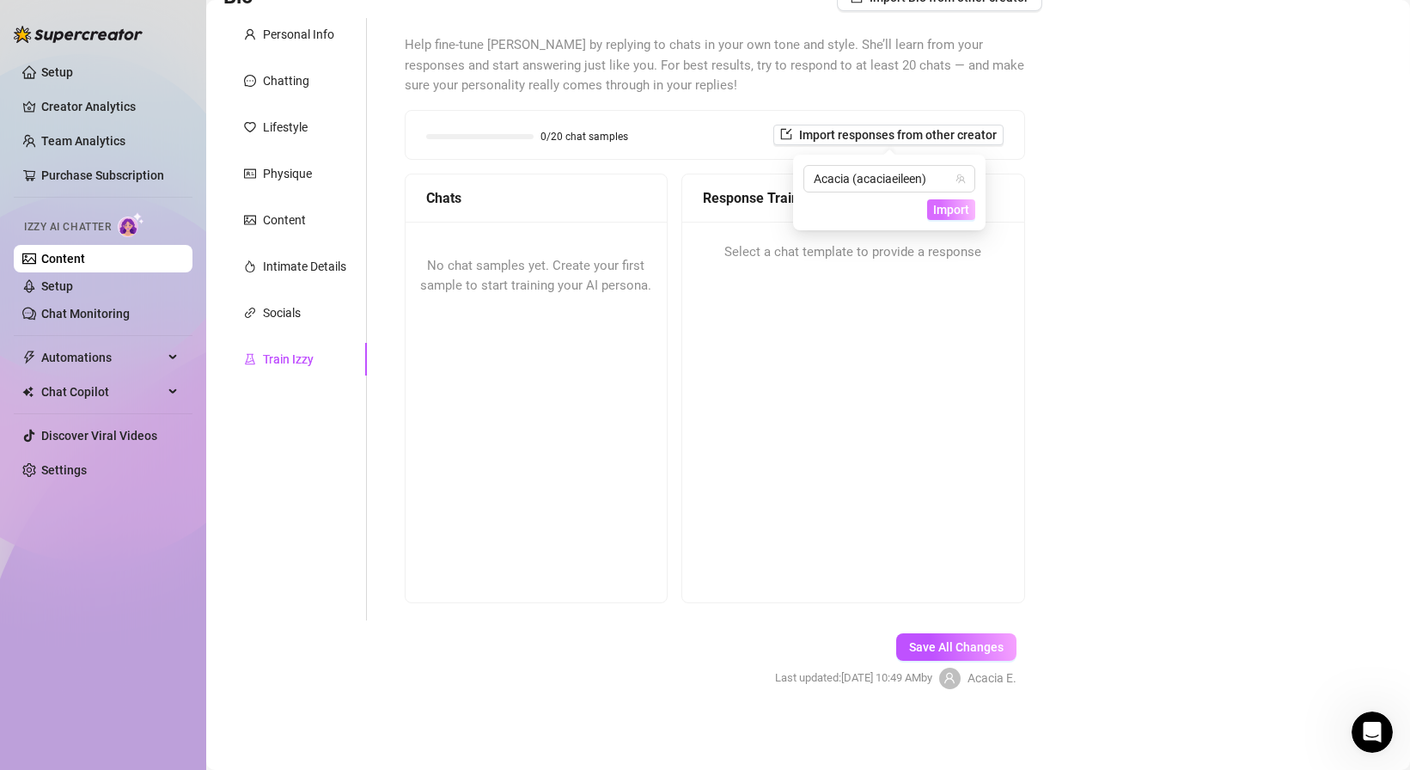
click at [944, 210] on span "Import" at bounding box center [951, 210] width 36 height 14
click at [610, 323] on div "No chat samples yet. Create your first sample to start training your AI persona." at bounding box center [535, 276] width 261 height 109
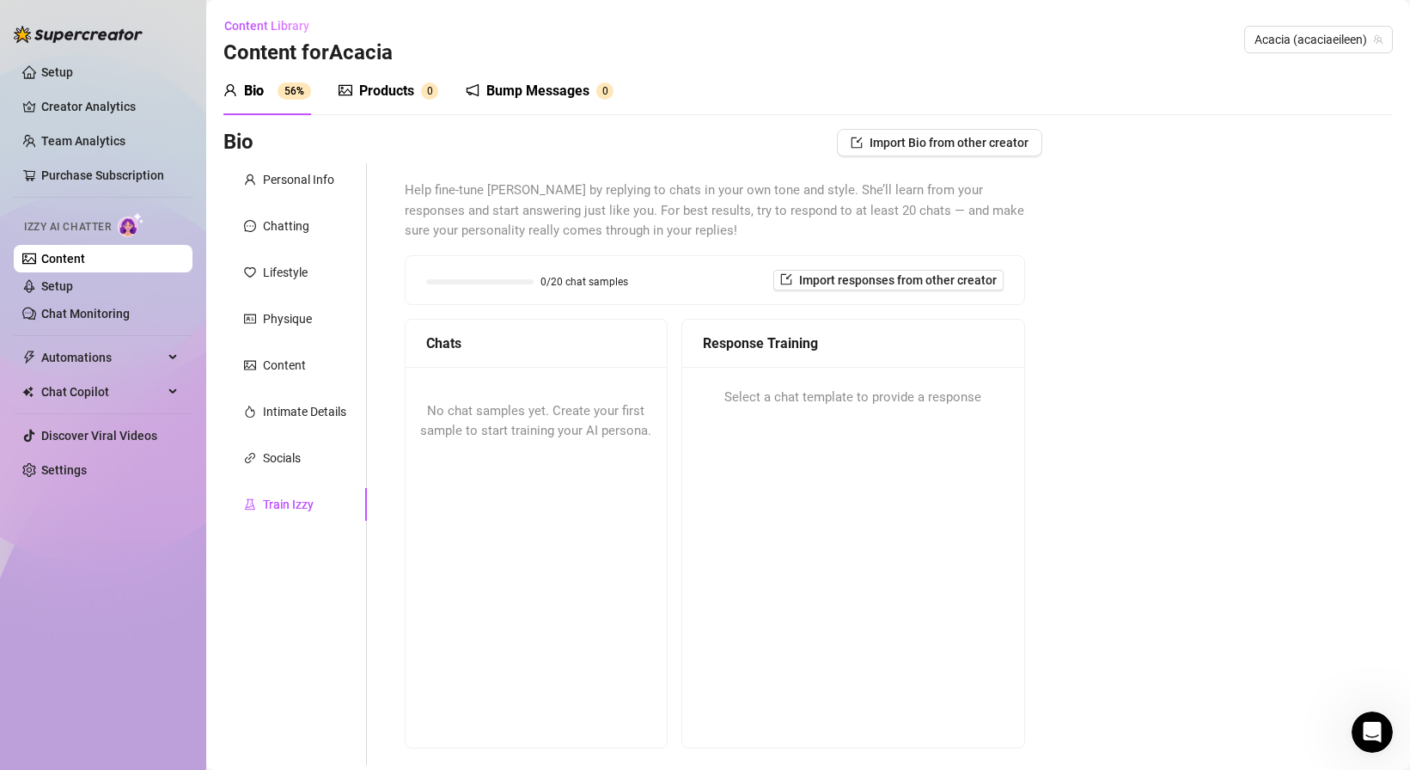
click at [782, 419] on div "Select a chat template to provide a response" at bounding box center [853, 398] width 342 height 62
click at [586, 436] on span "No chat samples yet. Create your first sample to start training your AI persona." at bounding box center [535, 421] width 231 height 36
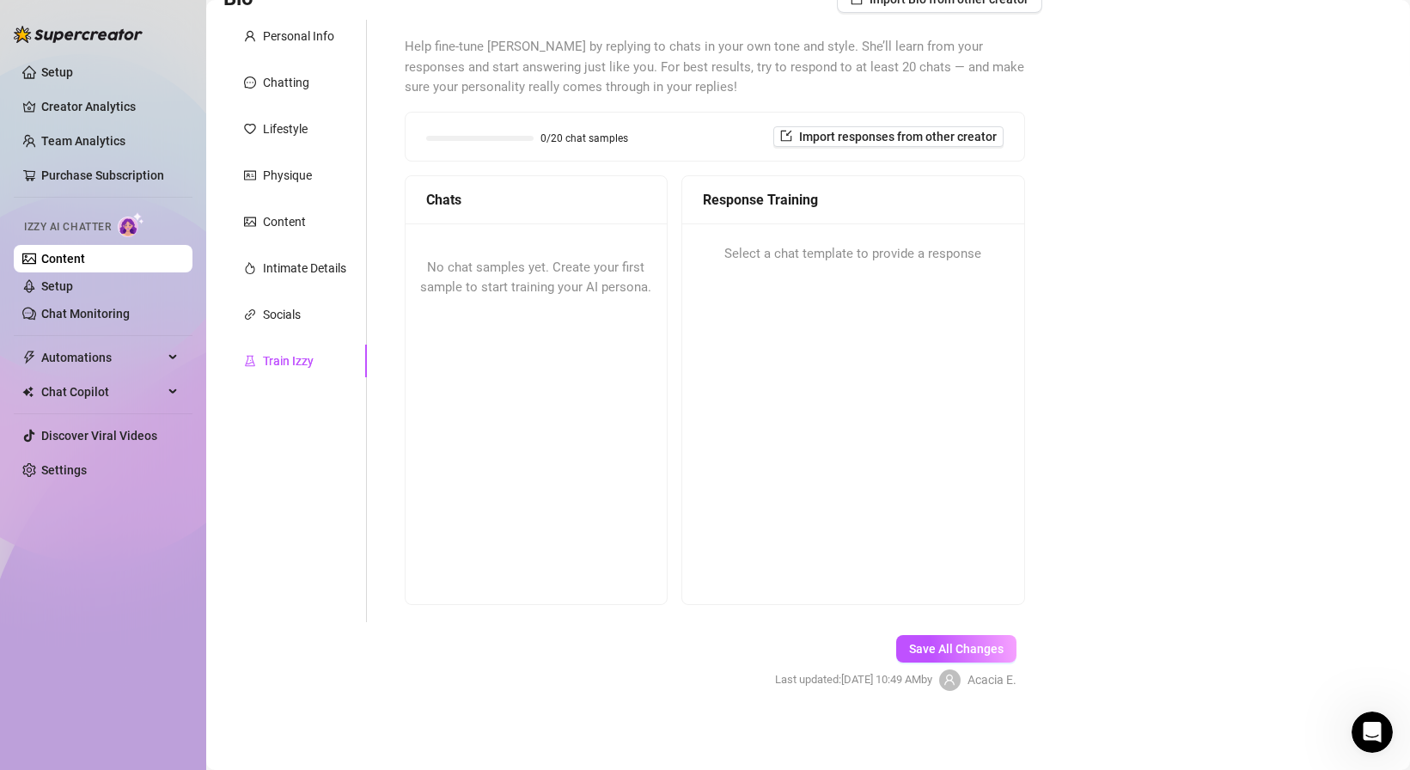
scroll to position [145, 0]
click at [572, 586] on div "No chat samples yet. Create your first sample to start training your AI persona." at bounding box center [535, 411] width 261 height 379
click at [435, 193] on span "Chats" at bounding box center [443, 197] width 35 height 21
click at [673, 206] on div "Chats No chat samples yet. Create your first sample to start training your AI p…" at bounding box center [715, 388] width 620 height 429
click at [623, 582] on div "No chat samples yet. Create your first sample to start training your AI persona." at bounding box center [535, 411] width 261 height 379
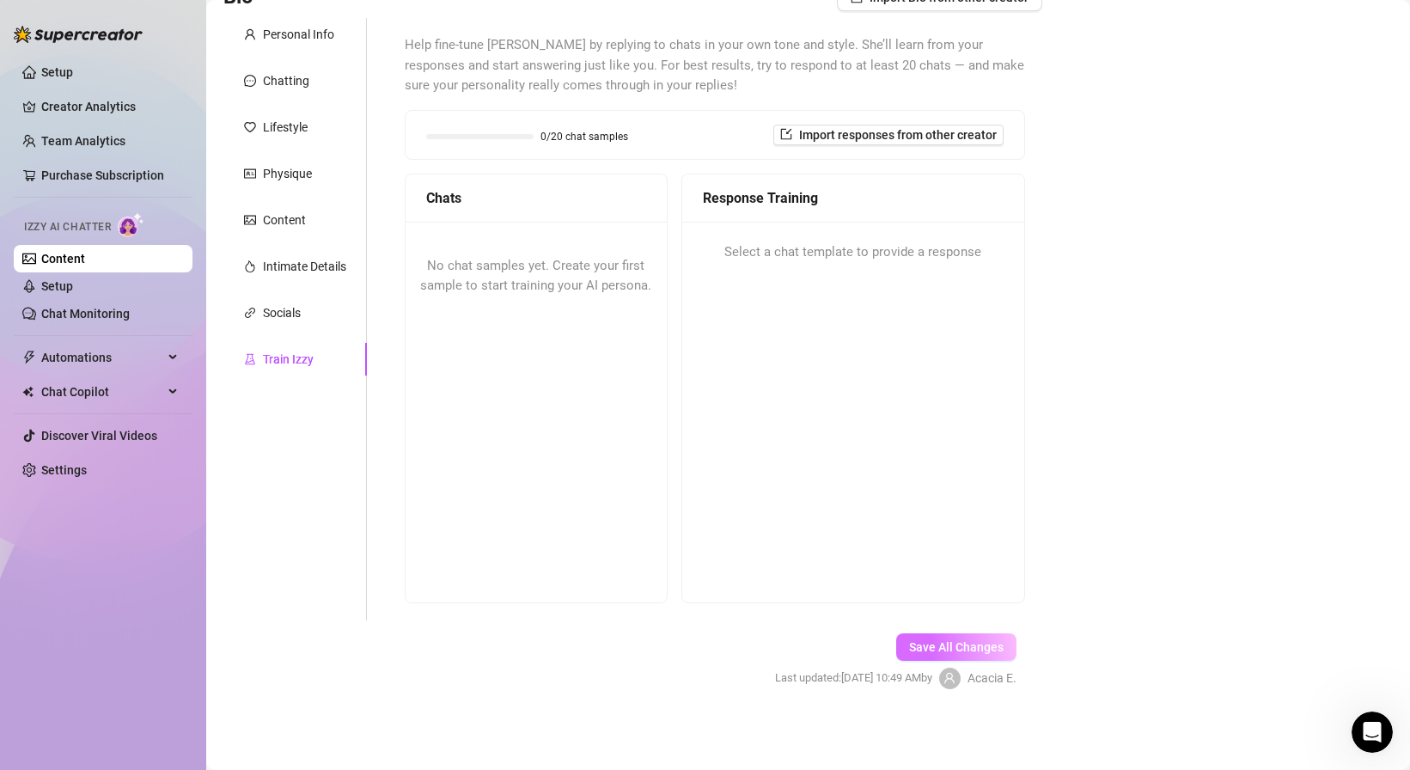
click at [916, 638] on button "Save All Changes" at bounding box center [956, 646] width 120 height 27
click at [806, 138] on span "Import responses from other creator" at bounding box center [898, 135] width 198 height 14
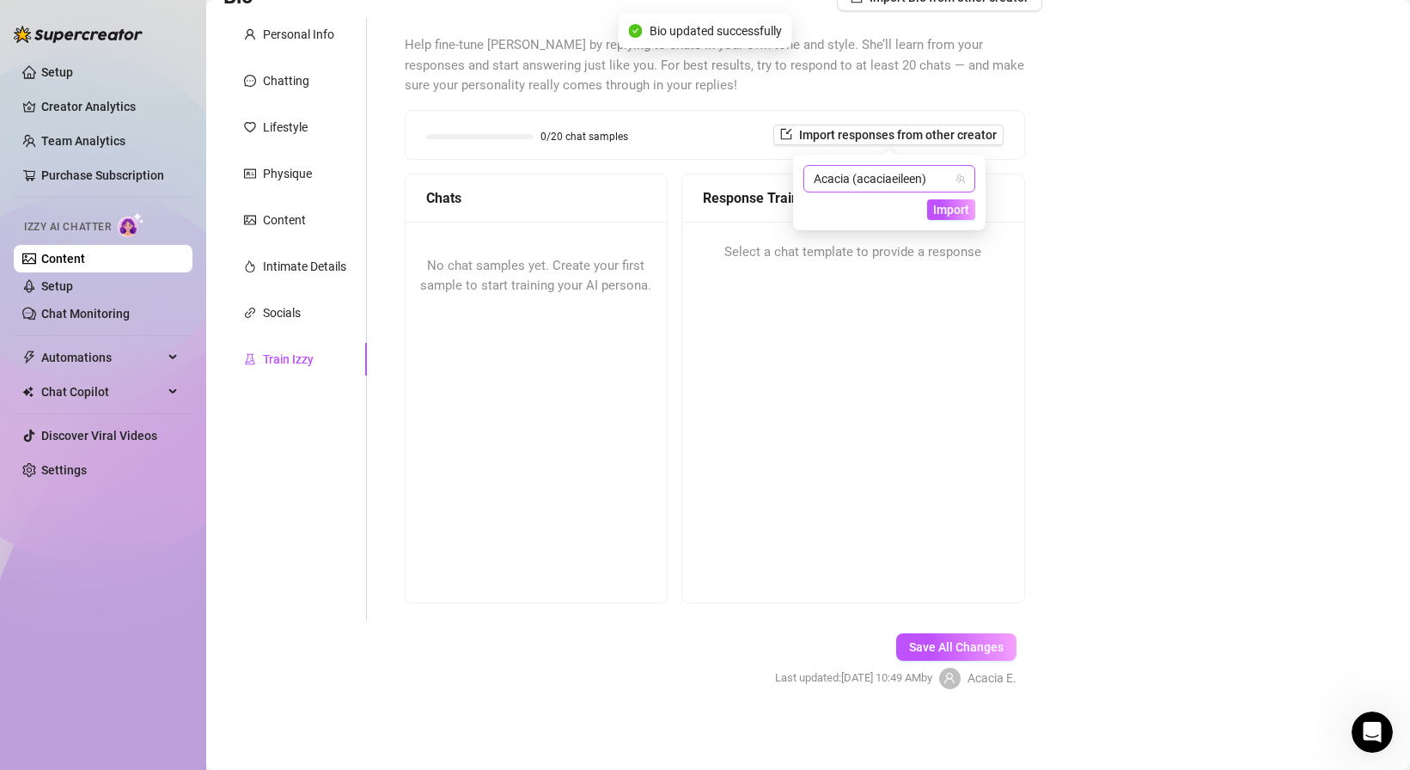
click at [948, 181] on span "Acacia (acaciaeileen)" at bounding box center [888, 179] width 151 height 26
click at [920, 213] on span "( acaciaeileen )" at bounding box center [924, 213] width 74 height 19
click at [939, 209] on span "Import" at bounding box center [951, 210] width 36 height 14
click at [938, 209] on span "Import" at bounding box center [951, 210] width 36 height 14
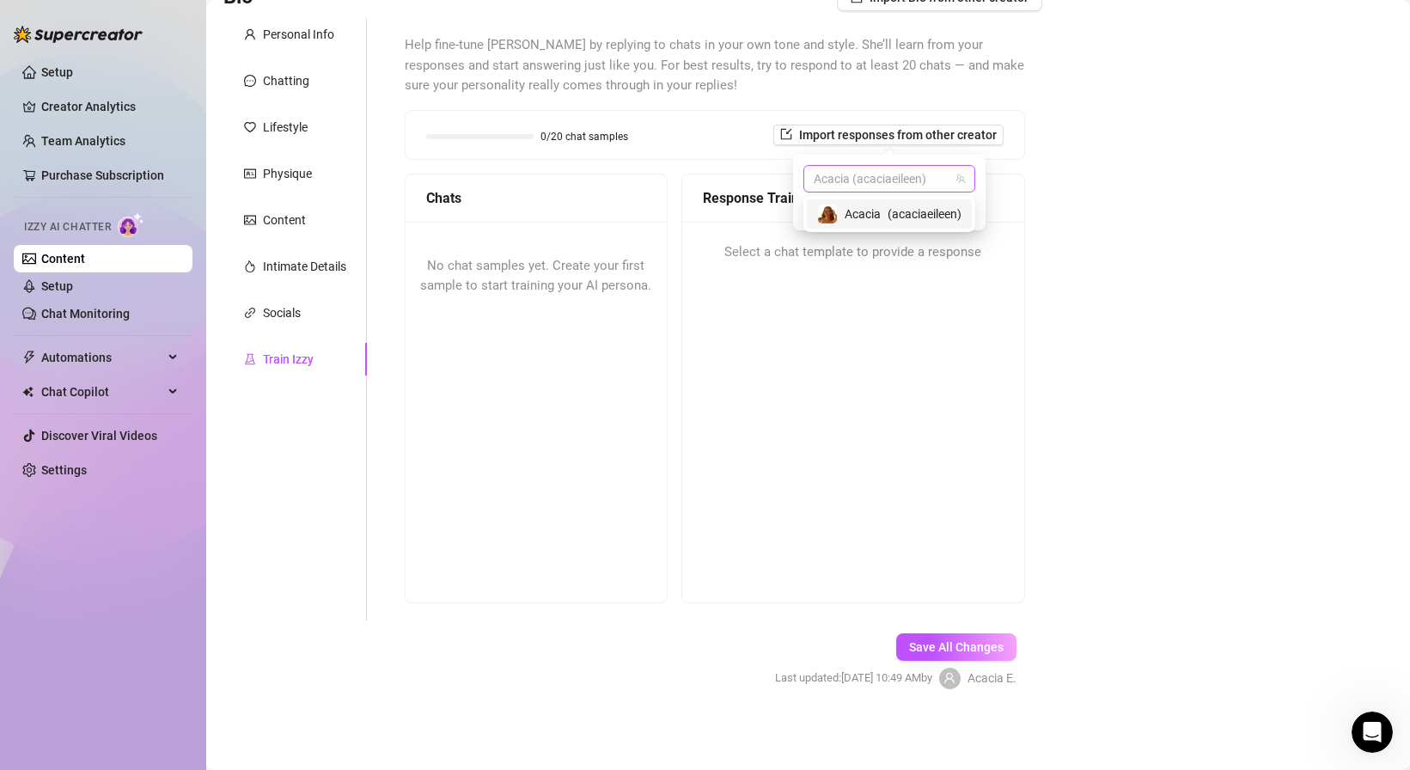
click at [841, 181] on span "Acacia (acaciaeileen)" at bounding box center [888, 179] width 151 height 26
click at [962, 381] on div "Response Training Select a chat template to provide a response" at bounding box center [853, 388] width 344 height 429
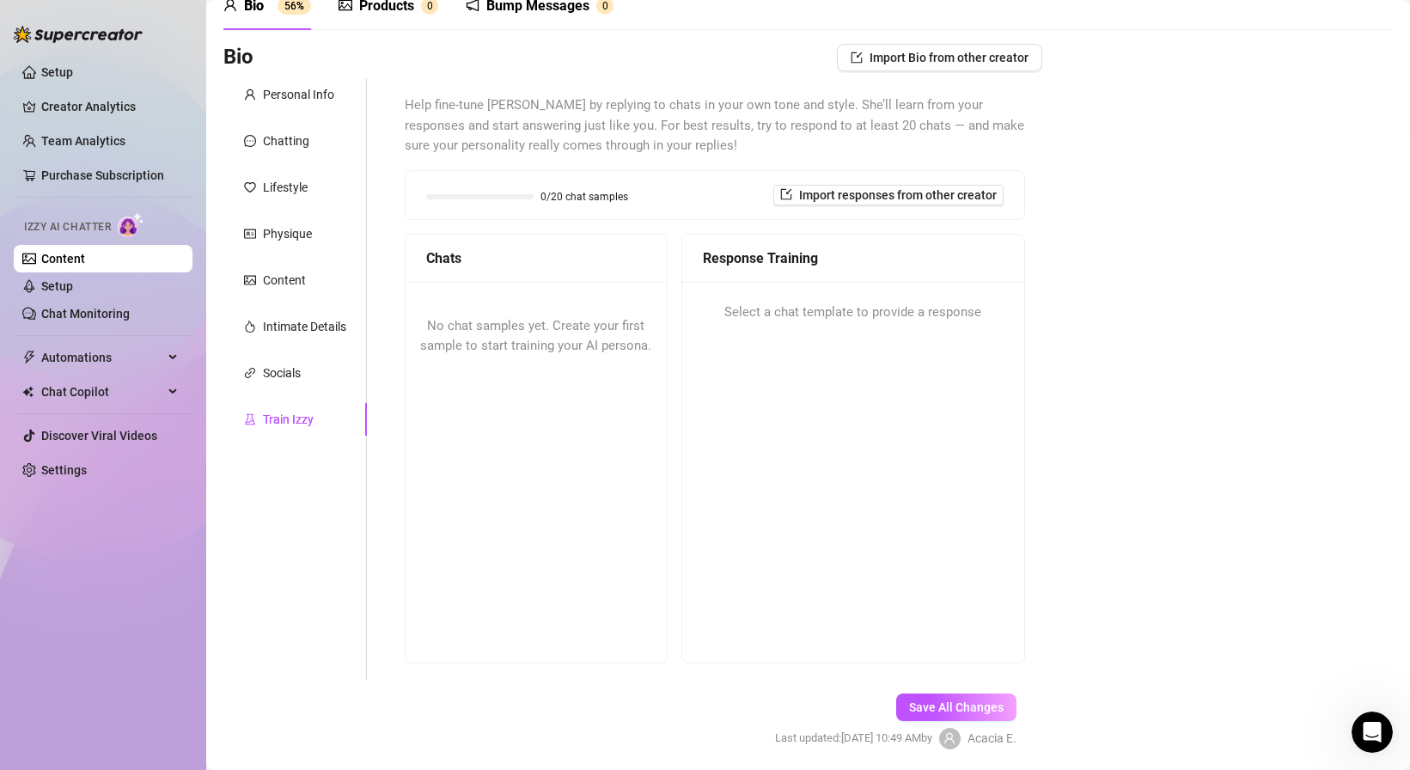
scroll to position [87, 0]
click at [73, 283] on link "Setup" at bounding box center [57, 286] width 32 height 14
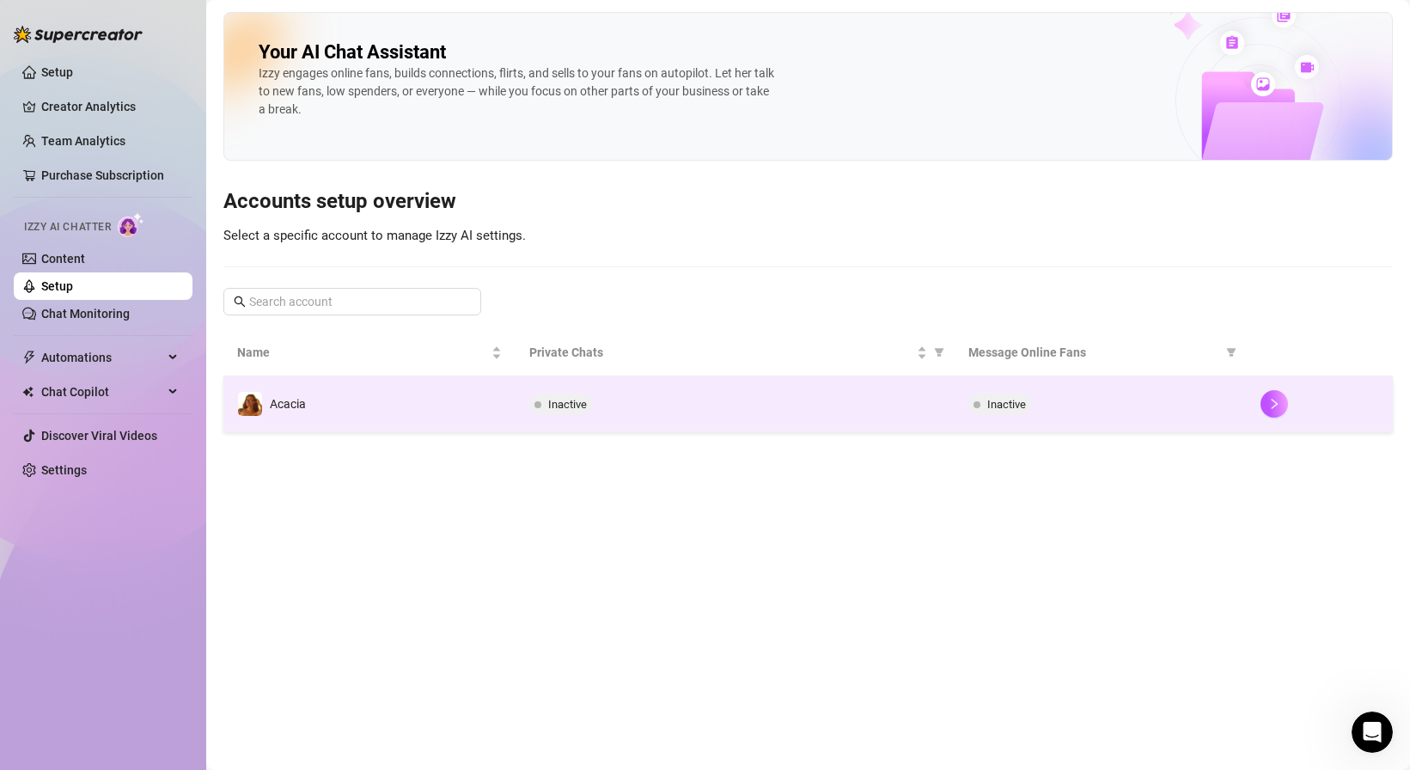
click at [672, 412] on div "Inactive" at bounding box center [734, 403] width 411 height 21
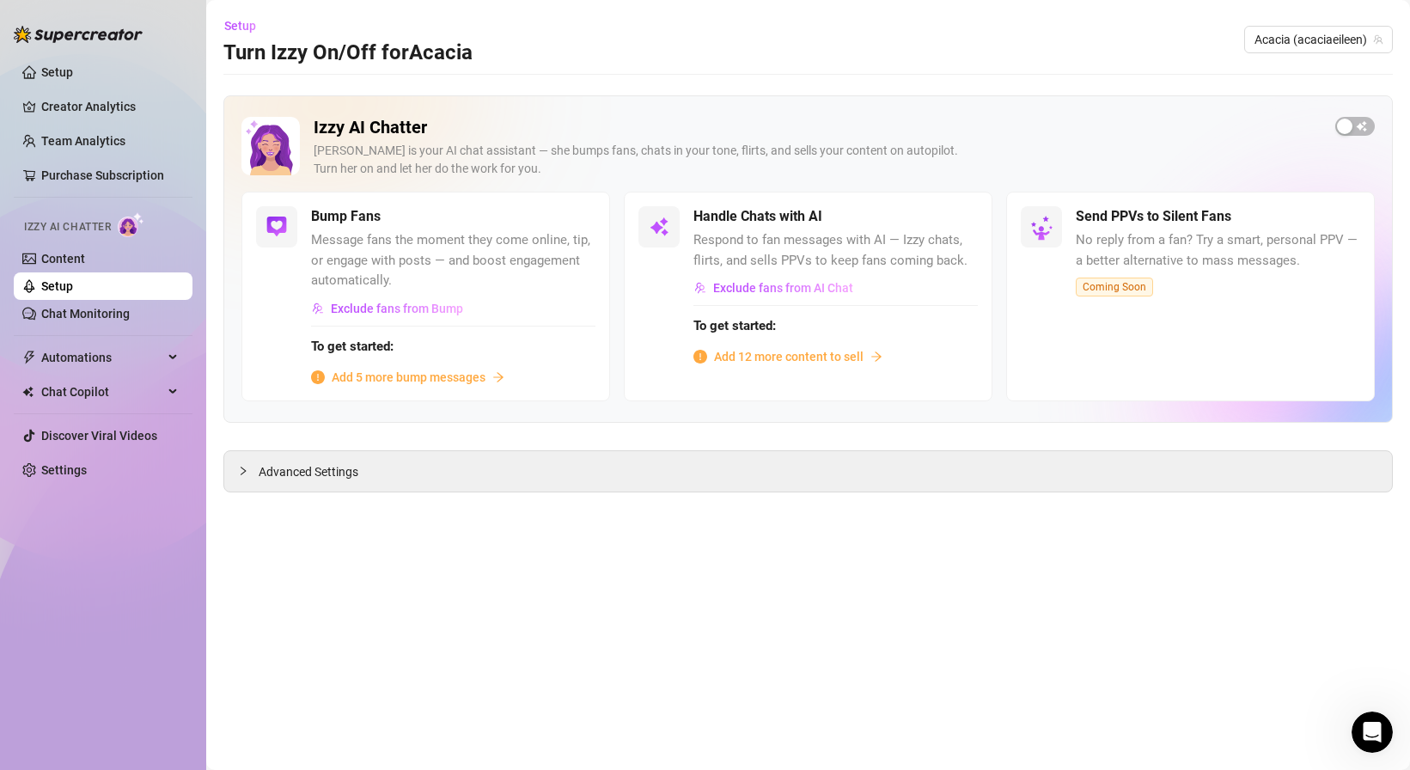
click at [803, 356] on span "Add 12 more content to sell" at bounding box center [788, 356] width 149 height 19
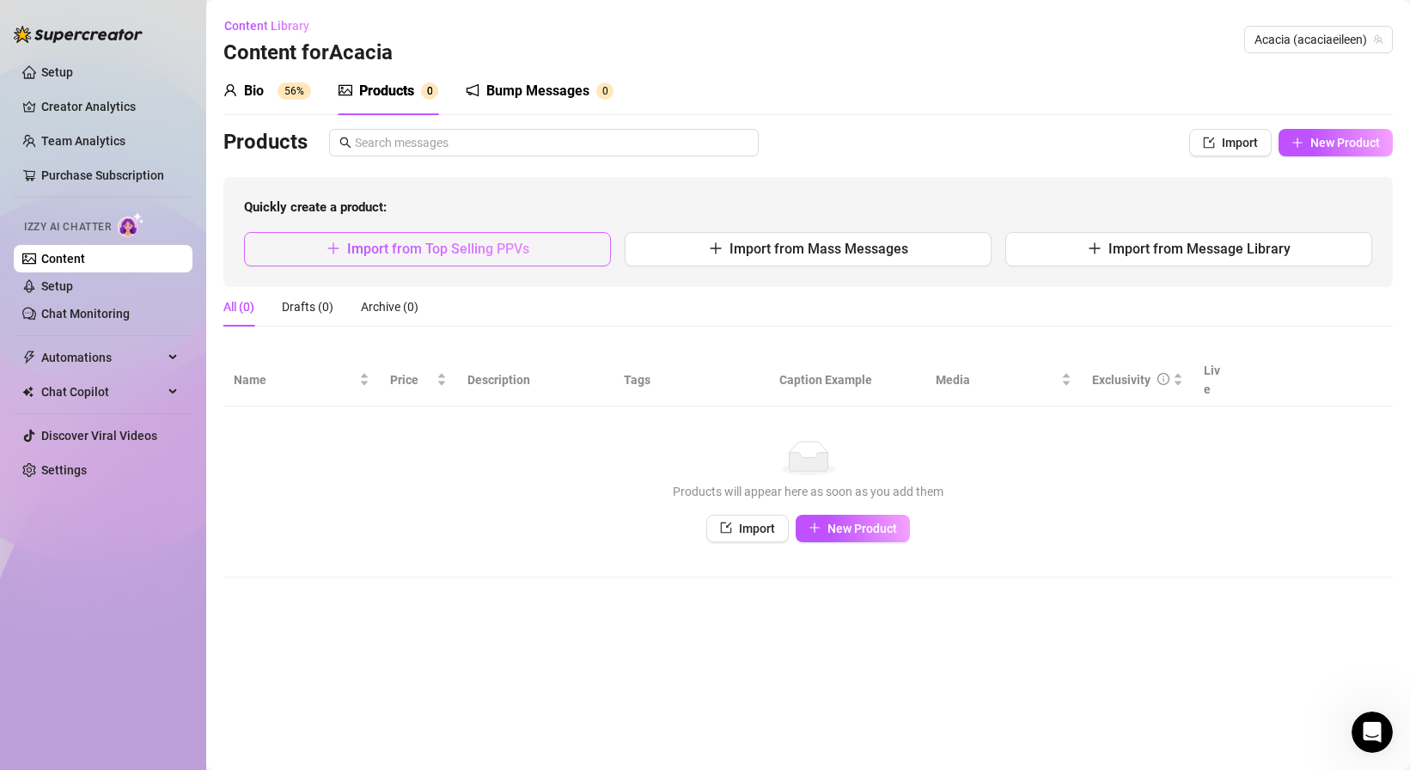
click at [437, 245] on span "Import from Top Selling PPVs" at bounding box center [438, 249] width 182 height 16
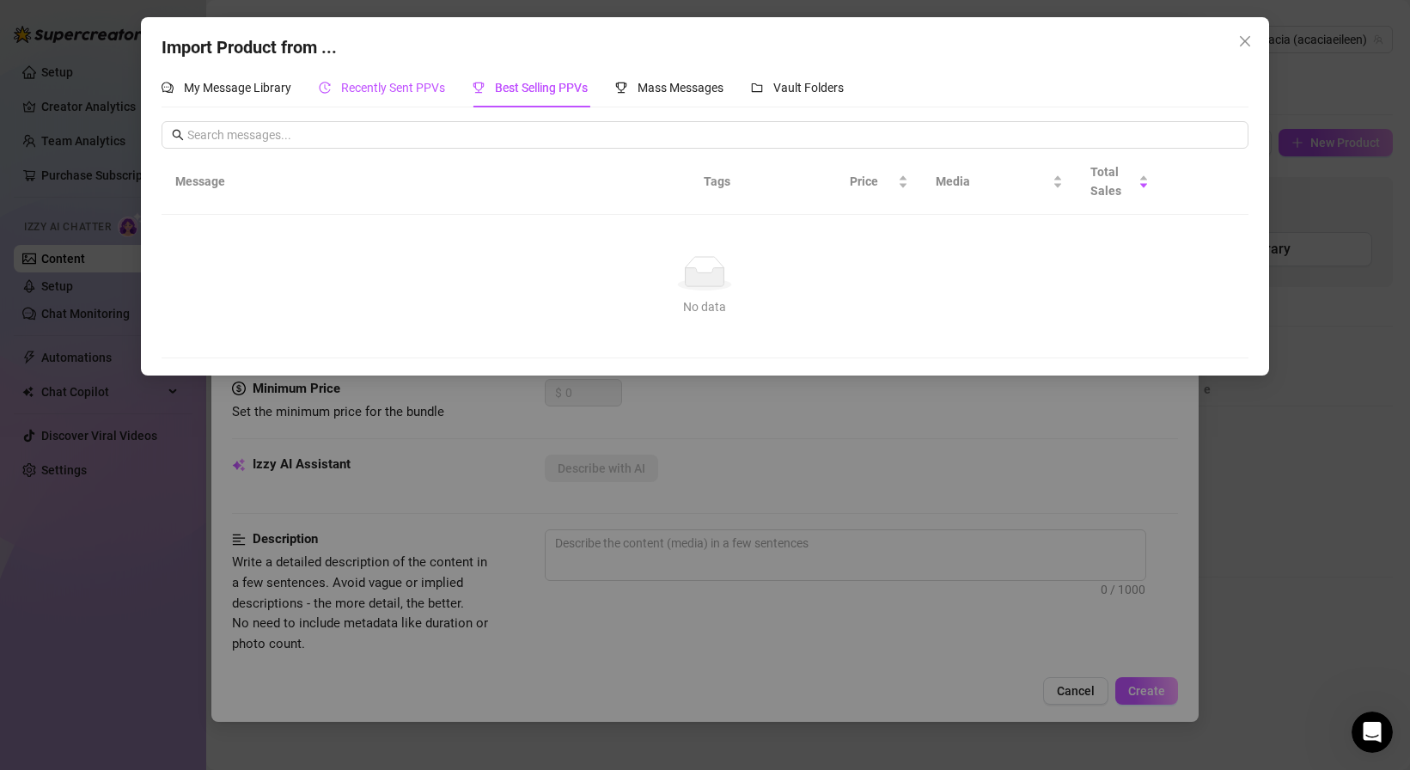
click at [387, 91] on span "Recently Sent PPVs" at bounding box center [393, 88] width 104 height 14
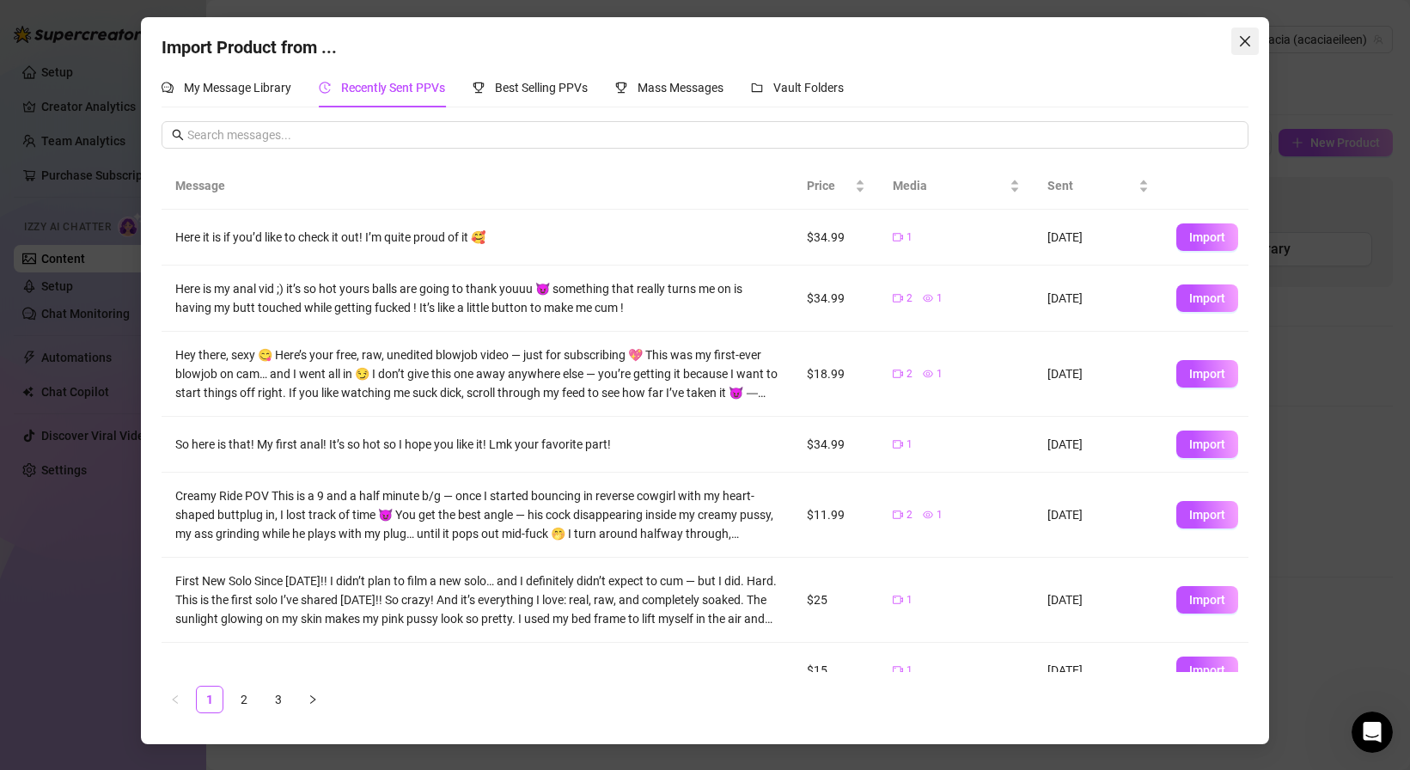
click at [1244, 41] on icon "close" at bounding box center [1244, 41] width 10 height 10
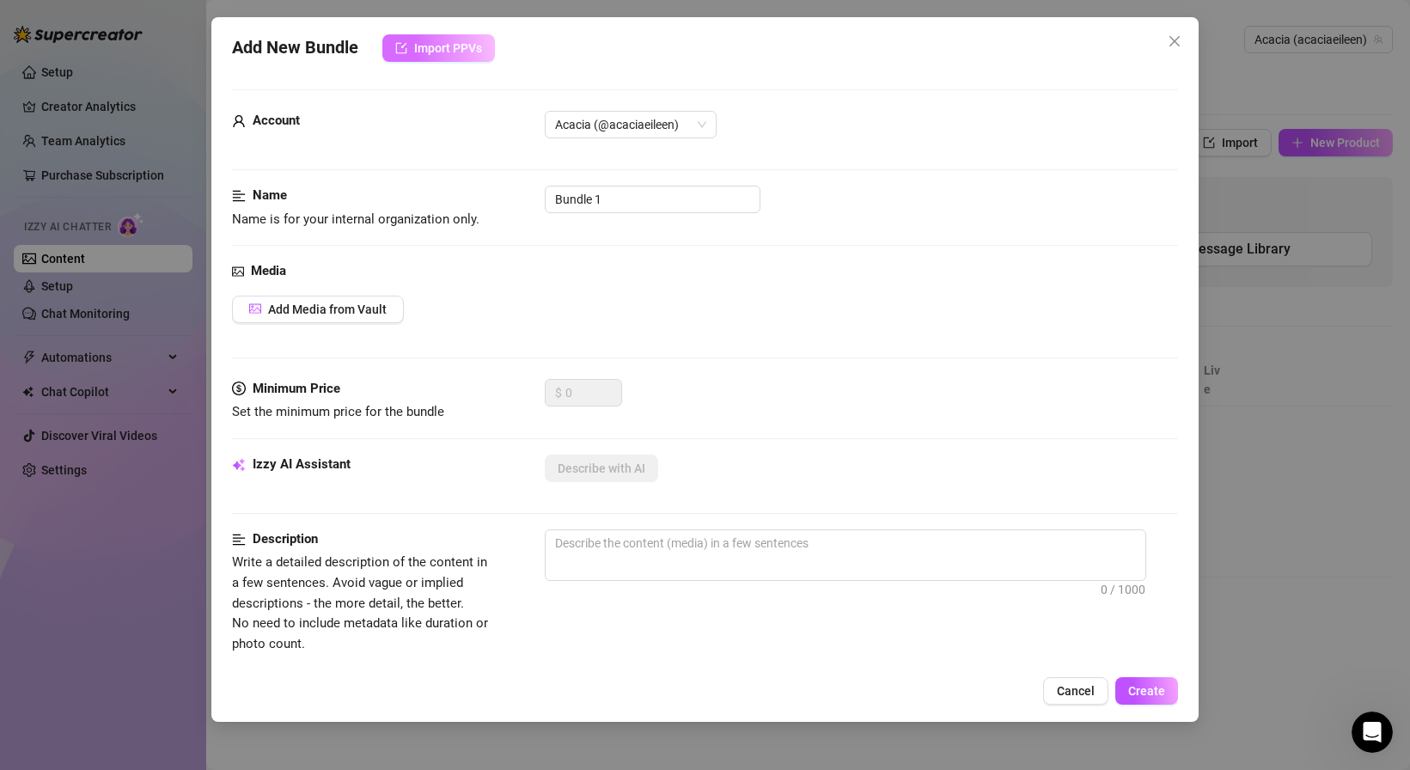
click at [414, 50] on button "Import PPVs" at bounding box center [438, 47] width 113 height 27
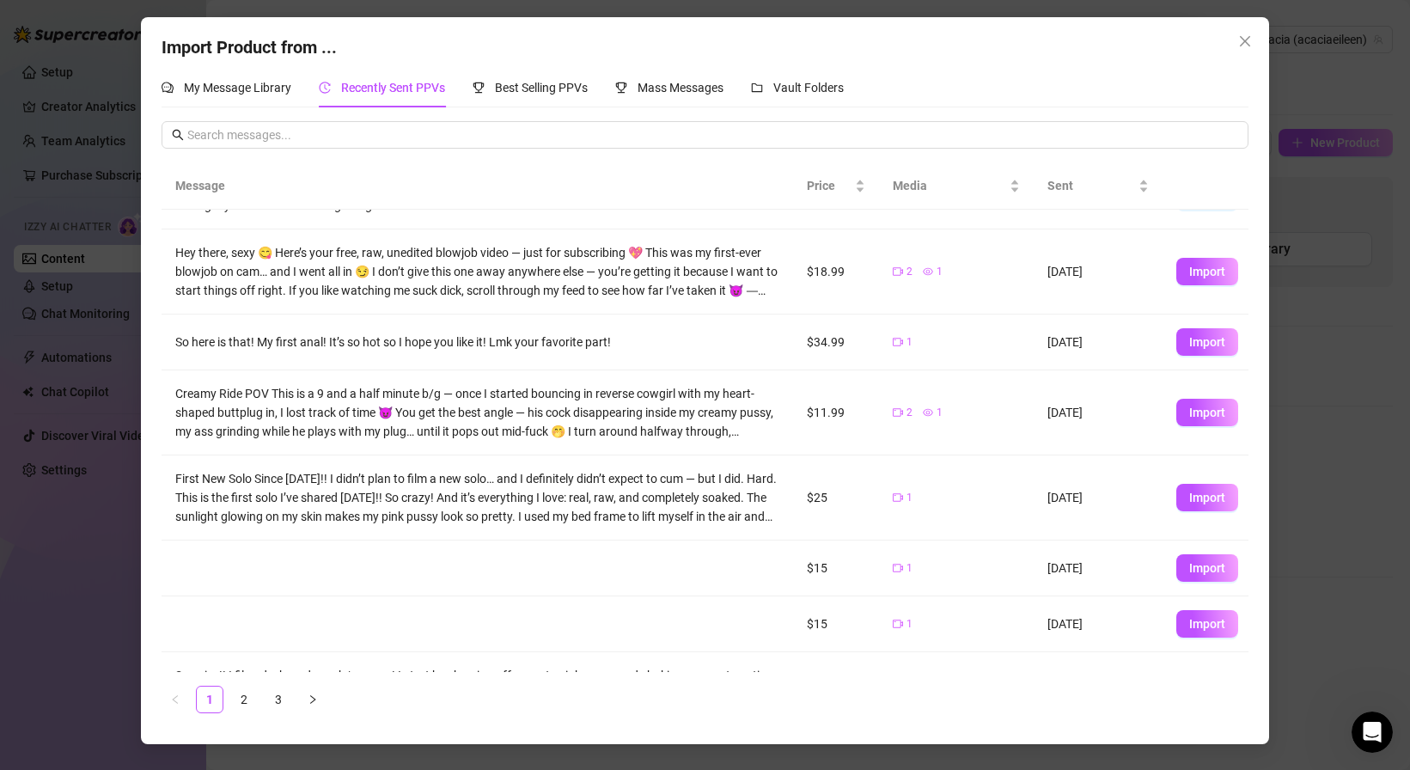
scroll to position [92, 0]
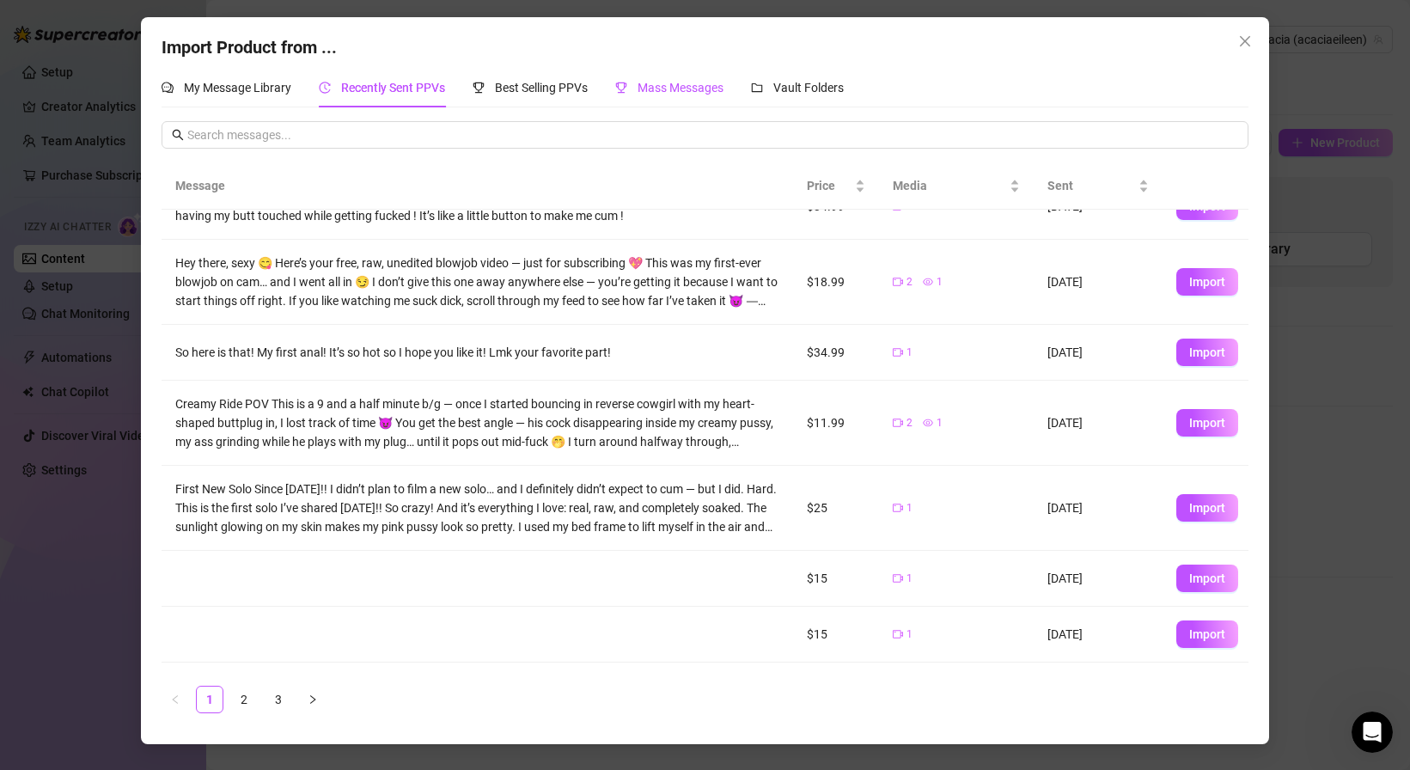
click at [651, 84] on span "Mass Messages" at bounding box center [680, 88] width 86 height 14
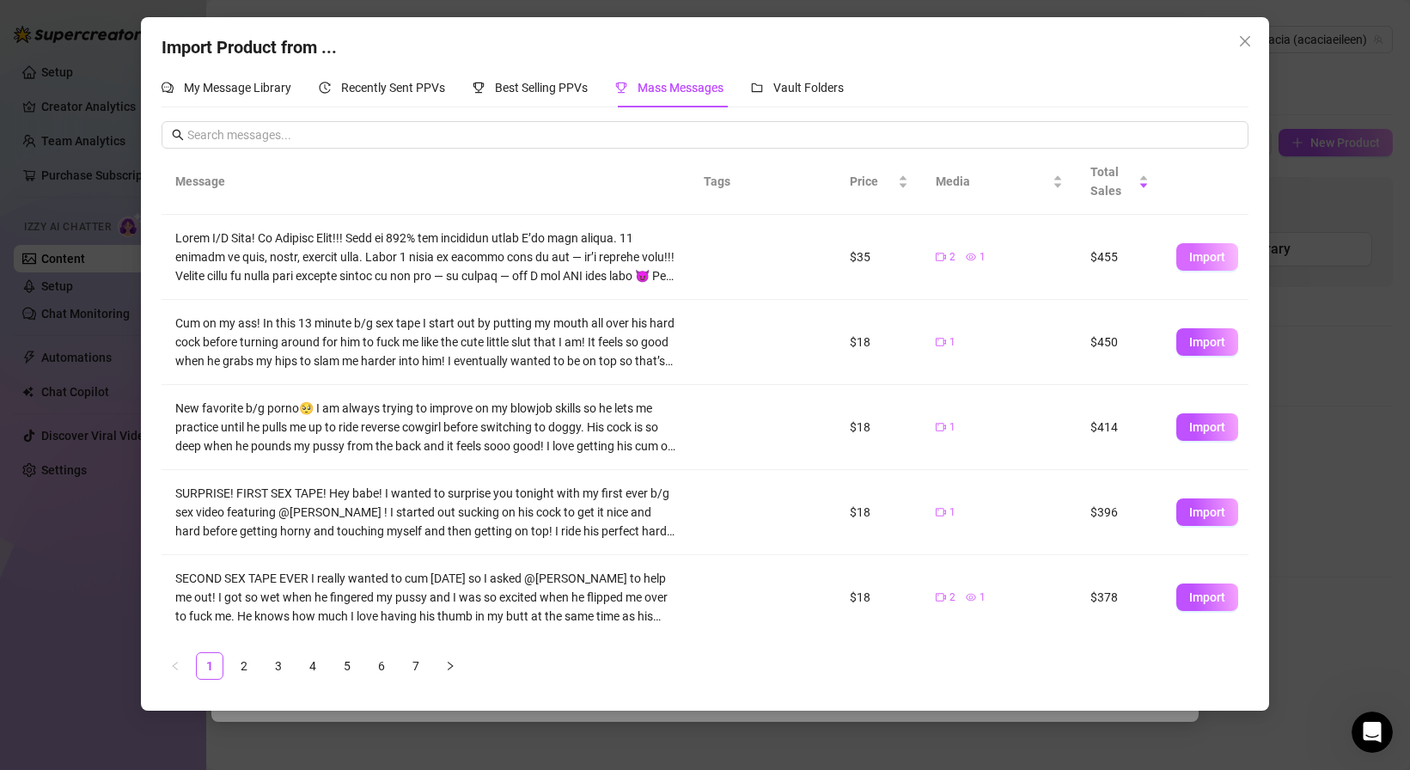
click at [1184, 256] on button "Import" at bounding box center [1207, 256] width 62 height 27
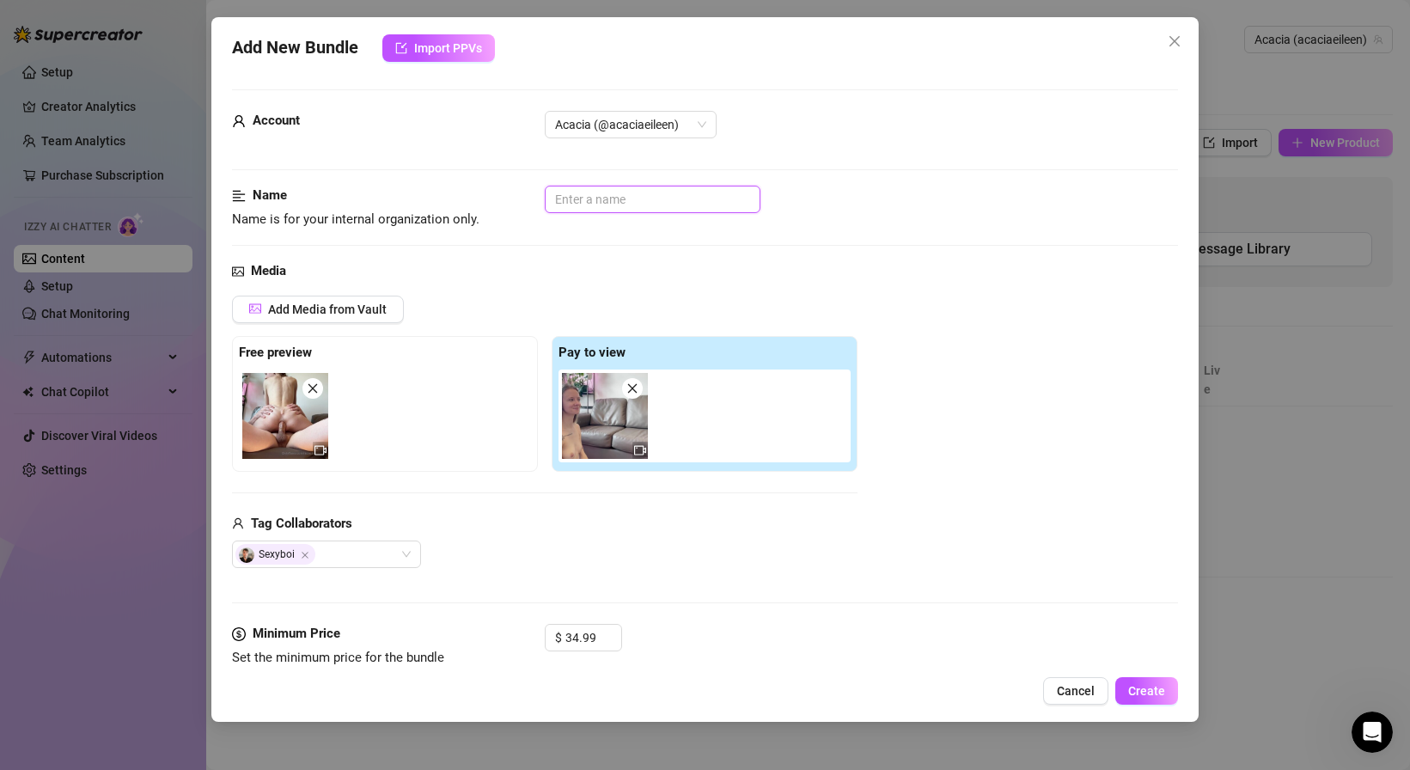
click at [575, 198] on input "text" at bounding box center [653, 199] width 216 height 27
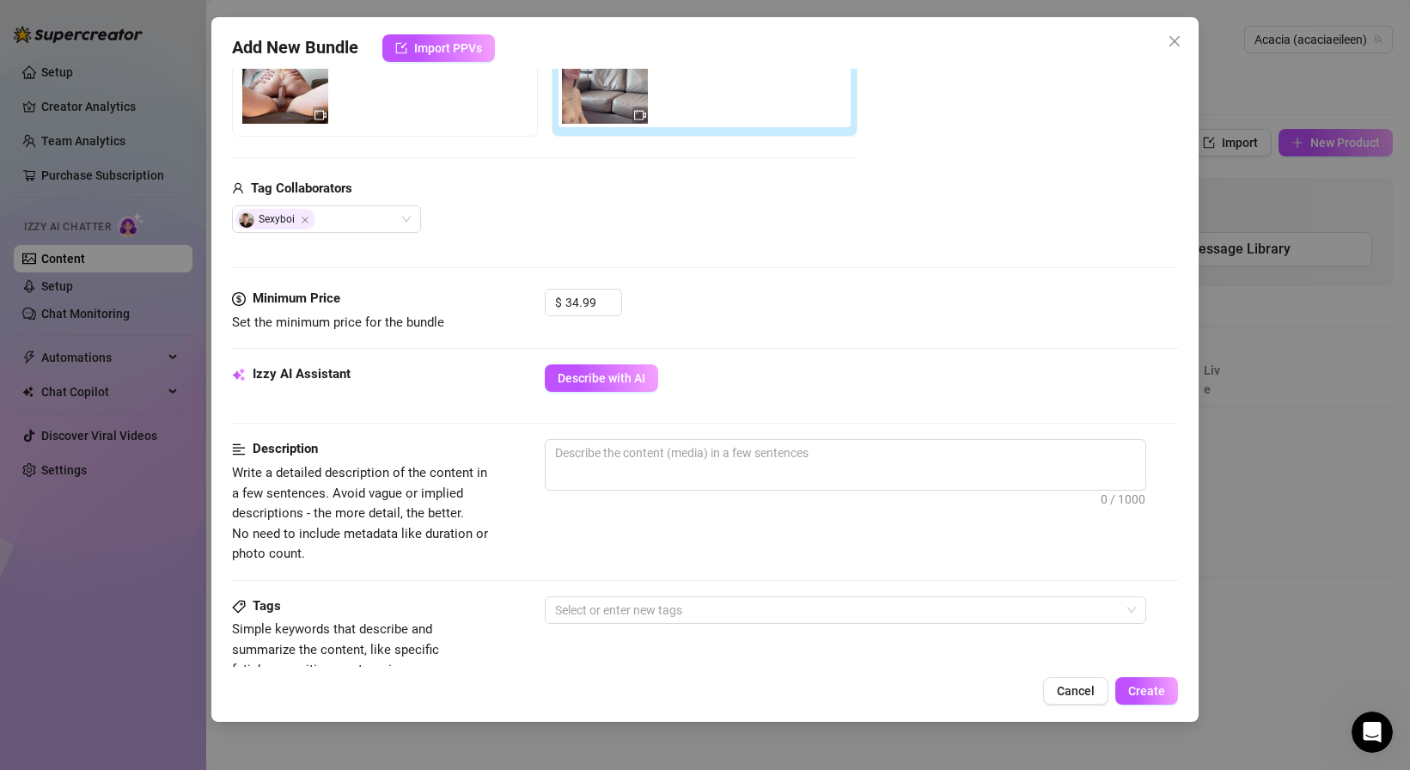
scroll to position [336, 0]
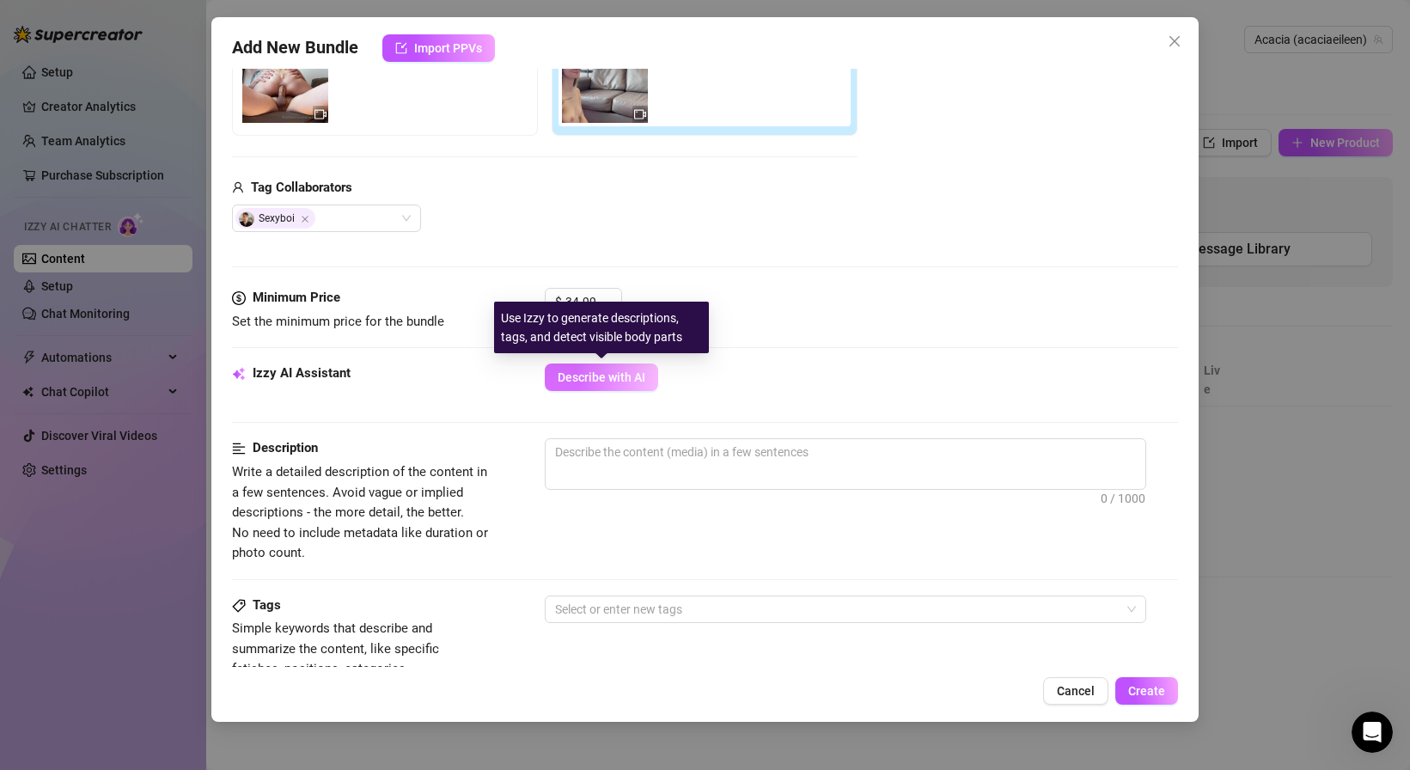
click at [573, 373] on span "Describe with AI" at bounding box center [601, 377] width 88 height 14
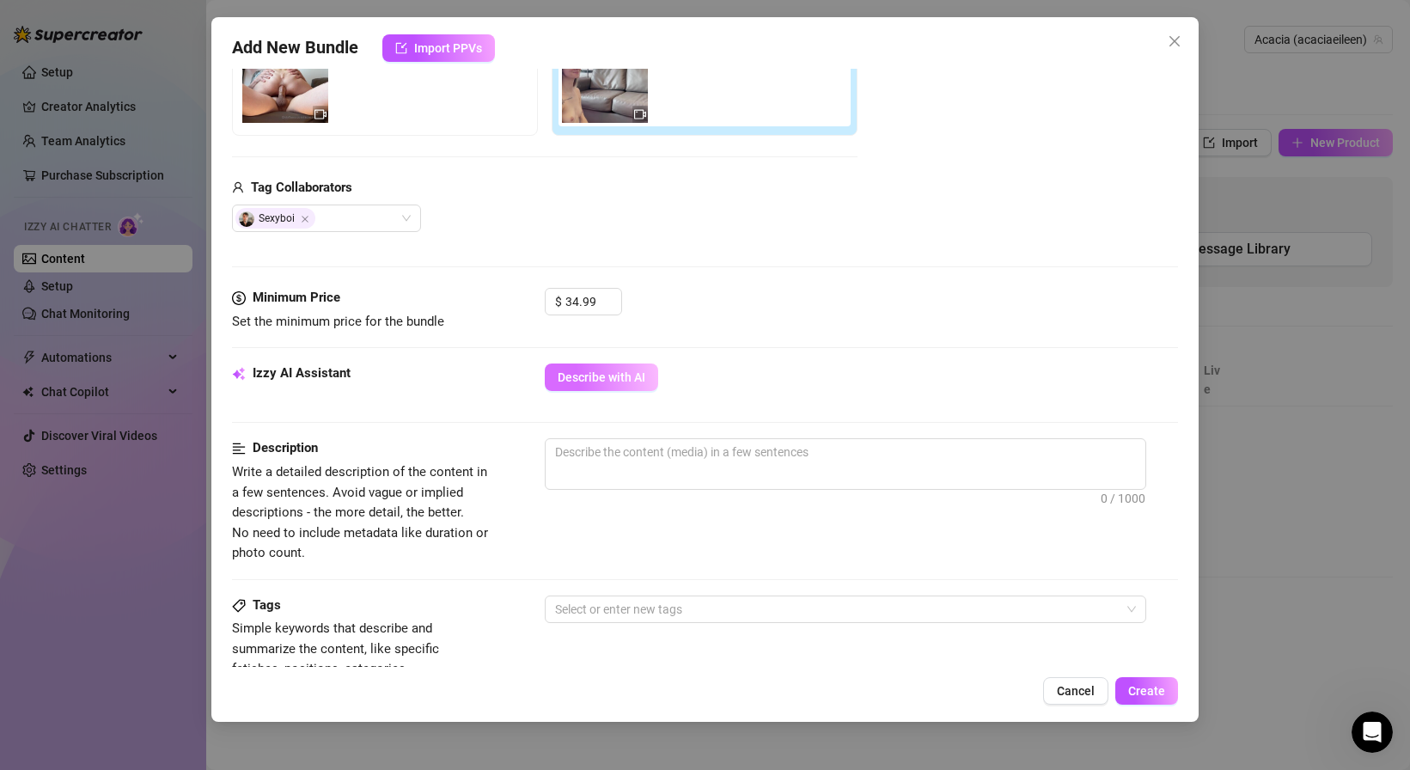
click at [582, 377] on span "Describe with AI" at bounding box center [601, 377] width 88 height 14
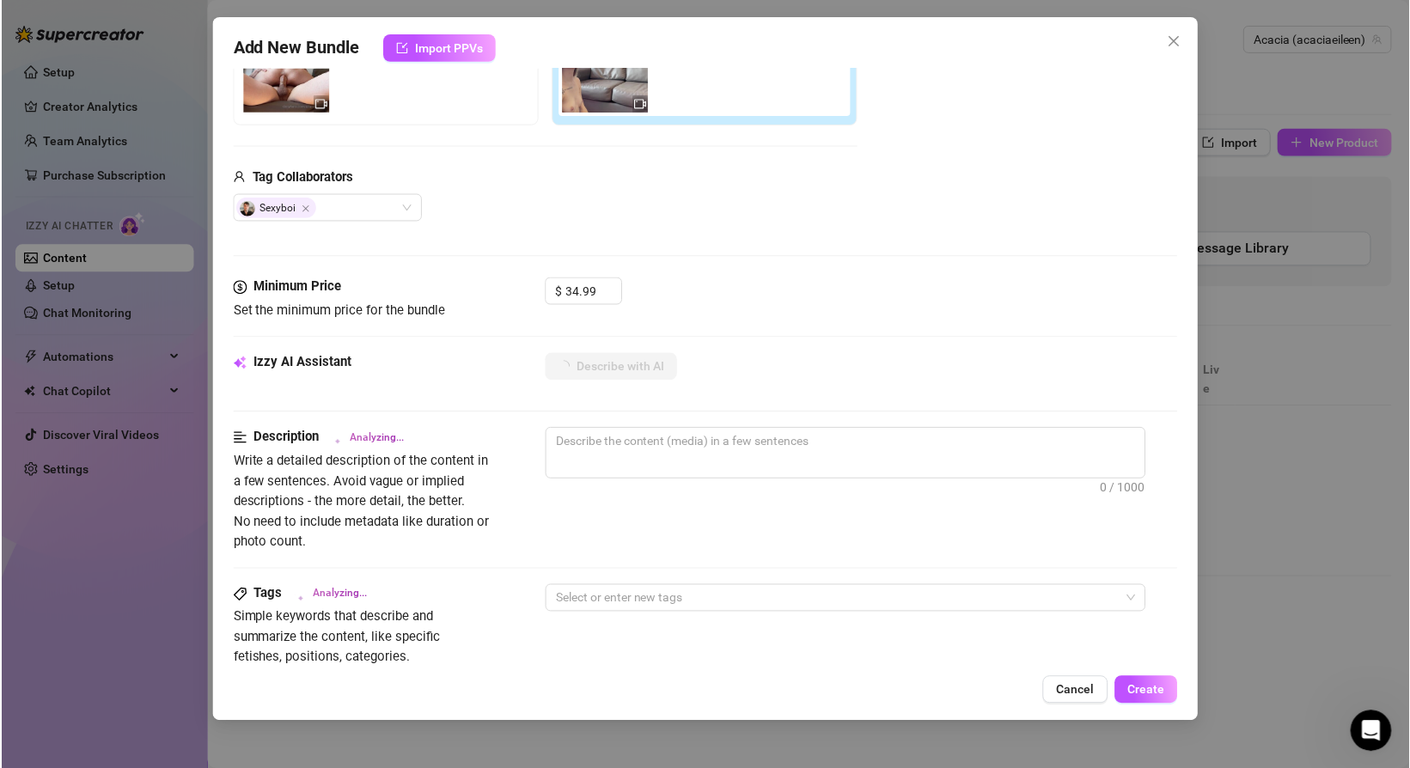
scroll to position [340, 0]
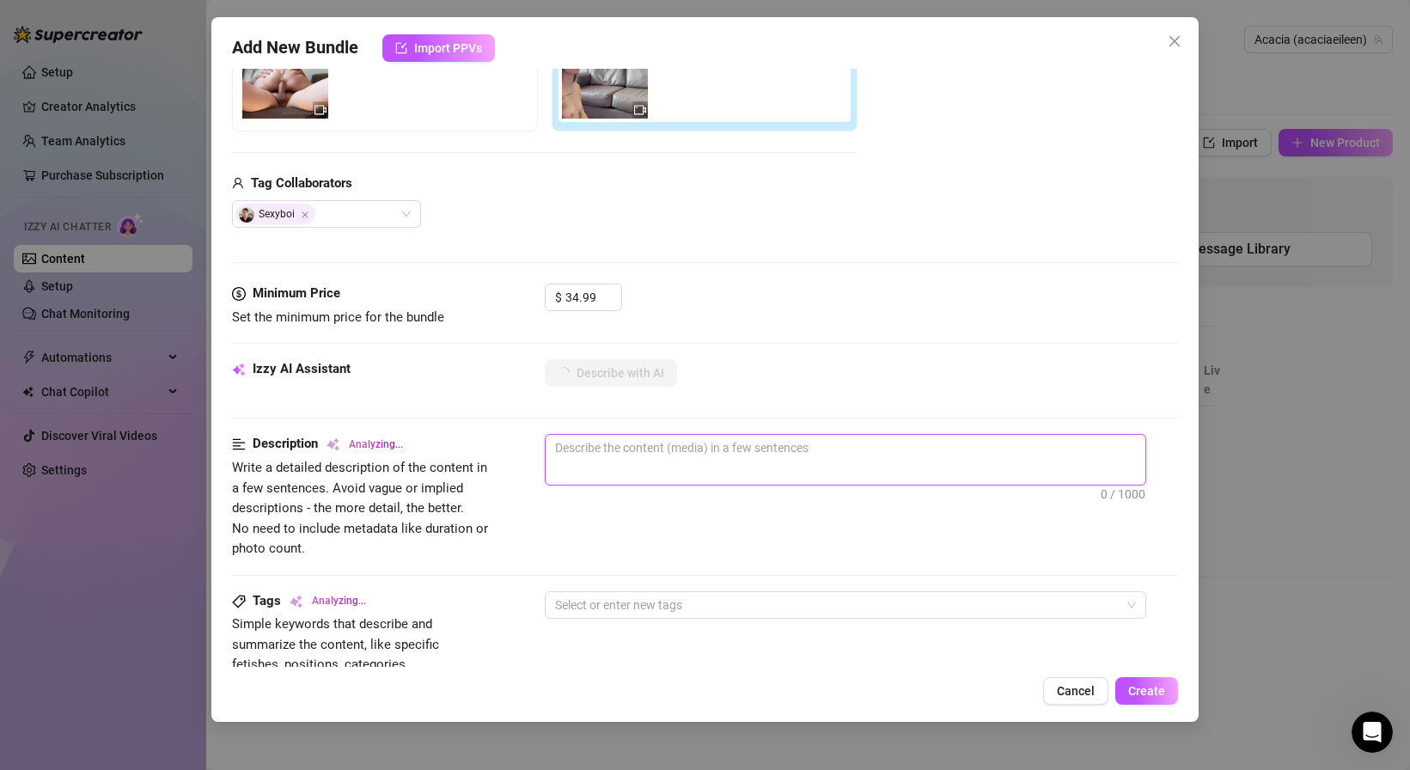
click at [599, 436] on textarea at bounding box center [845, 448] width 600 height 26
click at [617, 454] on textarea at bounding box center [845, 448] width 600 height 26
paste textarea "First B/G Anal! No Holding Back!!! This is 100% the filthiest thing I’ve ever f…"
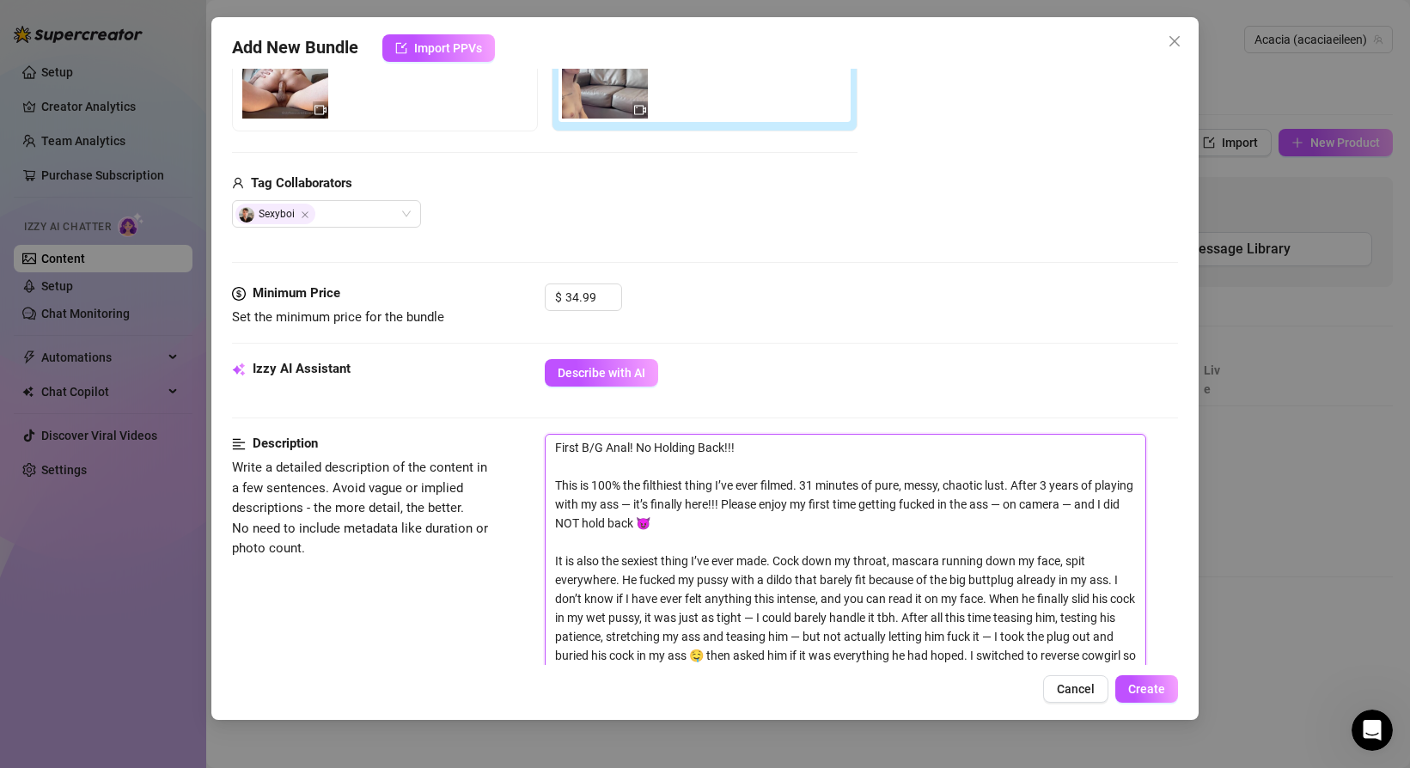
scroll to position [0, 0]
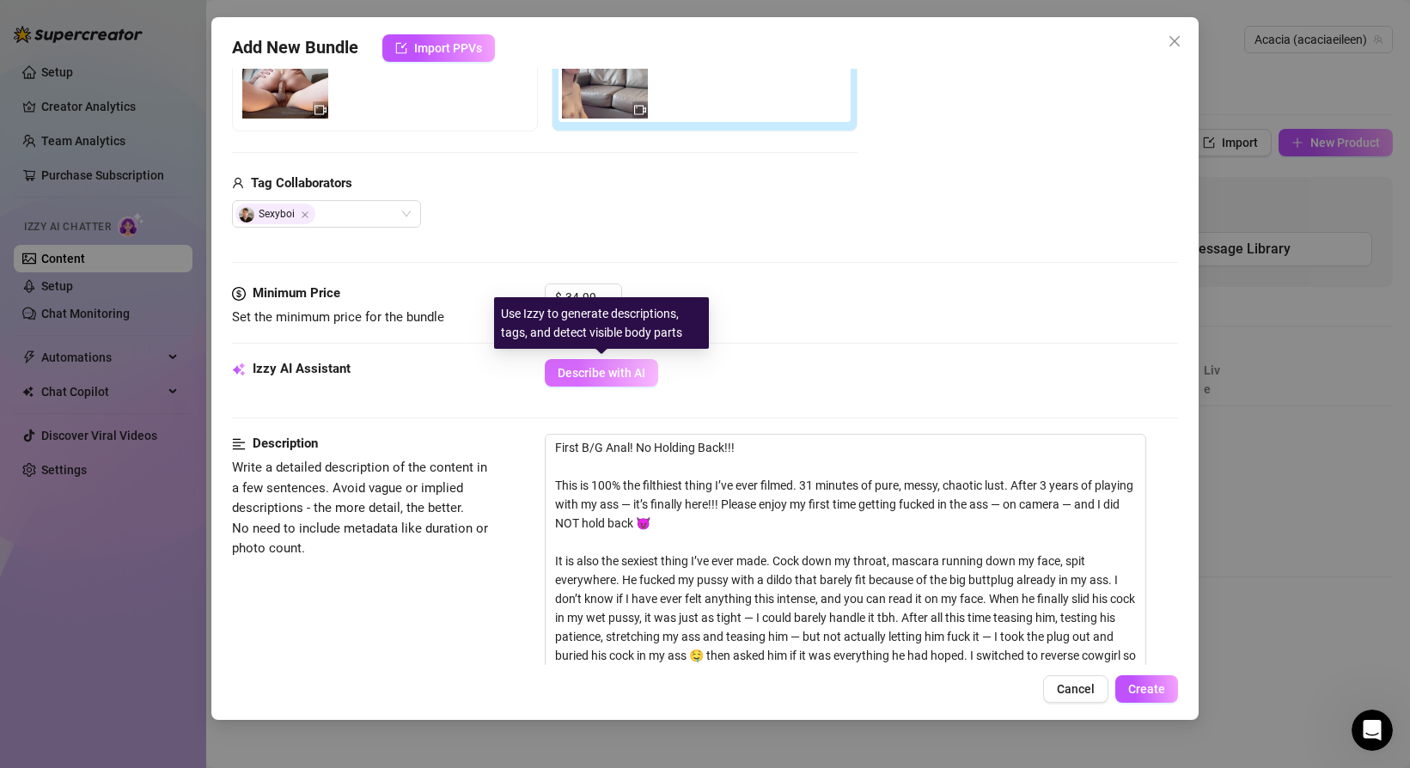
click at [581, 371] on span "Describe with AI" at bounding box center [601, 373] width 88 height 14
click at [619, 379] on span "Describe with AI" at bounding box center [601, 373] width 88 height 14
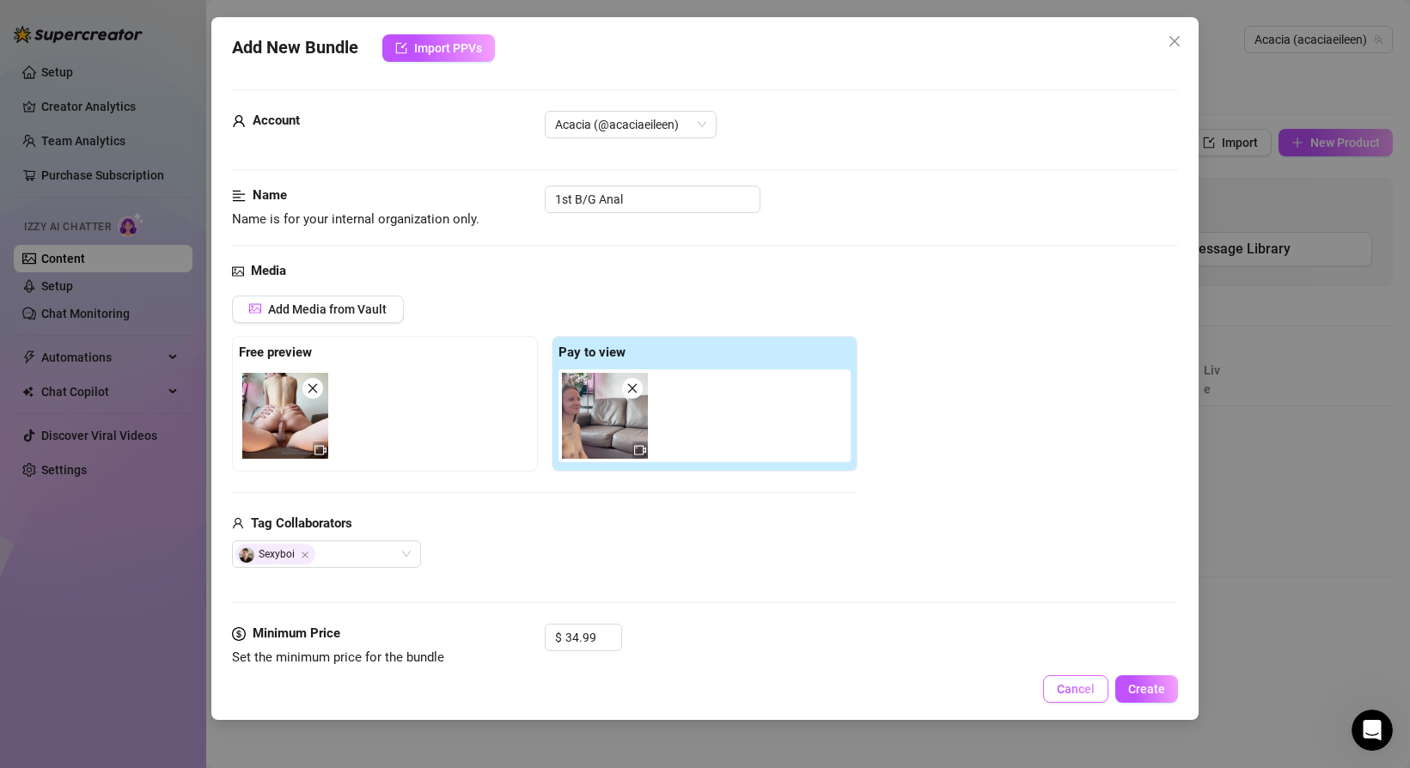
click at [1069, 687] on span "Cancel" at bounding box center [1075, 689] width 38 height 14
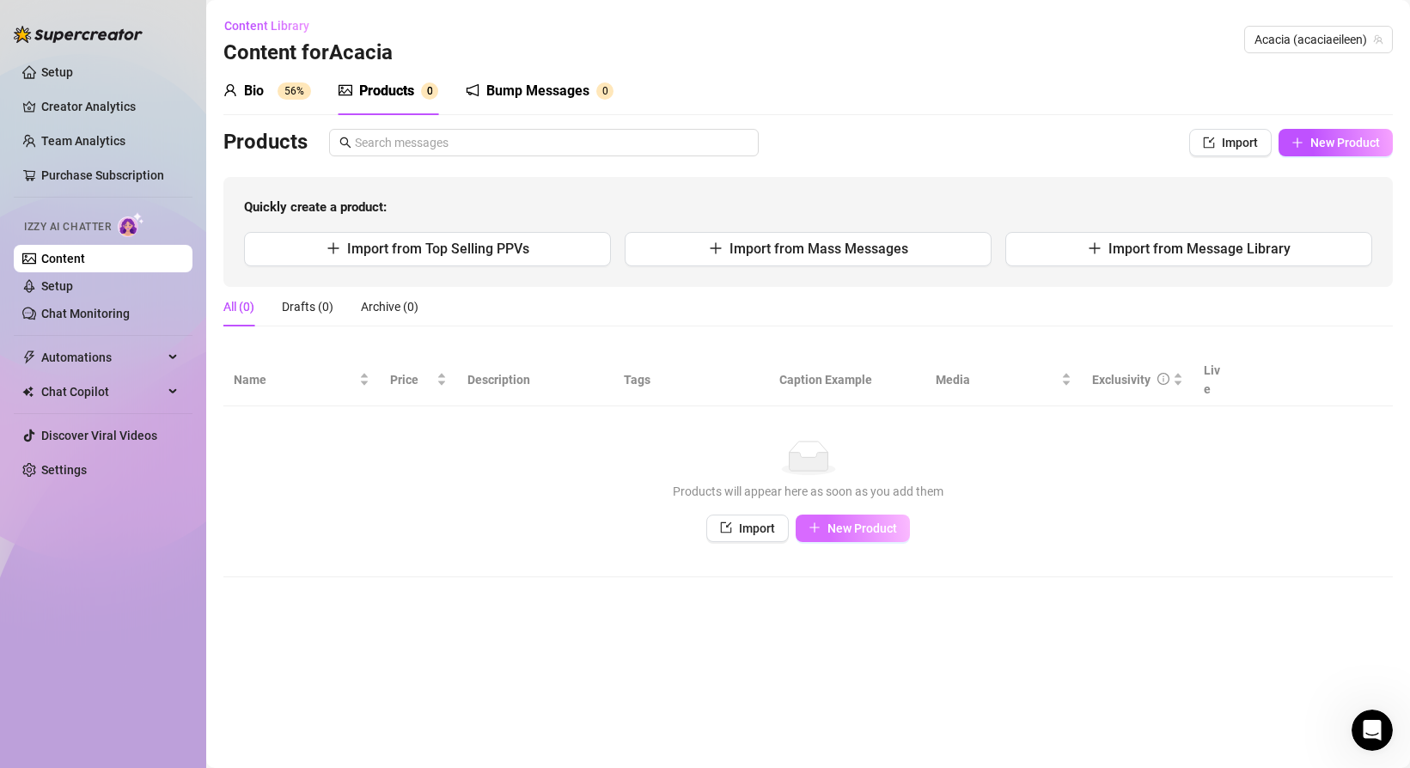
click at [871, 514] on button "New Product" at bounding box center [852, 527] width 114 height 27
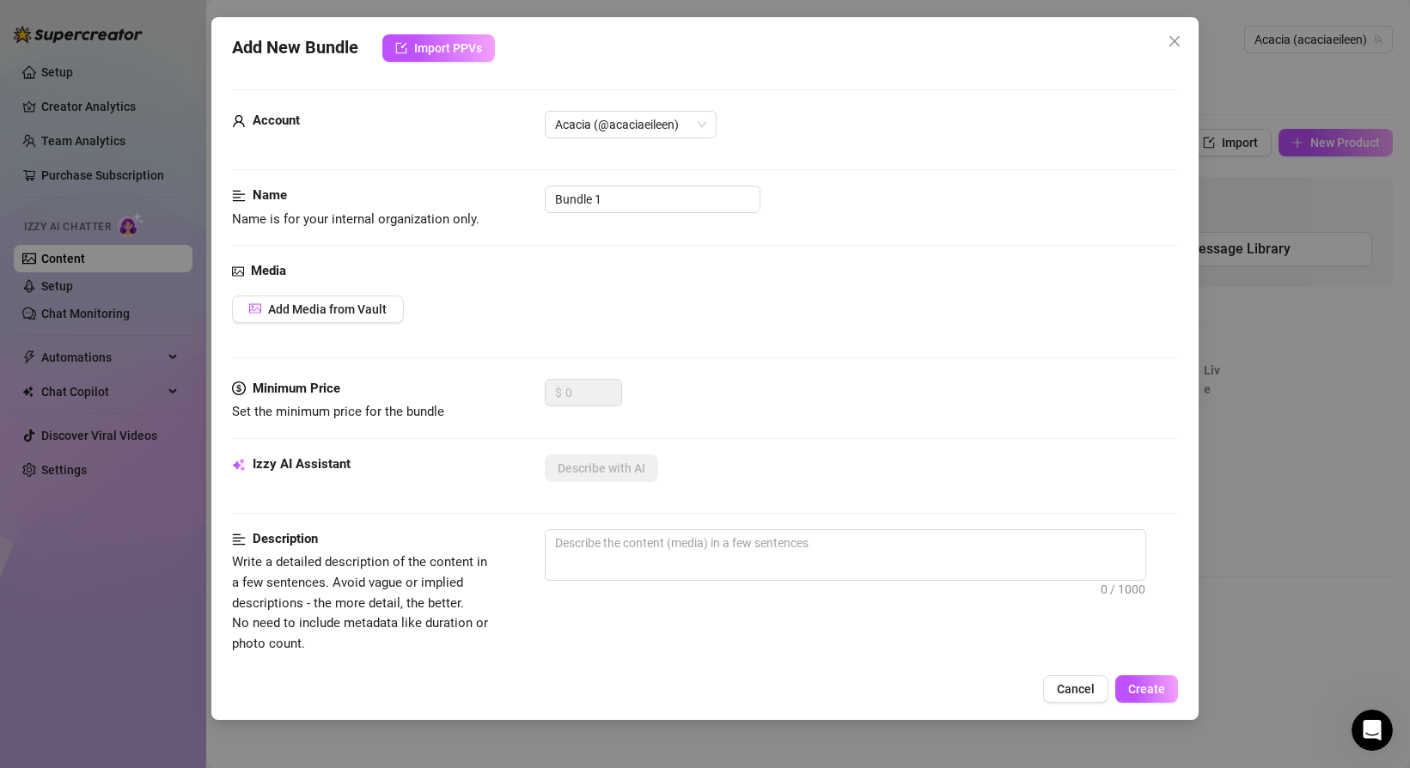
click at [405, 474] on div "Izzy AI Assistant" at bounding box center [361, 464] width 258 height 21
click at [361, 309] on span "Add Media from Vault" at bounding box center [327, 309] width 119 height 14
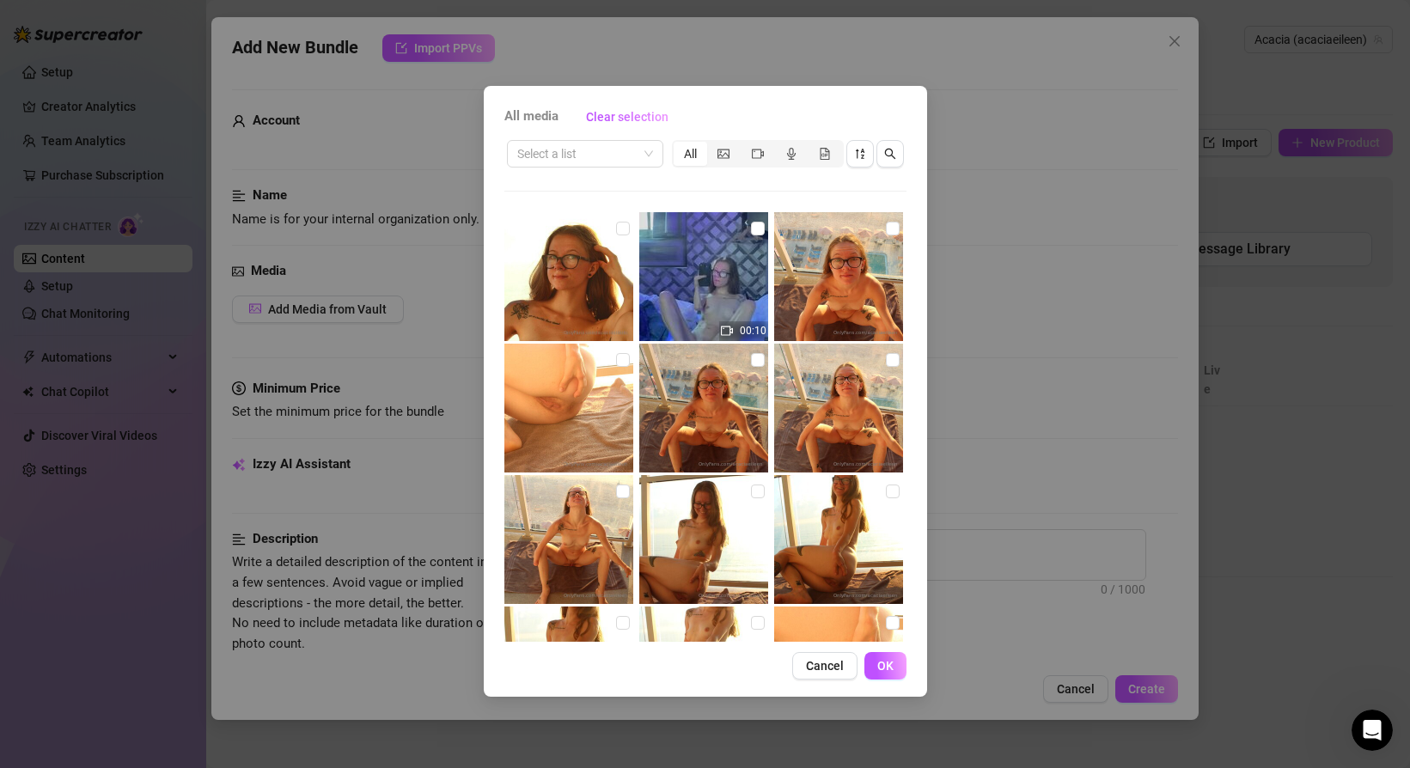
click at [582, 266] on img at bounding box center [568, 276] width 129 height 129
click at [612, 231] on img at bounding box center [568, 276] width 129 height 129
click at [620, 231] on input "checkbox" at bounding box center [623, 229] width 14 height 14
click at [890, 666] on span "OK" at bounding box center [885, 666] width 16 height 14
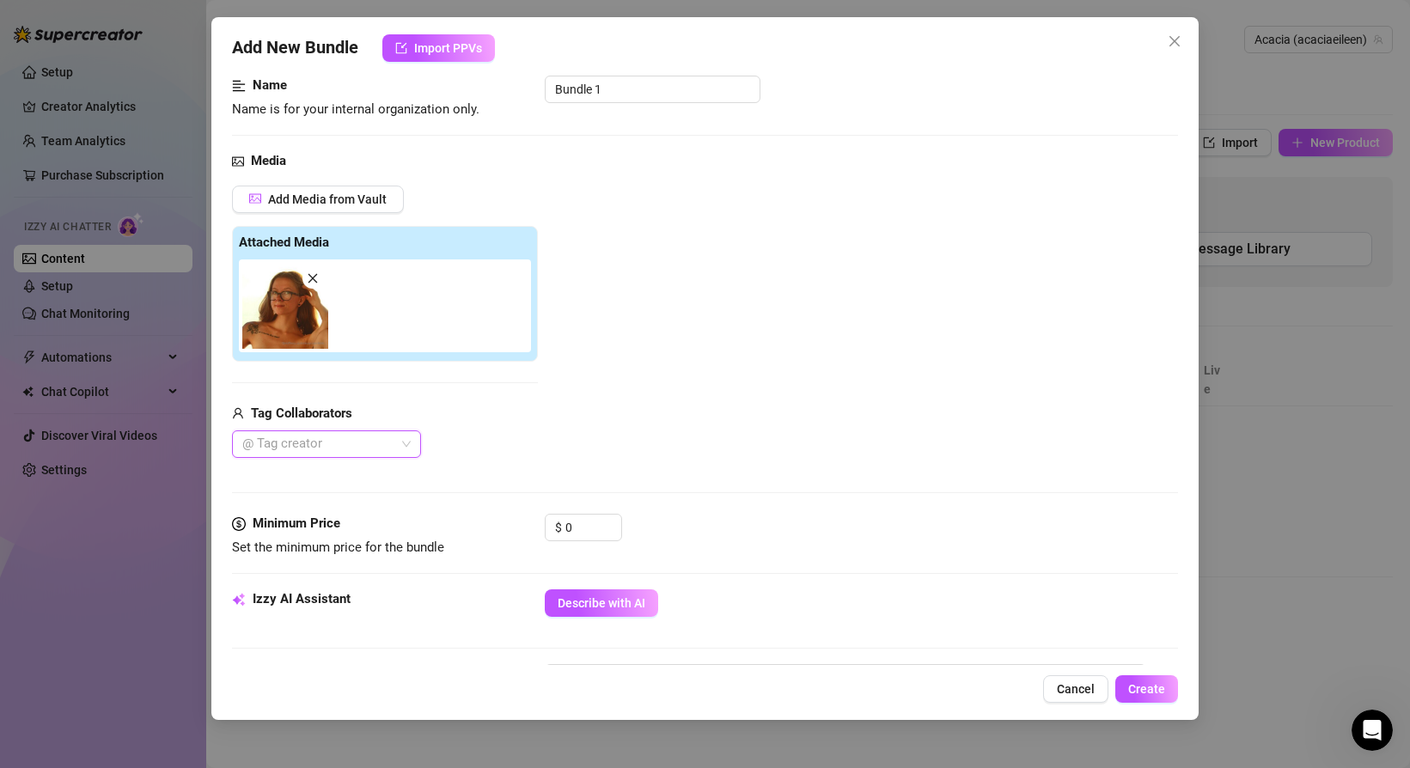
scroll to position [111, 0]
click at [564, 595] on span "Describe with AI" at bounding box center [601, 602] width 88 height 14
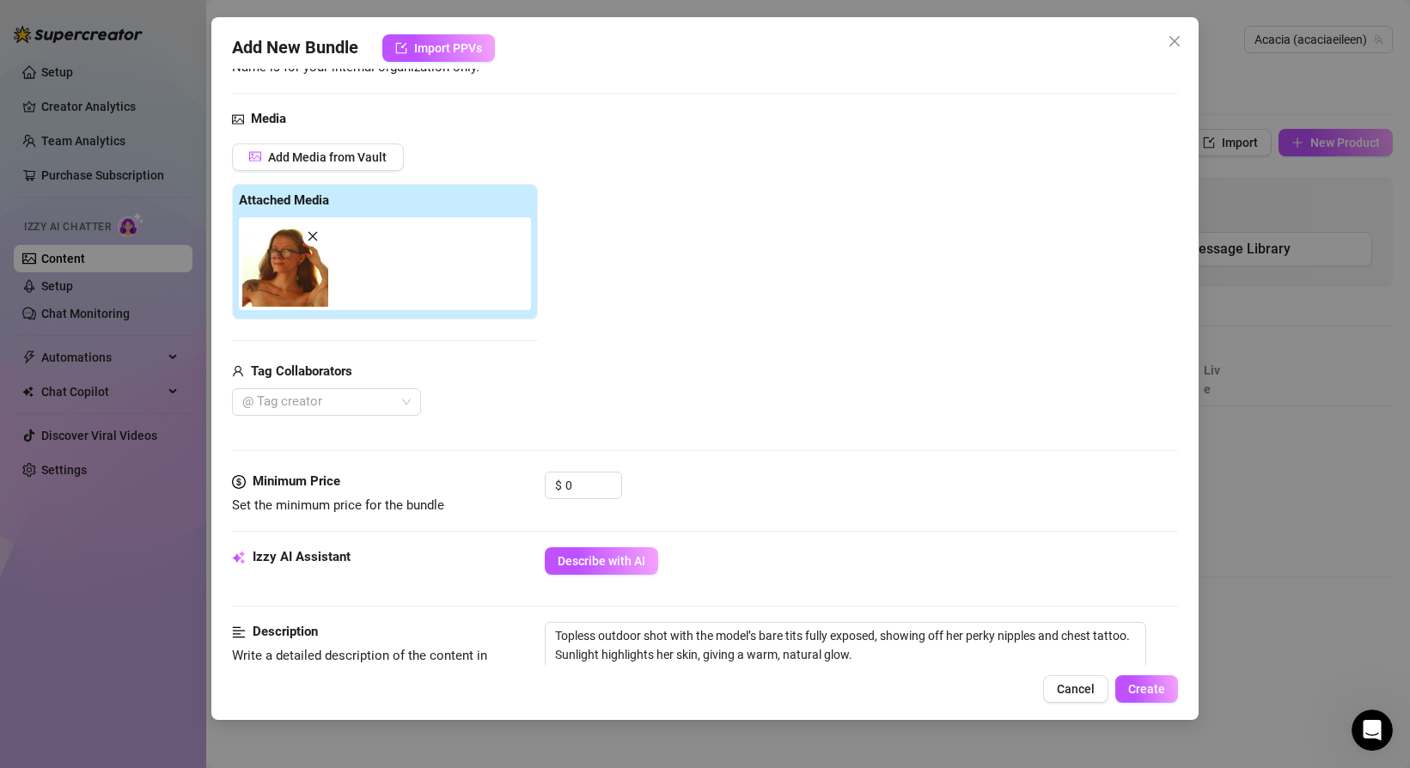
scroll to position [140, 0]
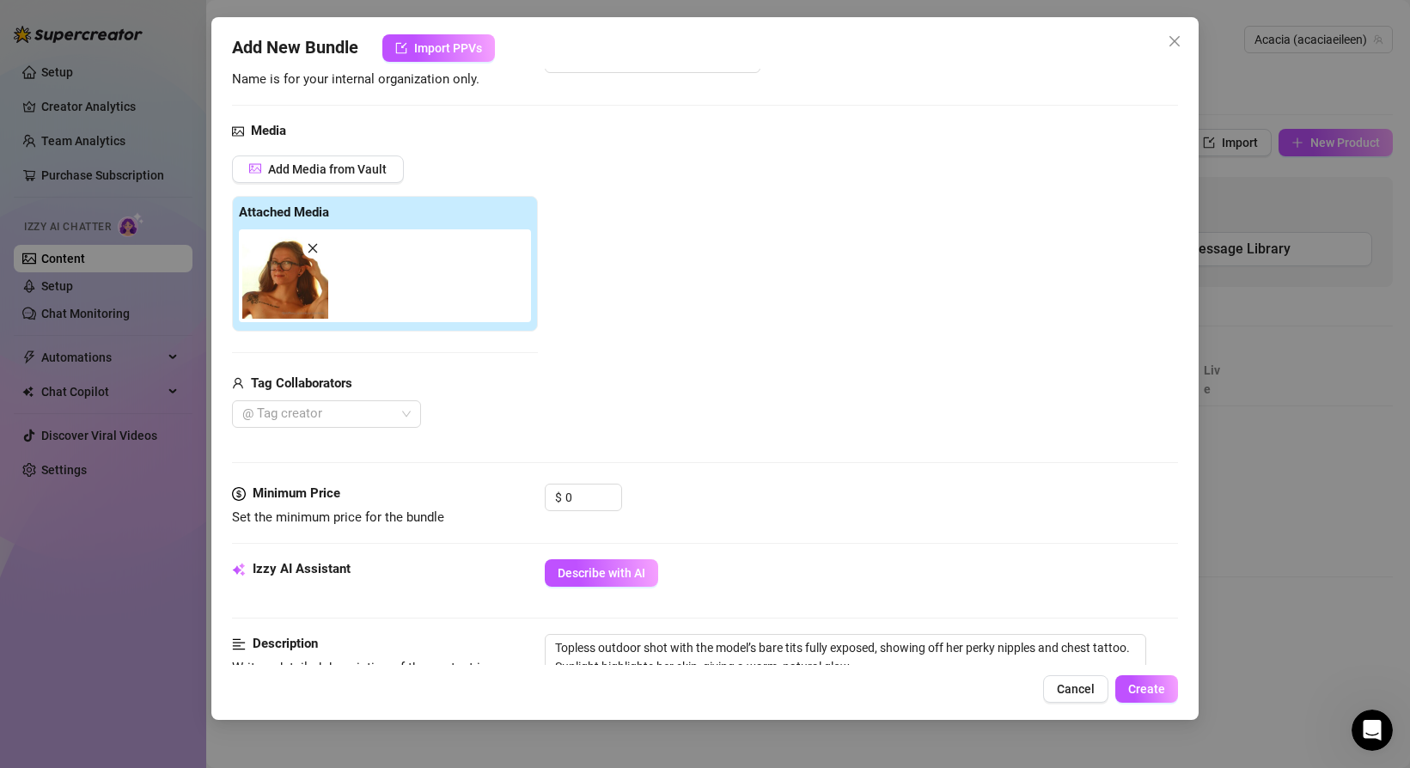
click at [317, 254] on span at bounding box center [312, 248] width 21 height 21
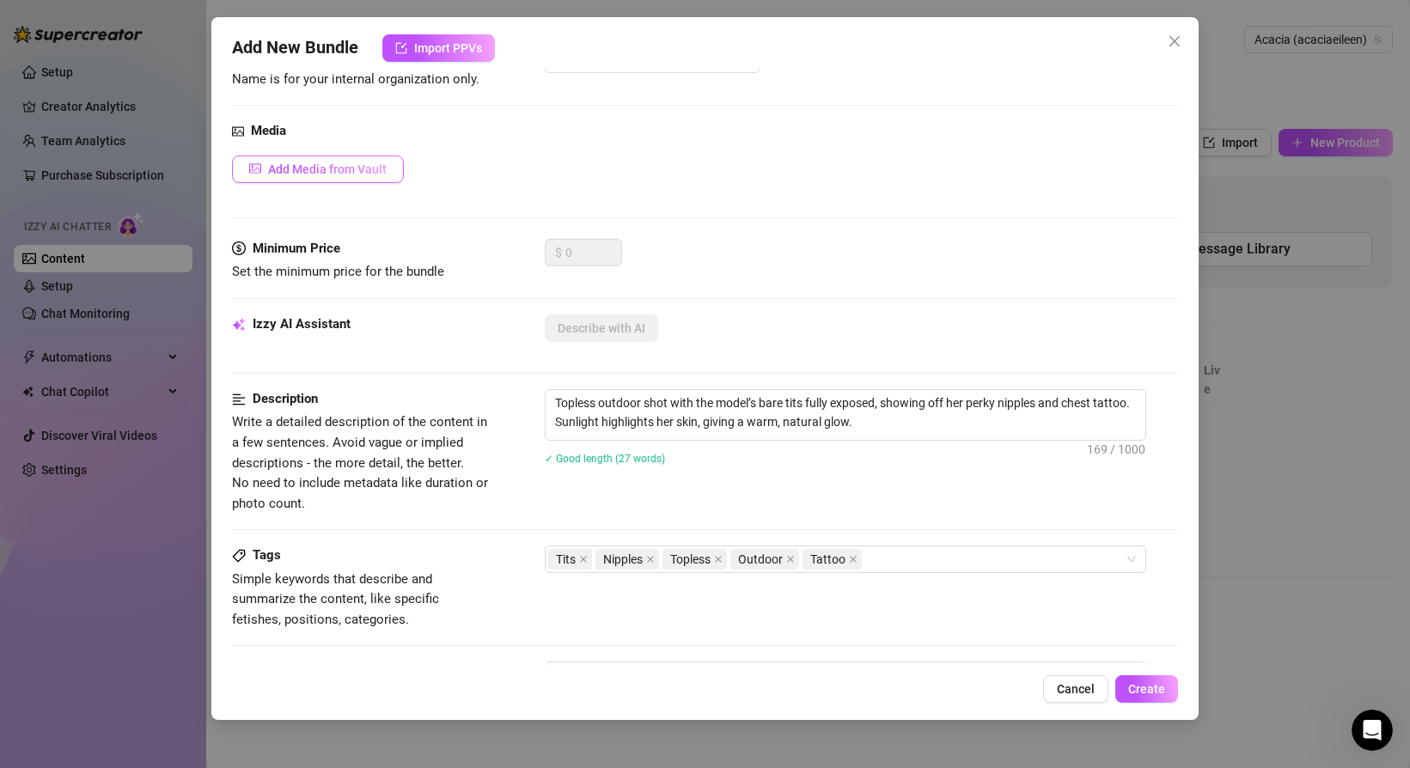
click at [333, 173] on span "Add Media from Vault" at bounding box center [327, 169] width 119 height 14
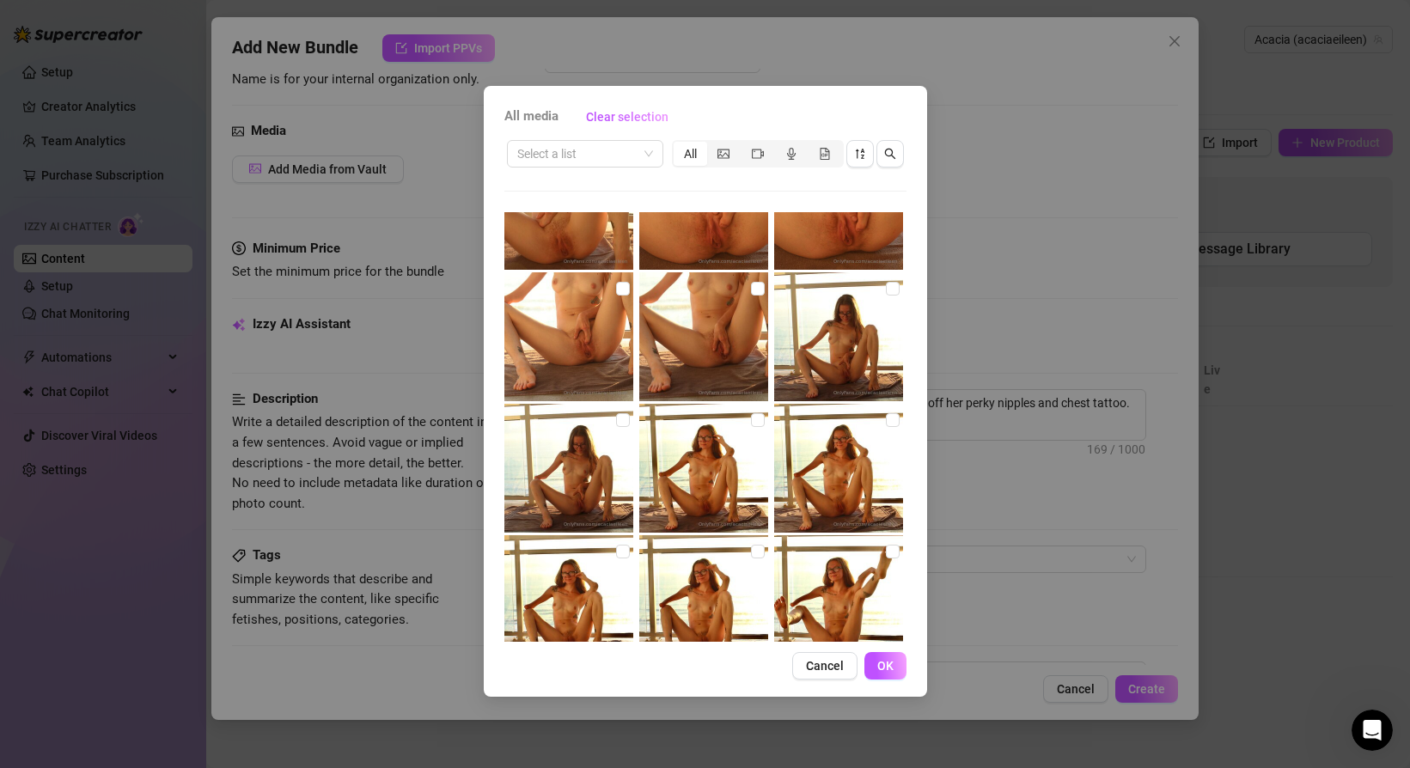
scroll to position [648, 0]
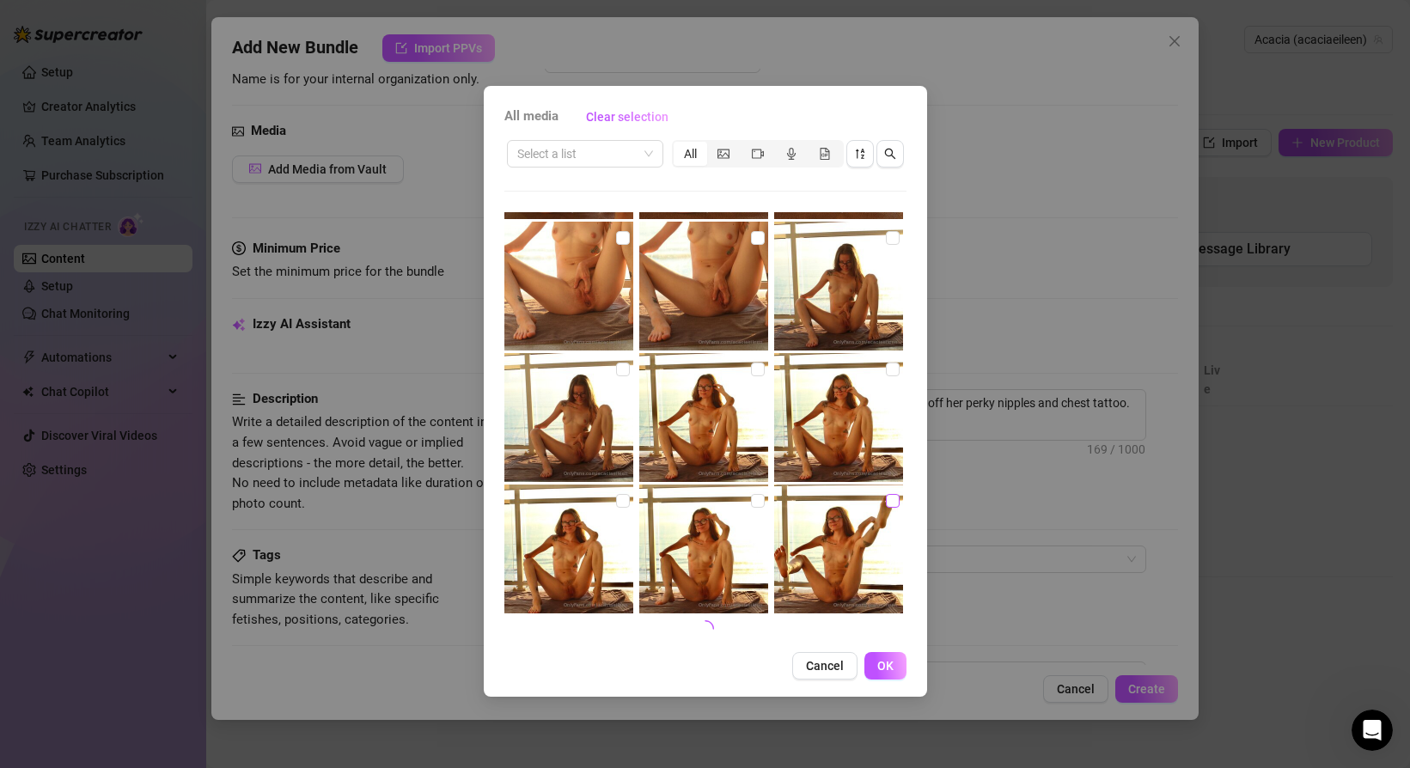
click at [893, 505] on input "checkbox" at bounding box center [893, 501] width 14 height 14
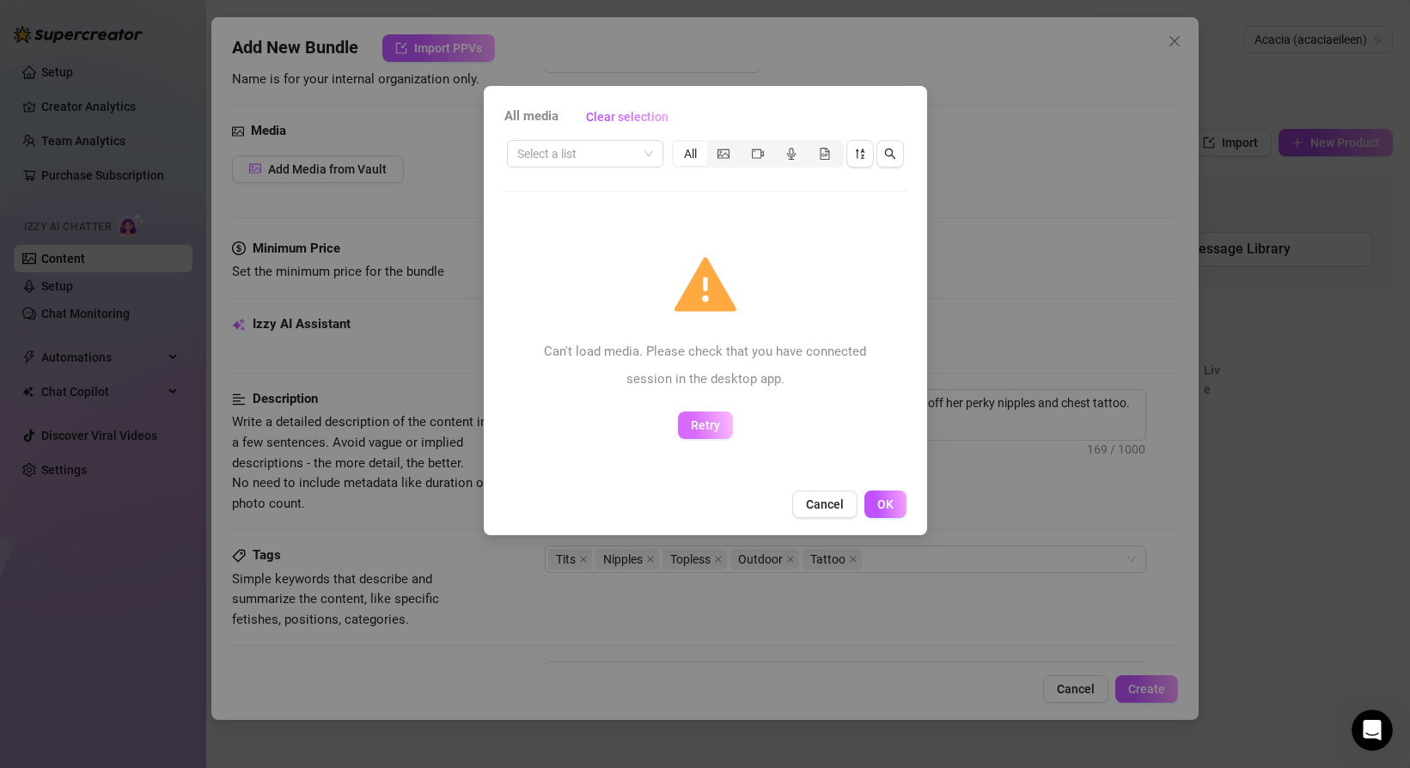
click at [689, 429] on button "Retry" at bounding box center [705, 424] width 55 height 27
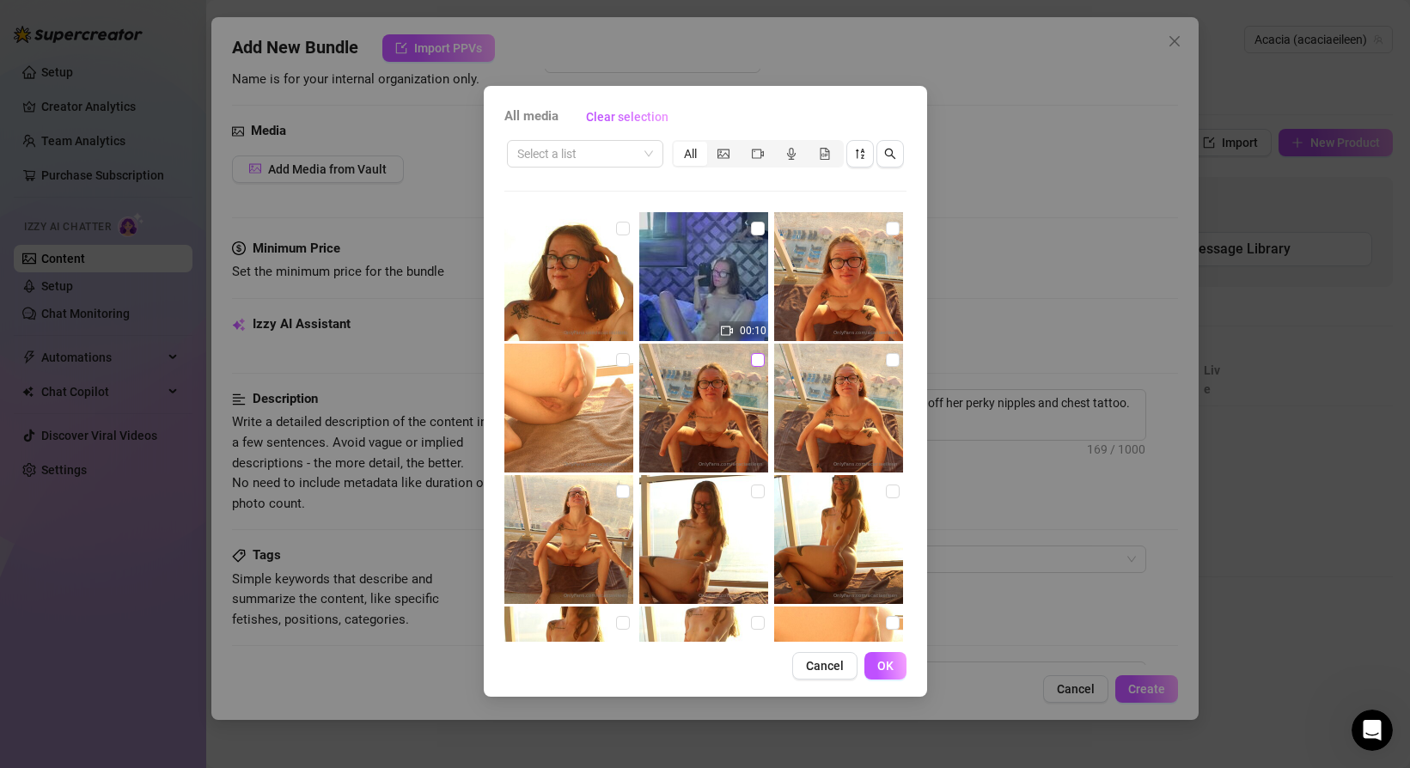
click at [759, 355] on input "checkbox" at bounding box center [758, 360] width 14 height 14
click at [885, 664] on span "OK" at bounding box center [885, 666] width 16 height 14
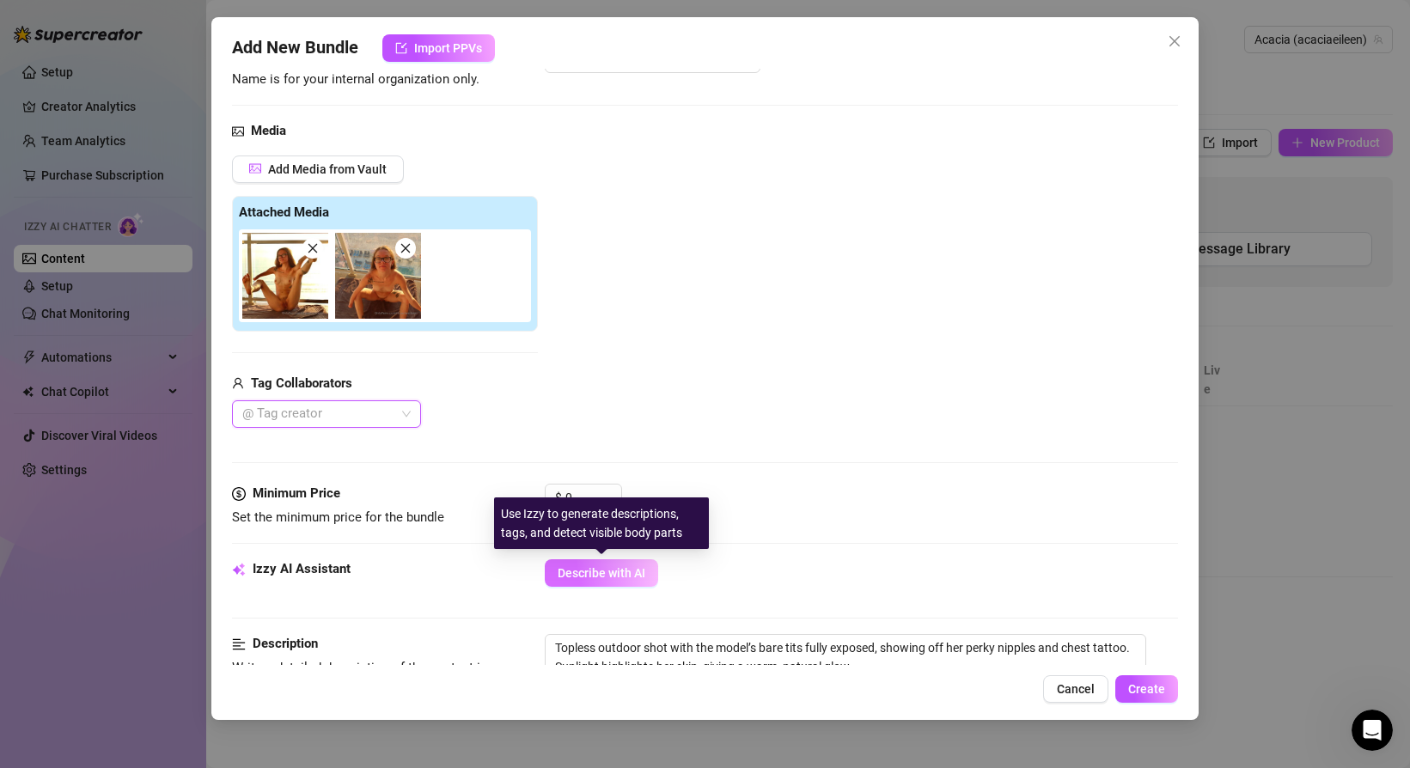
click at [575, 578] on span "Describe with AI" at bounding box center [601, 573] width 88 height 14
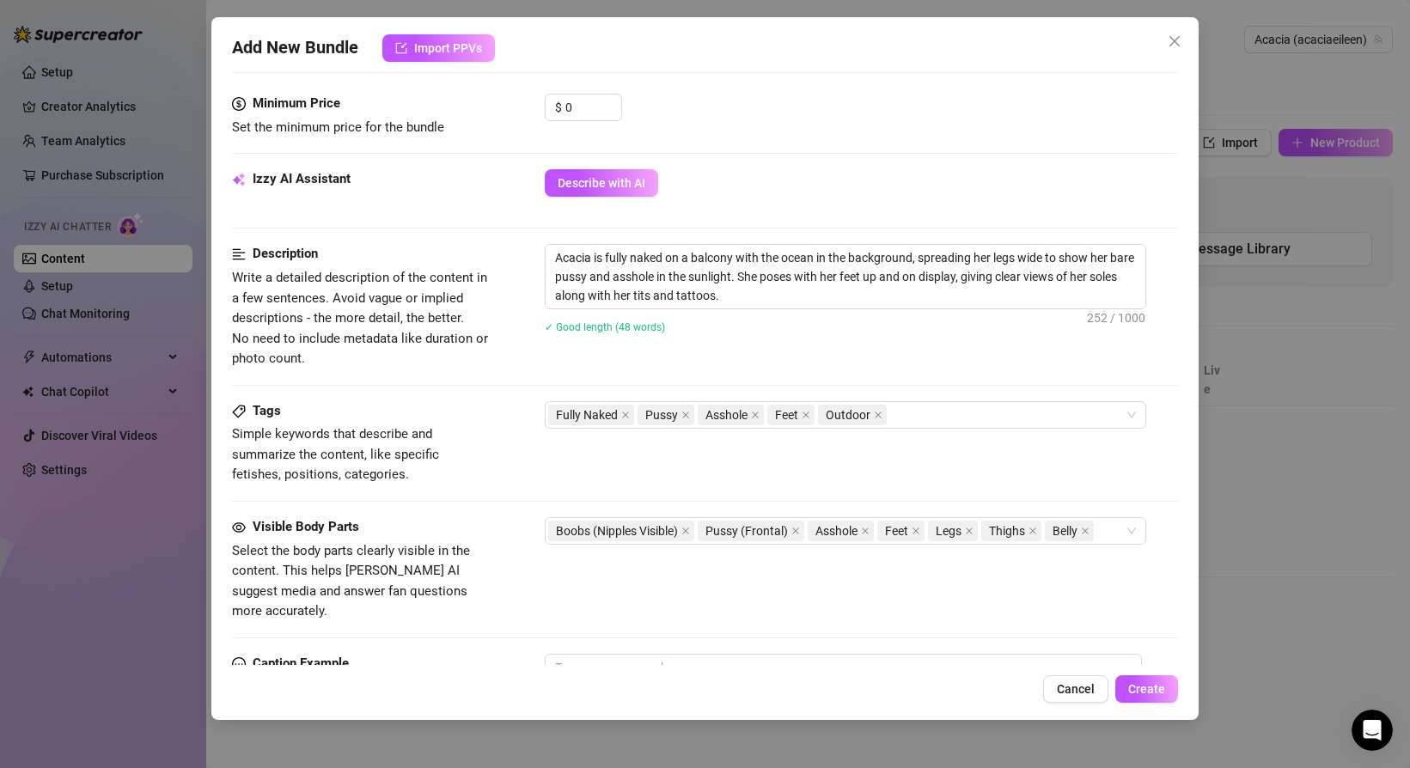
scroll to position [0, 0]
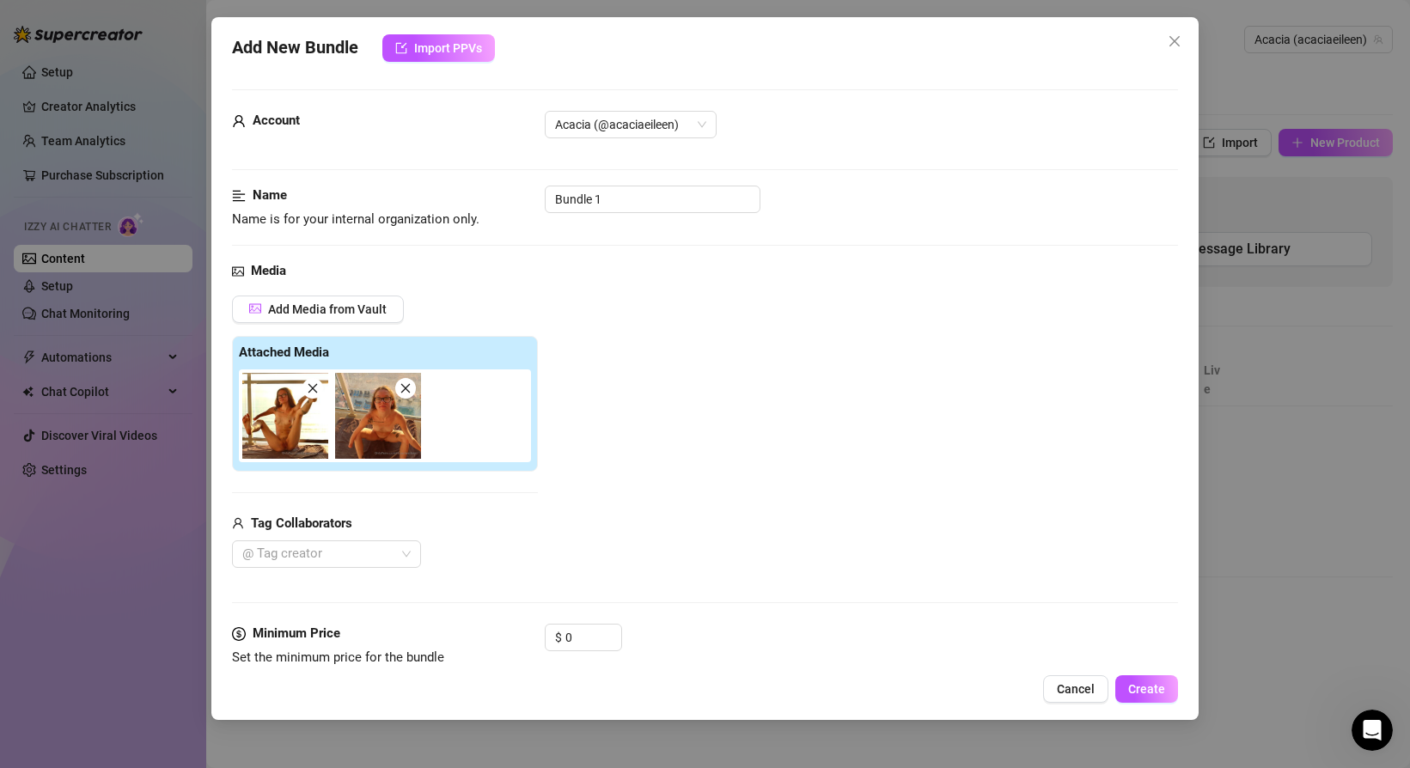
click at [310, 387] on icon "close" at bounding box center [312, 388] width 9 height 9
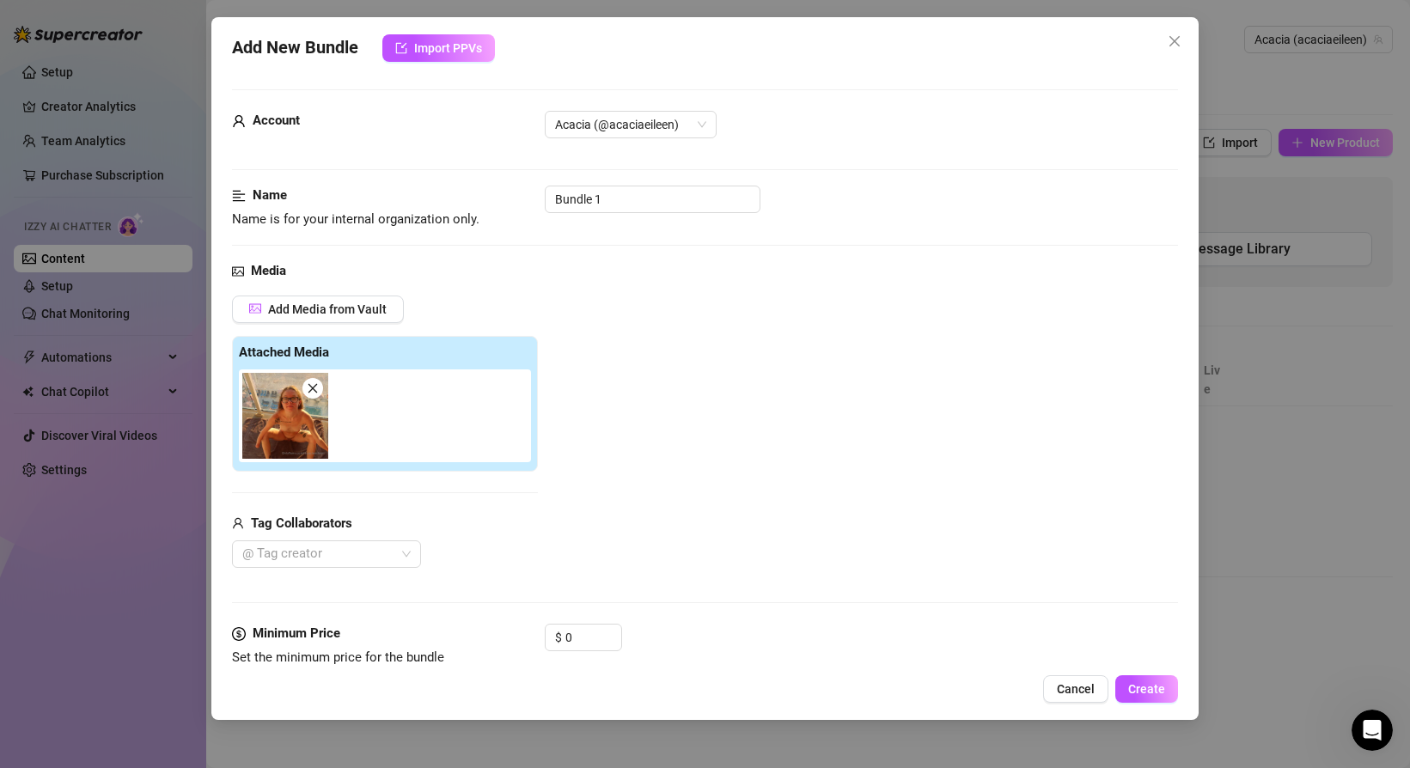
click at [307, 388] on icon "close" at bounding box center [313, 388] width 12 height 12
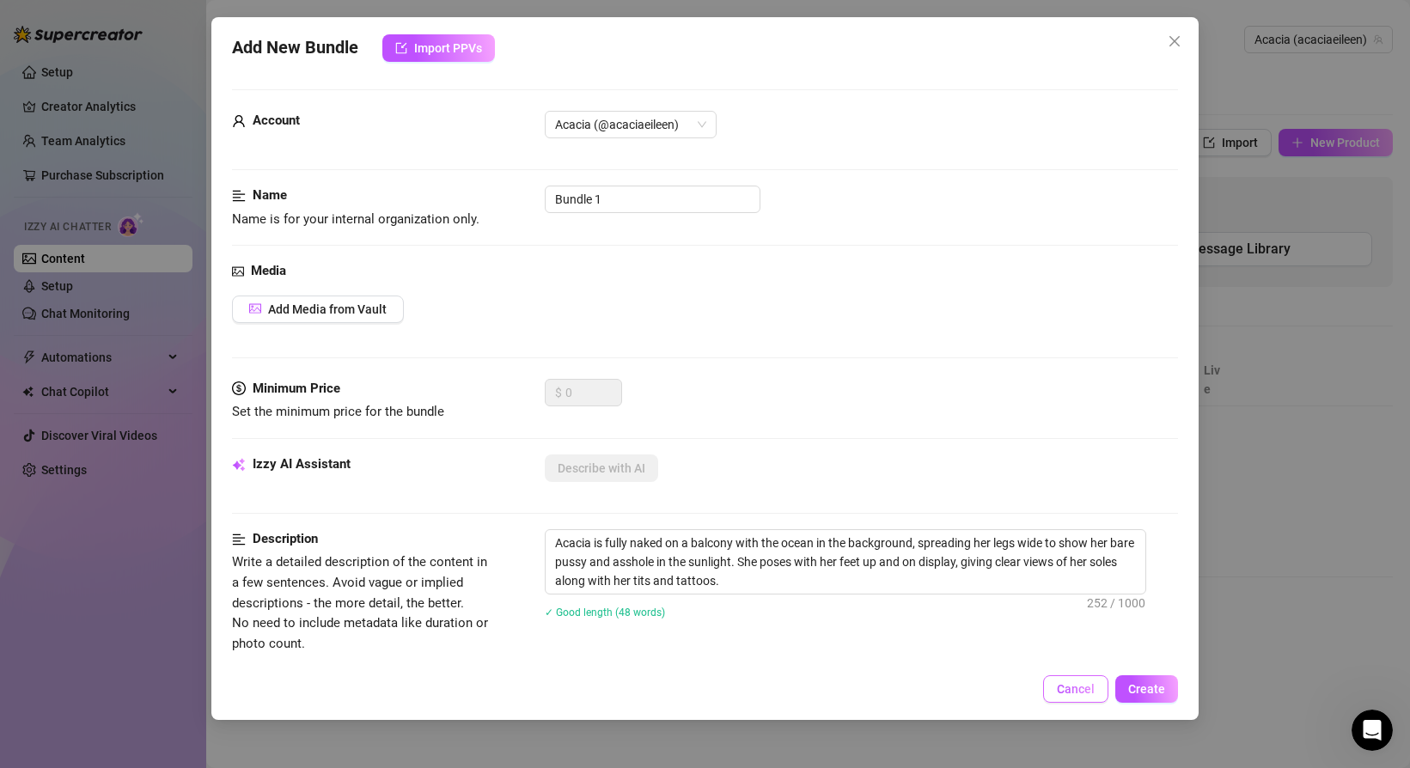
click at [1074, 687] on span "Cancel" at bounding box center [1075, 689] width 38 height 14
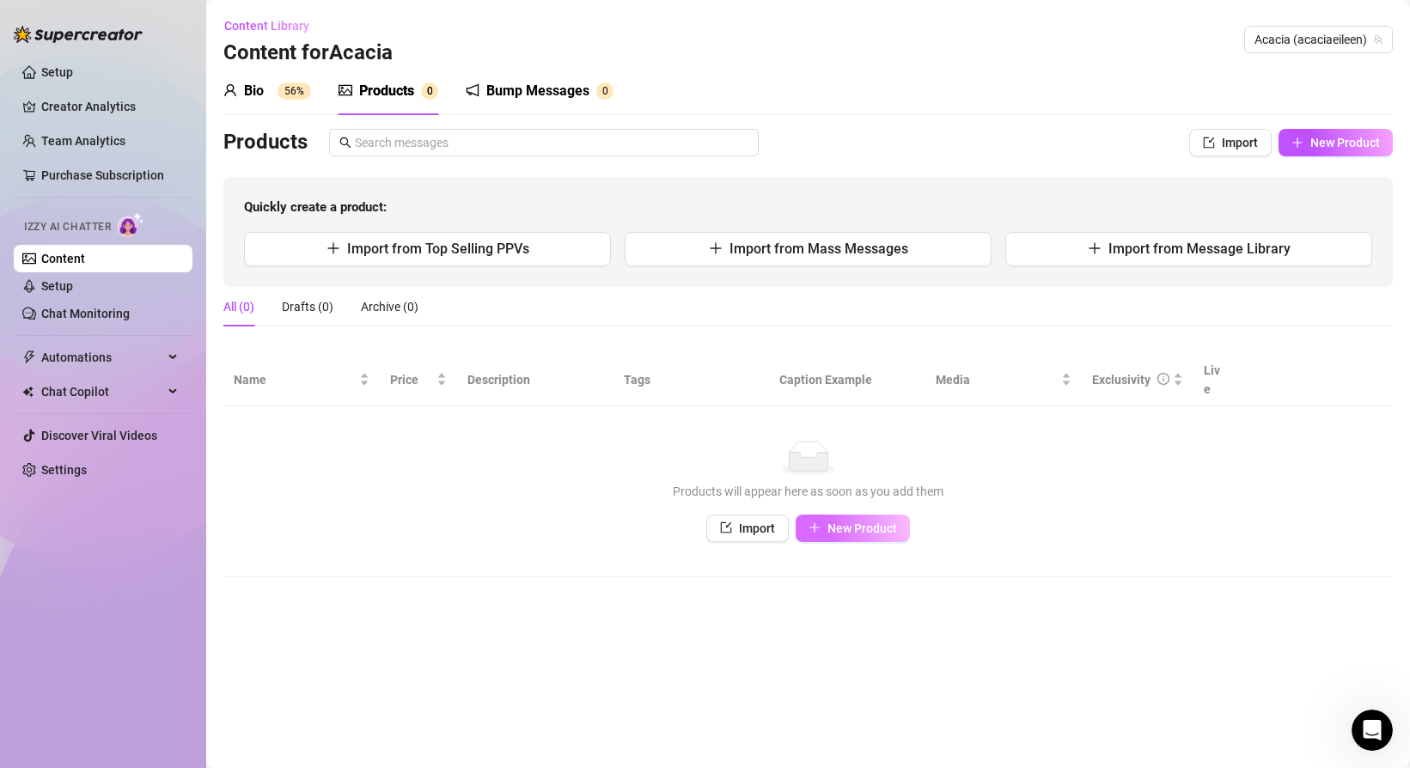
click at [822, 514] on button "New Product" at bounding box center [852, 527] width 114 height 27
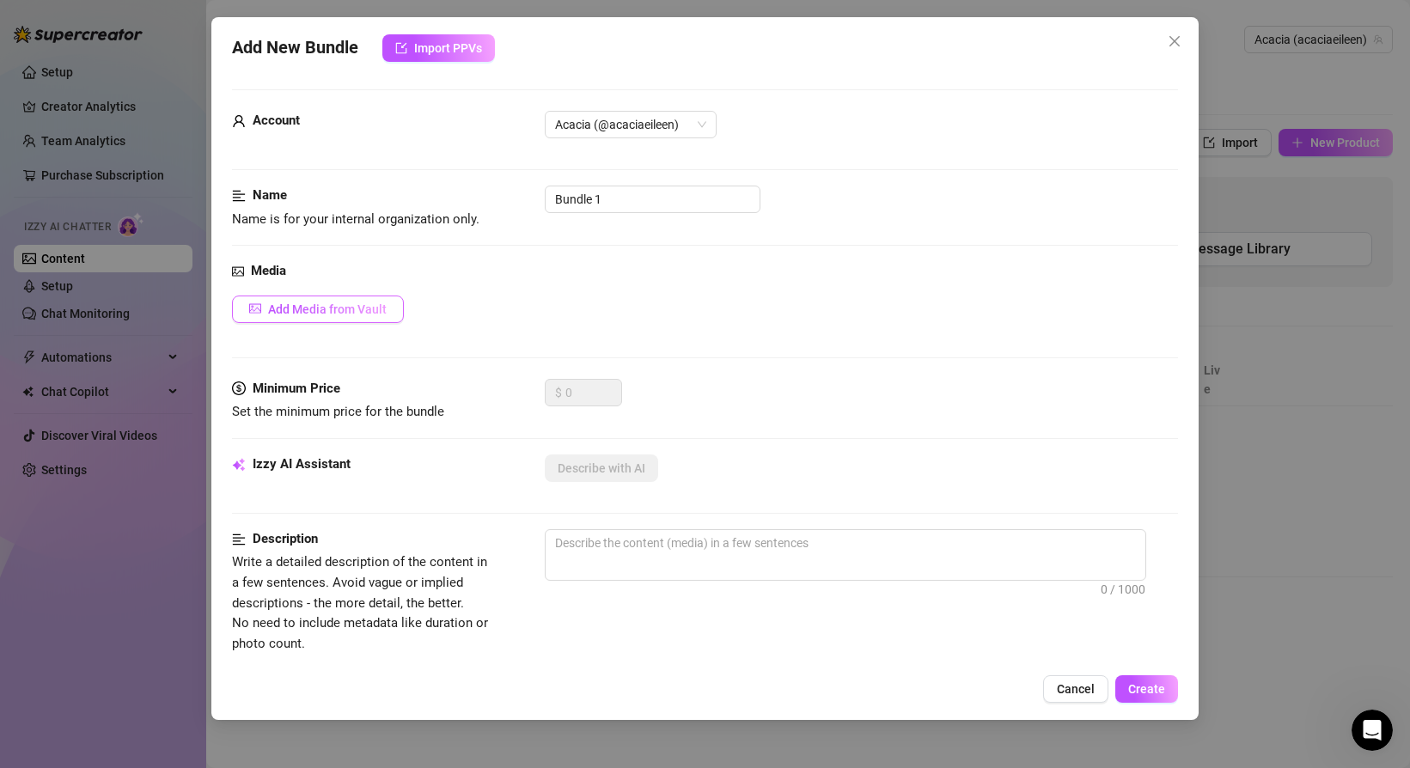
click at [301, 314] on span "Add Media from Vault" at bounding box center [327, 309] width 119 height 14
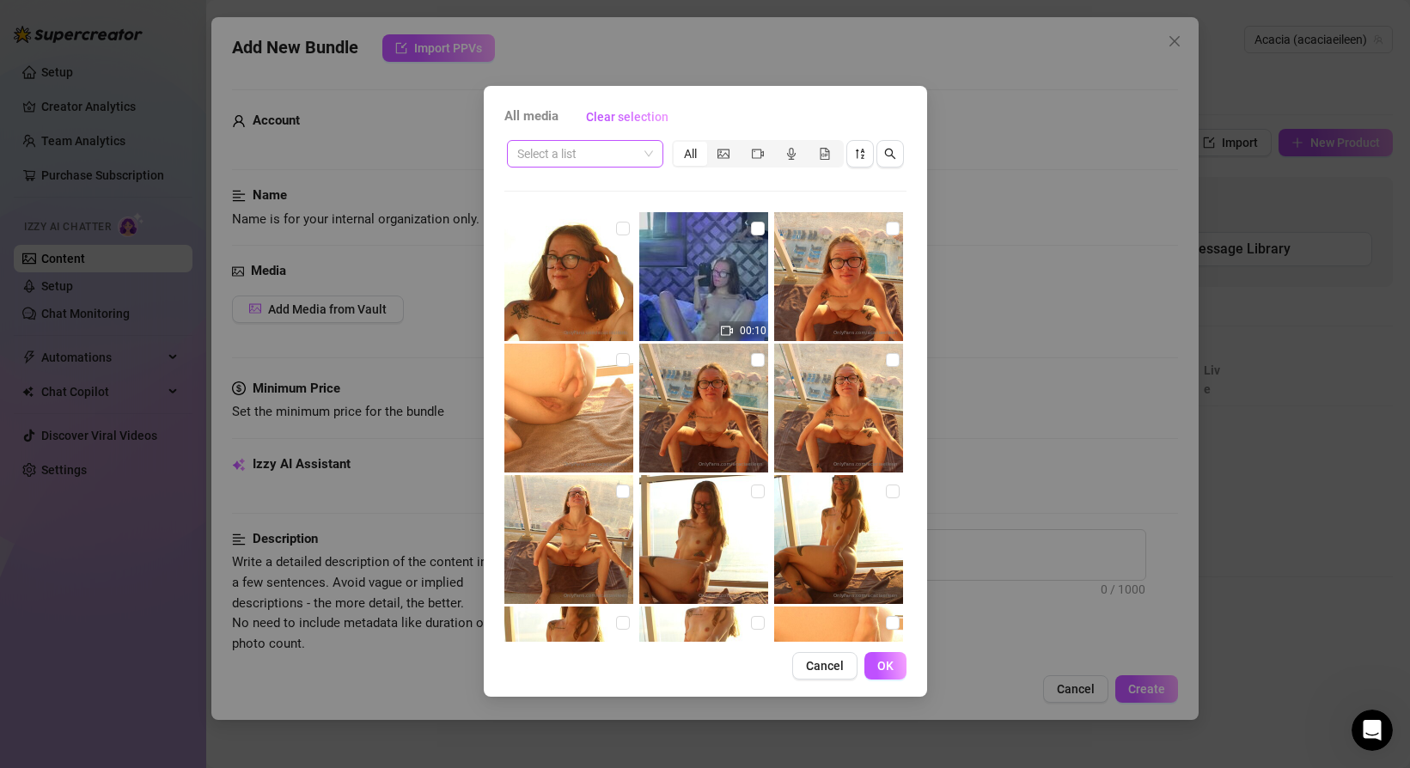
click at [630, 151] on input "search" at bounding box center [577, 154] width 120 height 26
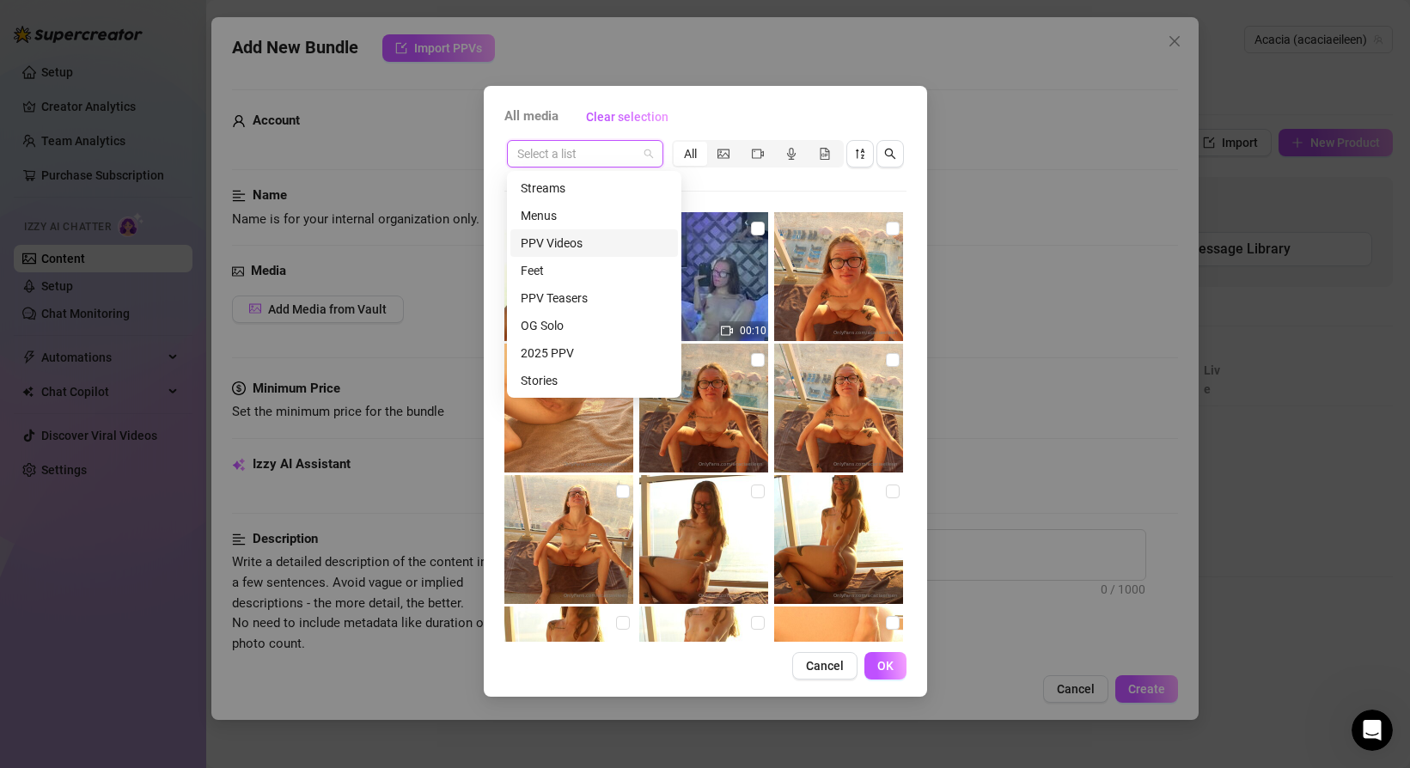
click at [593, 237] on div "PPV Videos" at bounding box center [594, 243] width 147 height 19
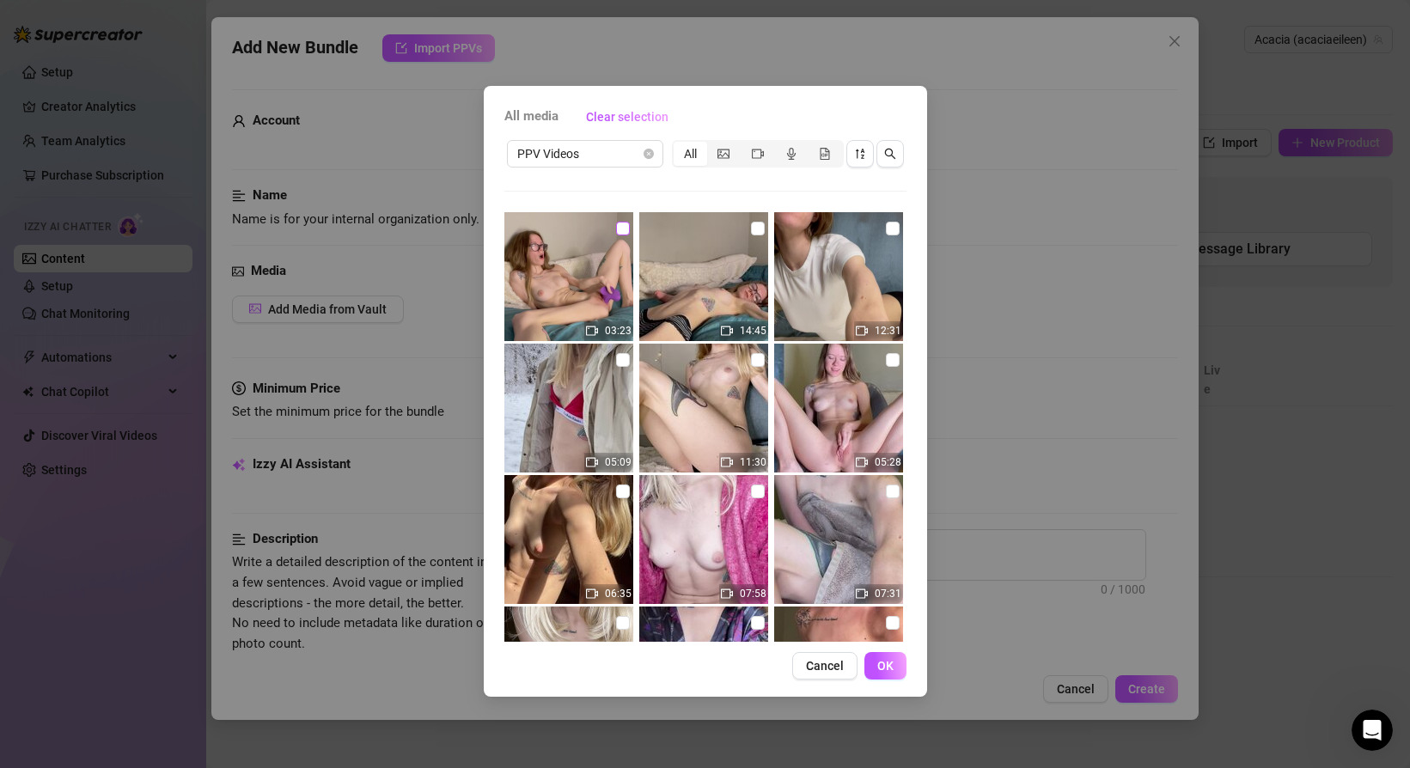
click at [616, 226] on input "checkbox" at bounding box center [623, 229] width 14 height 14
click at [886, 659] on span "OK" at bounding box center [885, 666] width 16 height 14
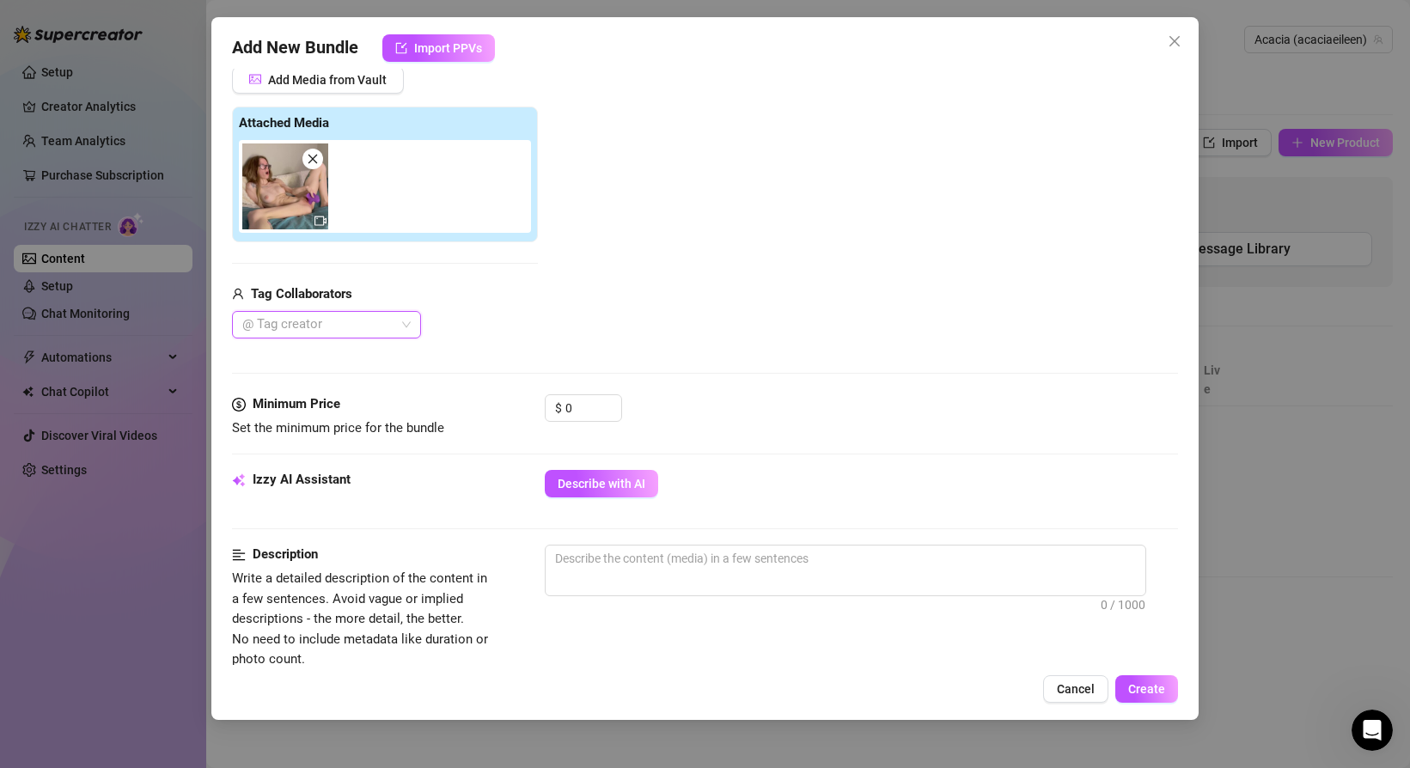
scroll to position [236, 0]
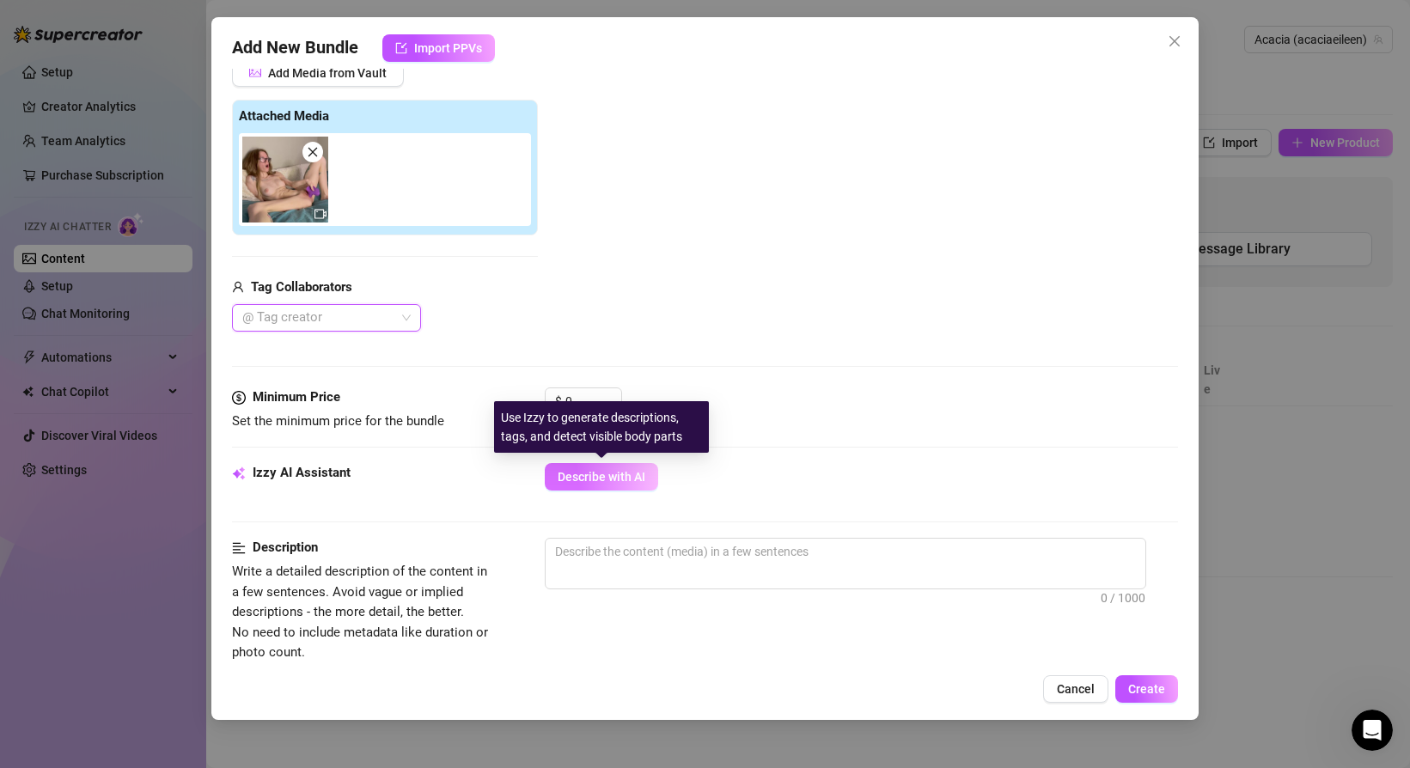
click at [573, 472] on span "Describe with AI" at bounding box center [601, 477] width 88 height 14
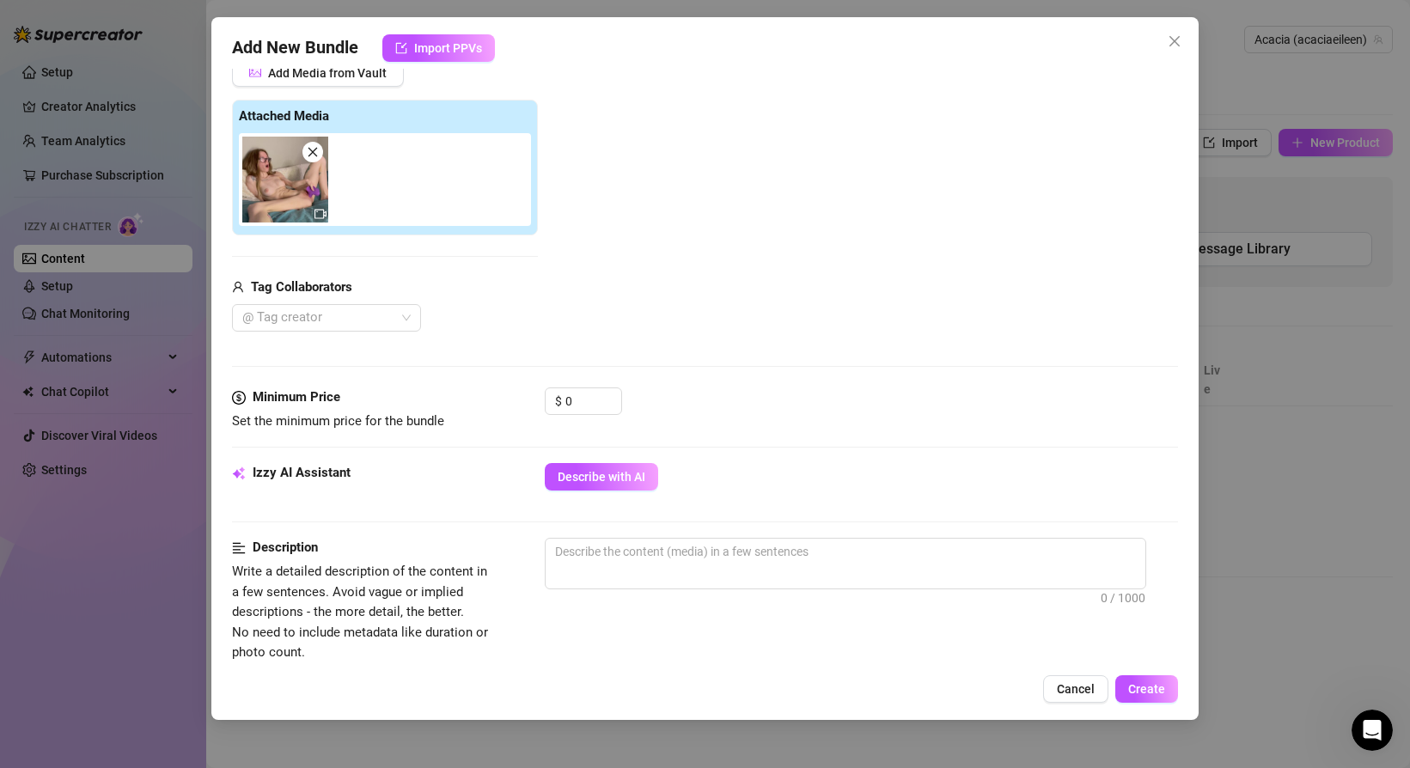
click at [313, 149] on icon "close" at bounding box center [313, 152] width 12 height 12
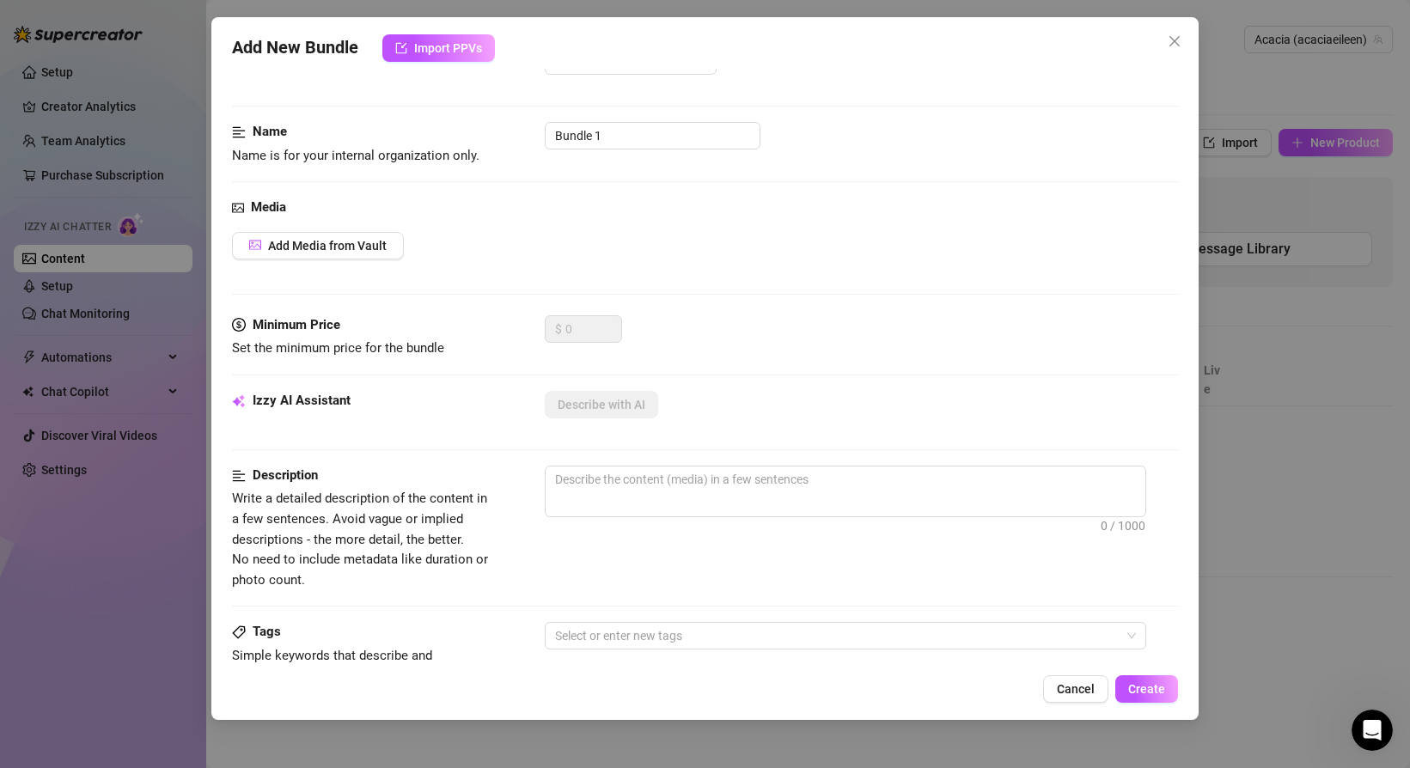
scroll to position [0, 0]
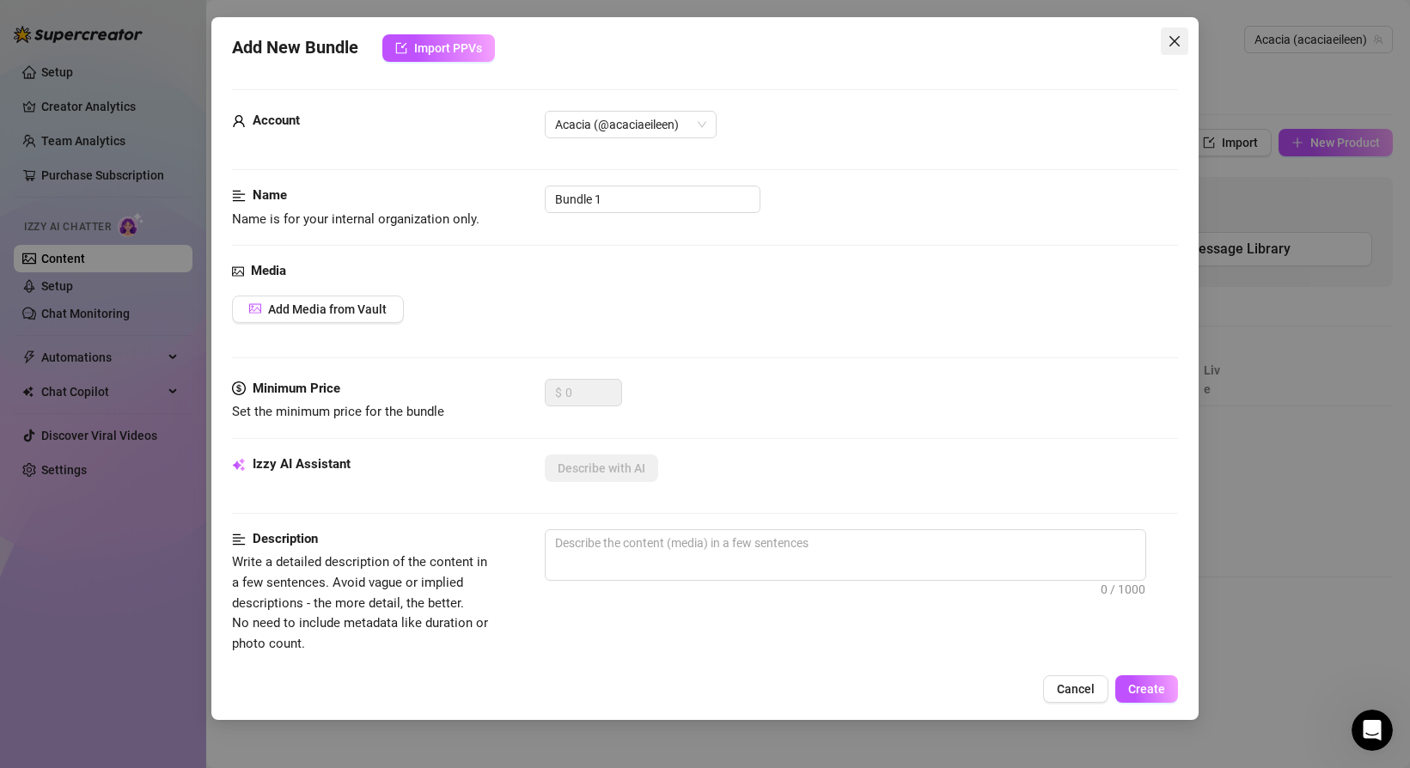
click at [1170, 41] on icon "close" at bounding box center [1174, 41] width 14 height 14
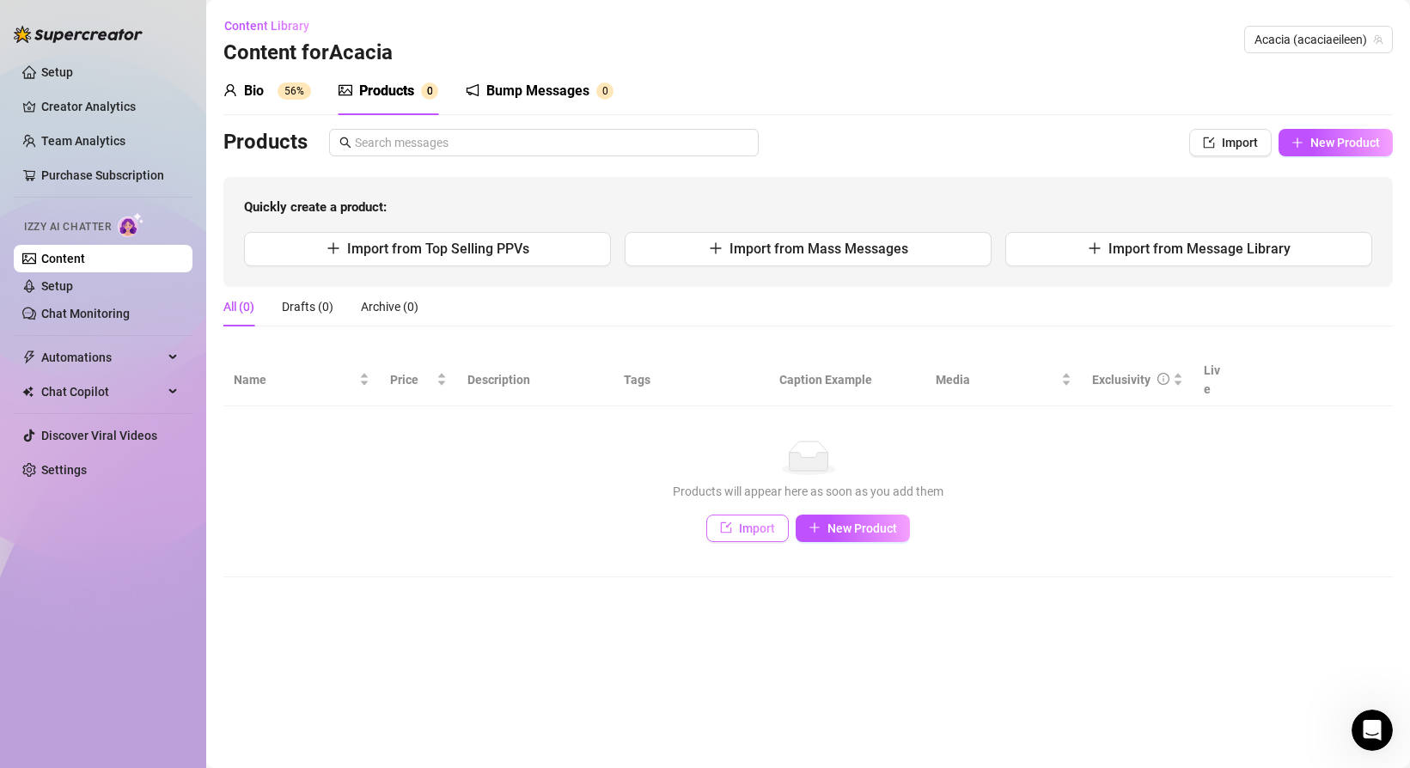
click at [731, 516] on button "Import" at bounding box center [747, 527] width 82 height 27
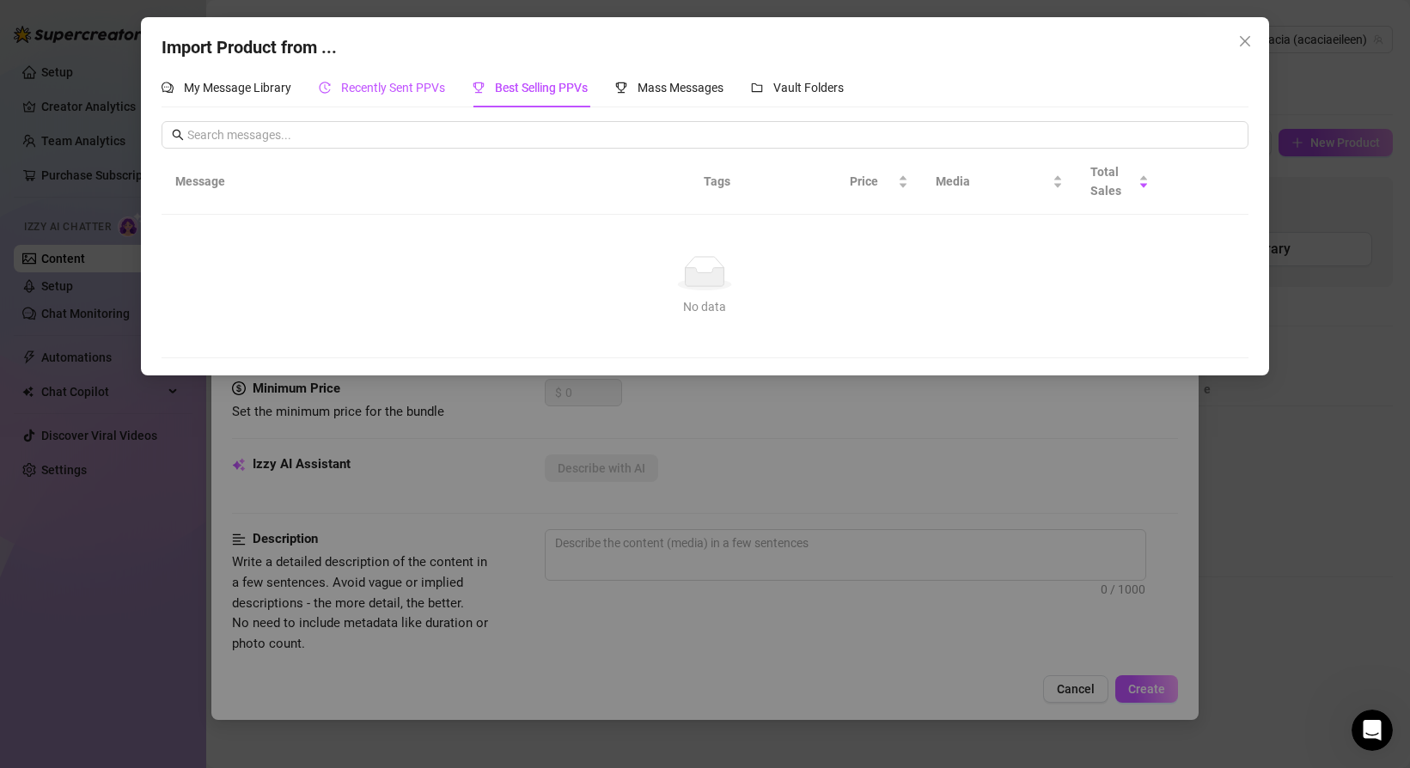
click at [409, 94] on span "Recently Sent PPVs" at bounding box center [393, 88] width 104 height 14
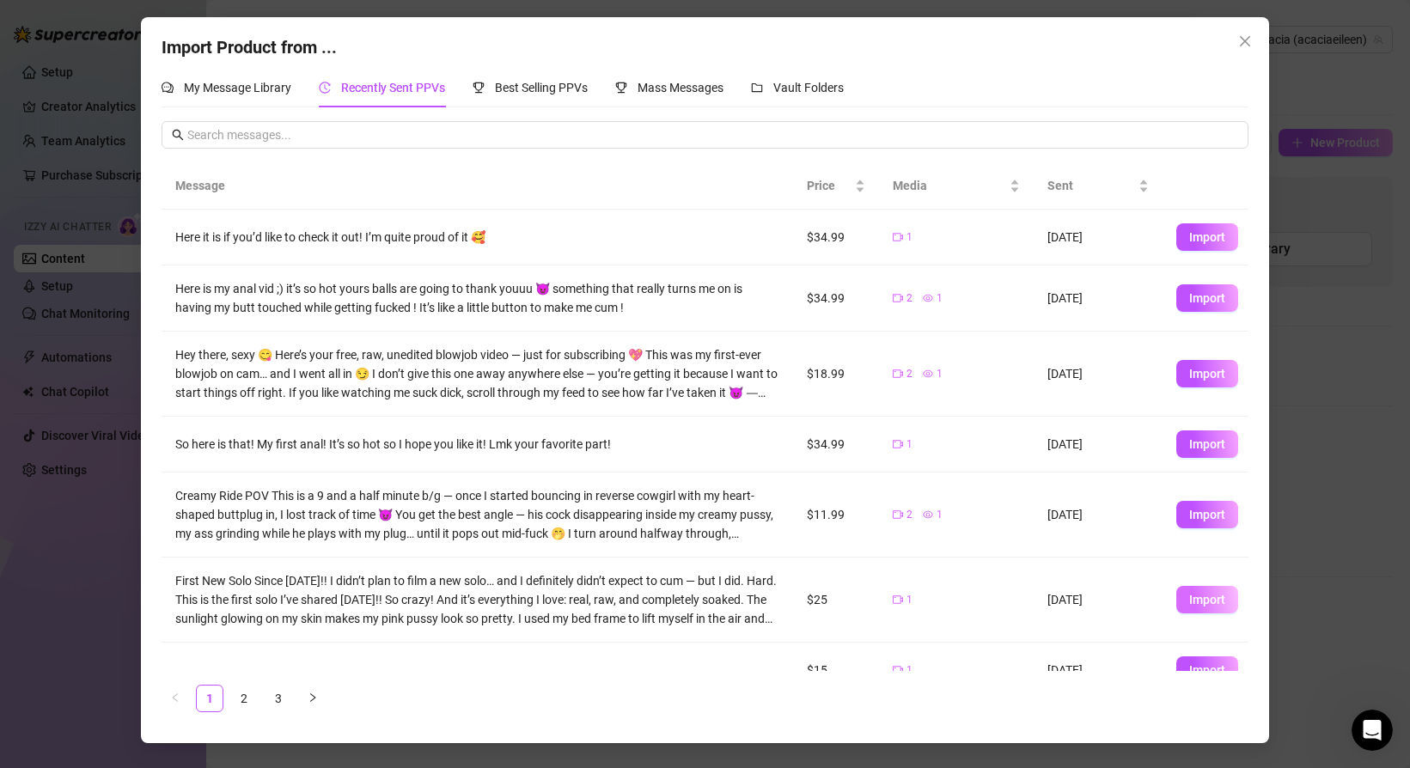
click at [1201, 599] on span "Import" at bounding box center [1207, 600] width 36 height 14
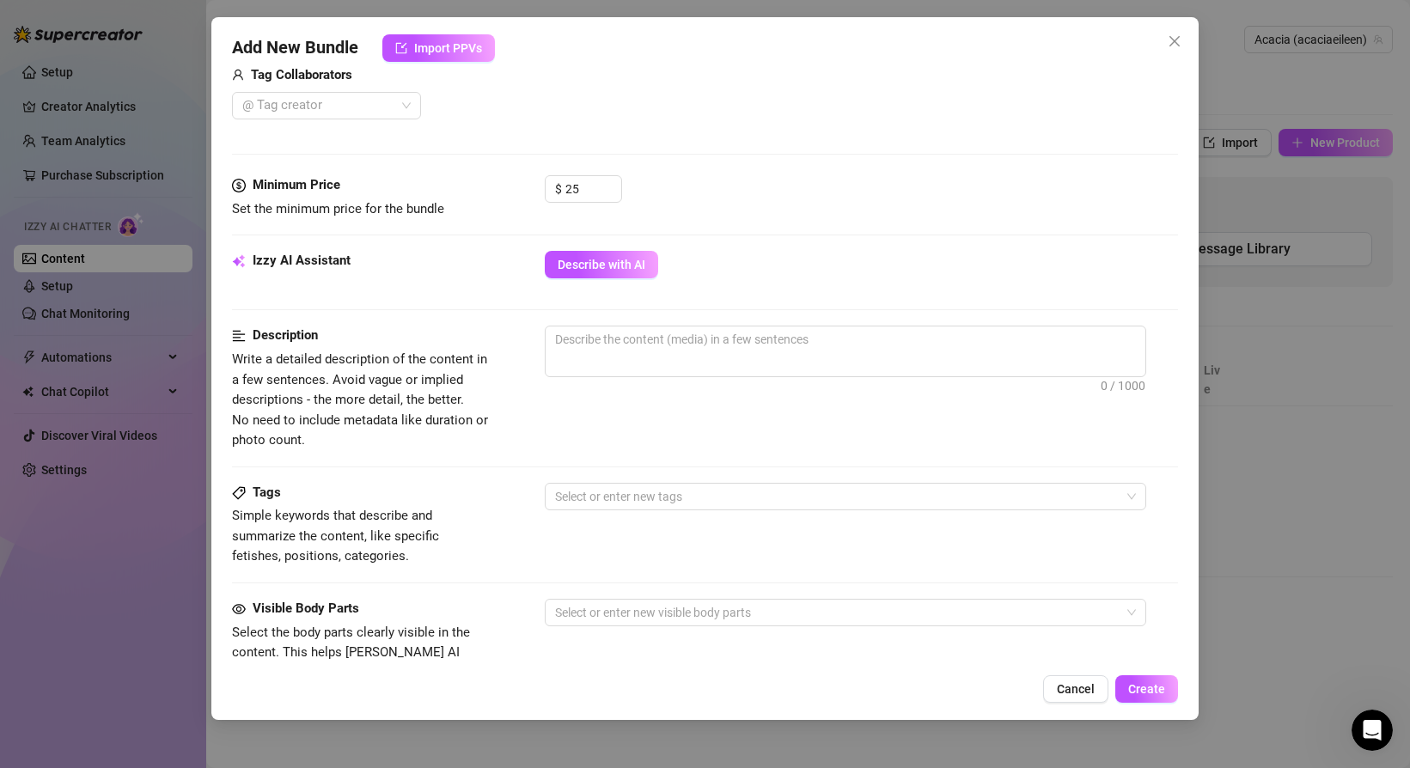
scroll to position [449, 0]
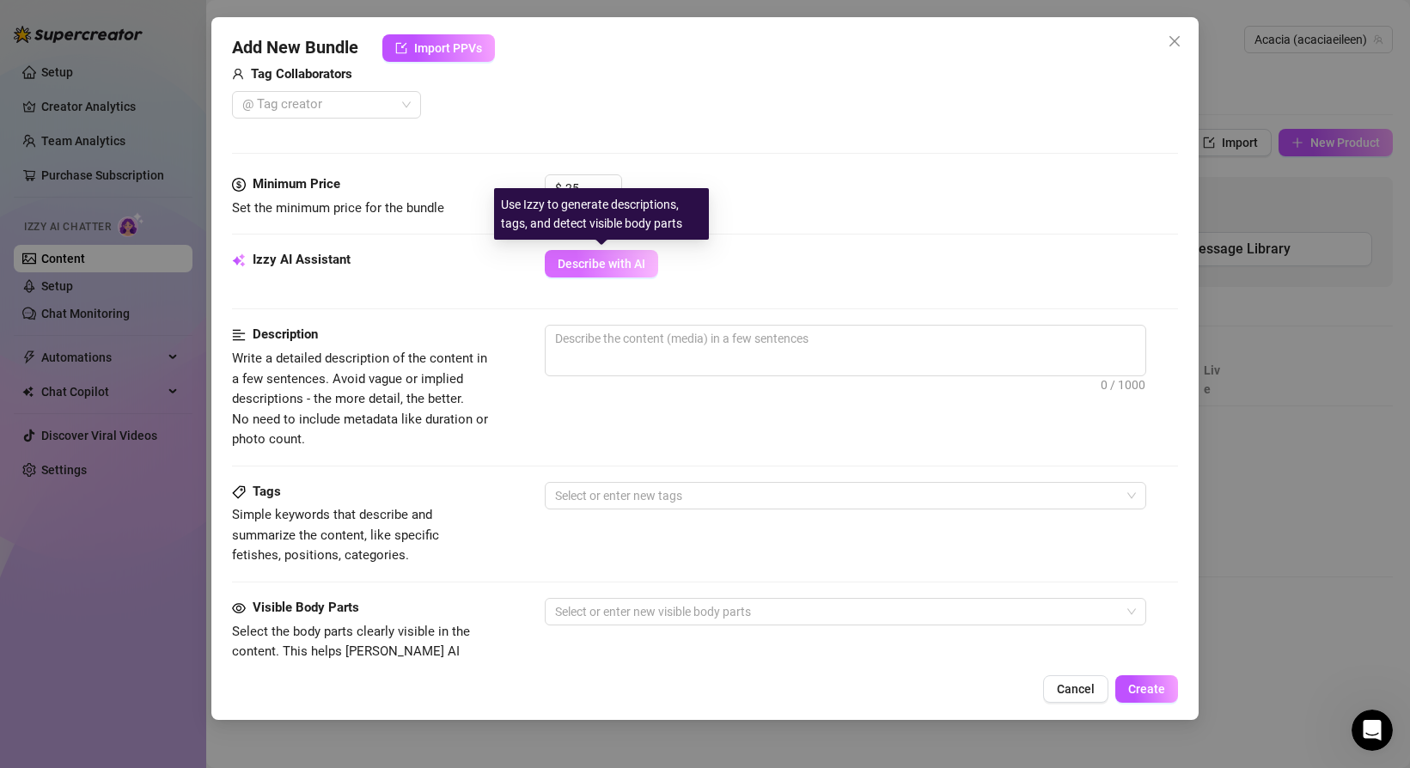
click at [567, 263] on span "Describe with AI" at bounding box center [601, 264] width 88 height 14
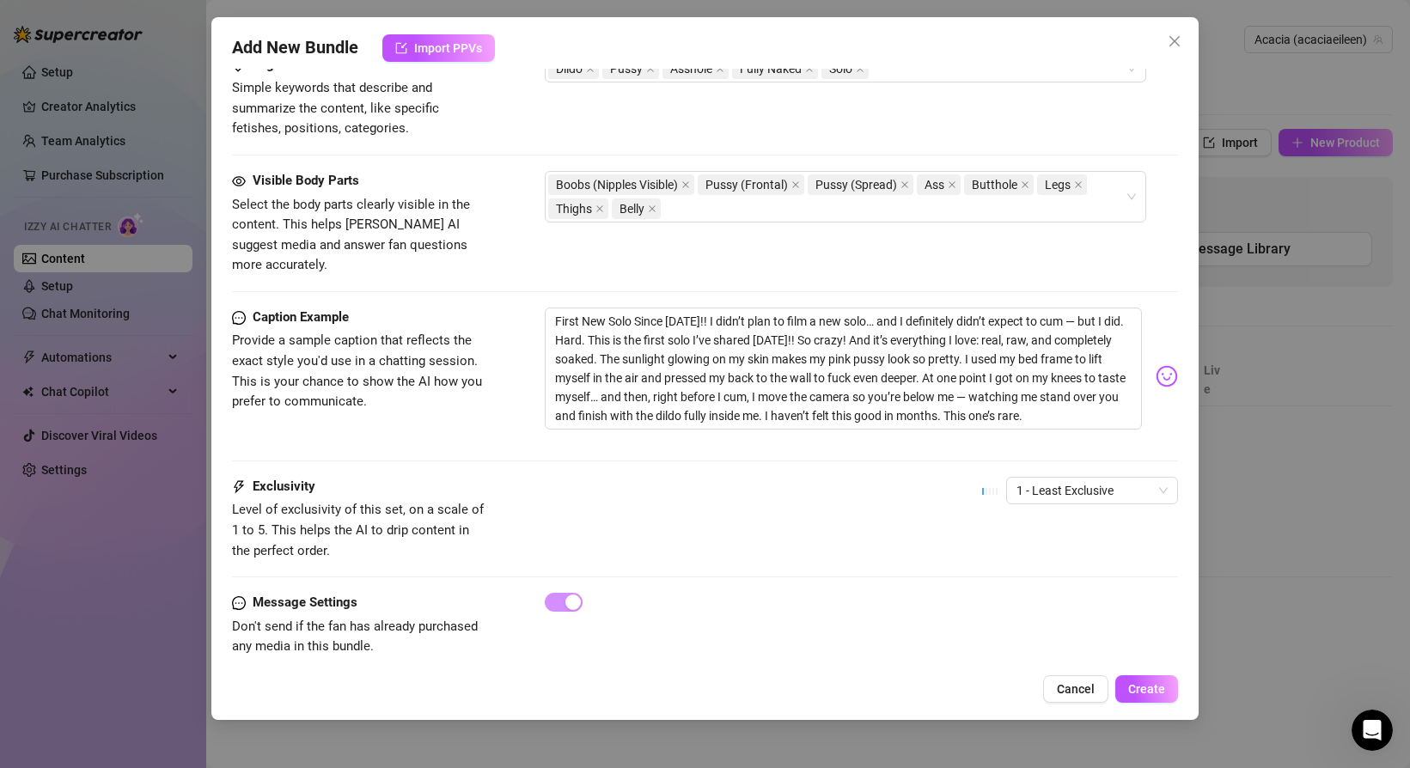
scroll to position [880, 0]
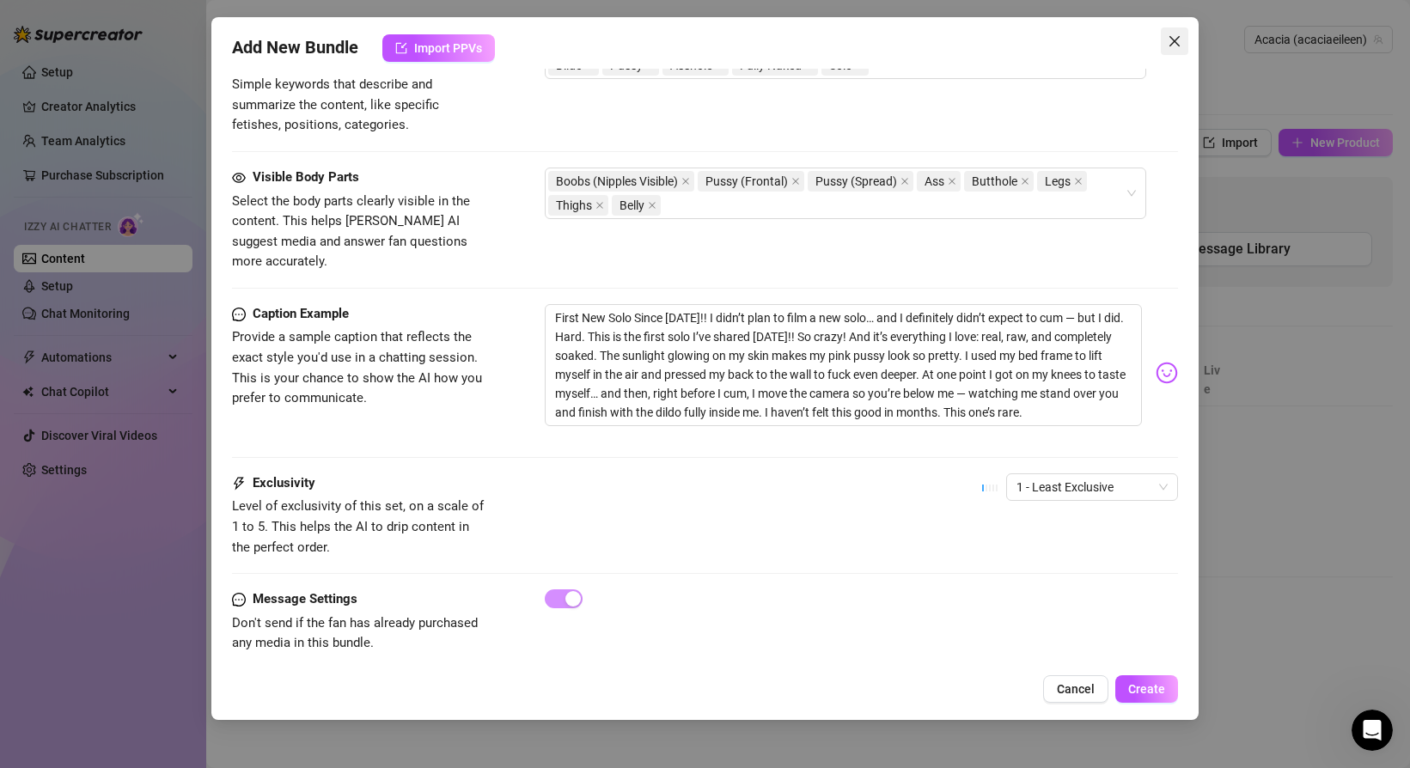
click at [1177, 39] on icon "close" at bounding box center [1174, 41] width 14 height 14
